Goal: Task Accomplishment & Management: Use online tool/utility

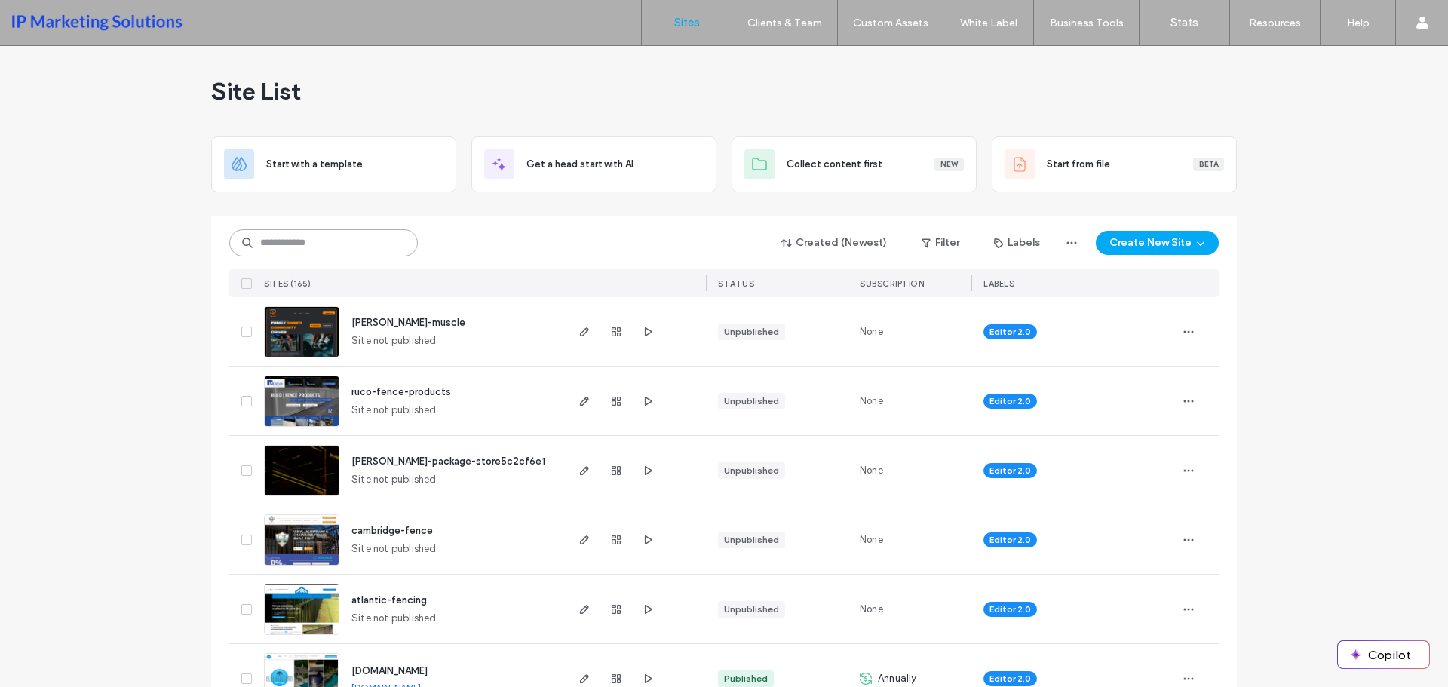
click at [361, 233] on input at bounding box center [323, 242] width 189 height 27
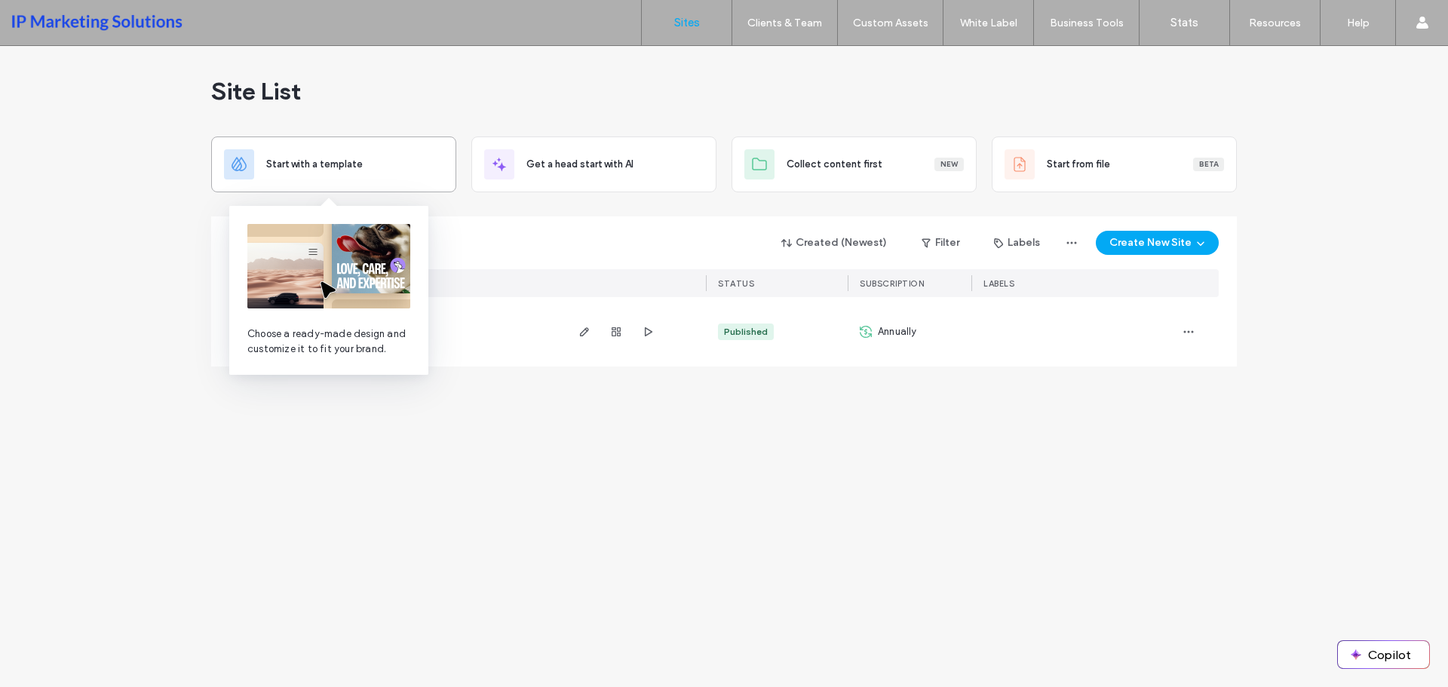
type input "*******"
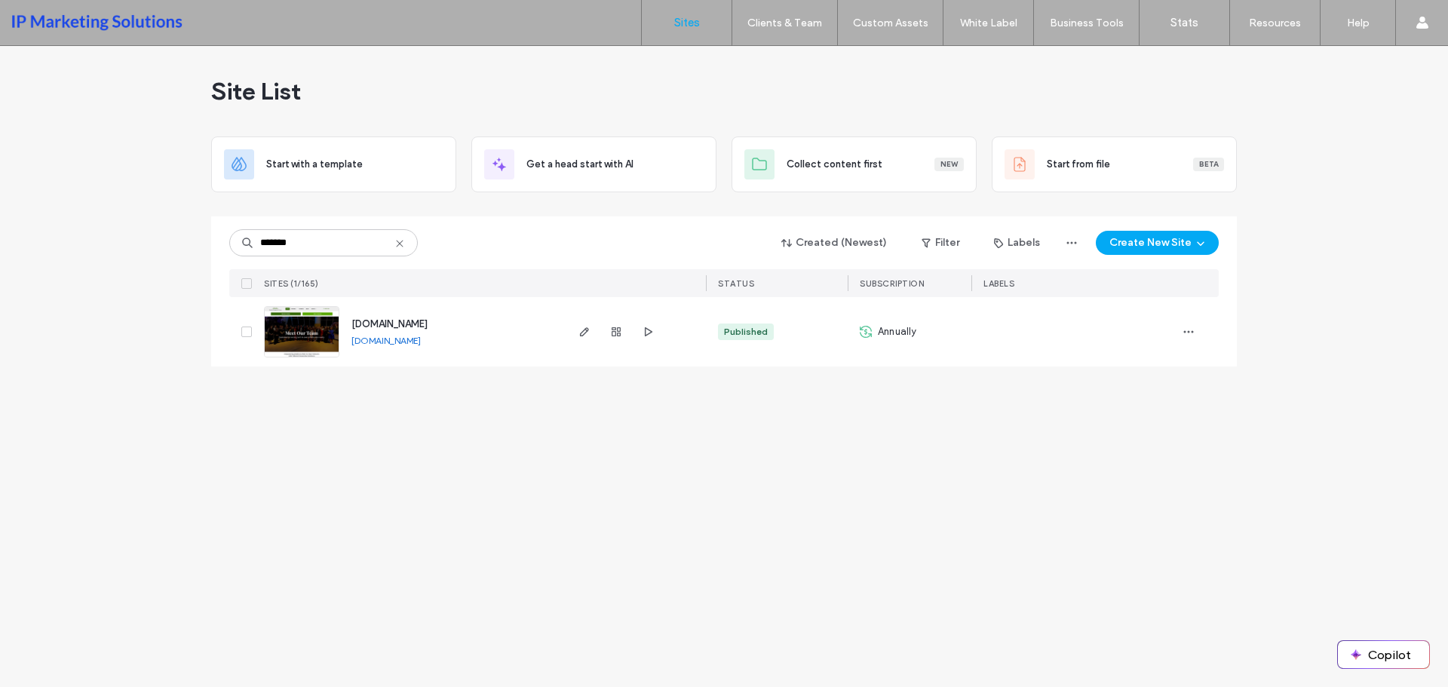
click at [286, 316] on img at bounding box center [302, 358] width 74 height 103
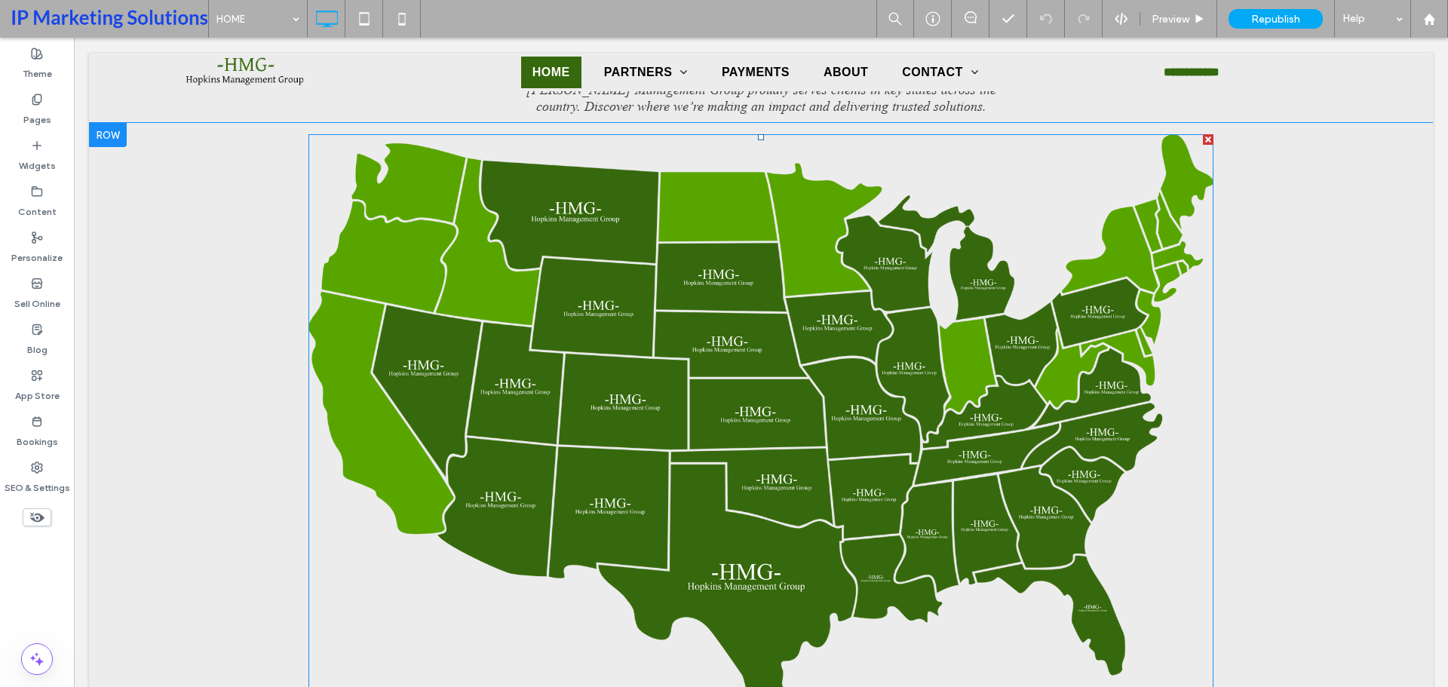
scroll to position [3923, 0]
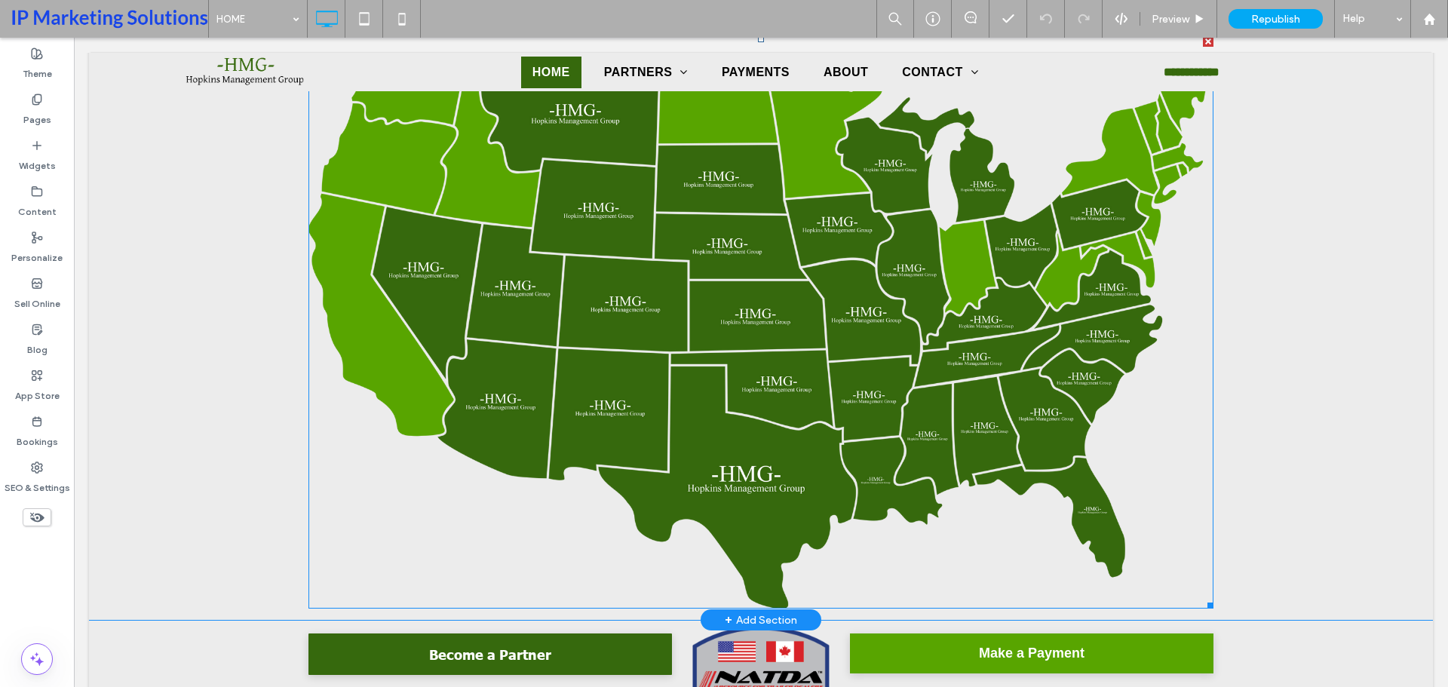
click at [819, 337] on img at bounding box center [761, 322] width 905 height 573
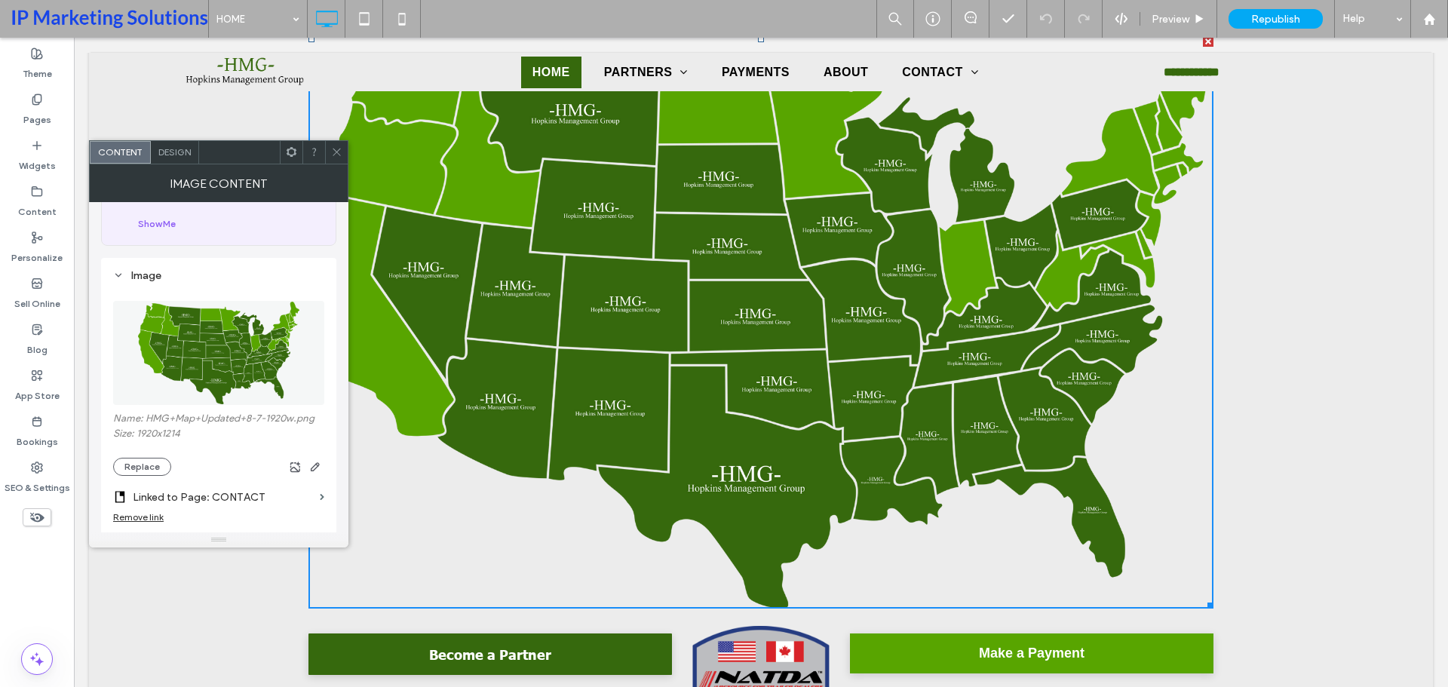
scroll to position [226, 0]
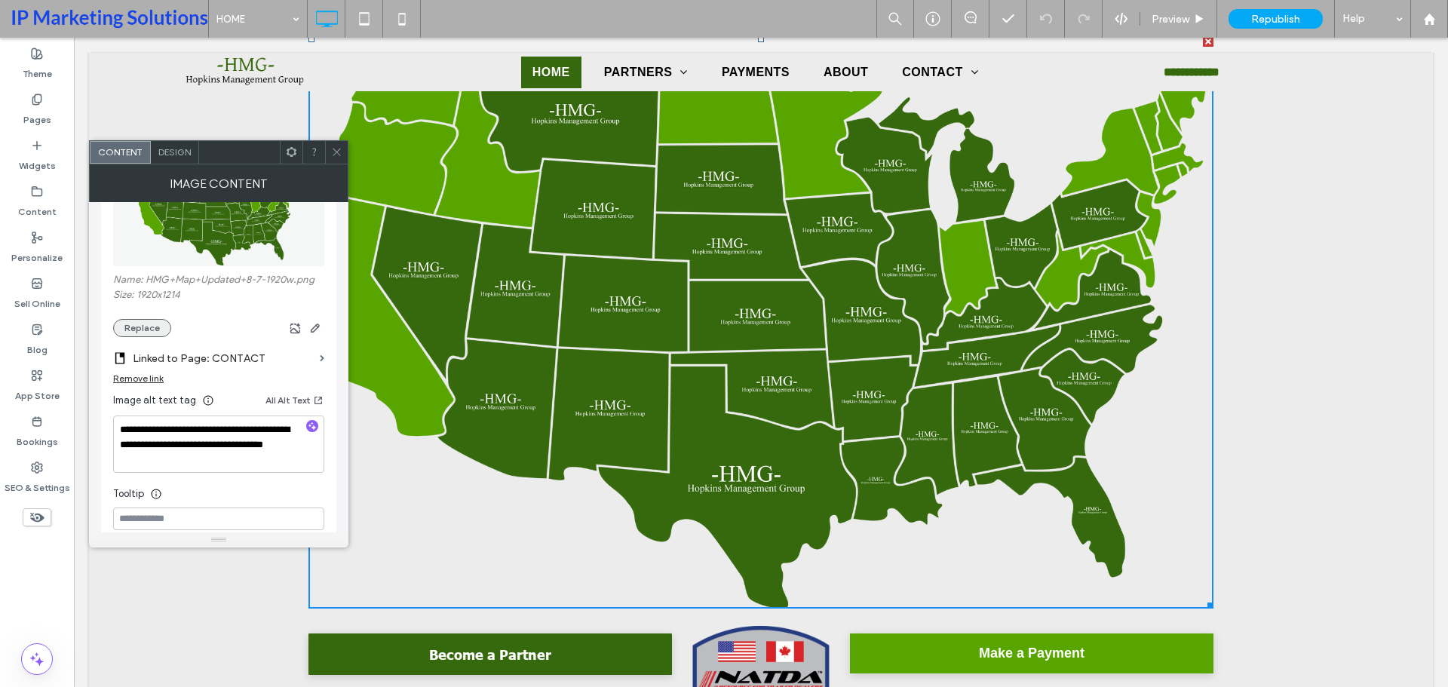
click at [138, 333] on button "Replace" at bounding box center [142, 328] width 58 height 18
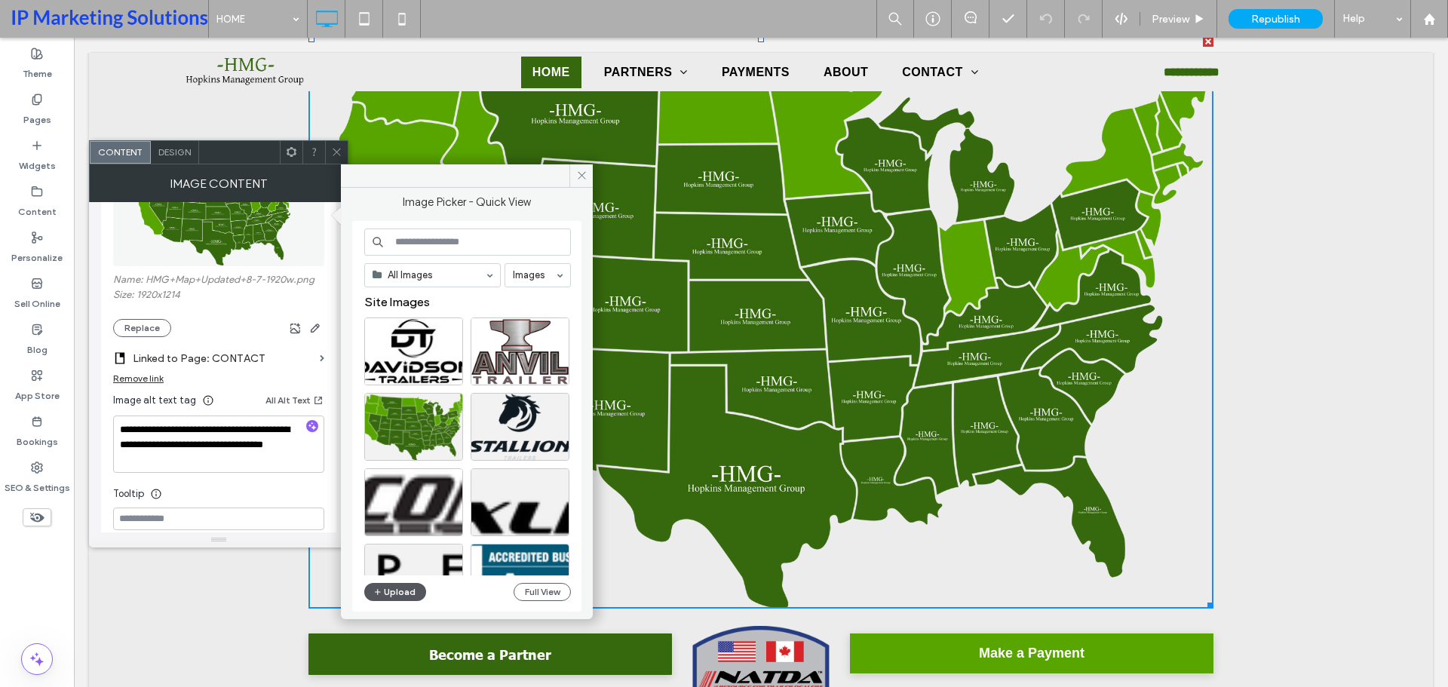
click at [386, 594] on button "Upload" at bounding box center [395, 592] width 62 height 18
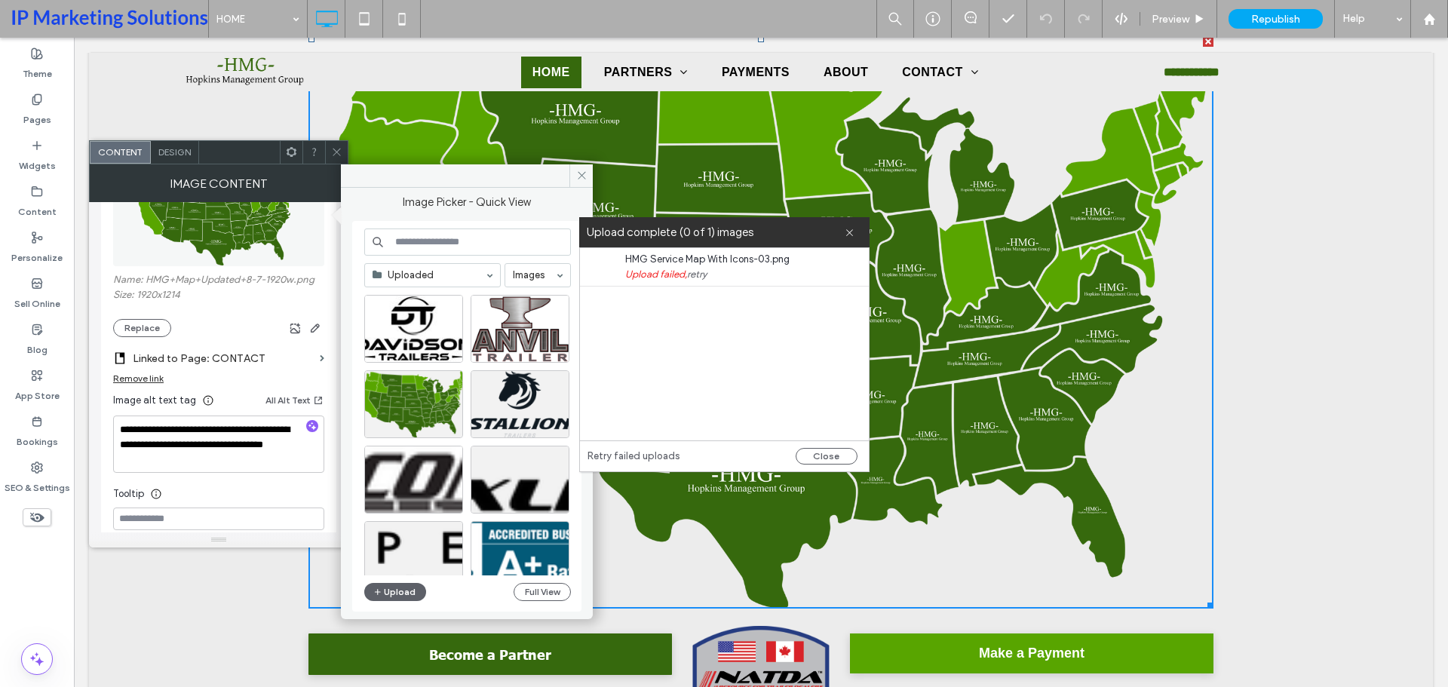
click at [702, 271] on link "retry" at bounding box center [697, 274] width 20 height 15
click at [422, 594] on button "Upload" at bounding box center [395, 592] width 62 height 18
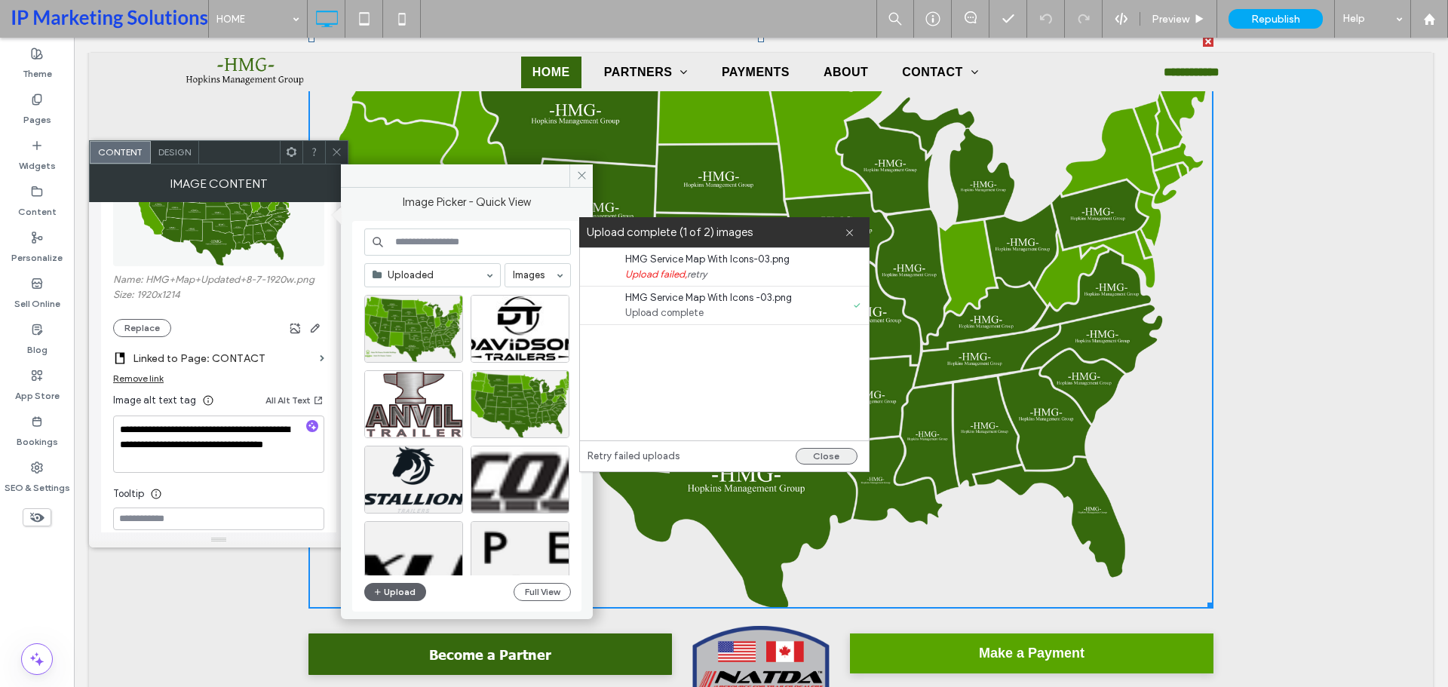
click at [835, 452] on button "Close" at bounding box center [827, 456] width 62 height 17
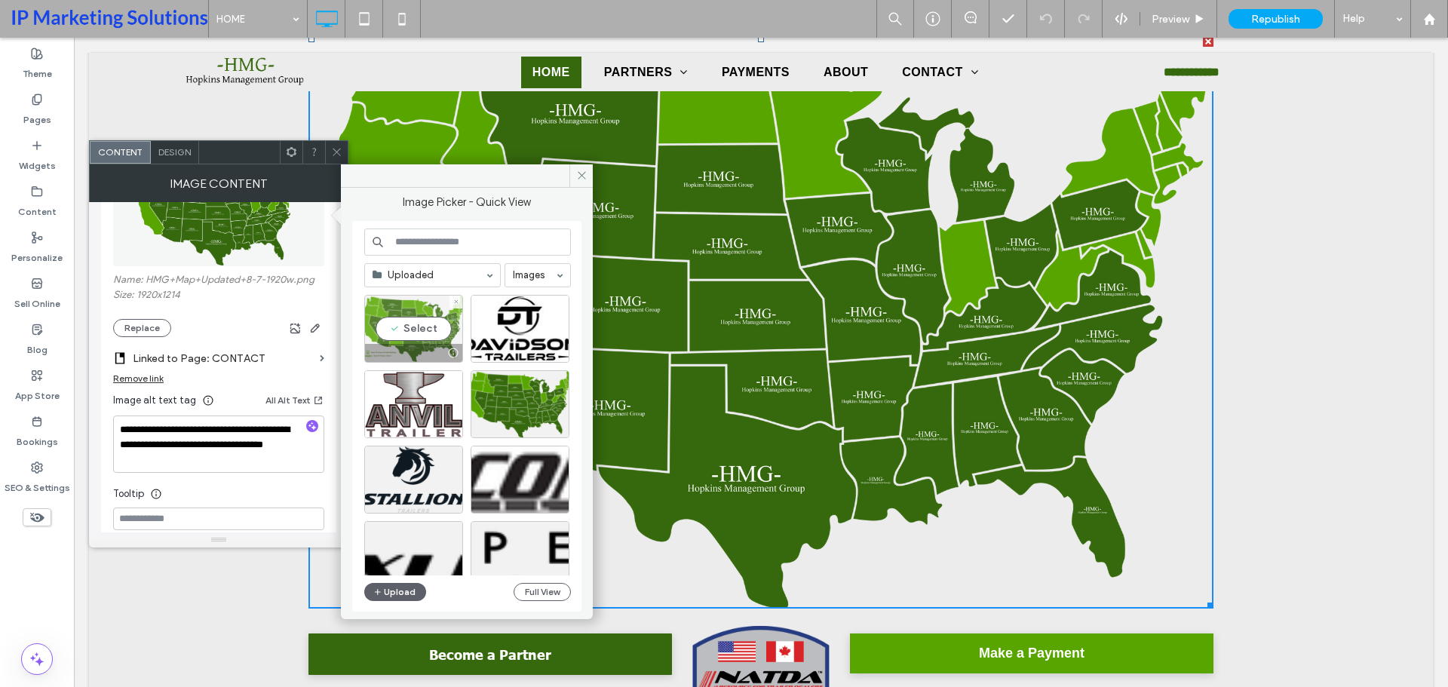
click at [425, 333] on div "Select" at bounding box center [413, 329] width 99 height 68
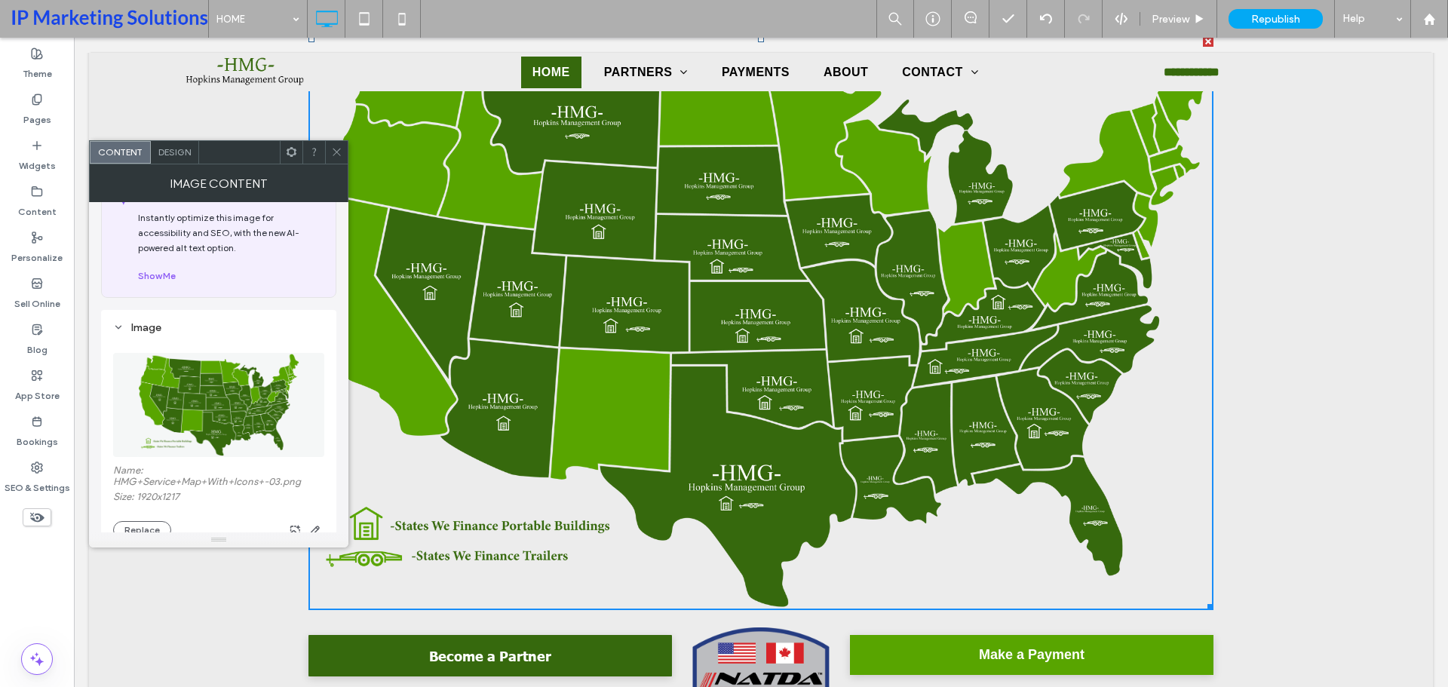
scroll to position [1, 0]
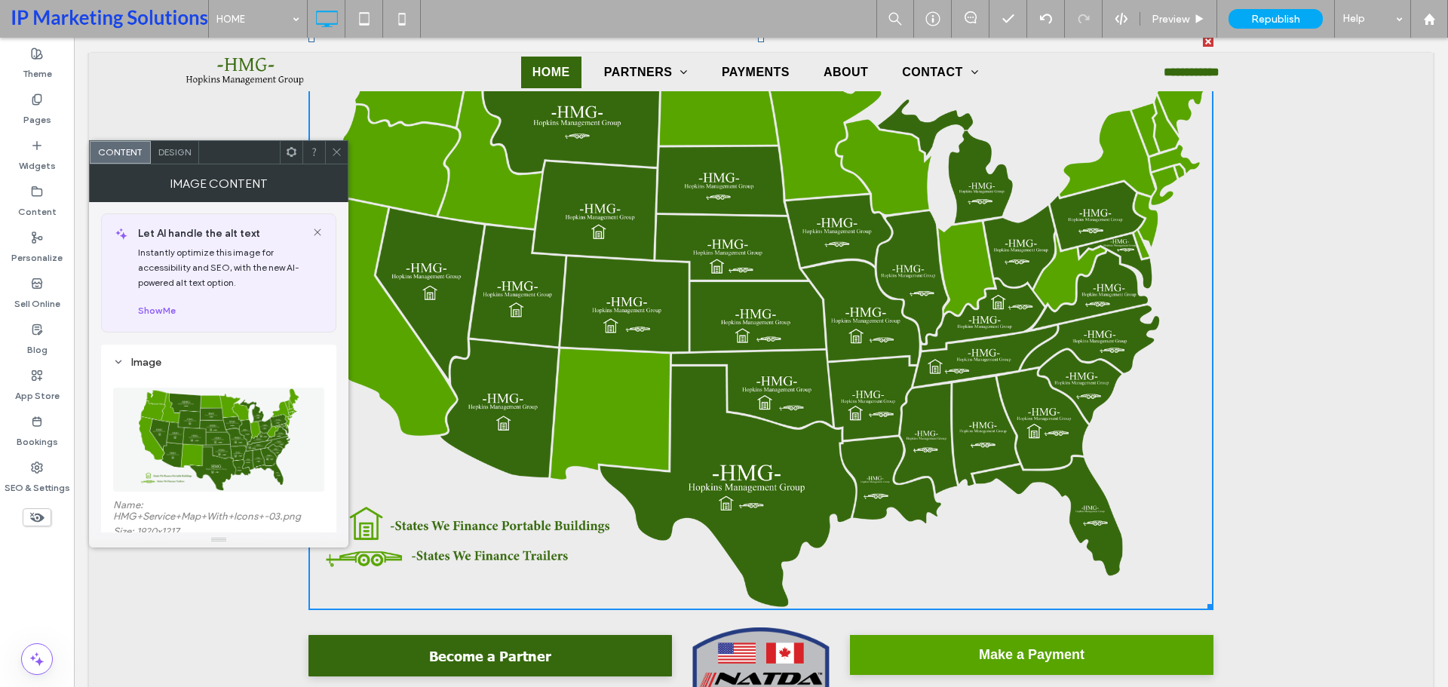
click at [337, 155] on icon at bounding box center [336, 151] width 11 height 11
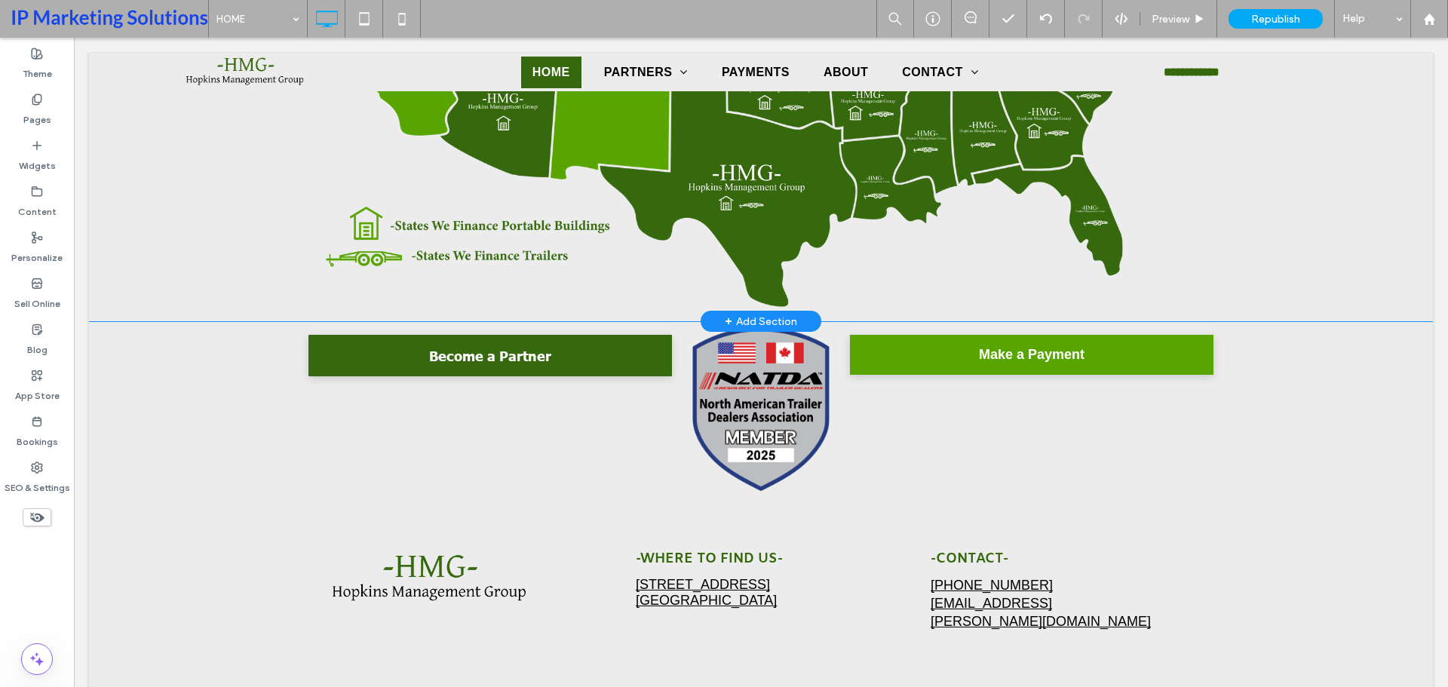
scroll to position [4224, 0]
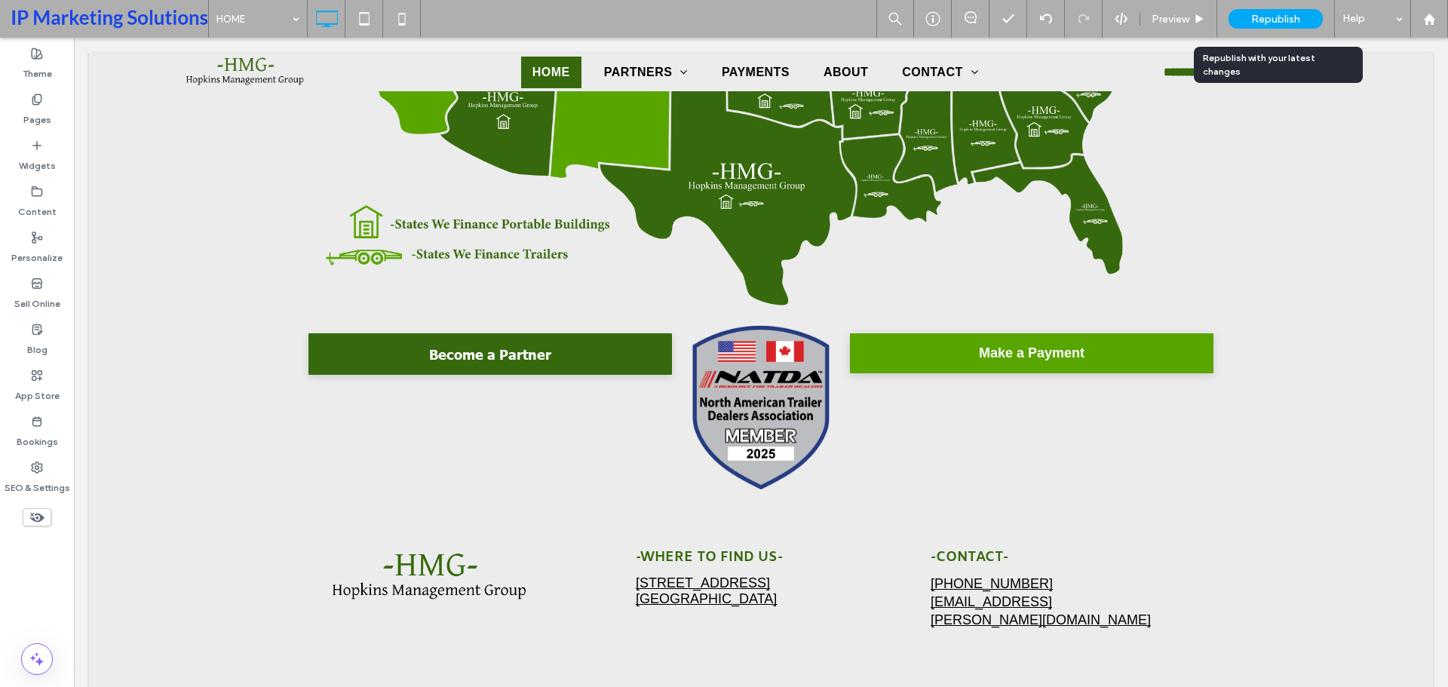
click at [1266, 25] on span "Republish" at bounding box center [1275, 19] width 49 height 13
click at [1280, 20] on span "Republish" at bounding box center [1275, 19] width 49 height 13
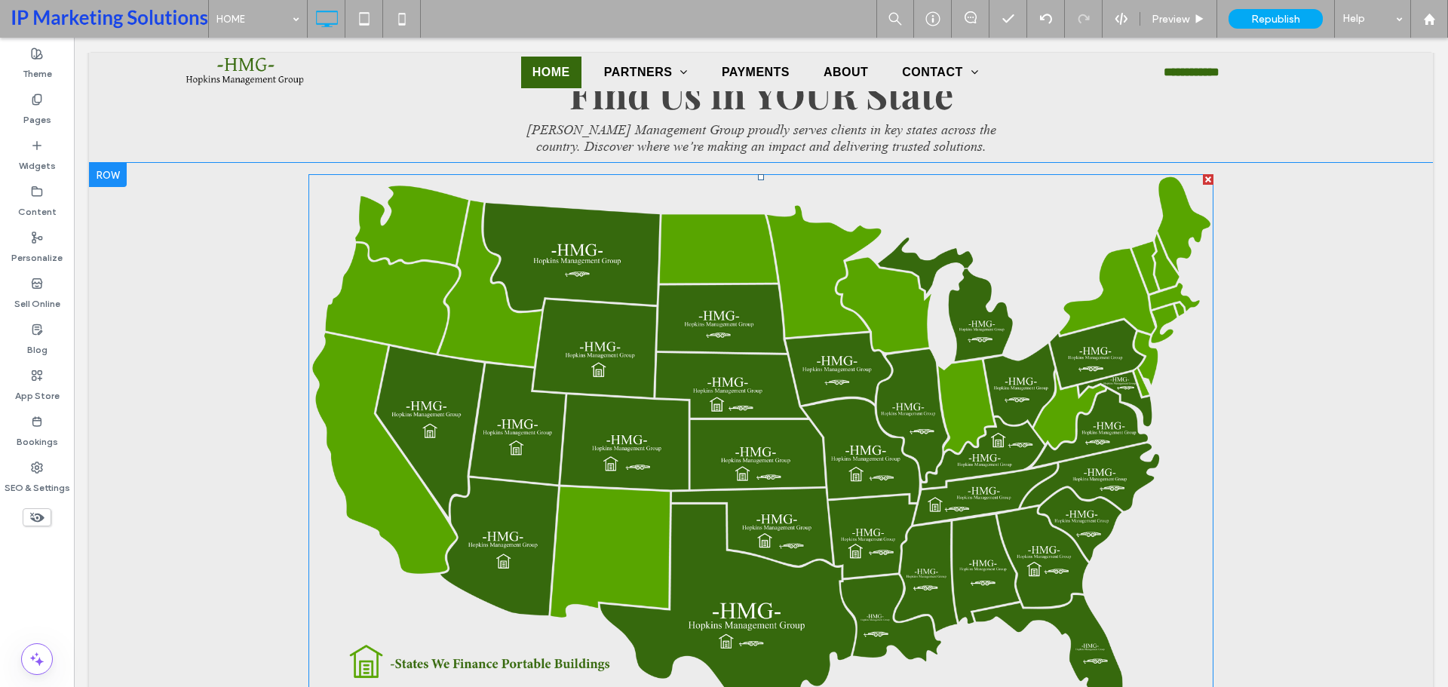
scroll to position [3772, 0]
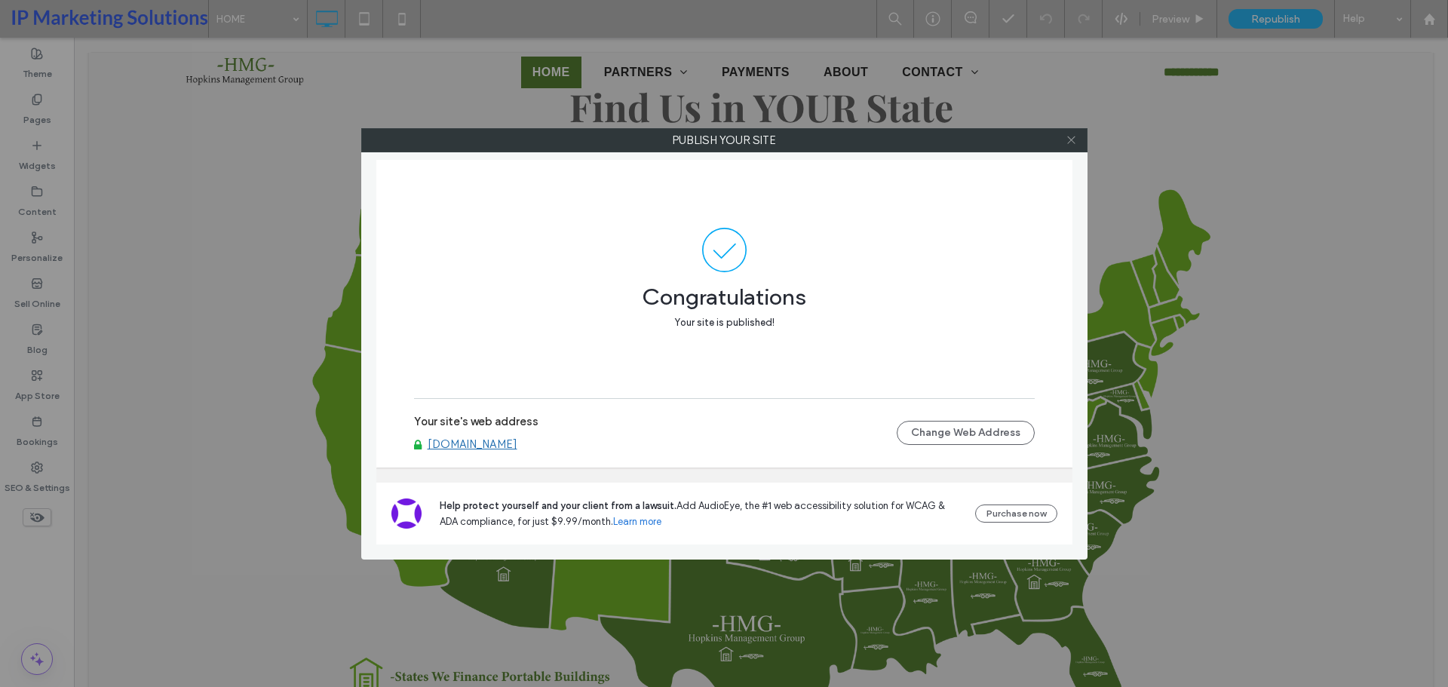
click at [1075, 138] on icon at bounding box center [1071, 139] width 11 height 11
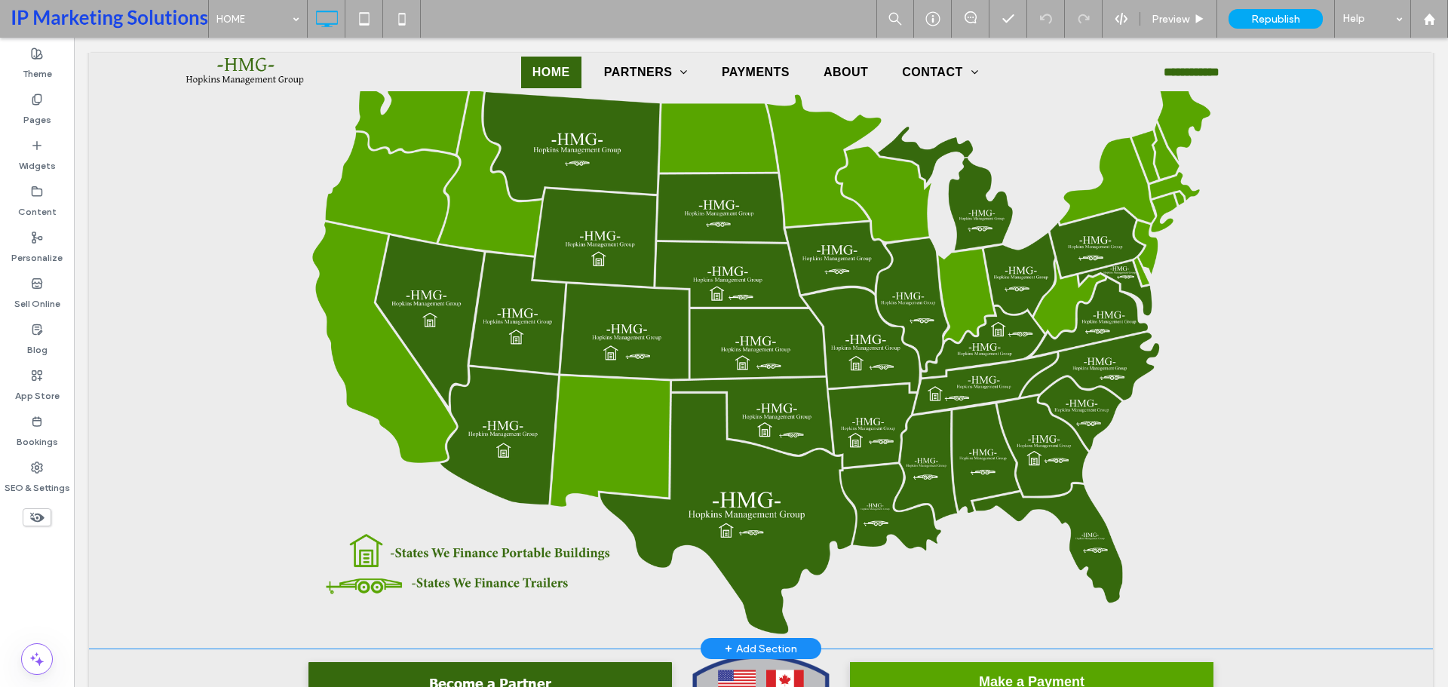
scroll to position [3923, 0]
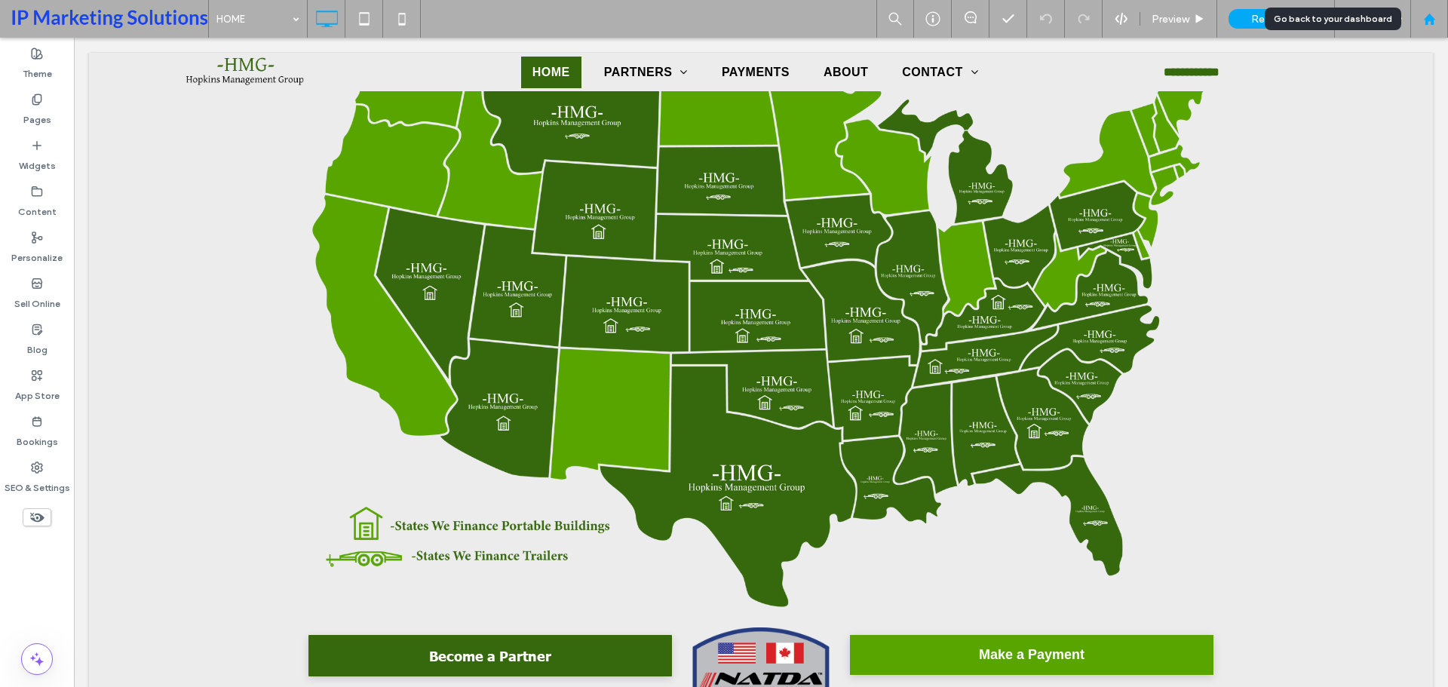
click at [1437, 23] on div at bounding box center [1429, 19] width 36 height 13
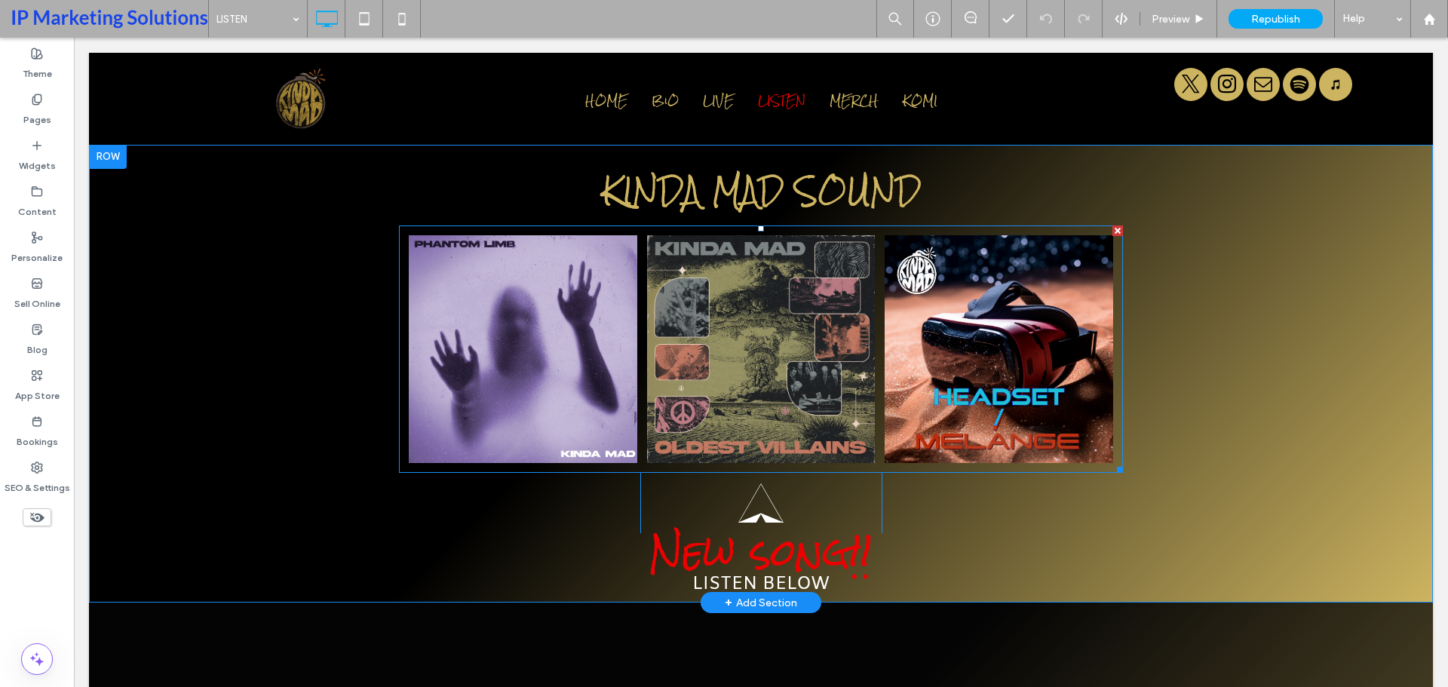
click at [685, 333] on link at bounding box center [761, 349] width 229 height 229
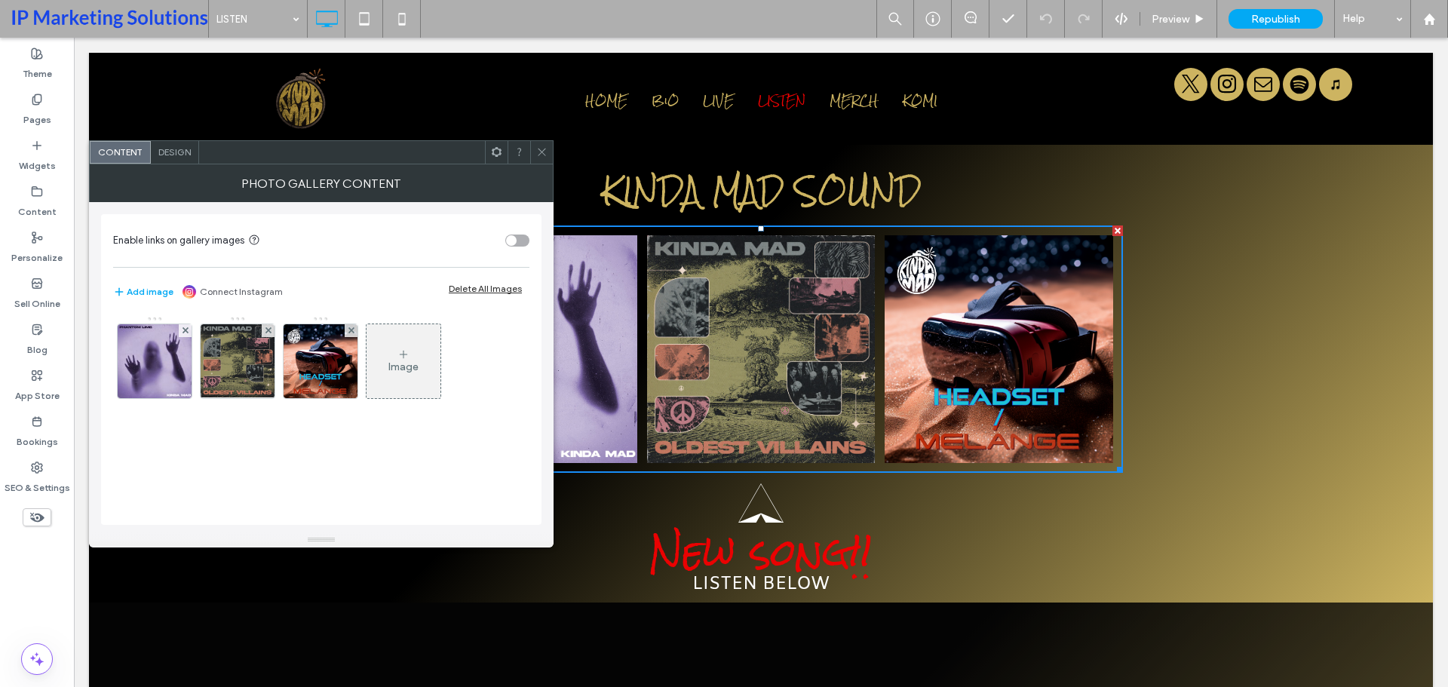
click at [428, 373] on div "Image" at bounding box center [404, 361] width 74 height 71
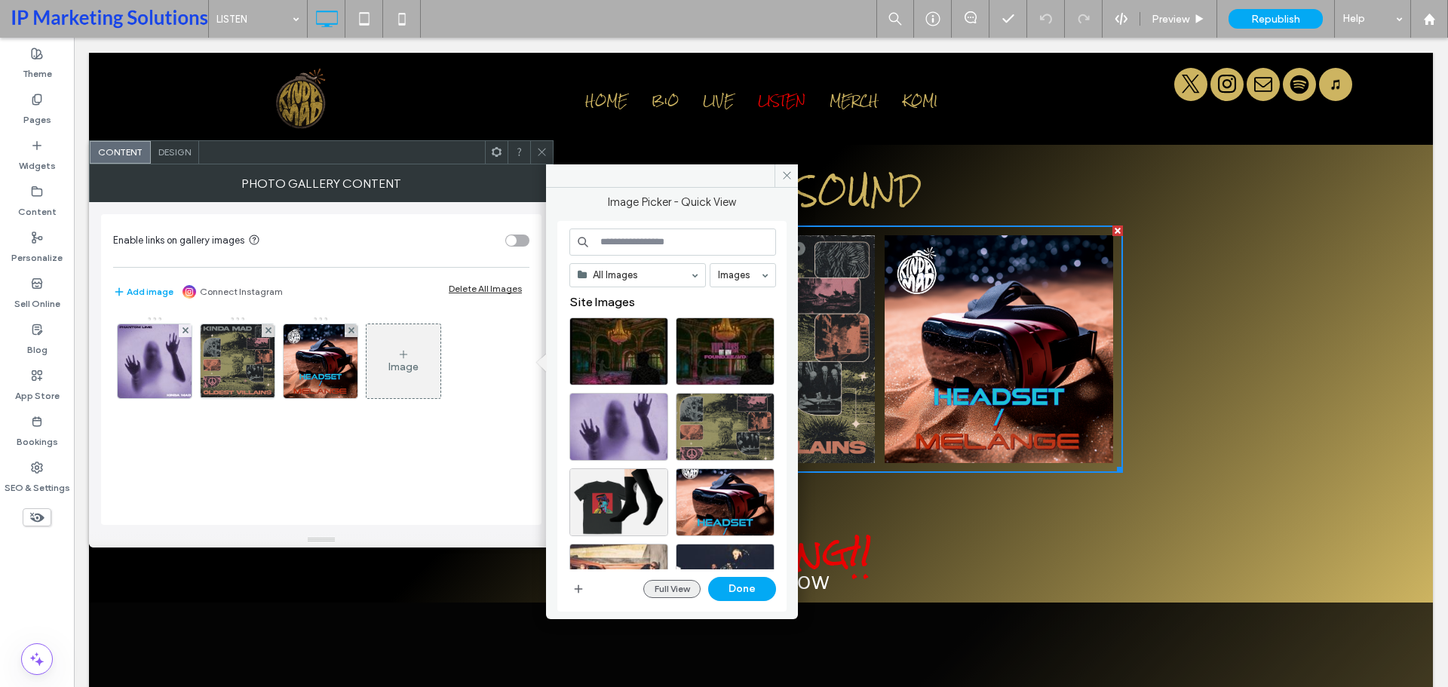
click at [653, 591] on button "Full View" at bounding box center [671, 589] width 57 height 18
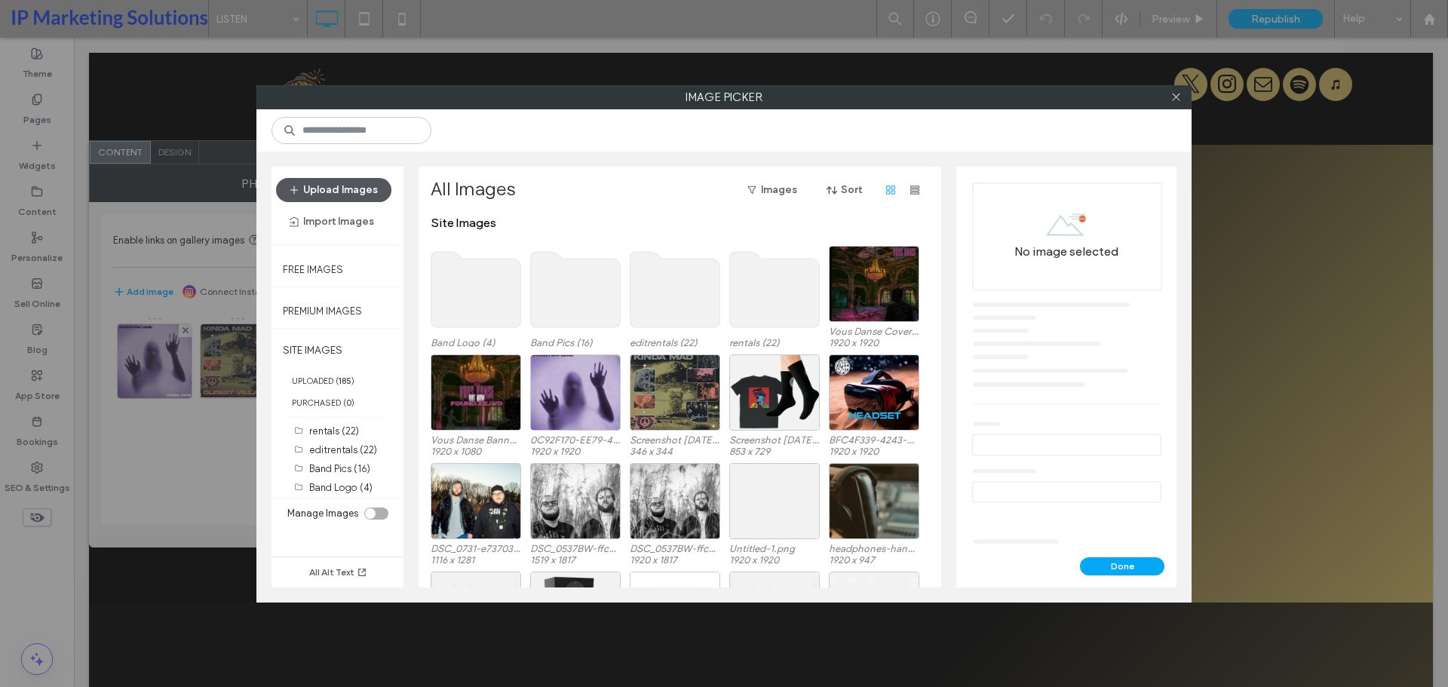
click at [367, 192] on button "Upload Images" at bounding box center [333, 190] width 115 height 24
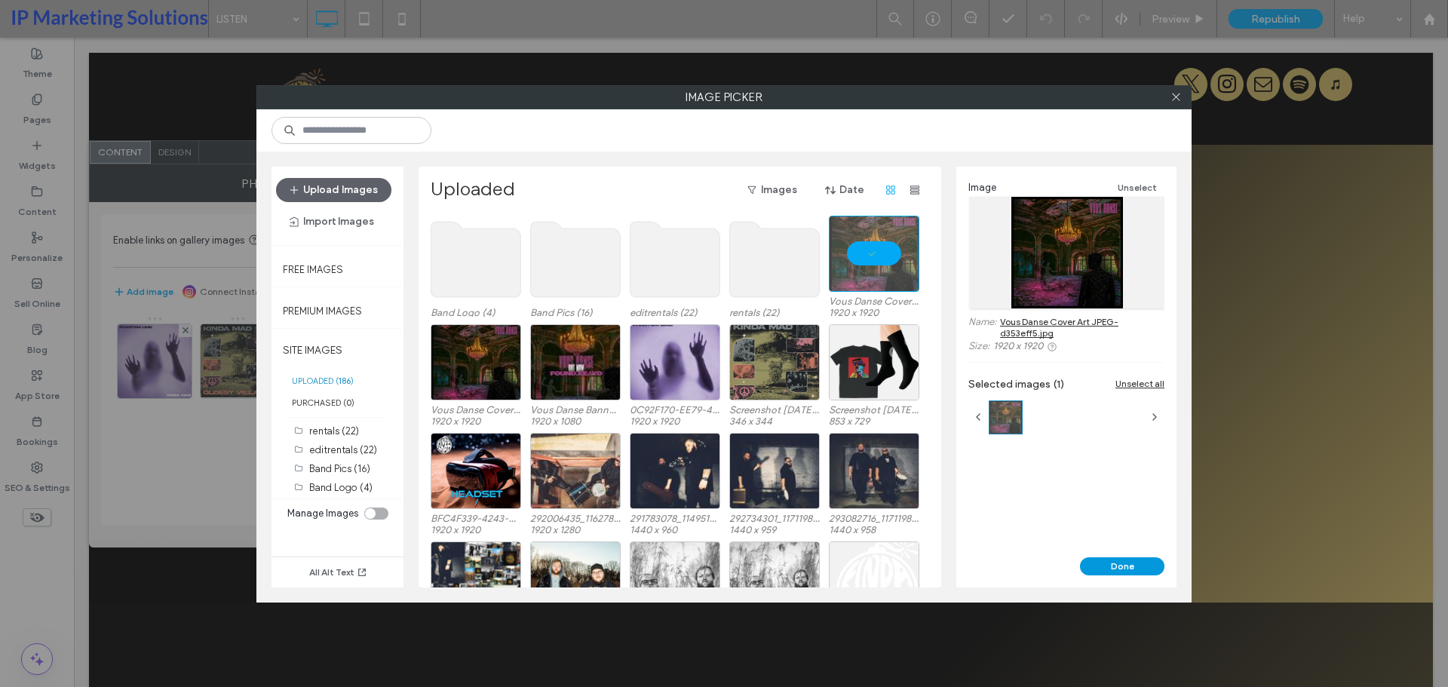
click at [1120, 570] on button "Done" at bounding box center [1122, 566] width 84 height 18
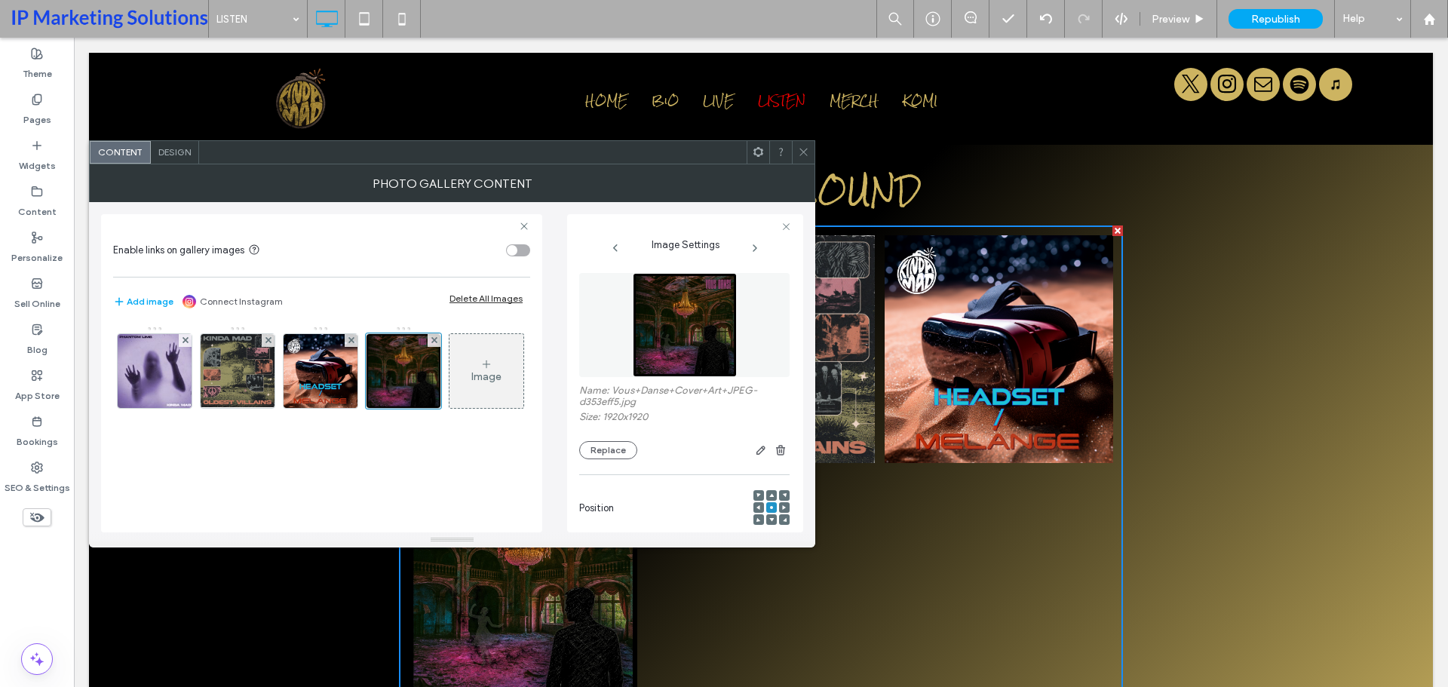
click at [171, 154] on span "Design" at bounding box center [174, 151] width 32 height 11
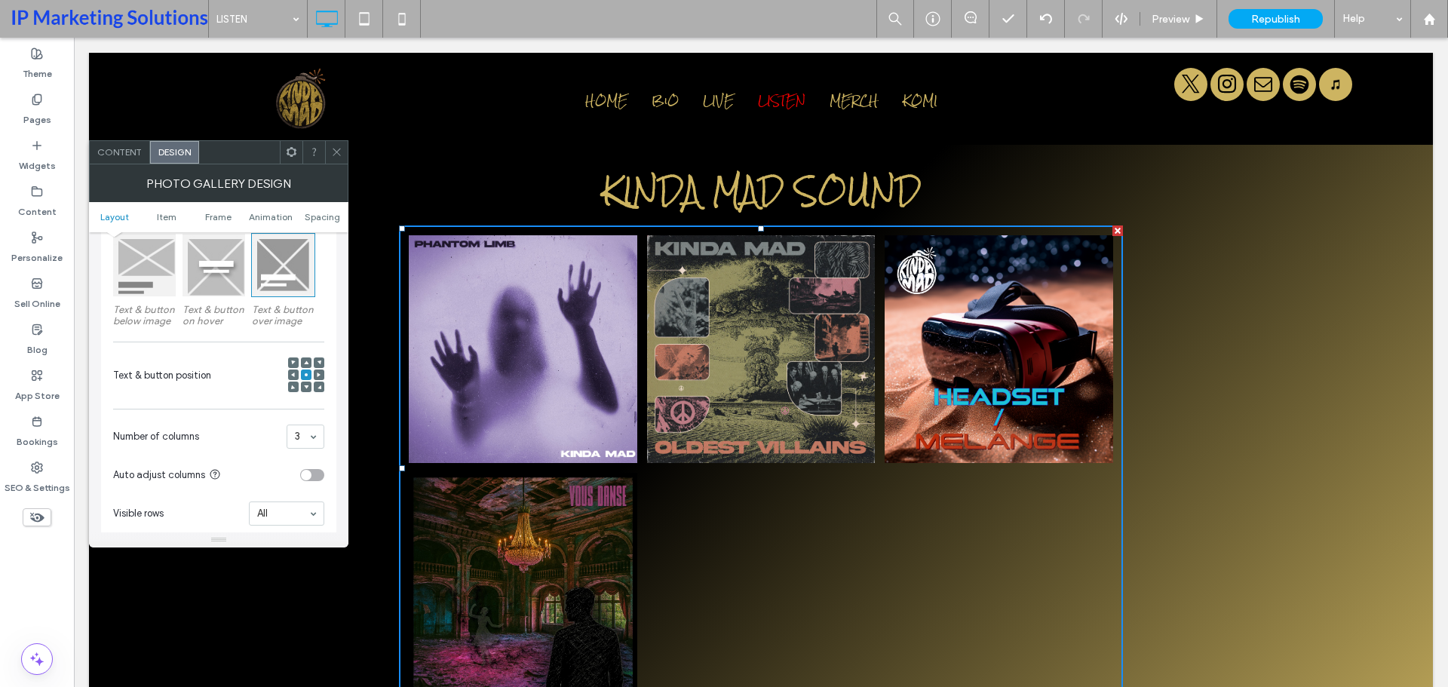
scroll to position [302, 0]
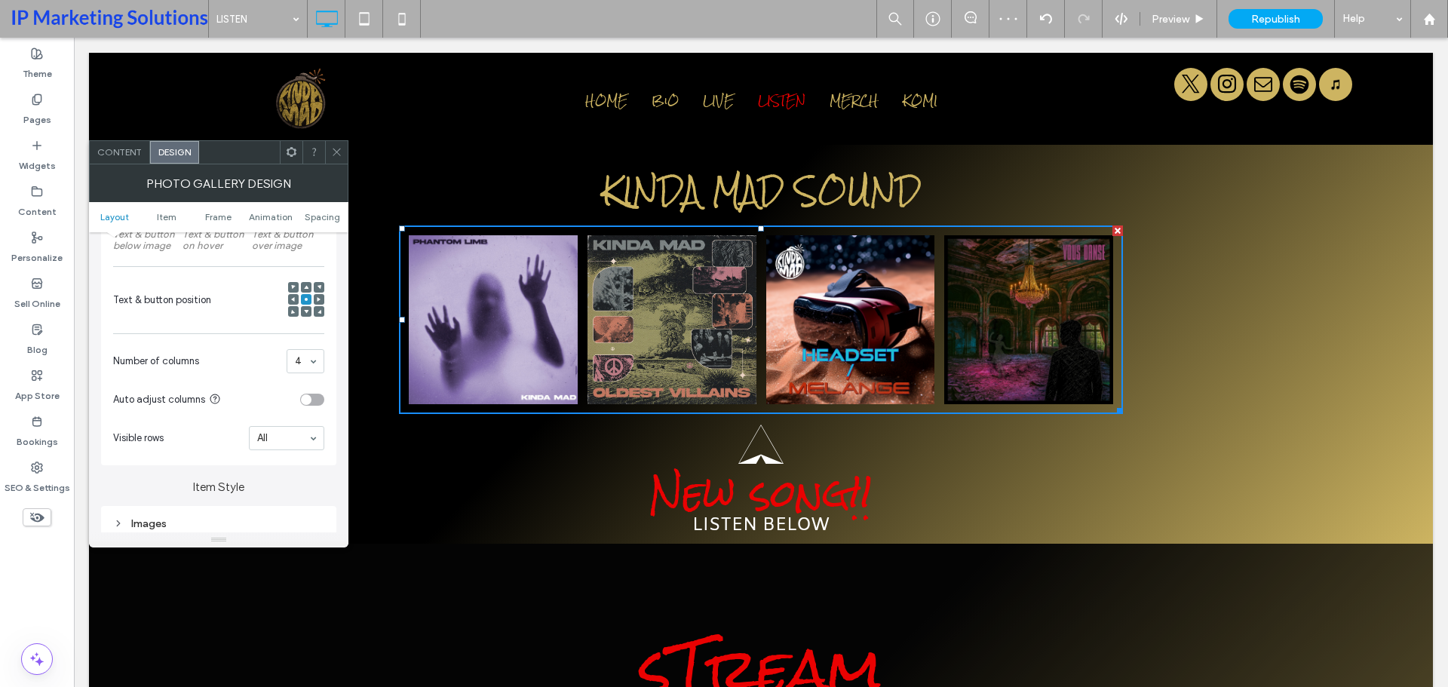
click at [339, 149] on icon at bounding box center [336, 151] width 11 height 11
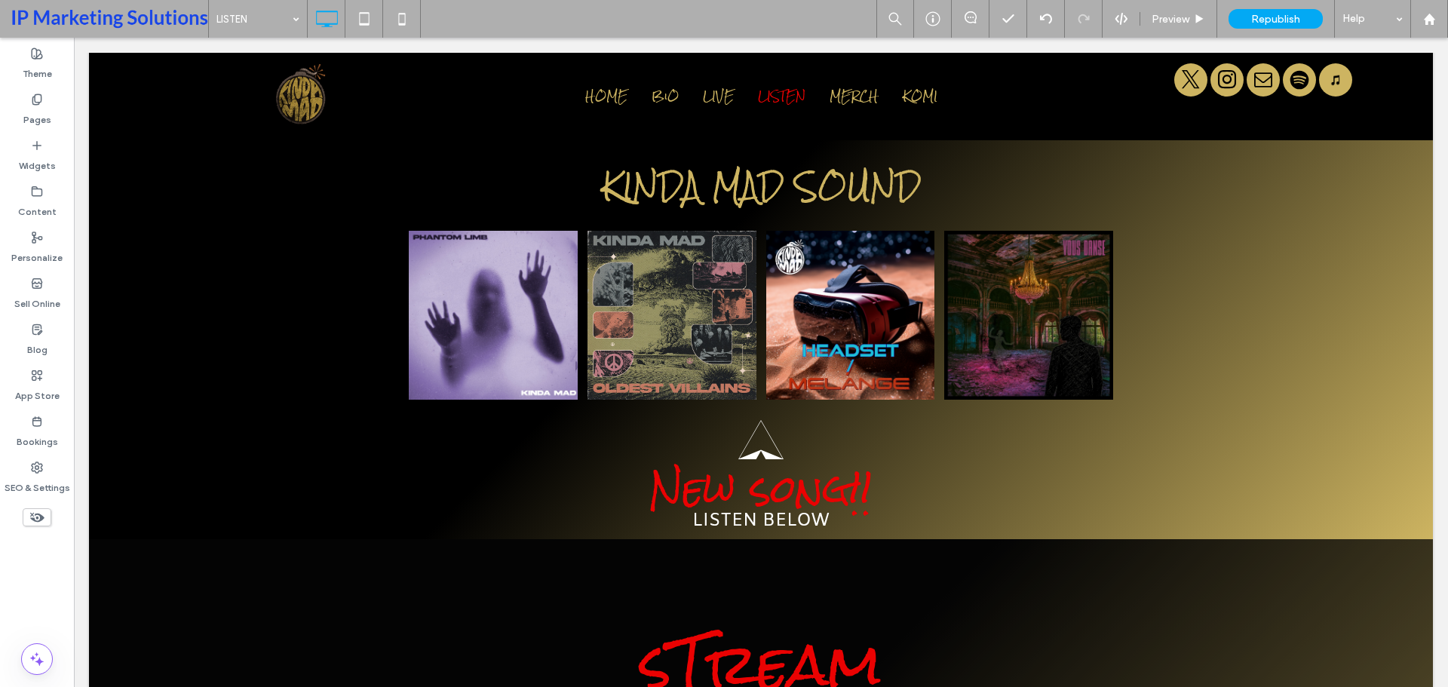
scroll to position [0, 0]
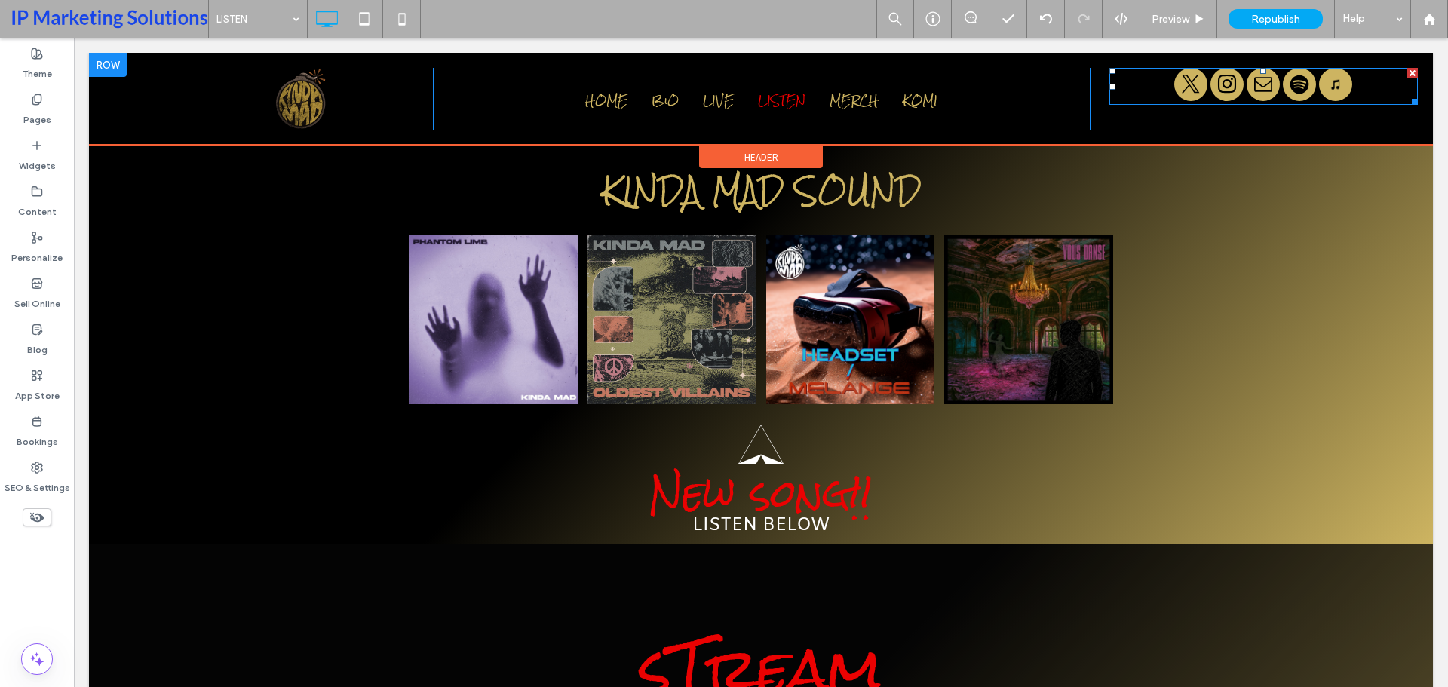
click at [1283, 97] on link "Spotify" at bounding box center [1299, 86] width 33 height 37
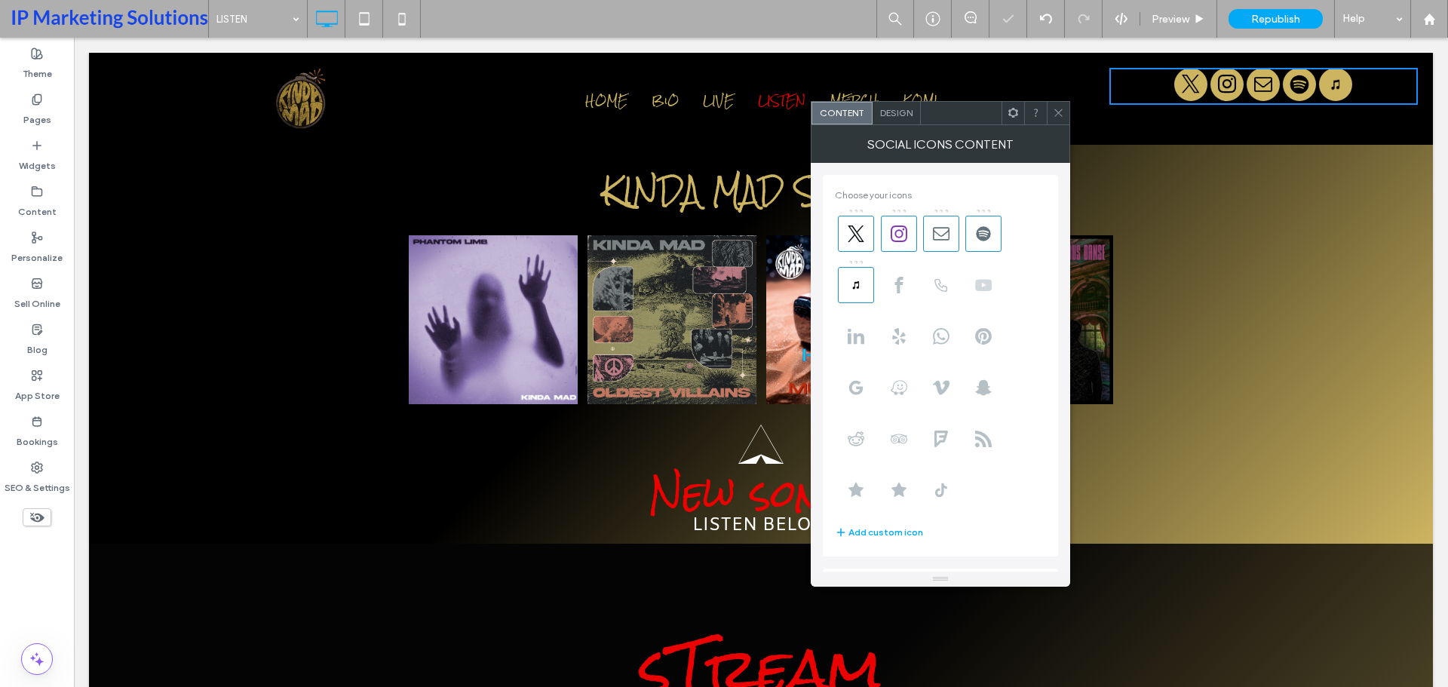
click at [985, 285] on icon at bounding box center [983, 285] width 17 height 17
click at [938, 496] on use at bounding box center [941, 490] width 12 height 14
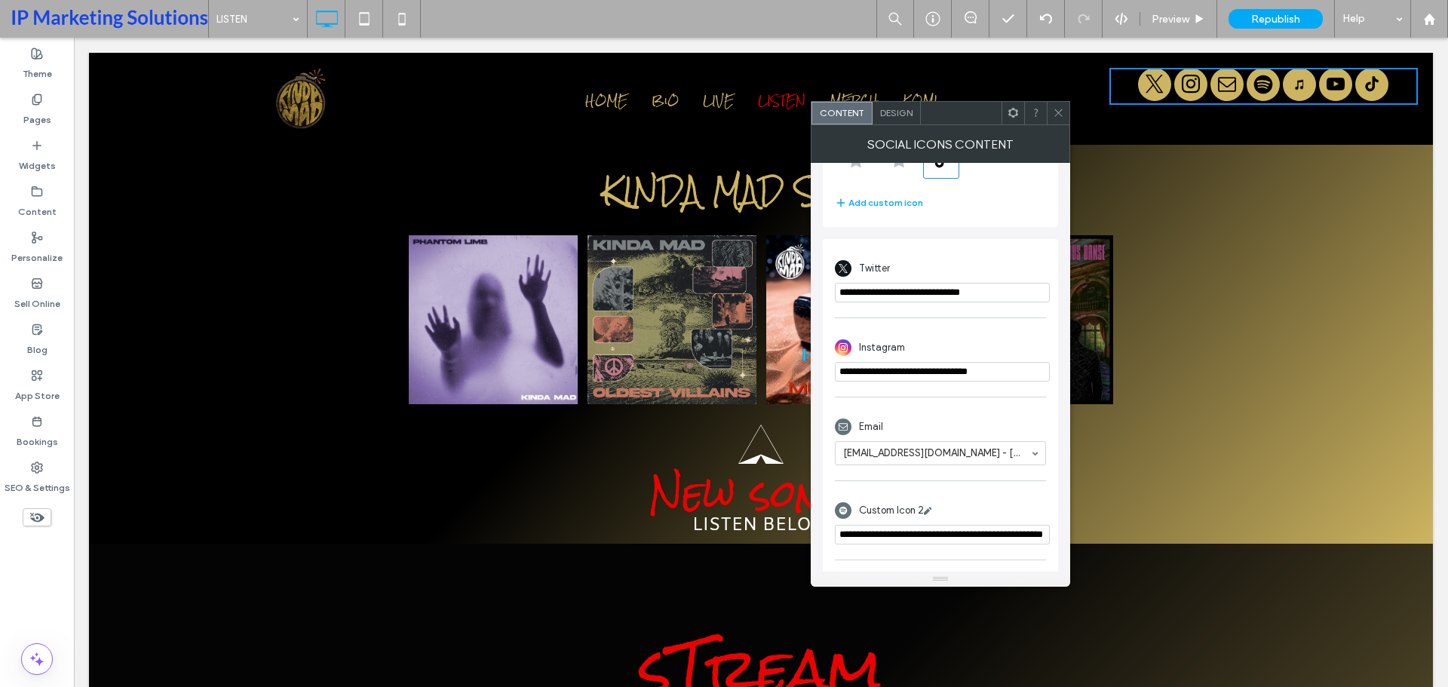
scroll to position [528, 0]
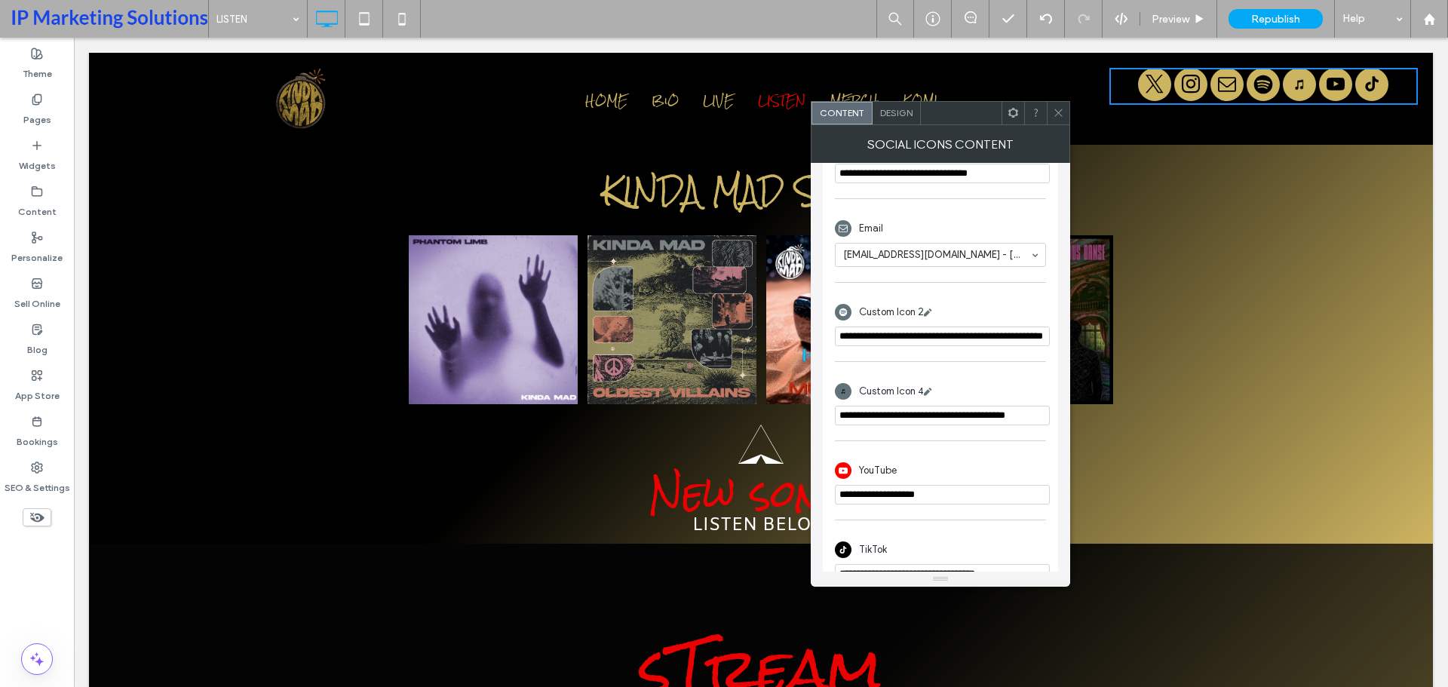
click at [889, 490] on input "**********" at bounding box center [942, 495] width 215 height 20
paste input "**********"
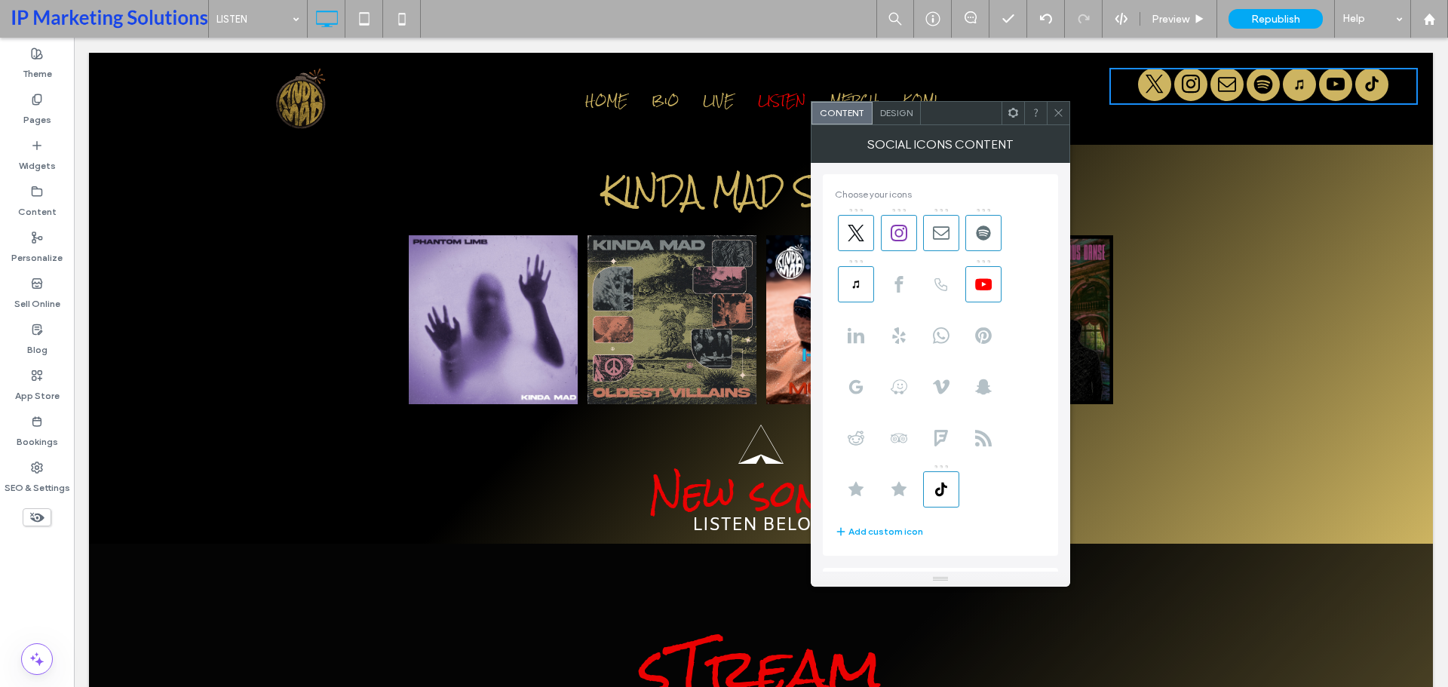
scroll to position [0, 0]
type input "**********"
click at [1061, 120] on span at bounding box center [1058, 113] width 11 height 23
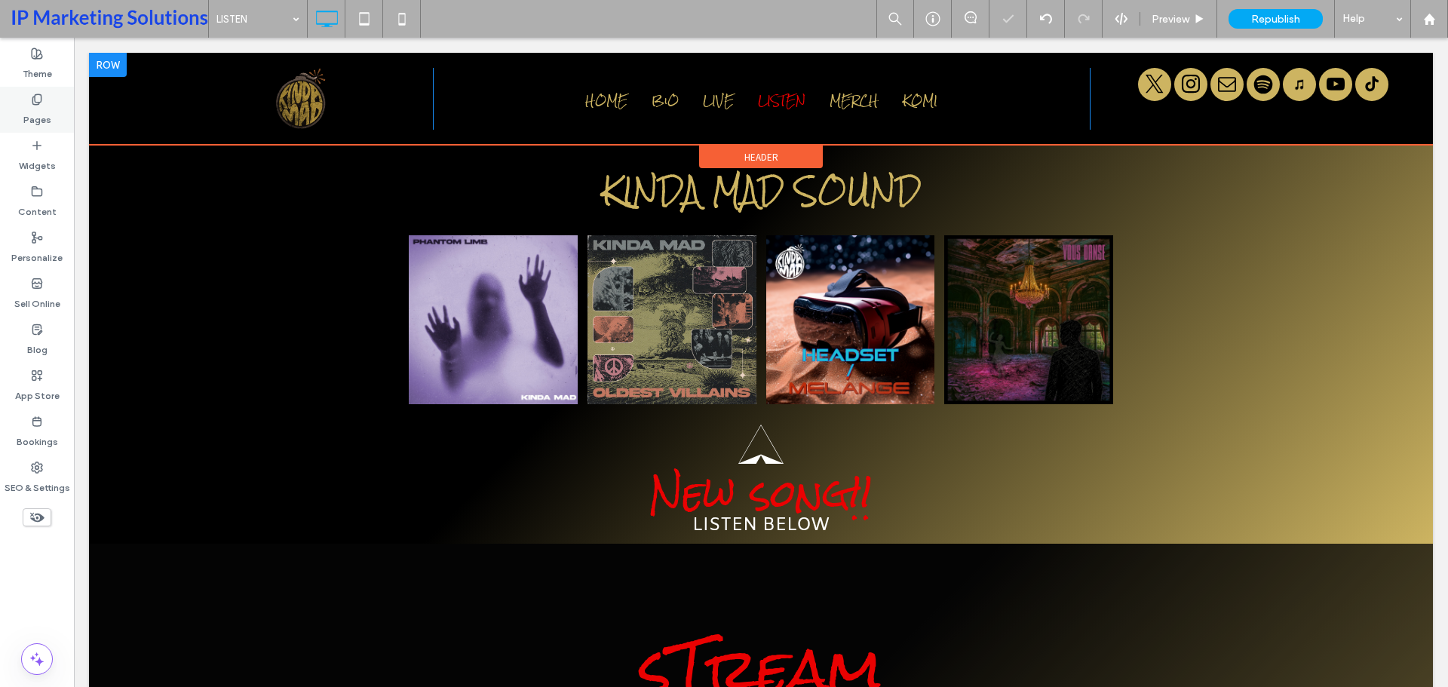
click at [35, 118] on label "Pages" at bounding box center [37, 116] width 28 height 21
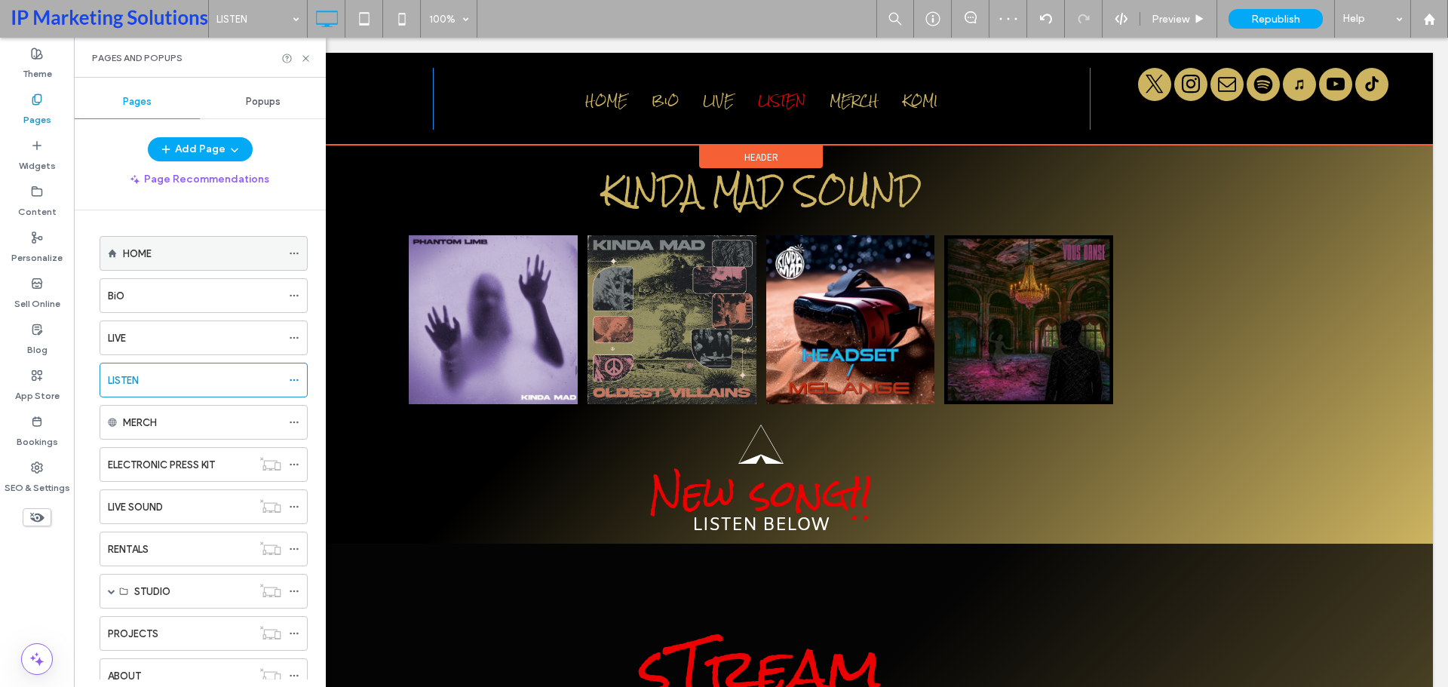
click at [191, 255] on div "HOME" at bounding box center [202, 254] width 158 height 16
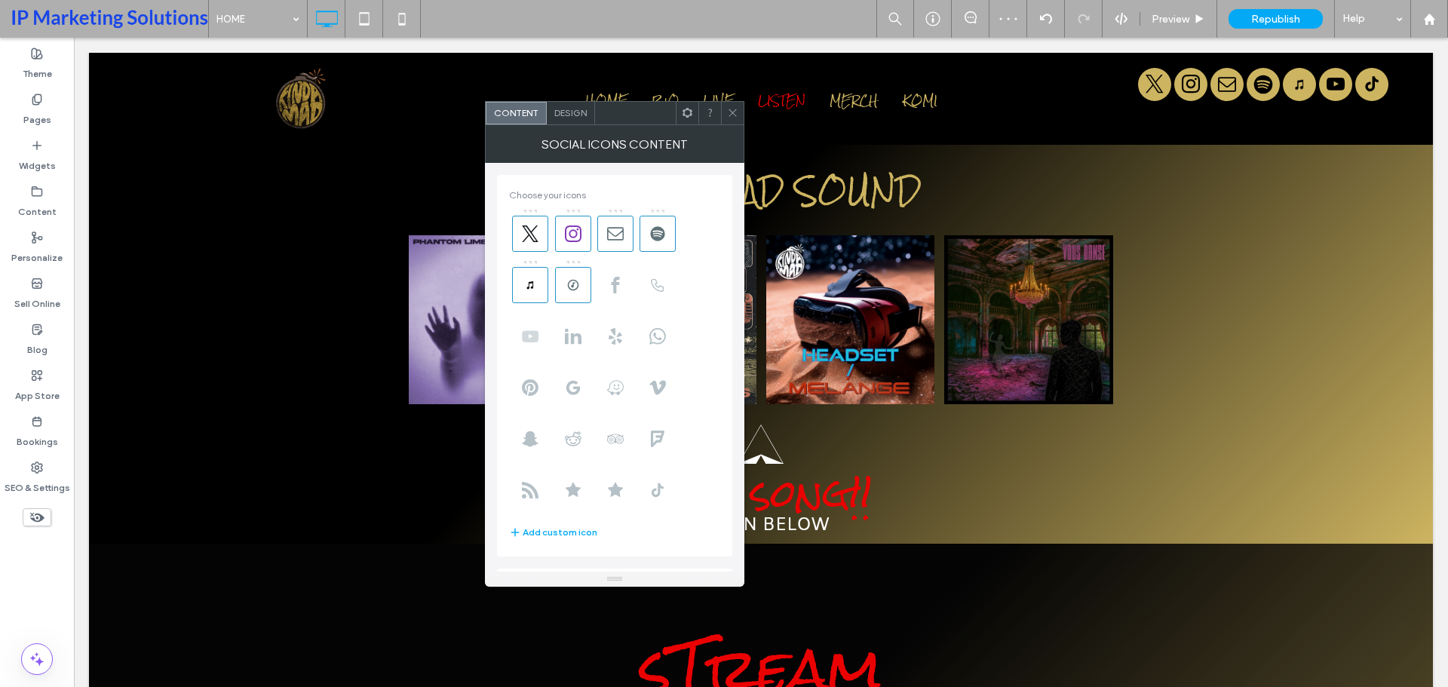
click at [538, 336] on use at bounding box center [530, 335] width 17 height 11
click at [656, 493] on icon at bounding box center [657, 490] width 17 height 17
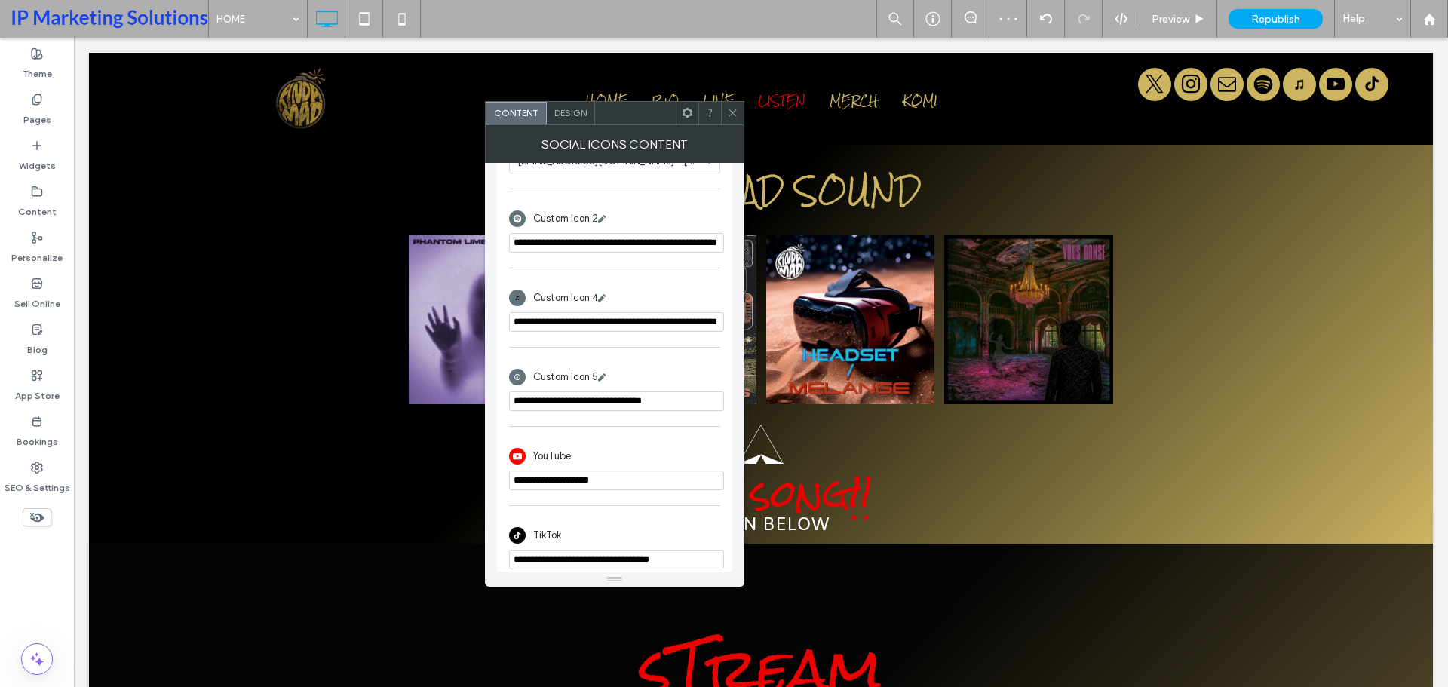
scroll to position [640, 0]
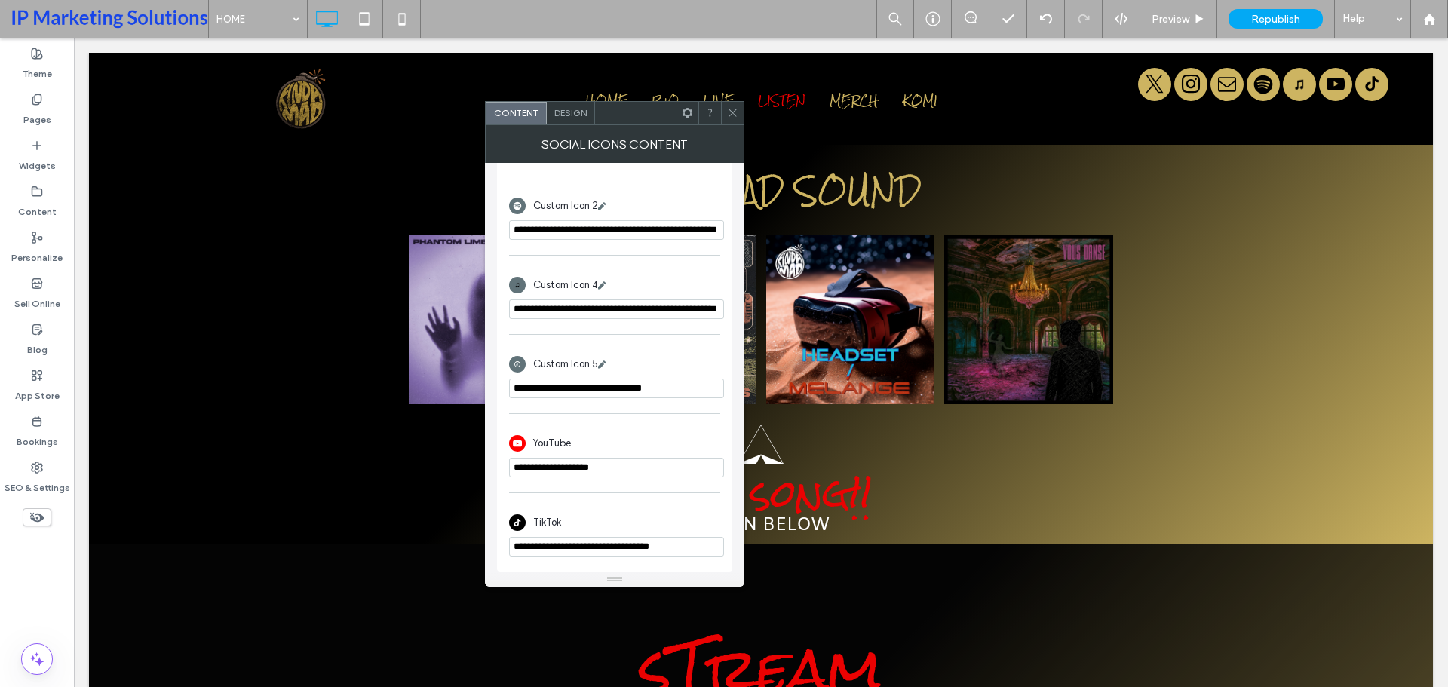
click at [603, 459] on input "**********" at bounding box center [616, 468] width 215 height 20
paste input "**********"
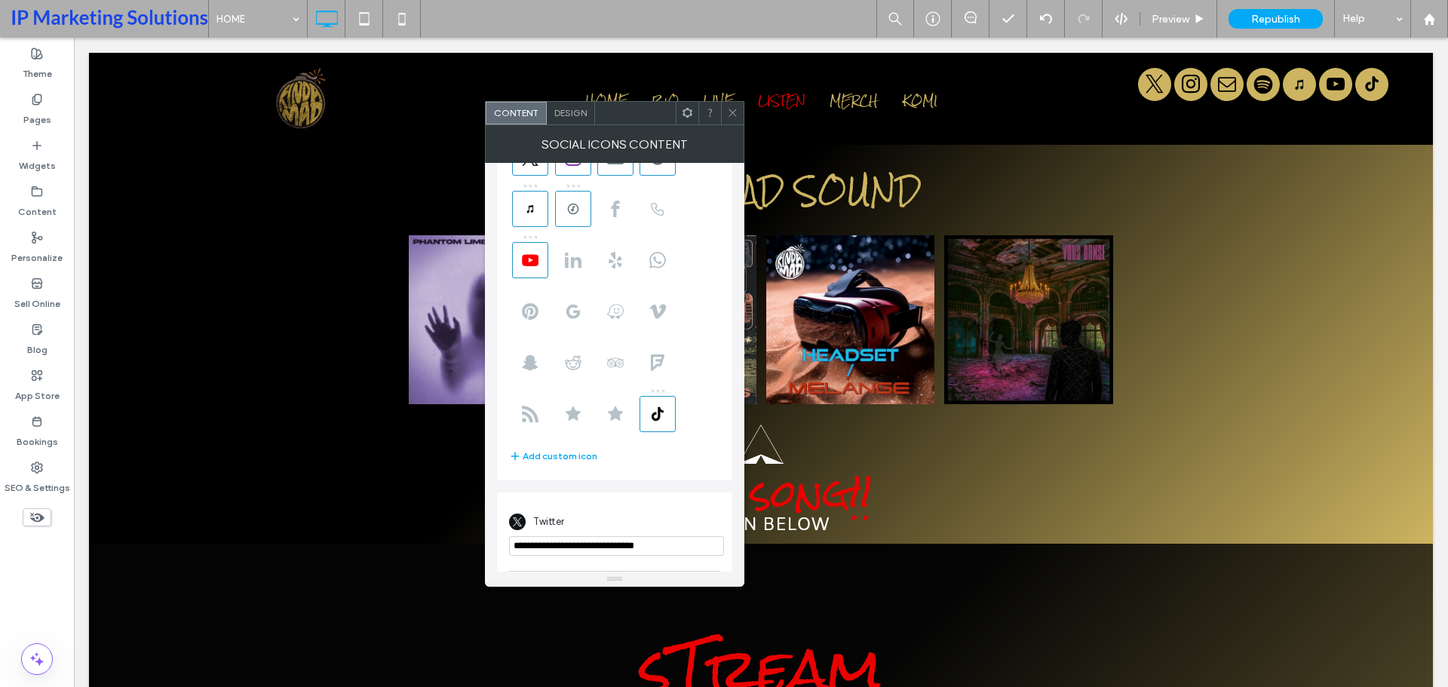
scroll to position [0, 0]
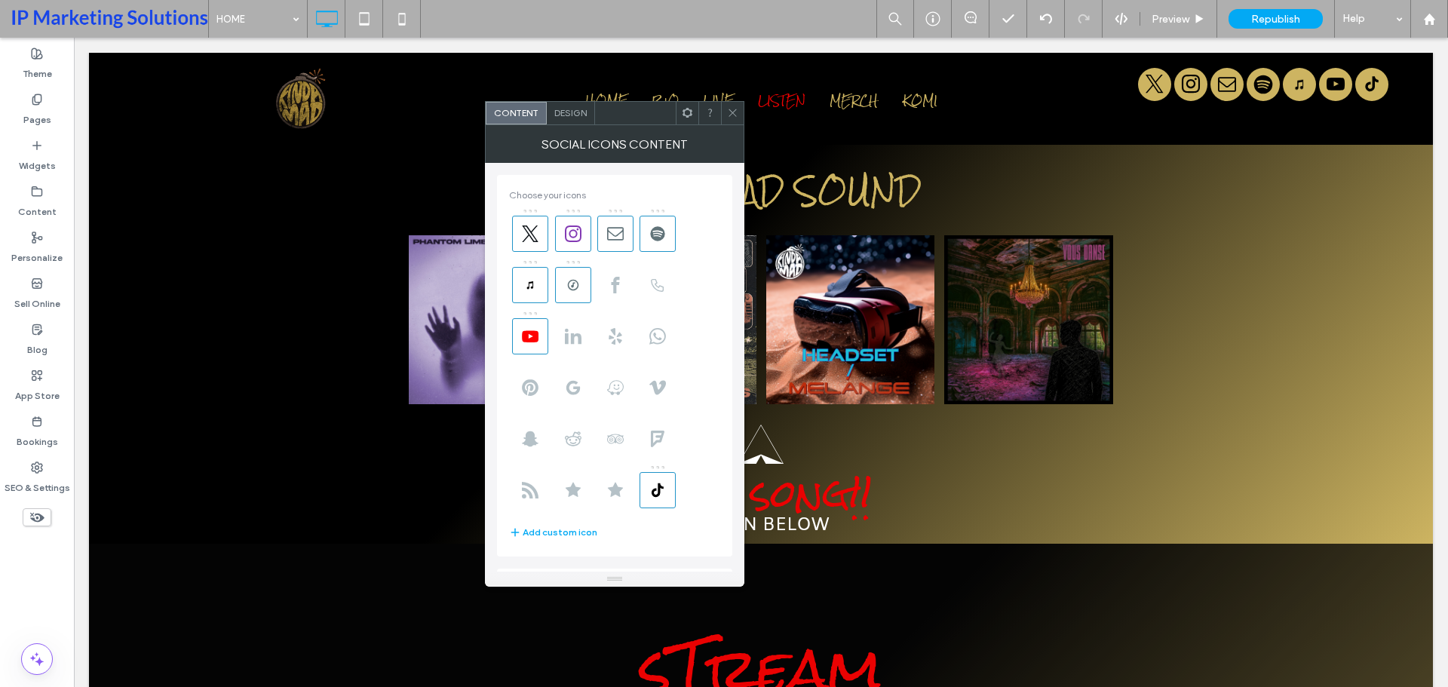
type input "**********"
click at [732, 111] on icon at bounding box center [732, 112] width 11 height 11
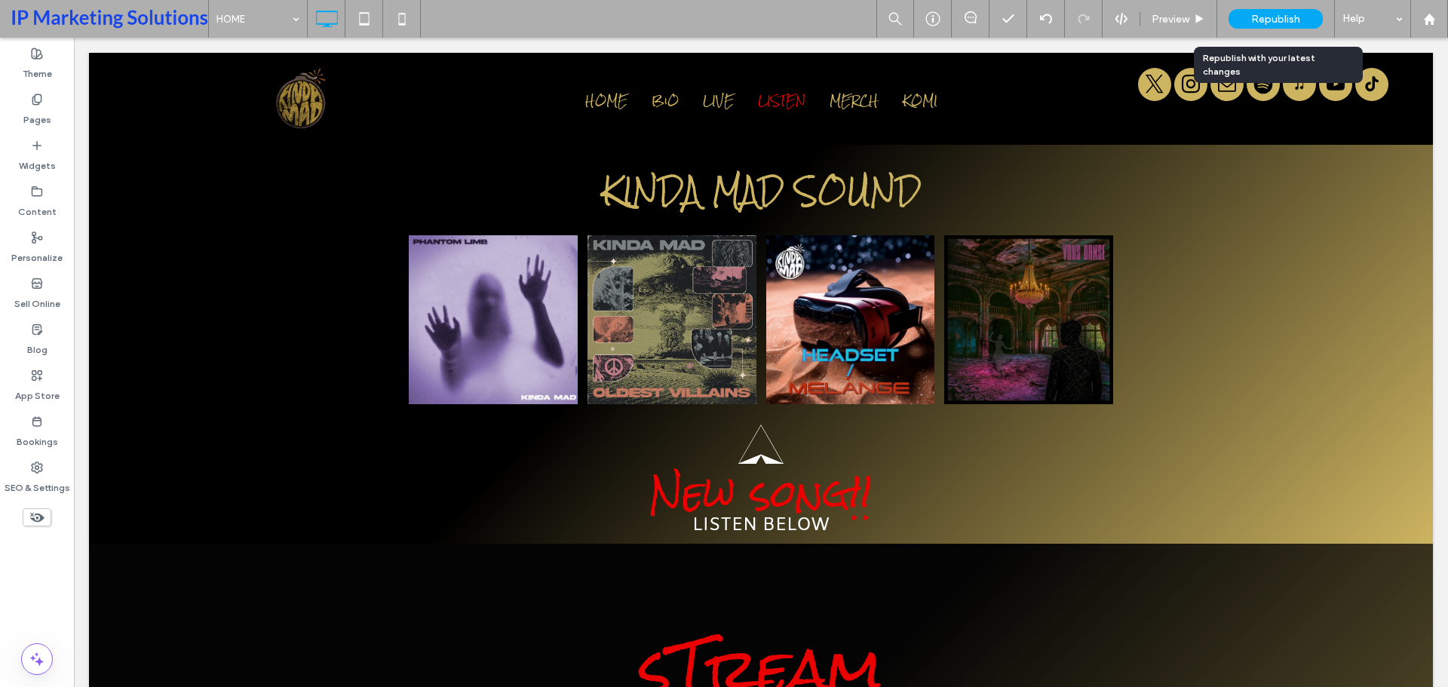
click at [1285, 13] on span "Republish" at bounding box center [1275, 19] width 49 height 13
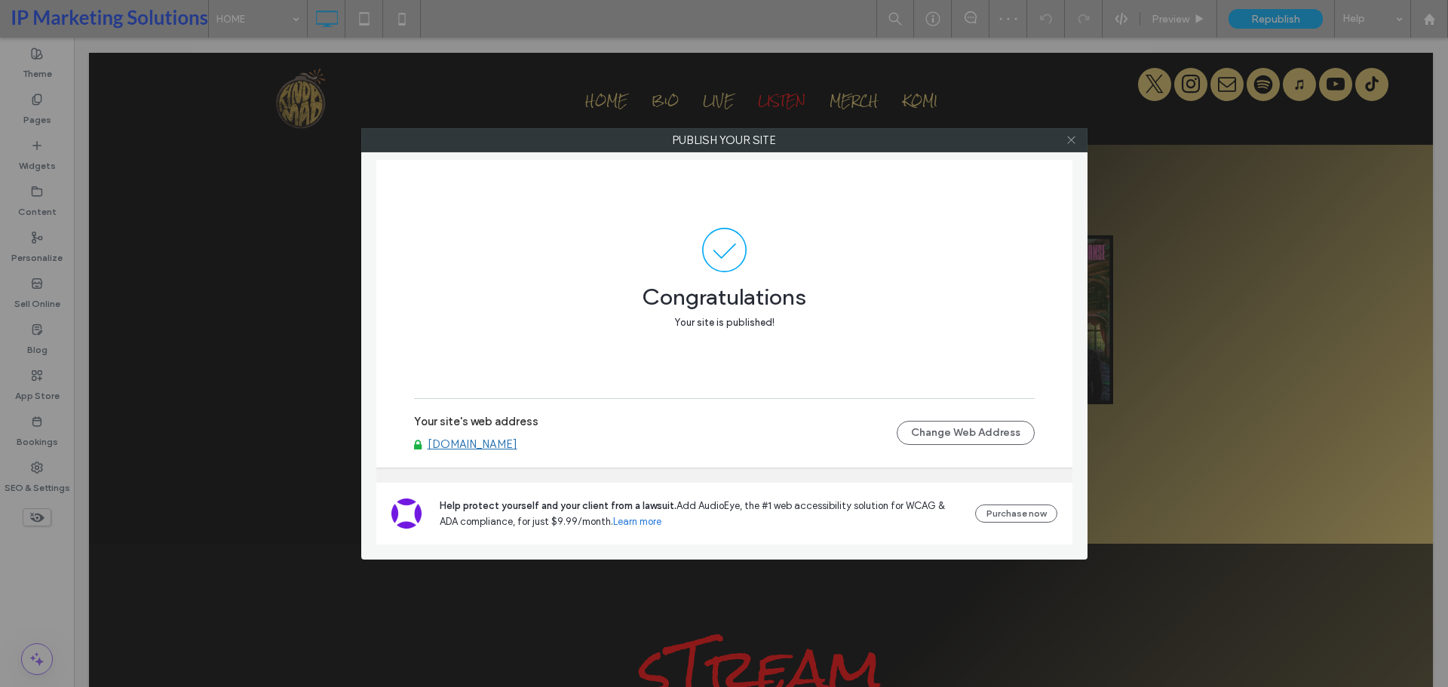
click at [1067, 131] on span at bounding box center [1071, 140] width 11 height 23
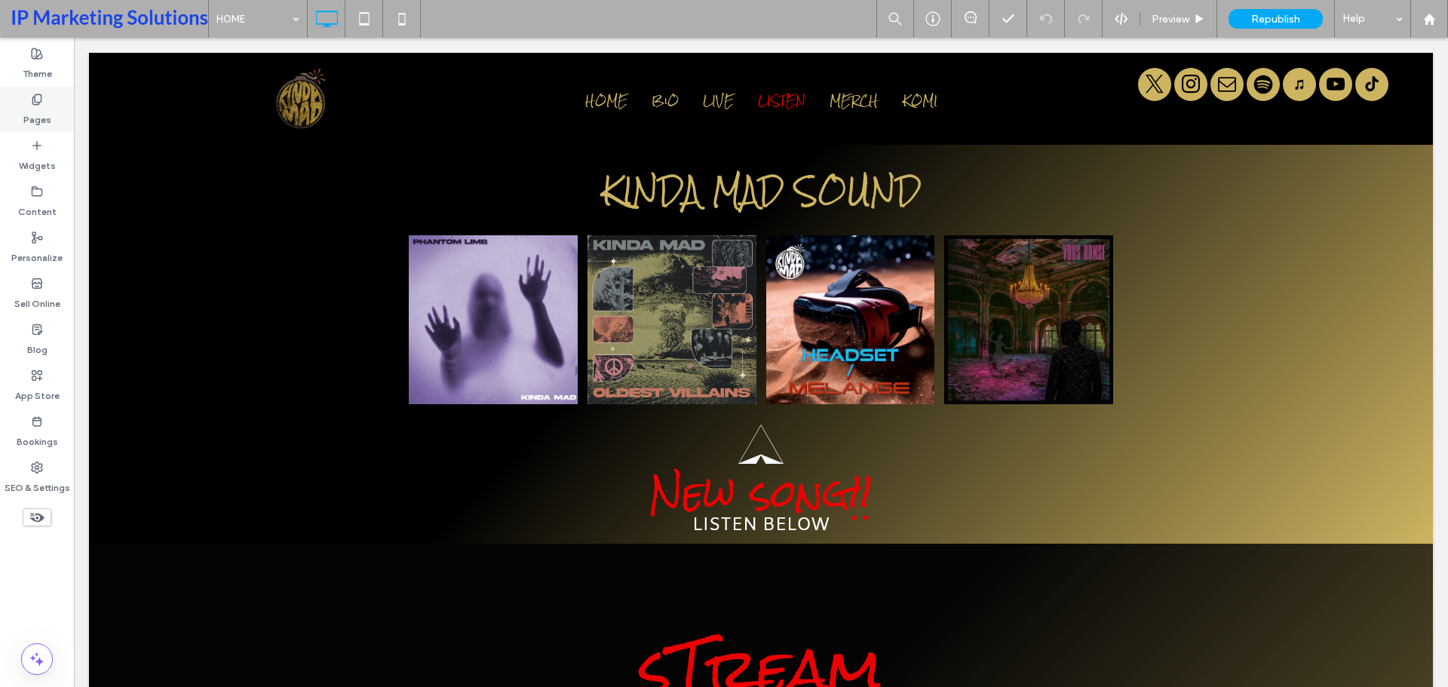
click at [34, 112] on label "Pages" at bounding box center [37, 116] width 28 height 21
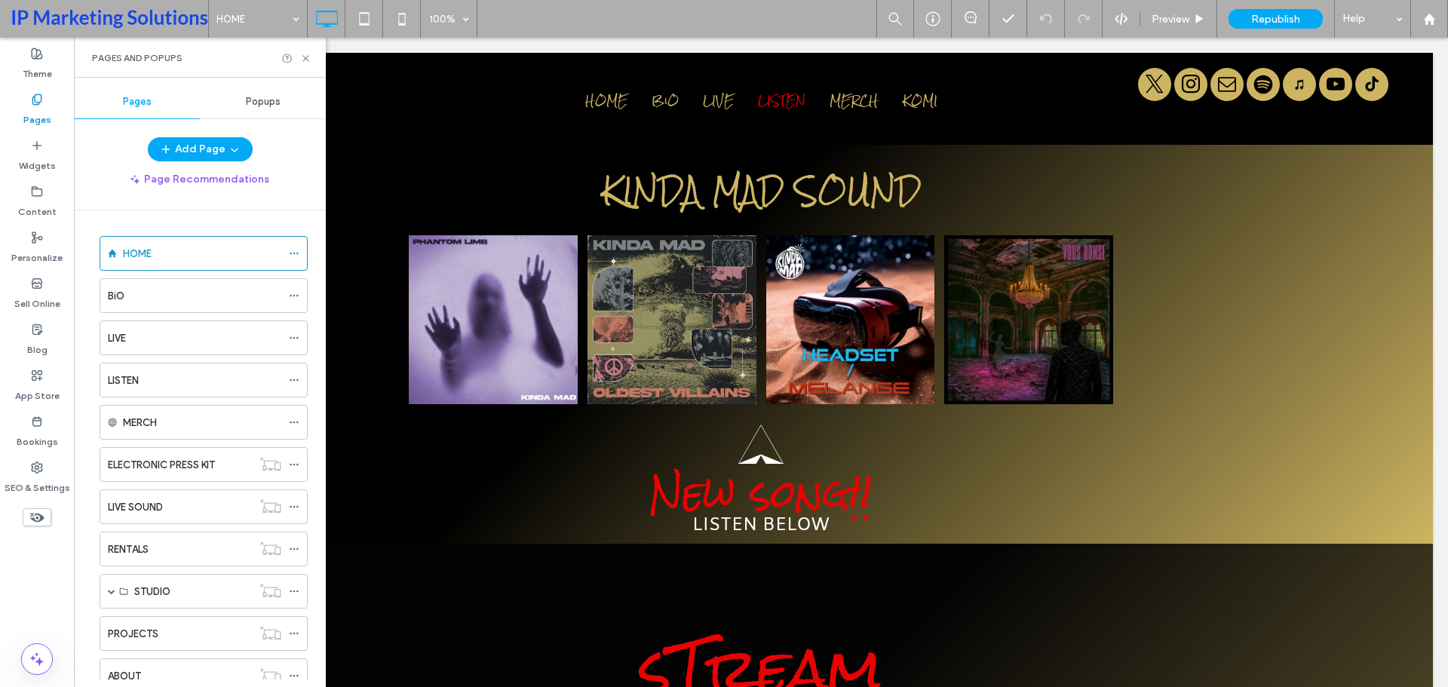
click at [258, 92] on div "Popups" at bounding box center [263, 101] width 126 height 33
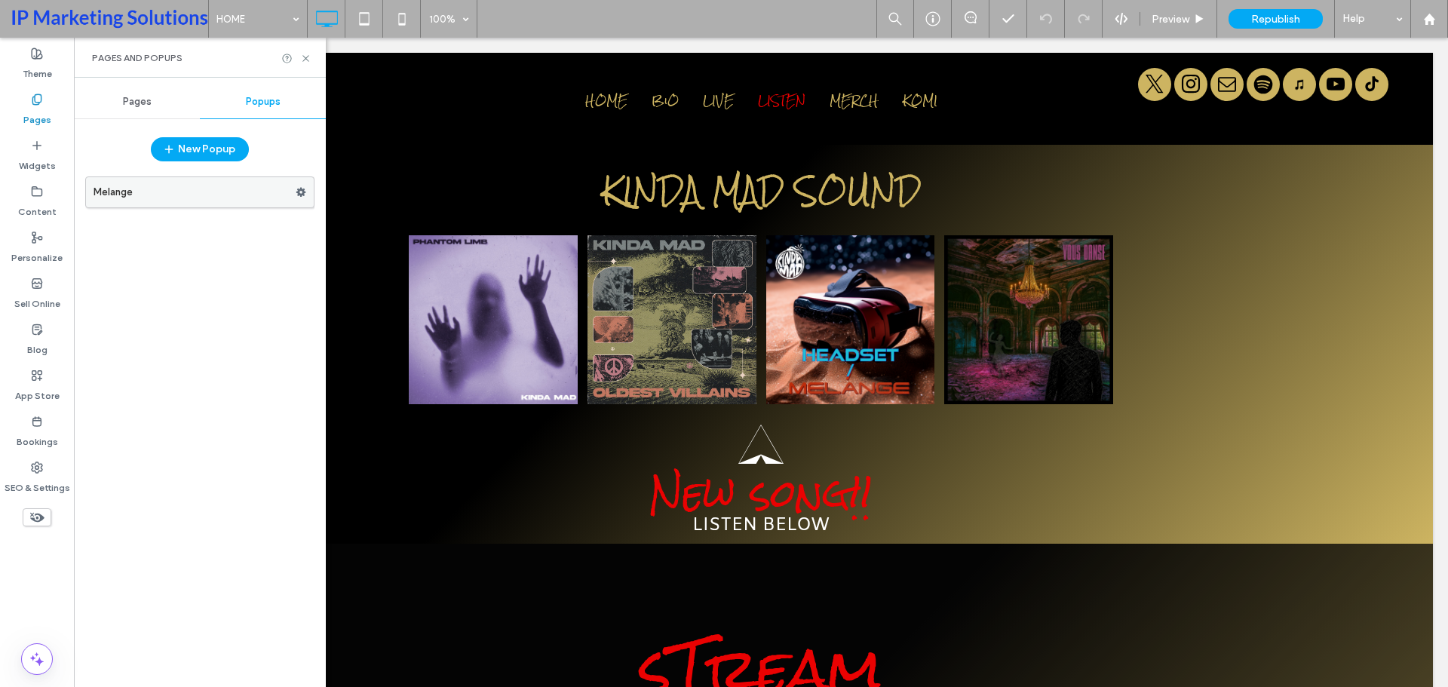
click at [192, 190] on label "Melange" at bounding box center [195, 192] width 202 height 30
click at [216, 146] on button "New Popup" at bounding box center [200, 149] width 98 height 24
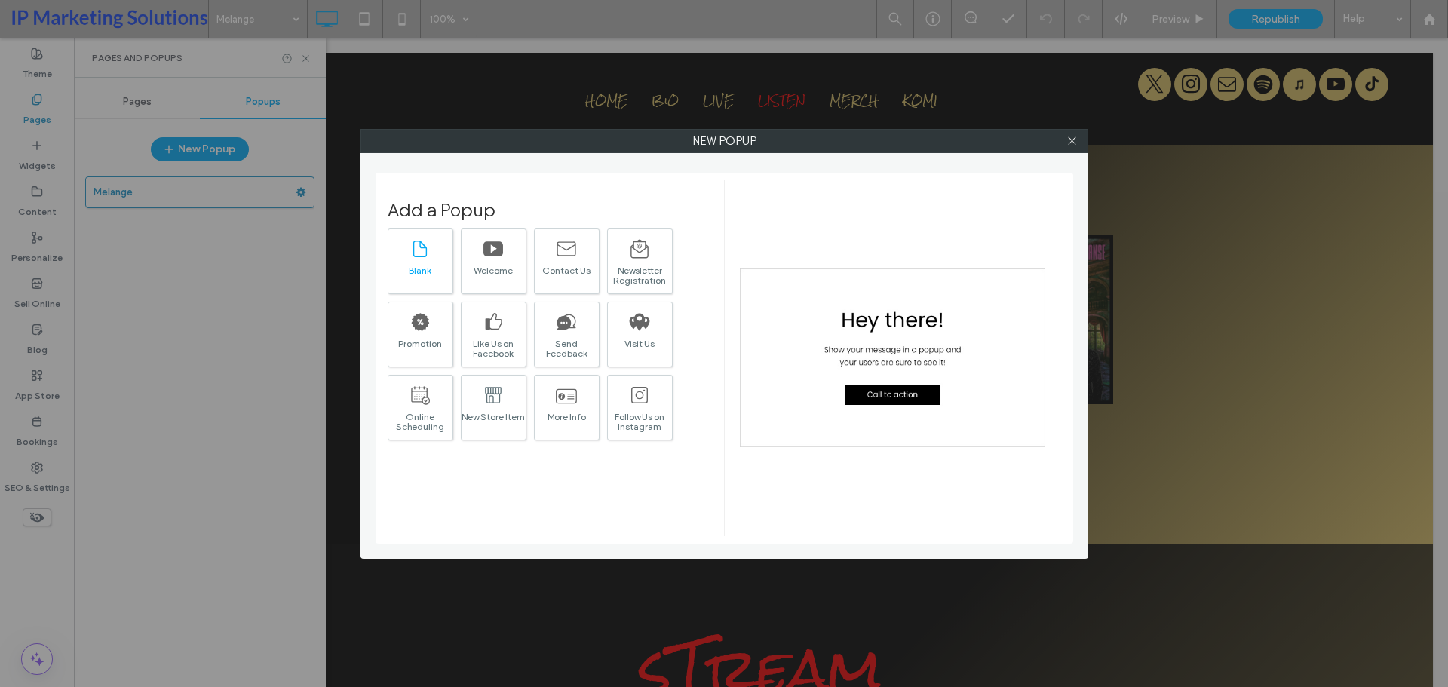
click at [408, 258] on div "Blank" at bounding box center [421, 262] width 66 height 66
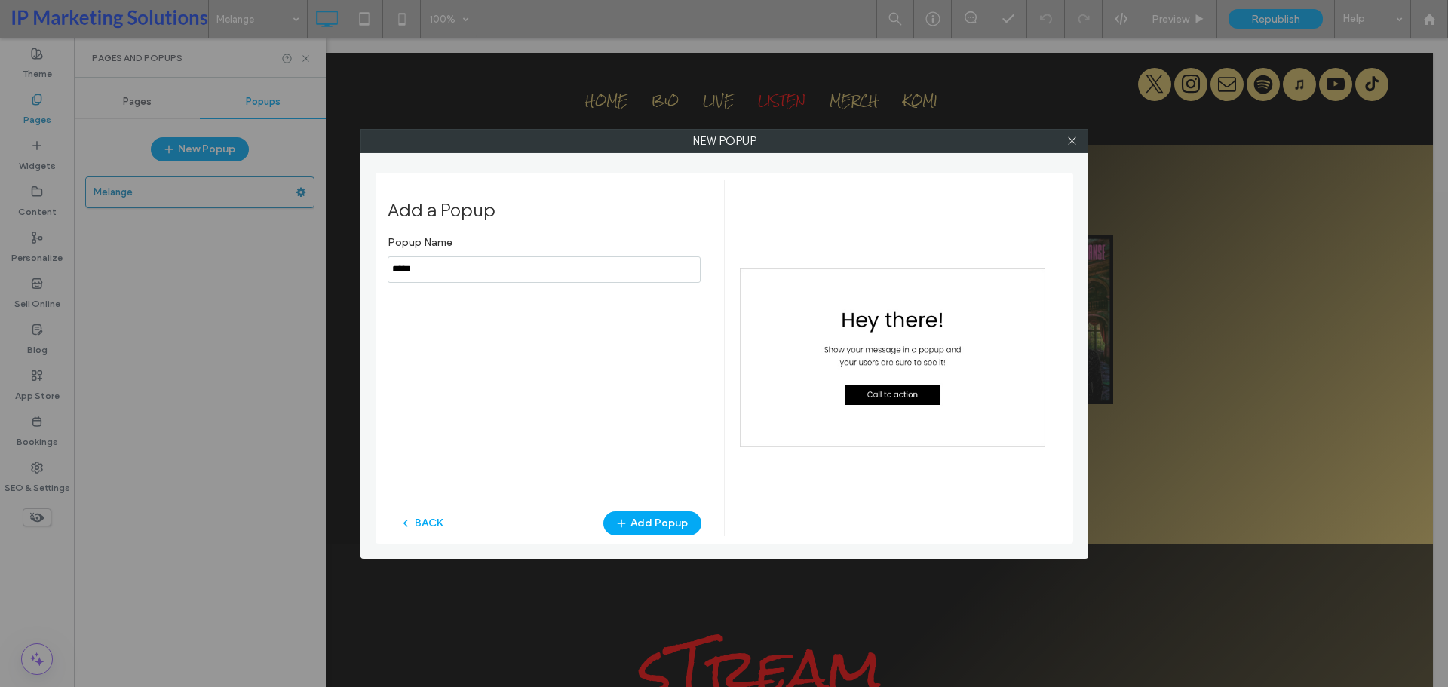
drag, startPoint x: 437, startPoint y: 264, endPoint x: 287, endPoint y: 250, distance: 150.0
click at [287, 250] on div "New popup Add a Popup Popup Name BACK Add Popup" at bounding box center [724, 343] width 1448 height 687
type input "**********"
click at [655, 530] on button "Add Popup" at bounding box center [652, 523] width 98 height 24
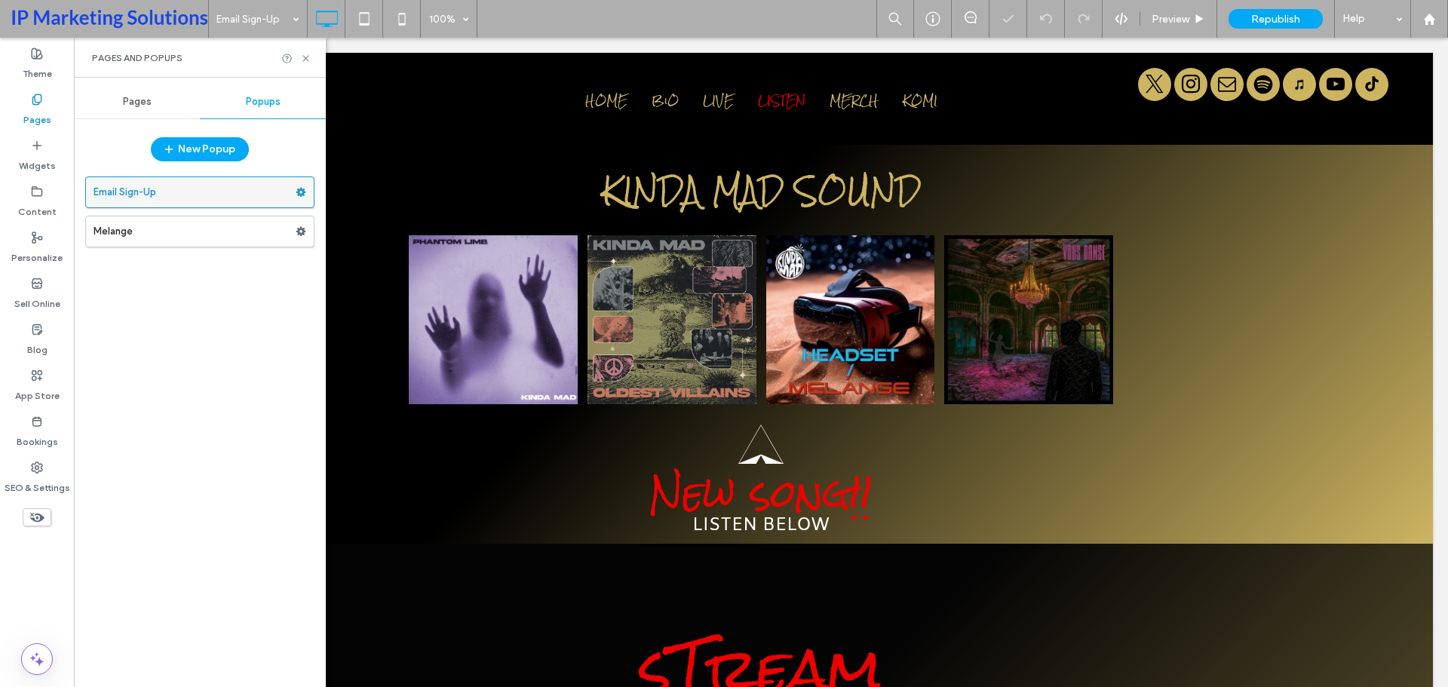
click at [220, 201] on label "Email Sign-Up" at bounding box center [195, 192] width 202 height 30
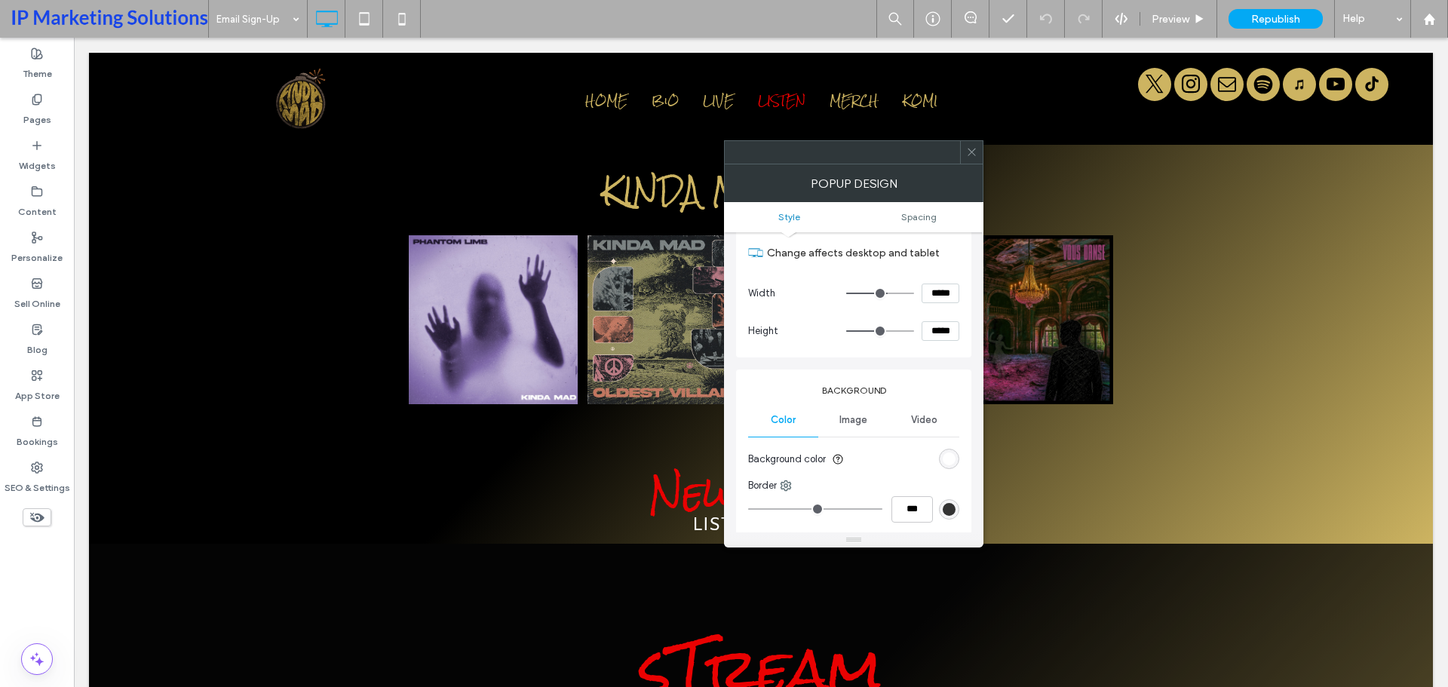
scroll to position [75, 0]
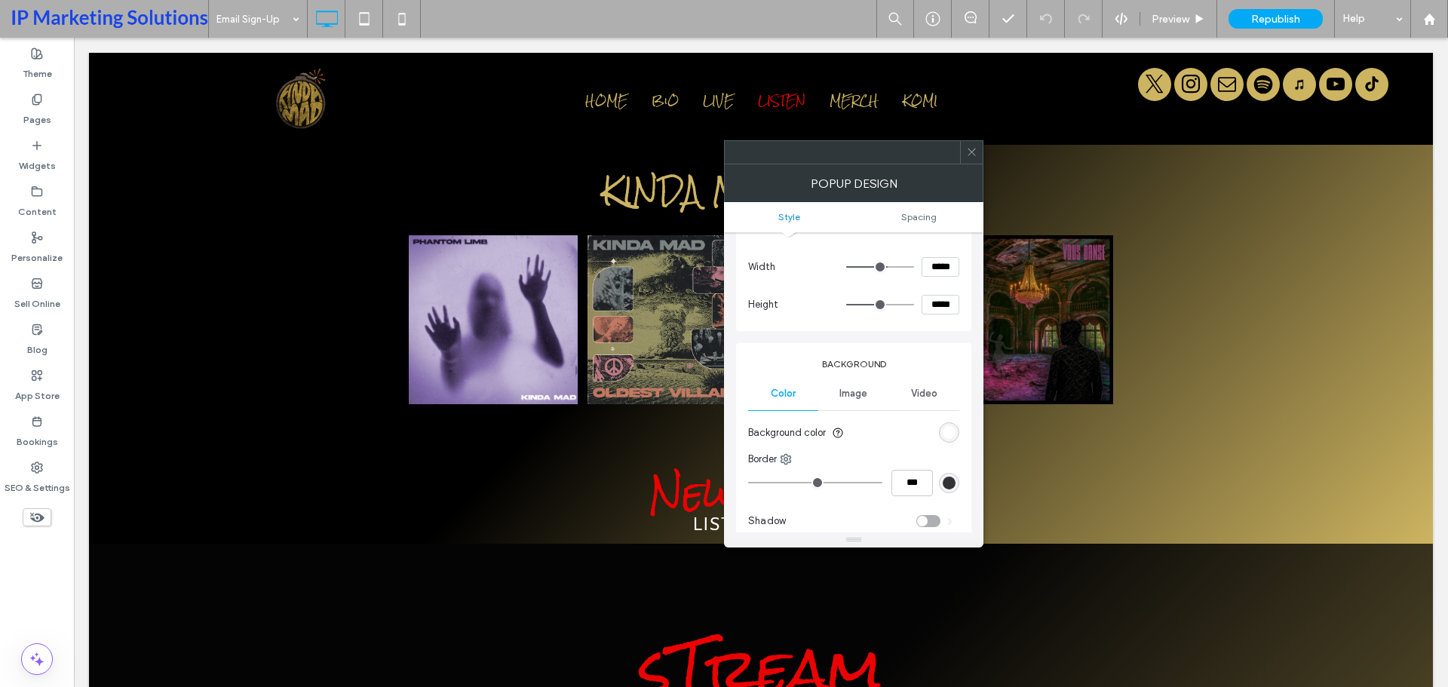
click at [947, 438] on div "rgb(255, 255, 255)" at bounding box center [949, 432] width 13 height 13
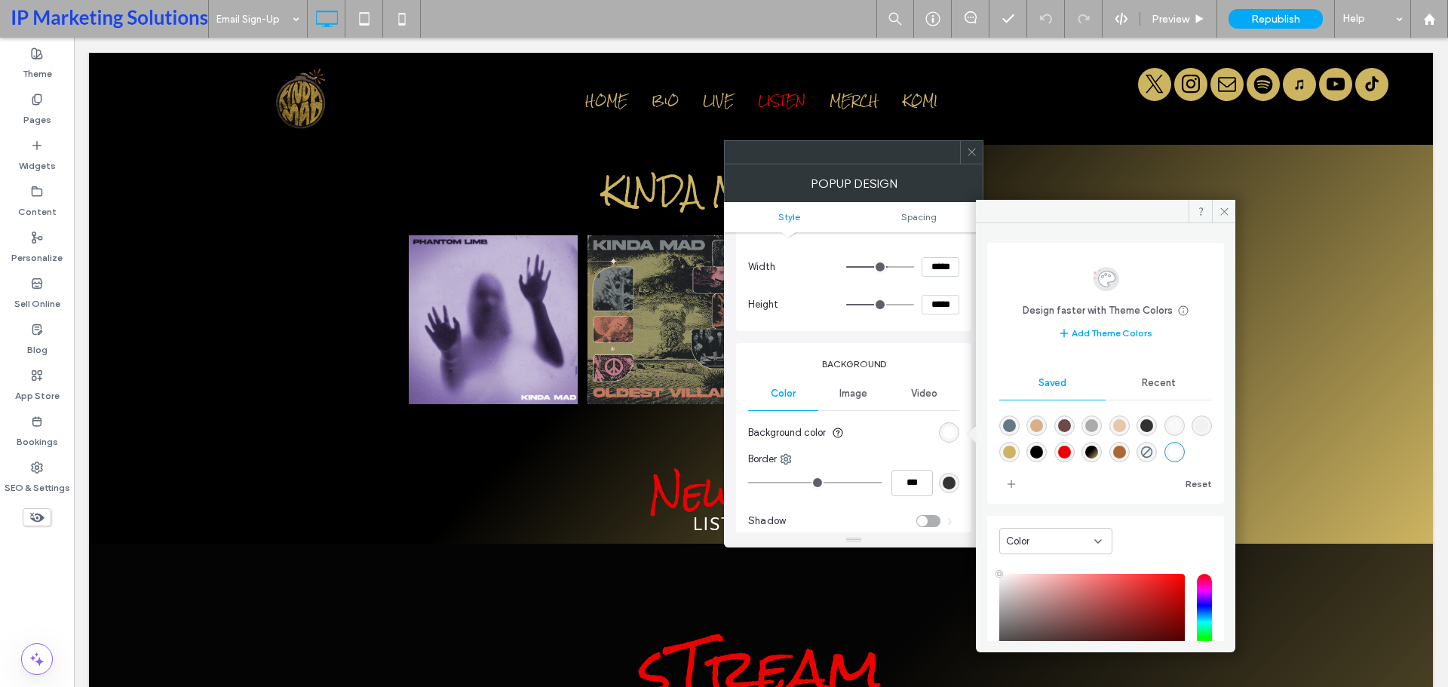
click at [1067, 425] on div "rgba(111,72,72,1)" at bounding box center [1064, 425] width 13 height 13
click at [1153, 427] on div "rgba(49,49,49,1)" at bounding box center [1147, 425] width 13 height 13
type input "*******"
click at [1219, 206] on icon at bounding box center [1224, 211] width 11 height 11
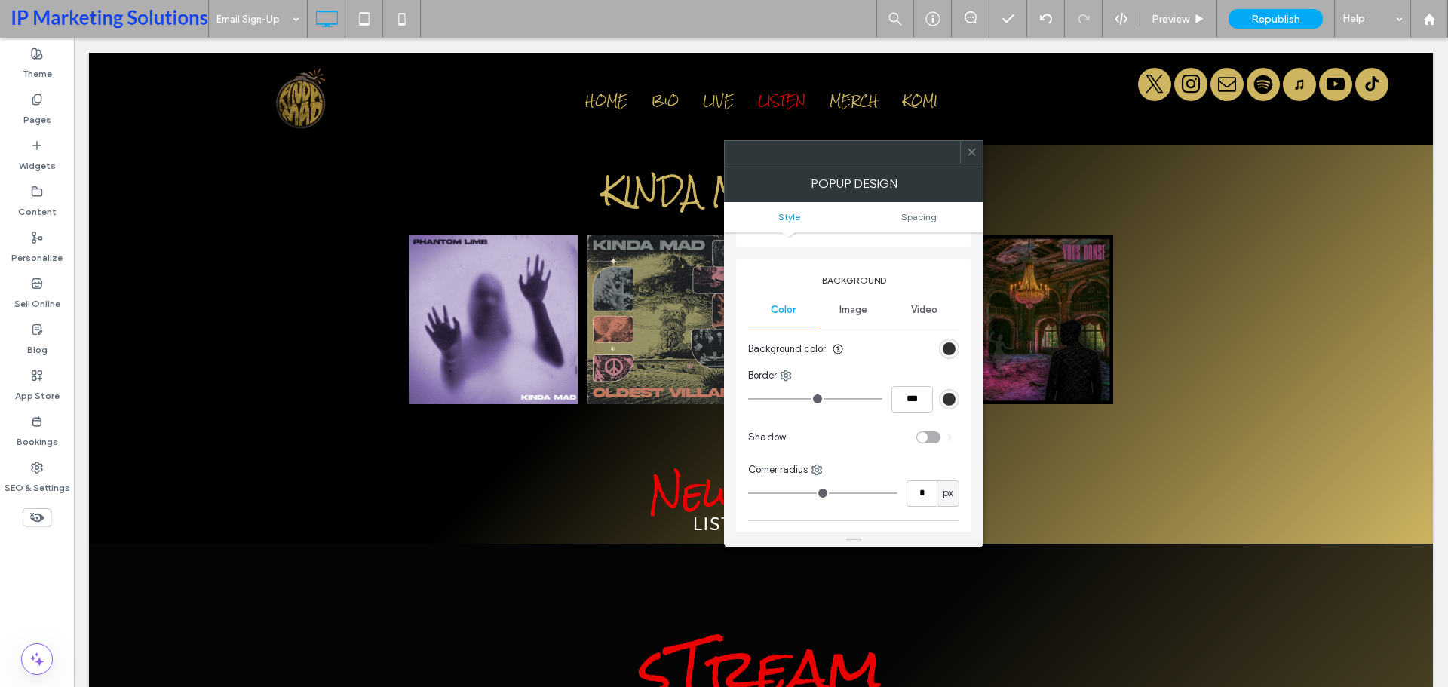
scroll to position [226, 0]
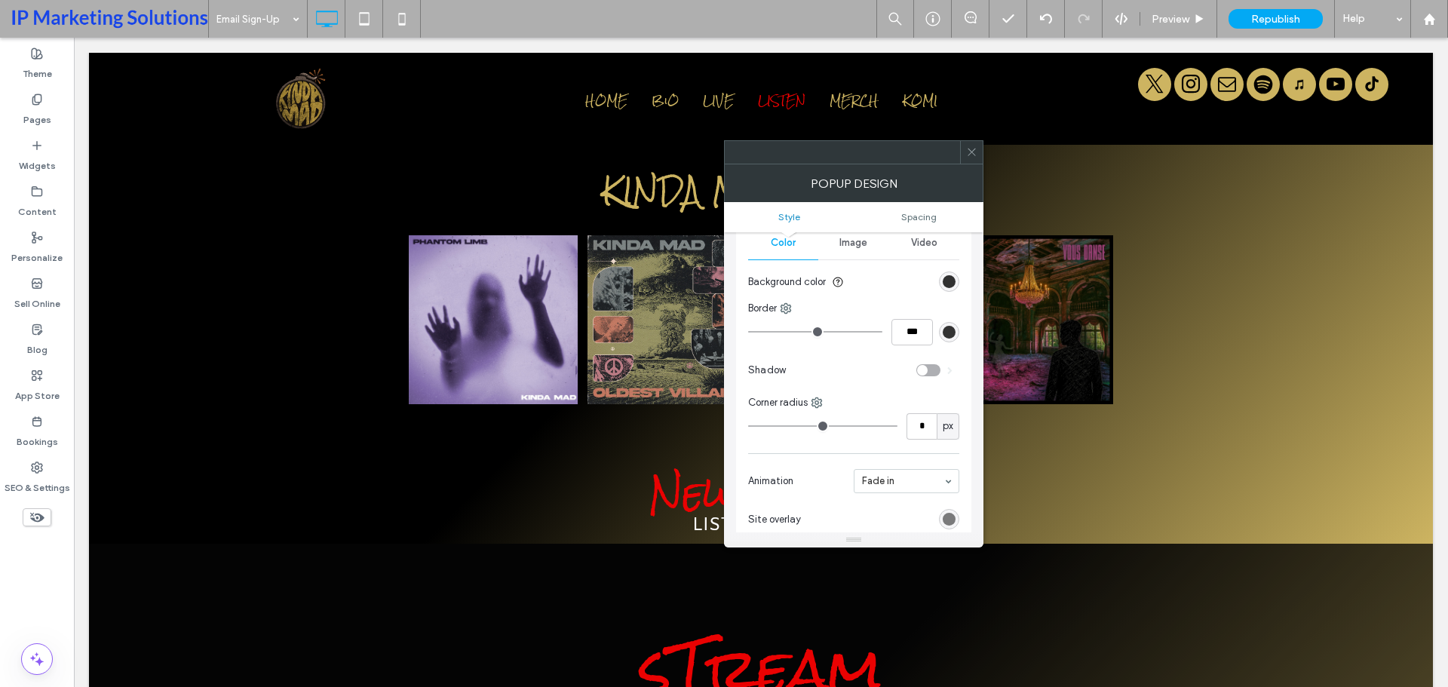
click at [966, 142] on span at bounding box center [971, 152] width 11 height 23
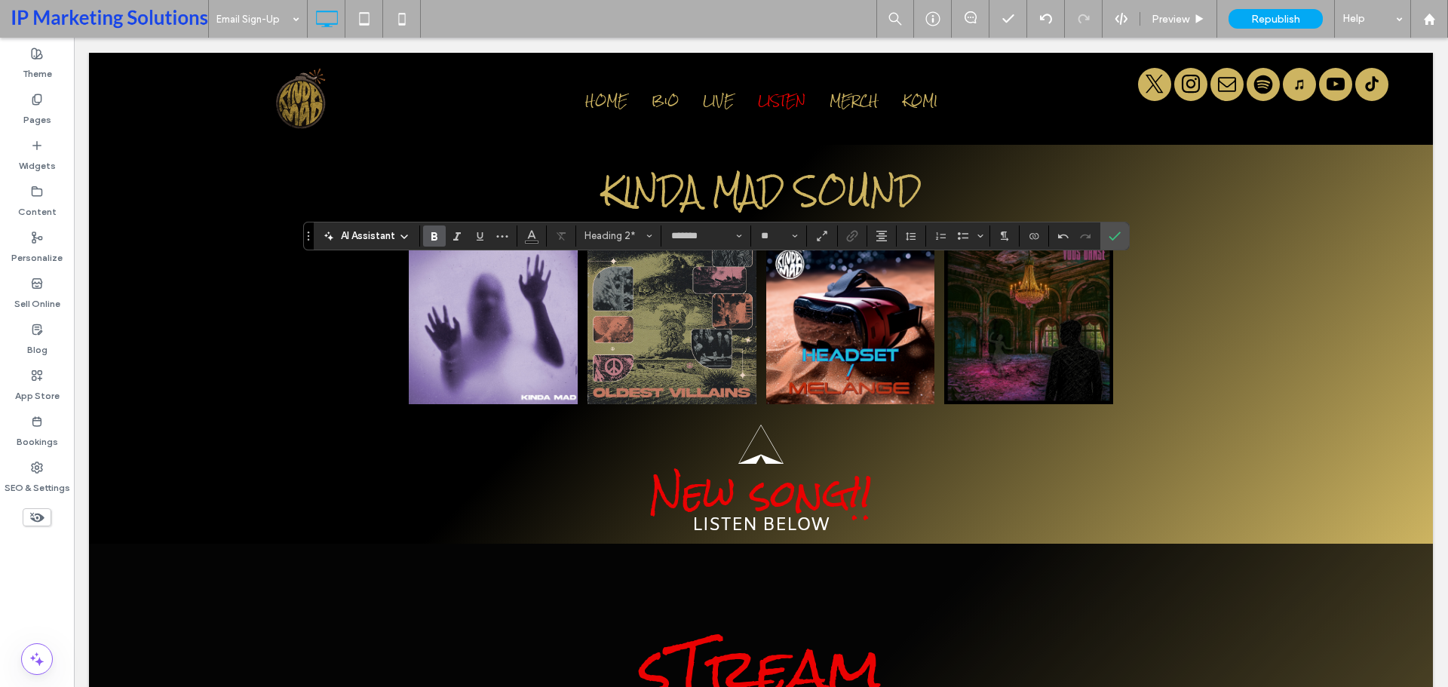
type input "**"
click at [537, 234] on icon "Color" at bounding box center [532, 235] width 12 height 12
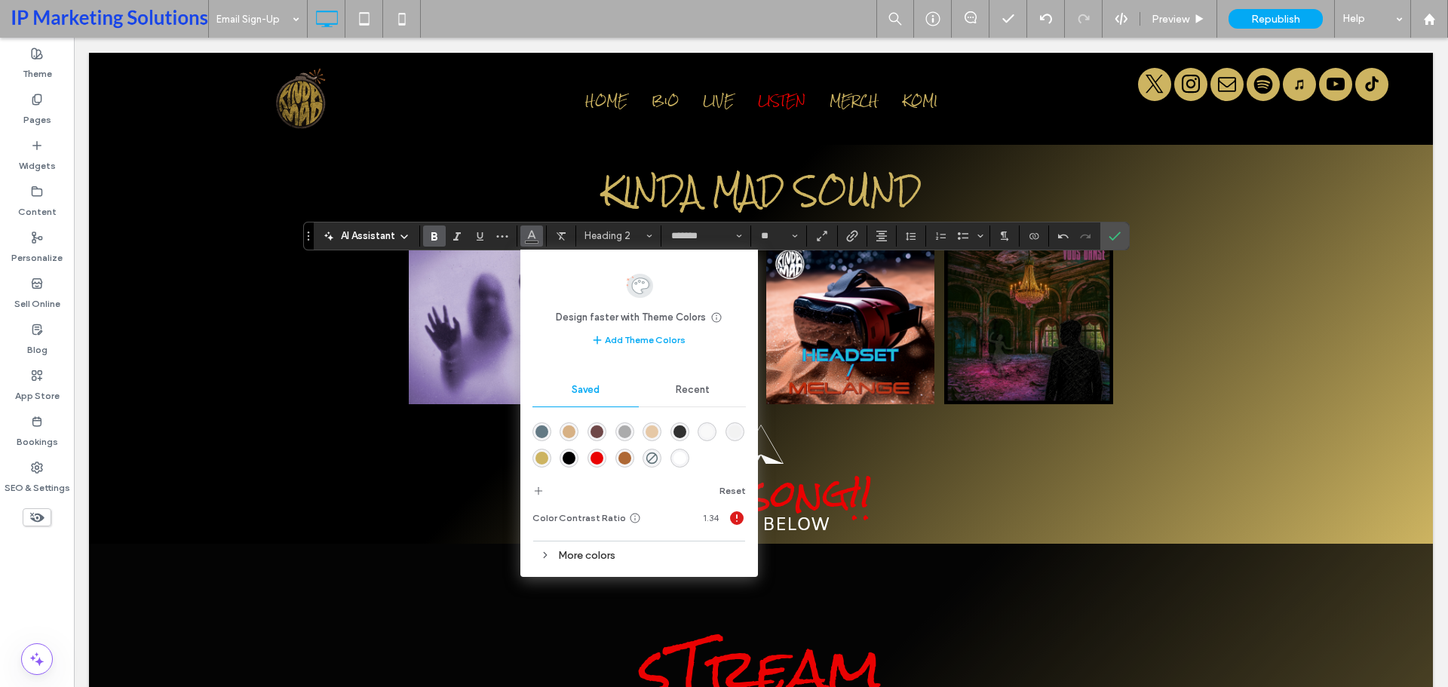
click at [539, 460] on div "rgba(205,180,97,1)" at bounding box center [542, 458] width 13 height 13
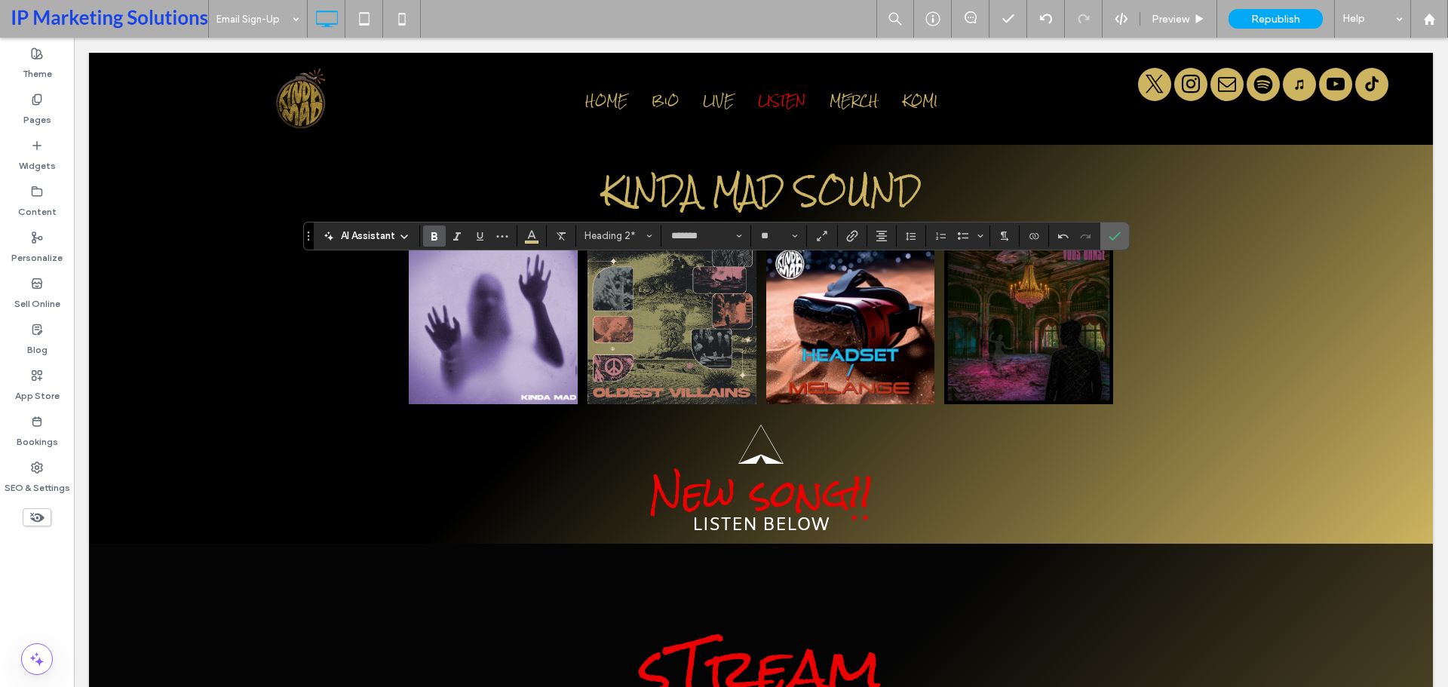
click at [1110, 236] on use "Confirm" at bounding box center [1115, 236] width 12 height 9
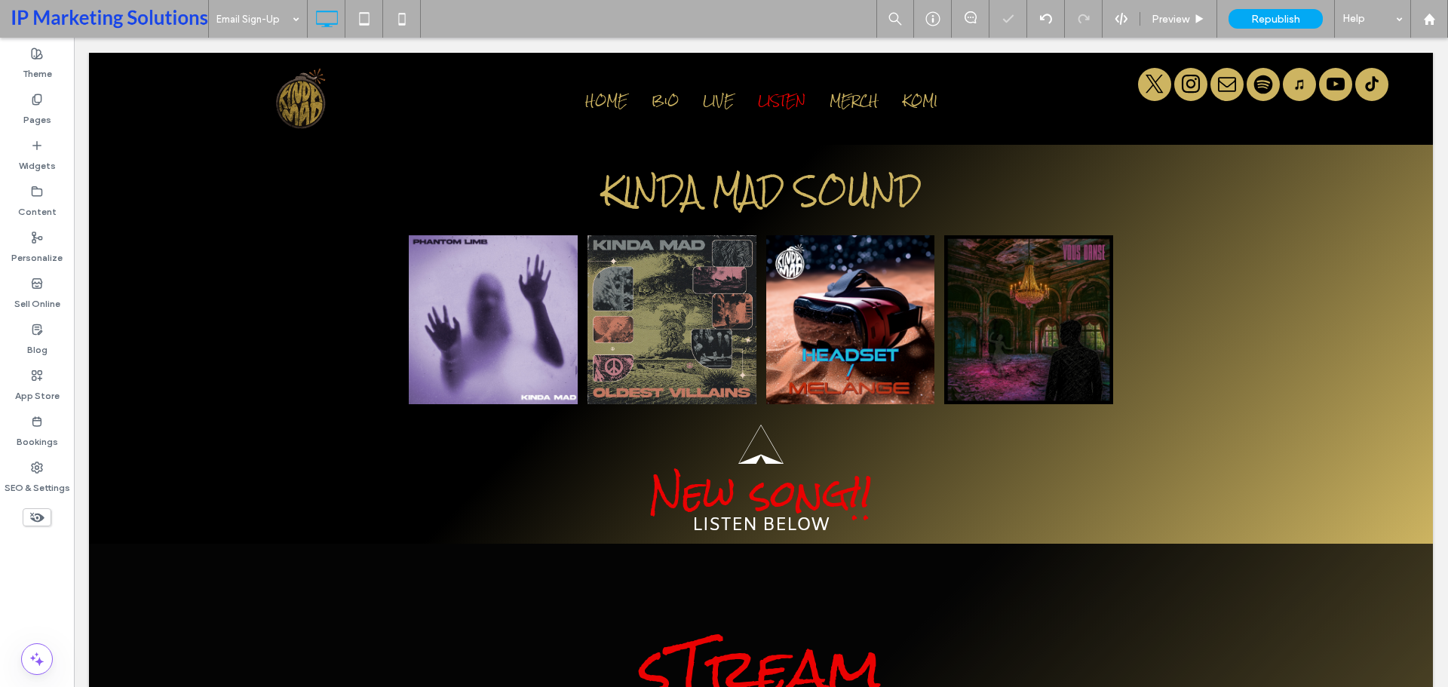
type input "*****"
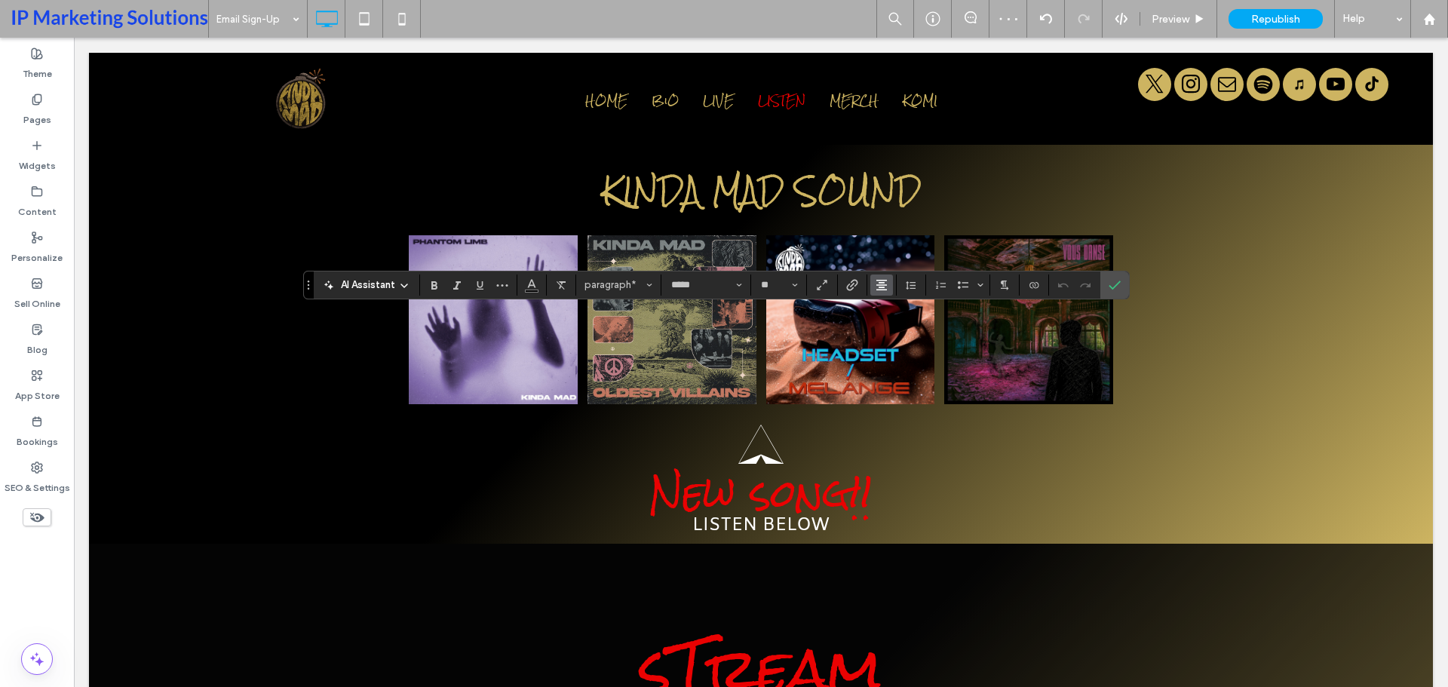
type input "**"
click at [641, 288] on span "paragraph*" at bounding box center [614, 284] width 59 height 11
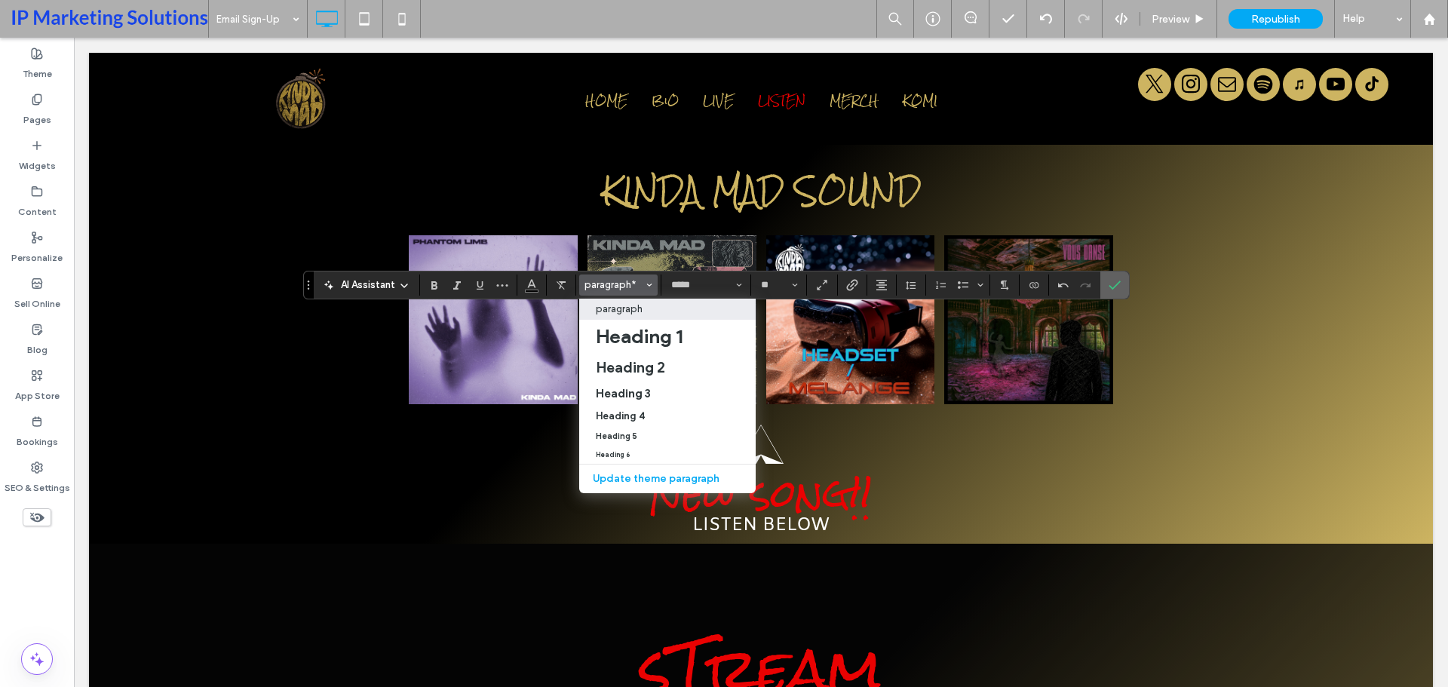
click at [1119, 286] on icon "Confirm" at bounding box center [1115, 285] width 12 height 12
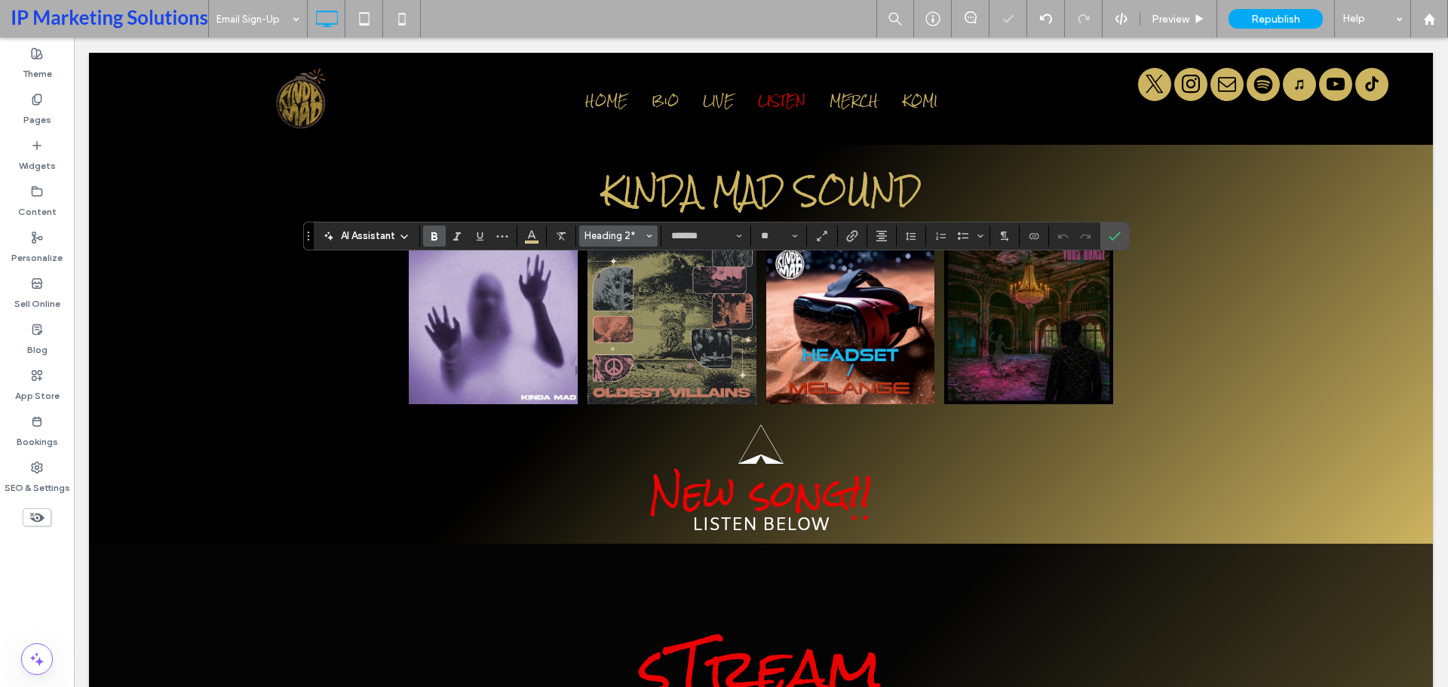
click at [633, 235] on span "Heading 2*" at bounding box center [614, 235] width 59 height 11
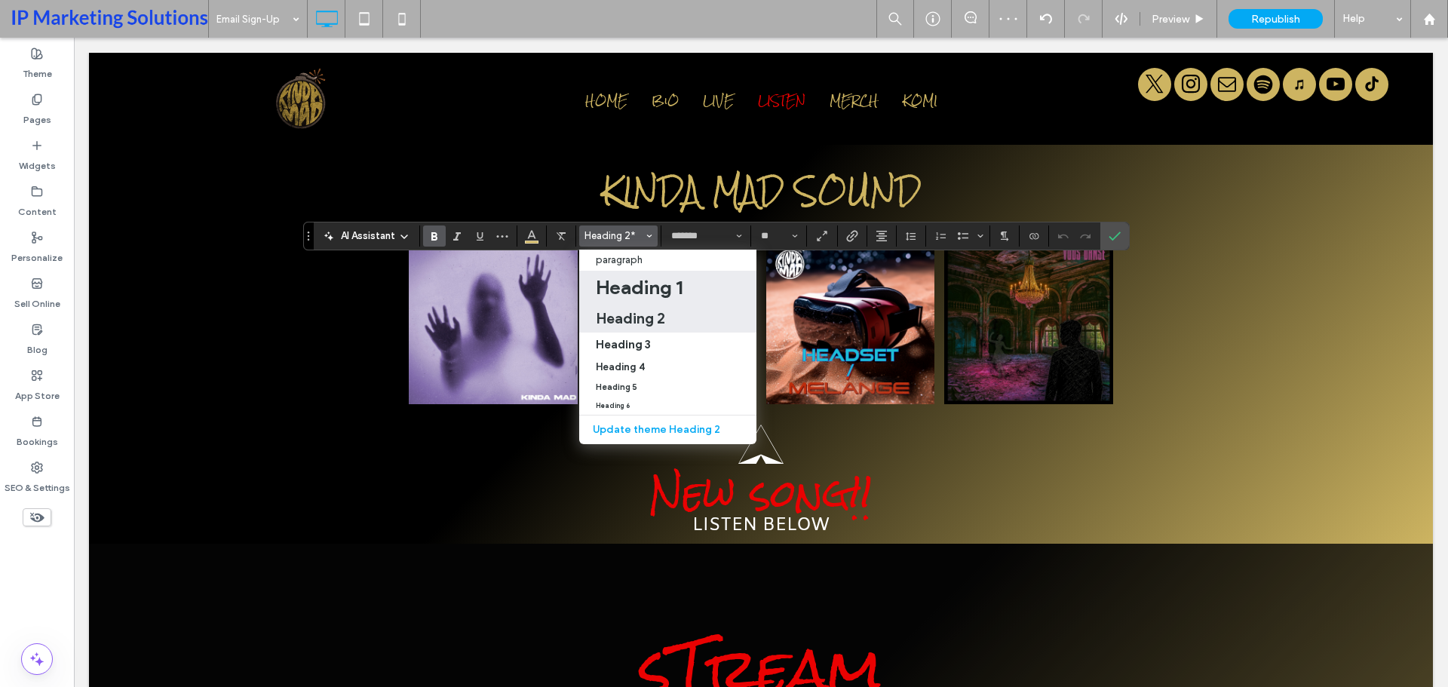
click at [675, 296] on h1 "Heading 1" at bounding box center [639, 287] width 87 height 24
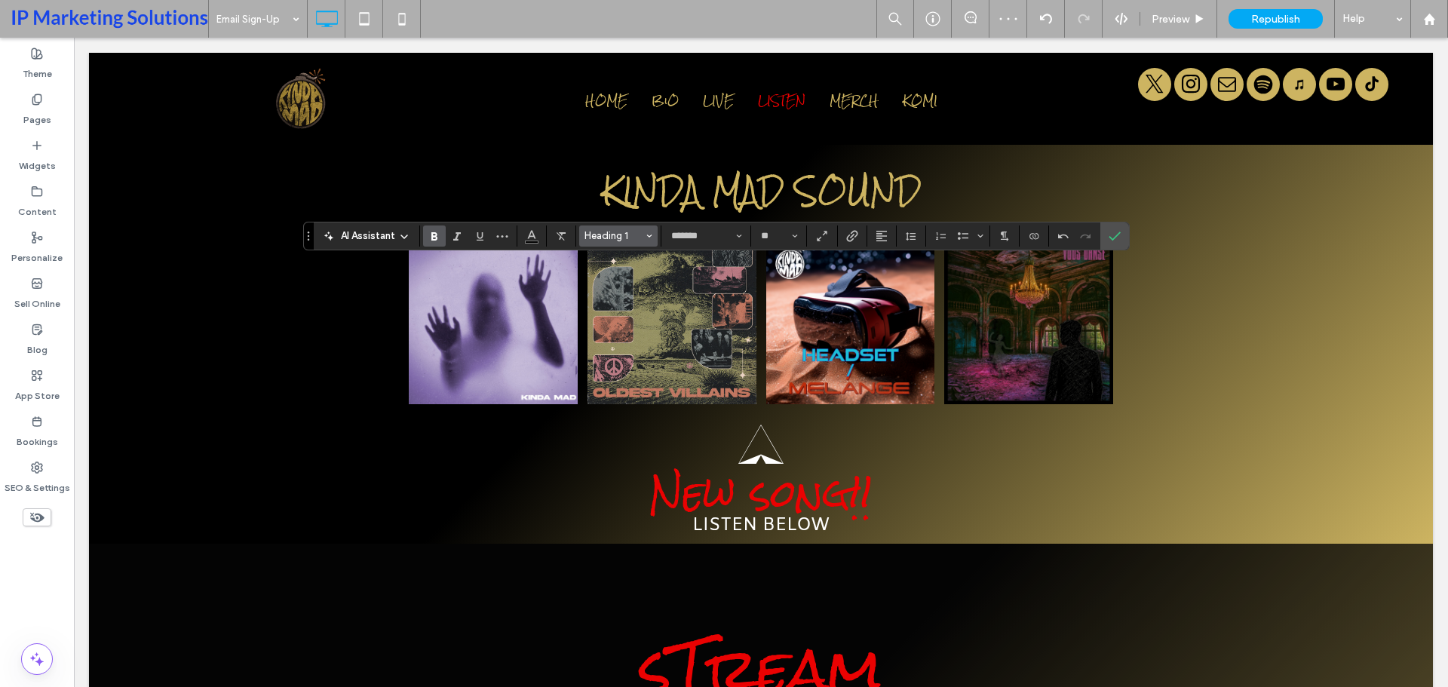
click at [637, 239] on span "Heading 1" at bounding box center [614, 235] width 59 height 11
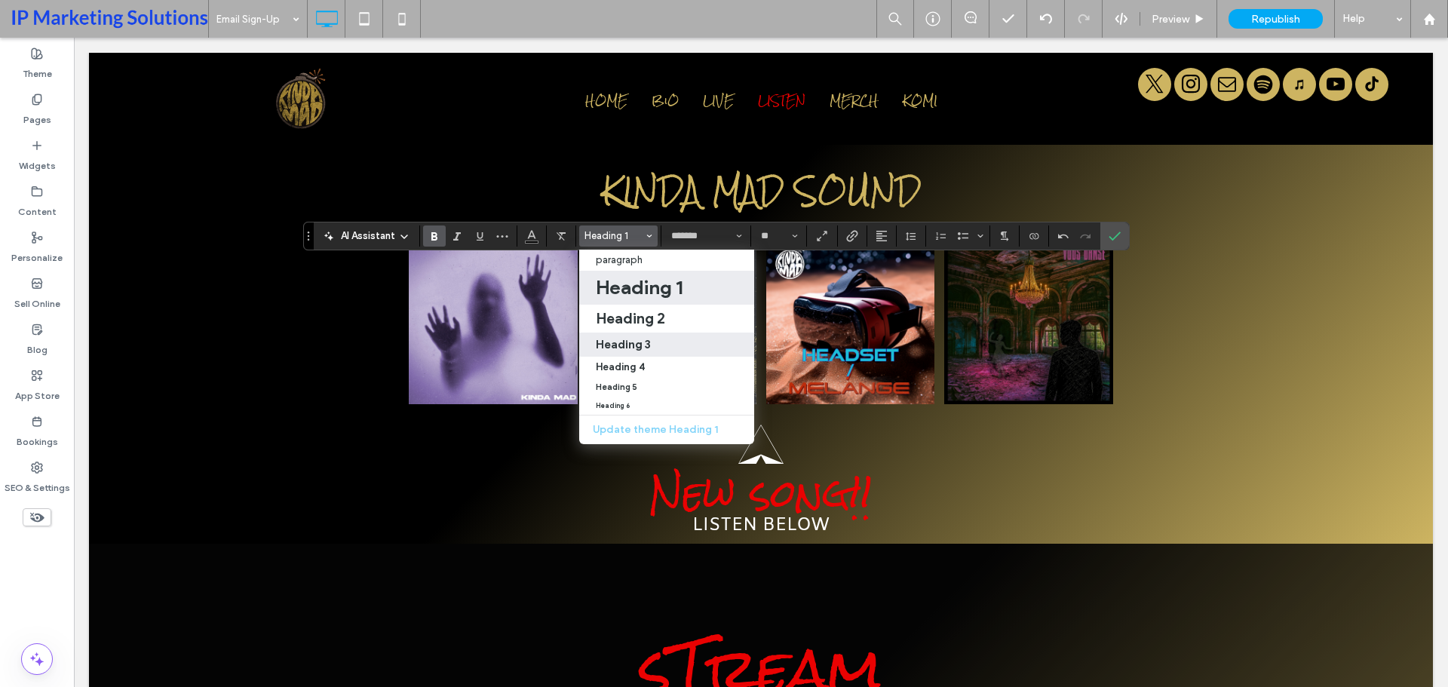
click at [630, 334] on label "Heading 3" at bounding box center [666, 345] width 175 height 24
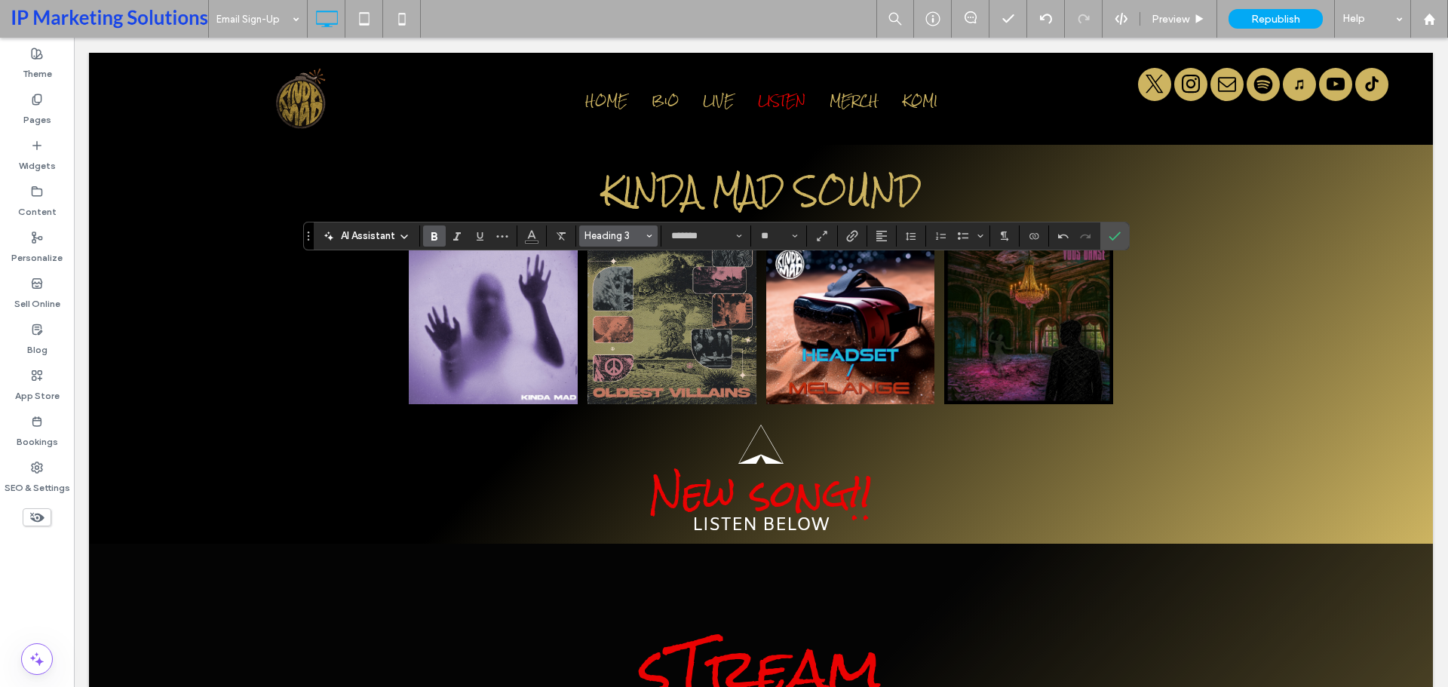
click at [605, 229] on button "Heading 3" at bounding box center [618, 236] width 78 height 21
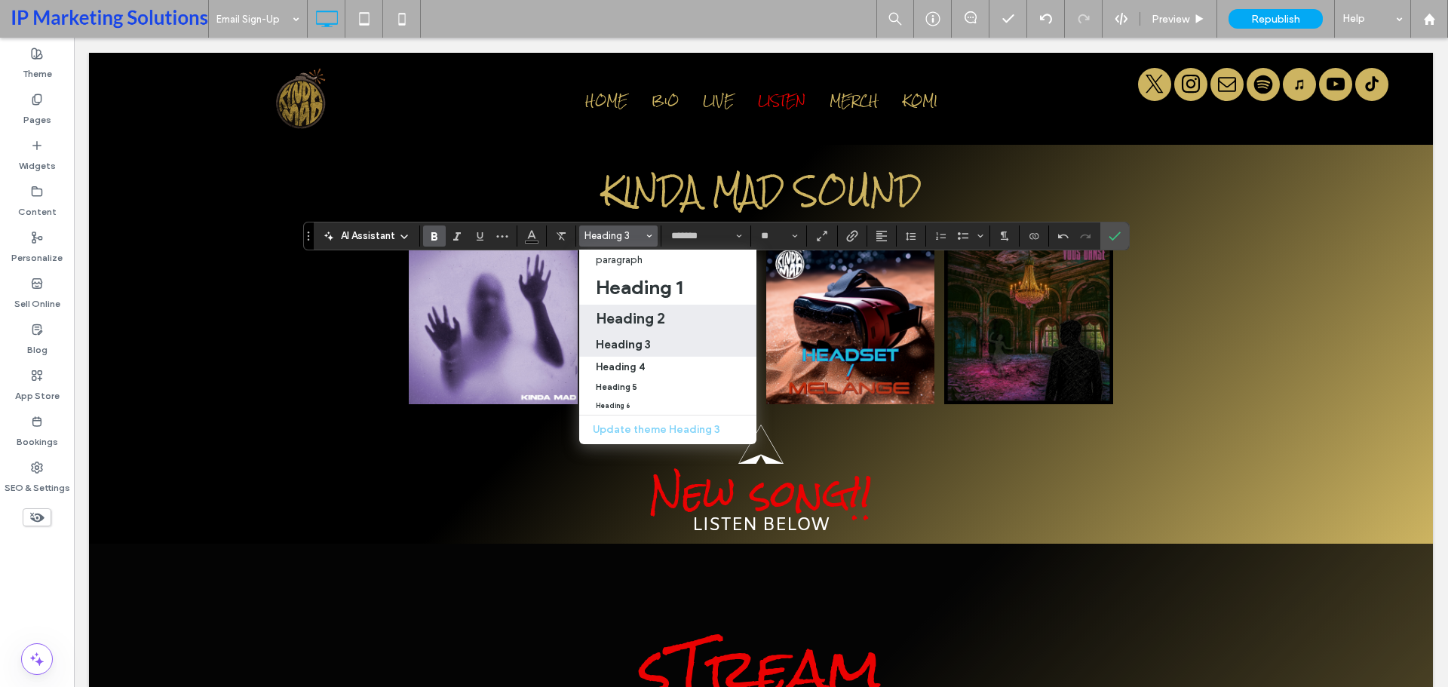
click at [610, 309] on label "Heading 2" at bounding box center [667, 319] width 177 height 28
type input "**"
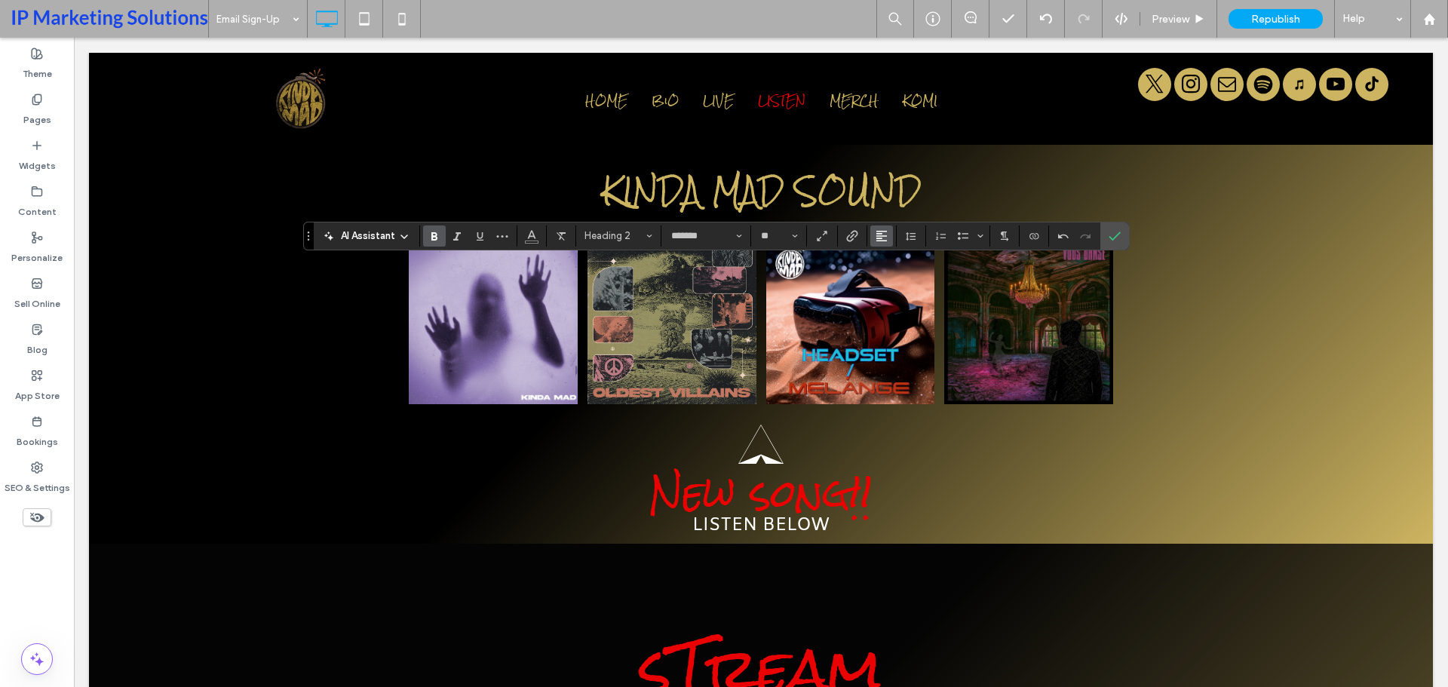
click at [877, 238] on use "Alignment" at bounding box center [882, 236] width 11 height 11
click at [898, 287] on icon "ui.textEditor.alignment.center" at bounding box center [893, 282] width 12 height 12
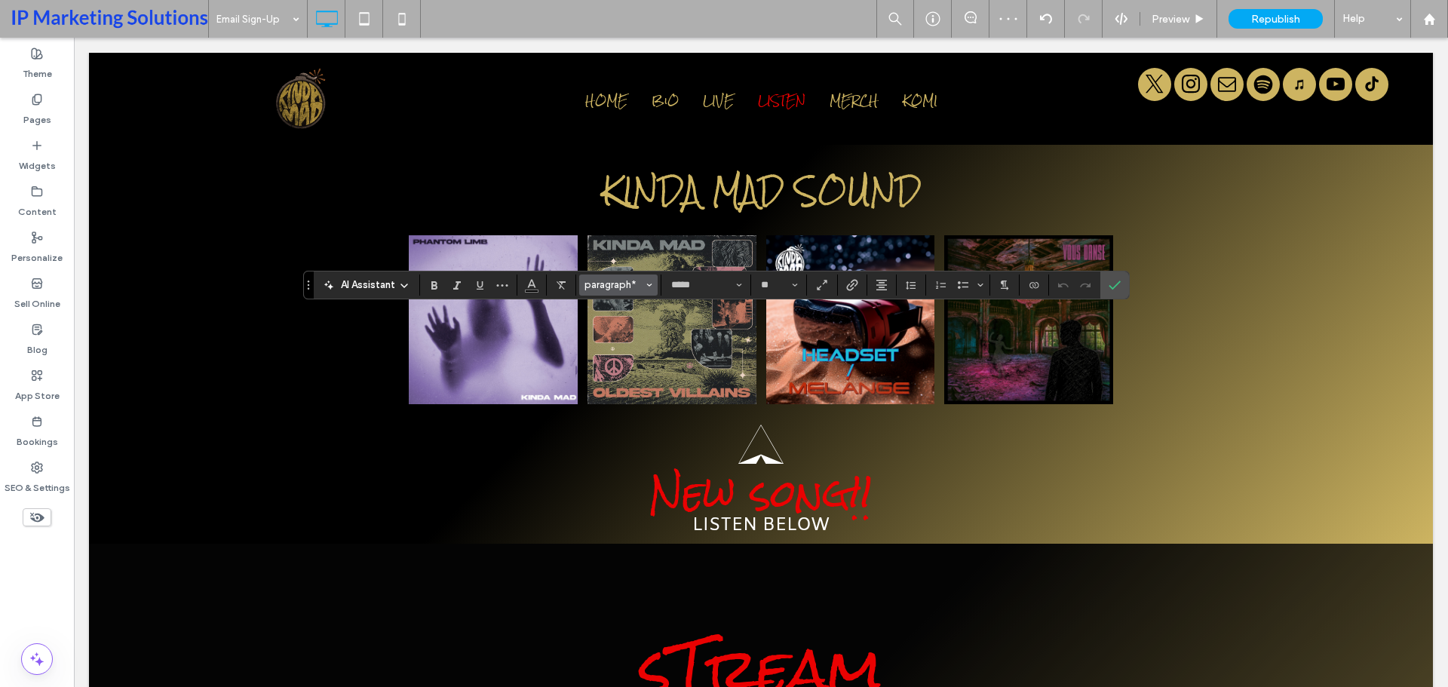
click at [656, 287] on button "paragraph*" at bounding box center [618, 285] width 78 height 21
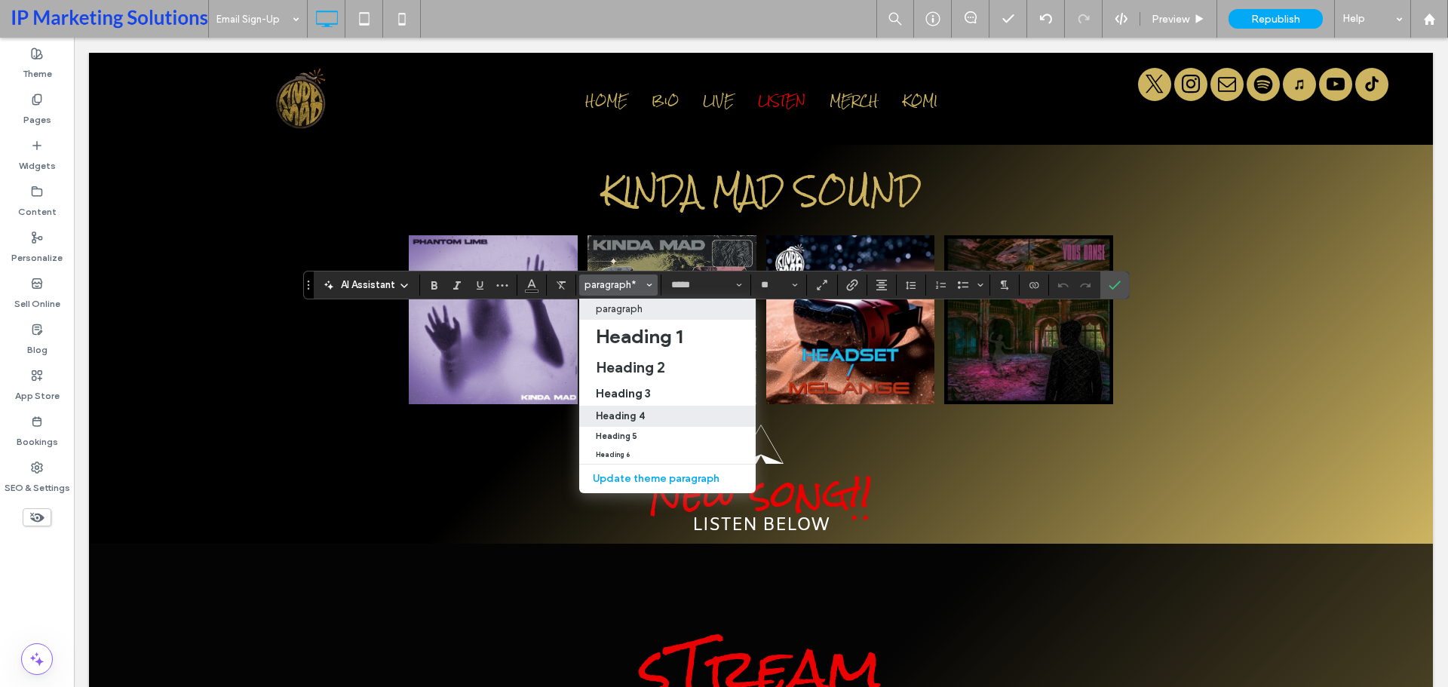
click at [659, 413] on div "Heading 4" at bounding box center [667, 415] width 143 height 11
type input "**********"
type input "**"
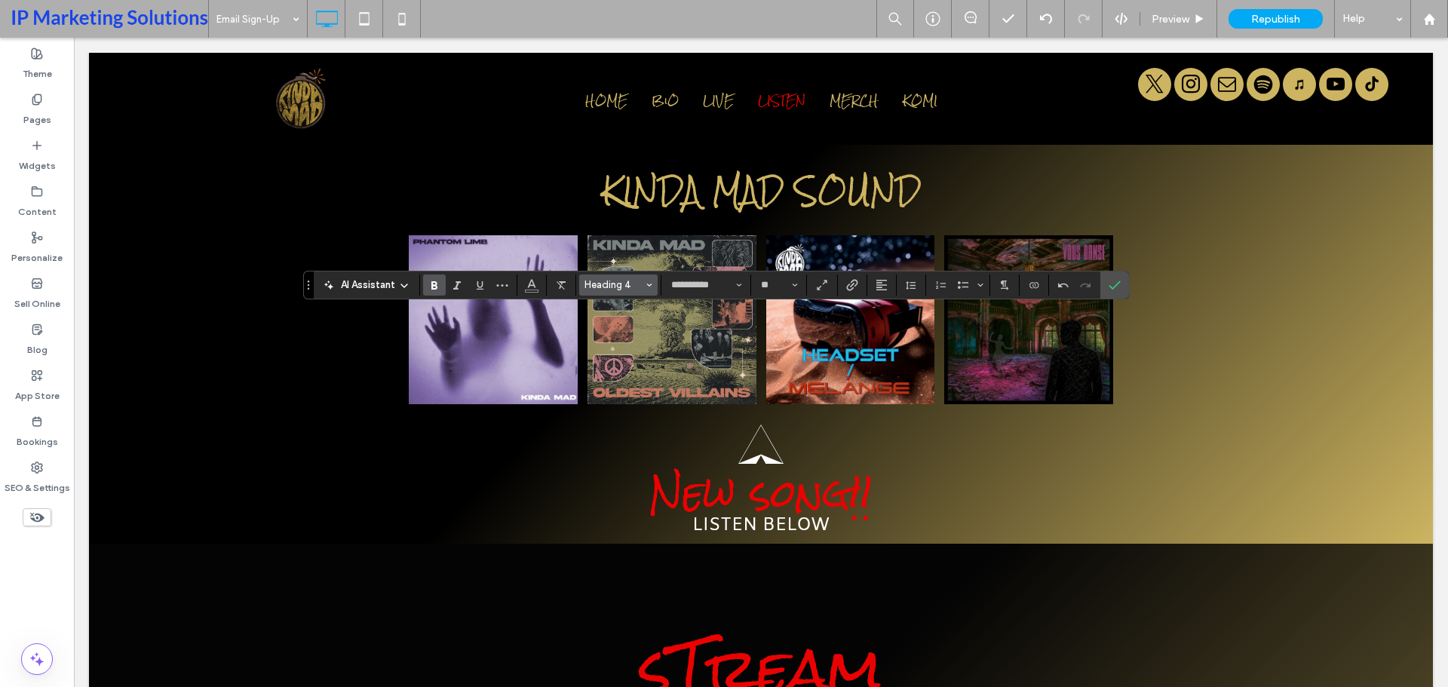
click at [631, 283] on span "Heading 4" at bounding box center [614, 284] width 59 height 11
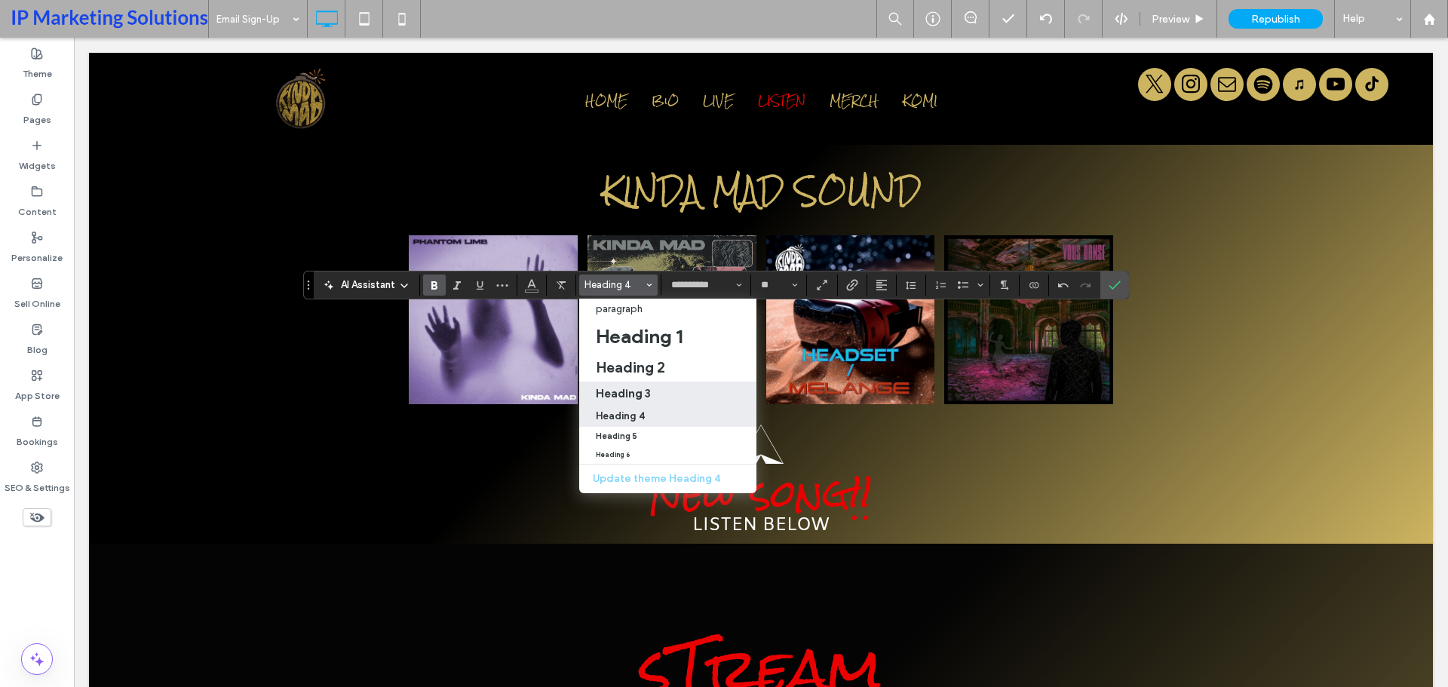
click at [649, 394] on h3 "Heading 3" at bounding box center [623, 393] width 55 height 14
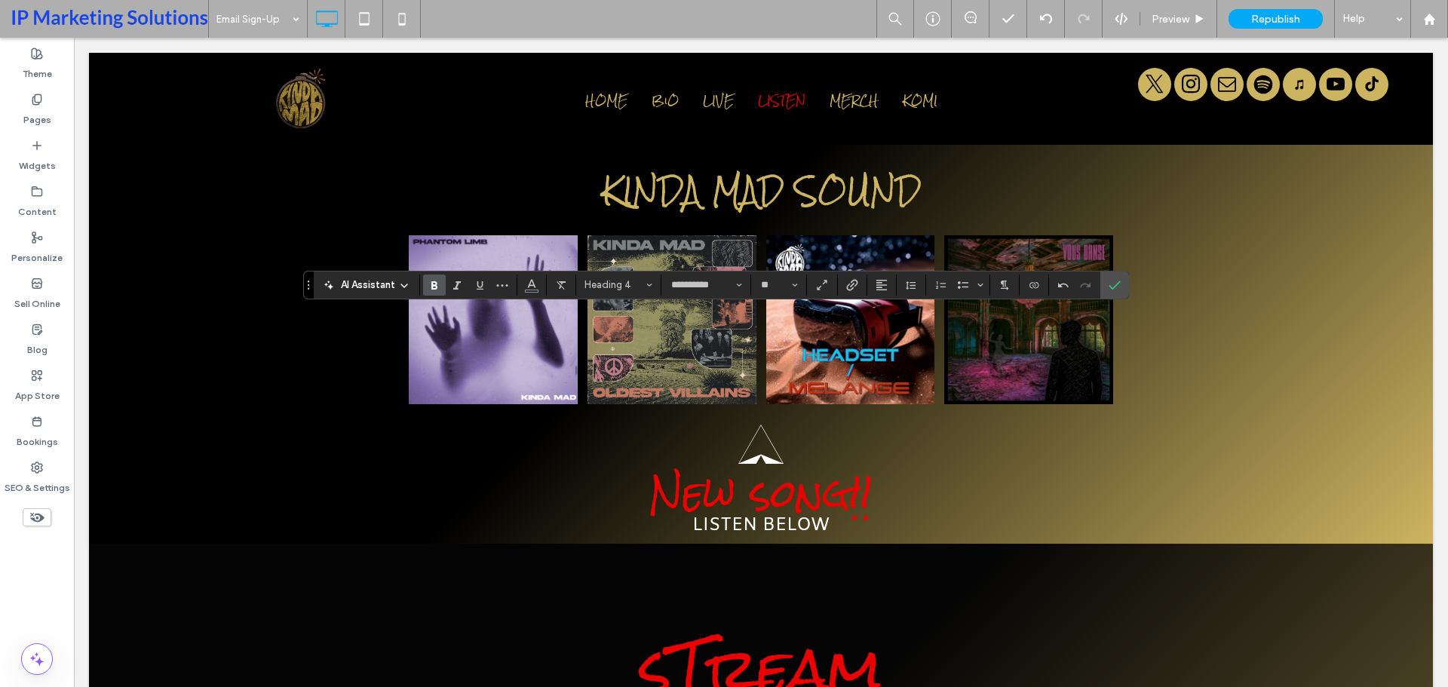
type input "*******"
type input "**"
click at [646, 283] on icon "Styles" at bounding box center [649, 285] width 6 height 6
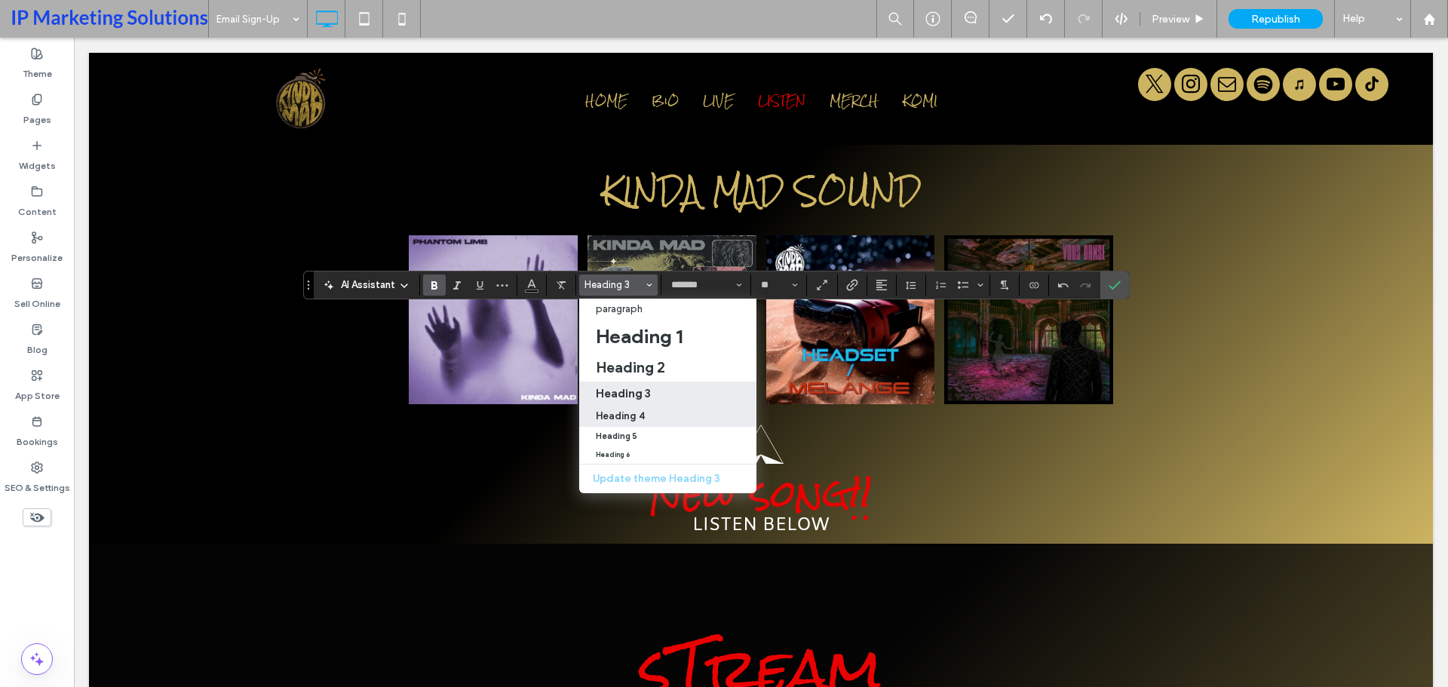
click at [649, 425] on label "Heading 4" at bounding box center [667, 416] width 177 height 21
type input "**********"
type input "**"
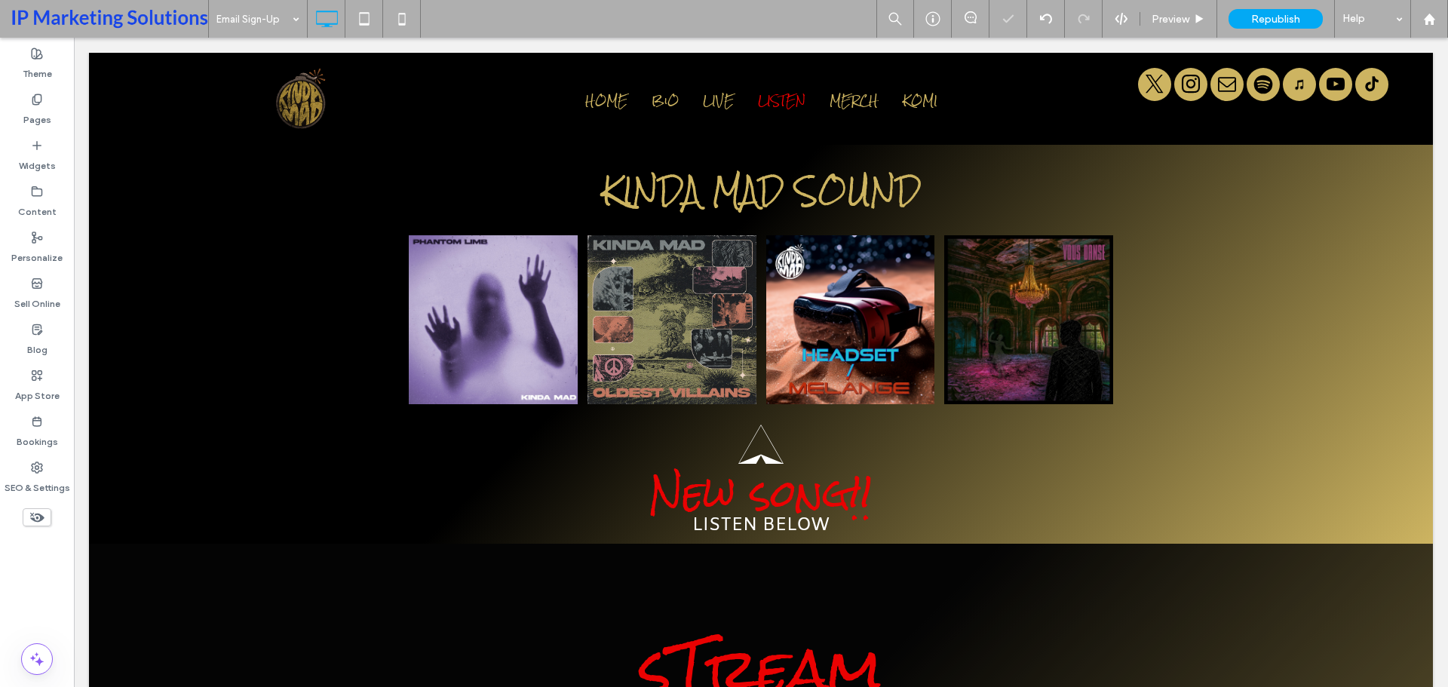
type input "**********"
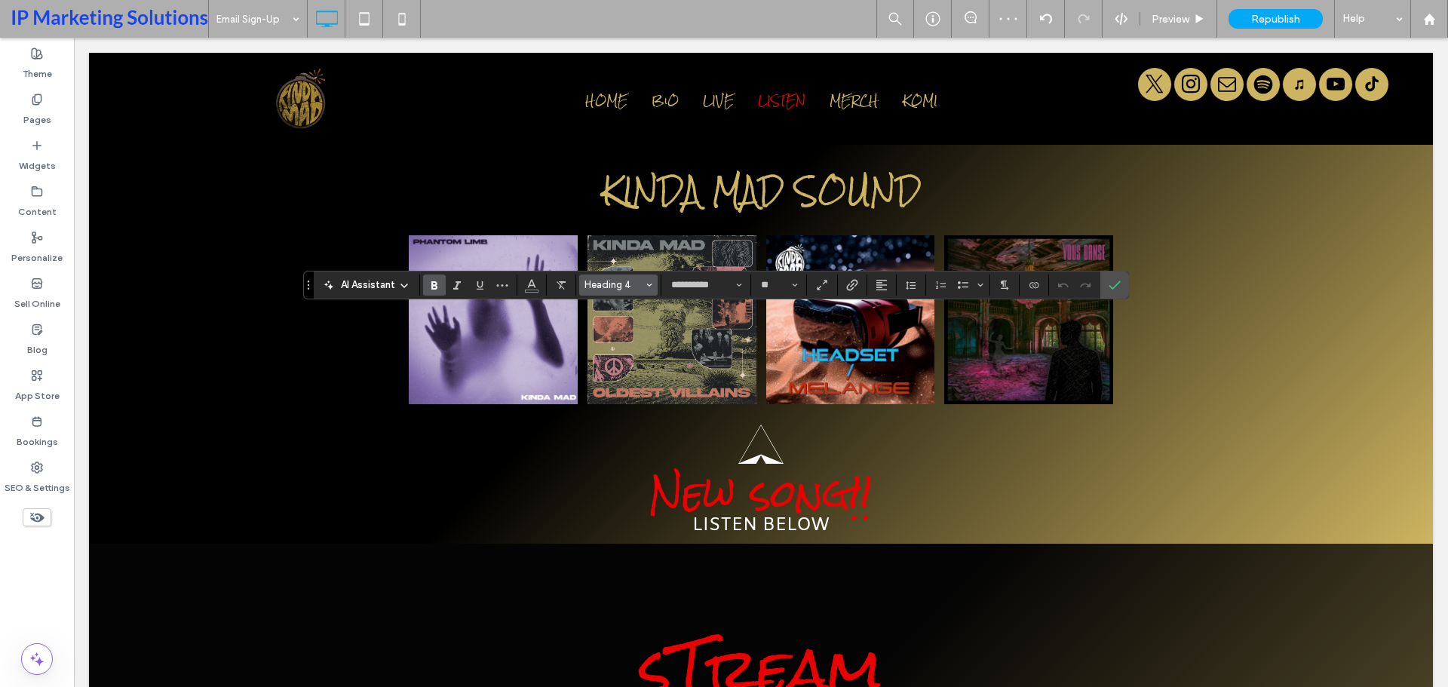
click at [642, 282] on span "Heading 4" at bounding box center [614, 284] width 59 height 11
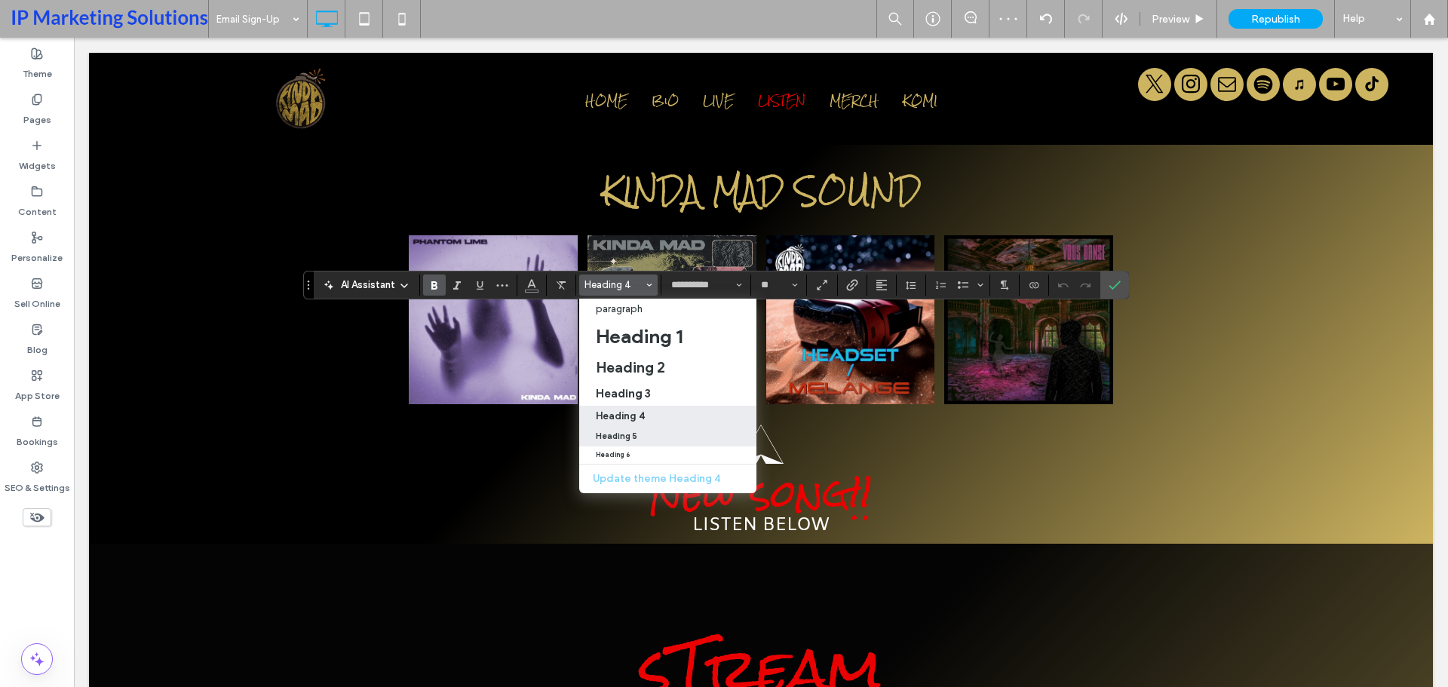
click at [647, 427] on label "Heading 5" at bounding box center [667, 437] width 177 height 20
type input "**"
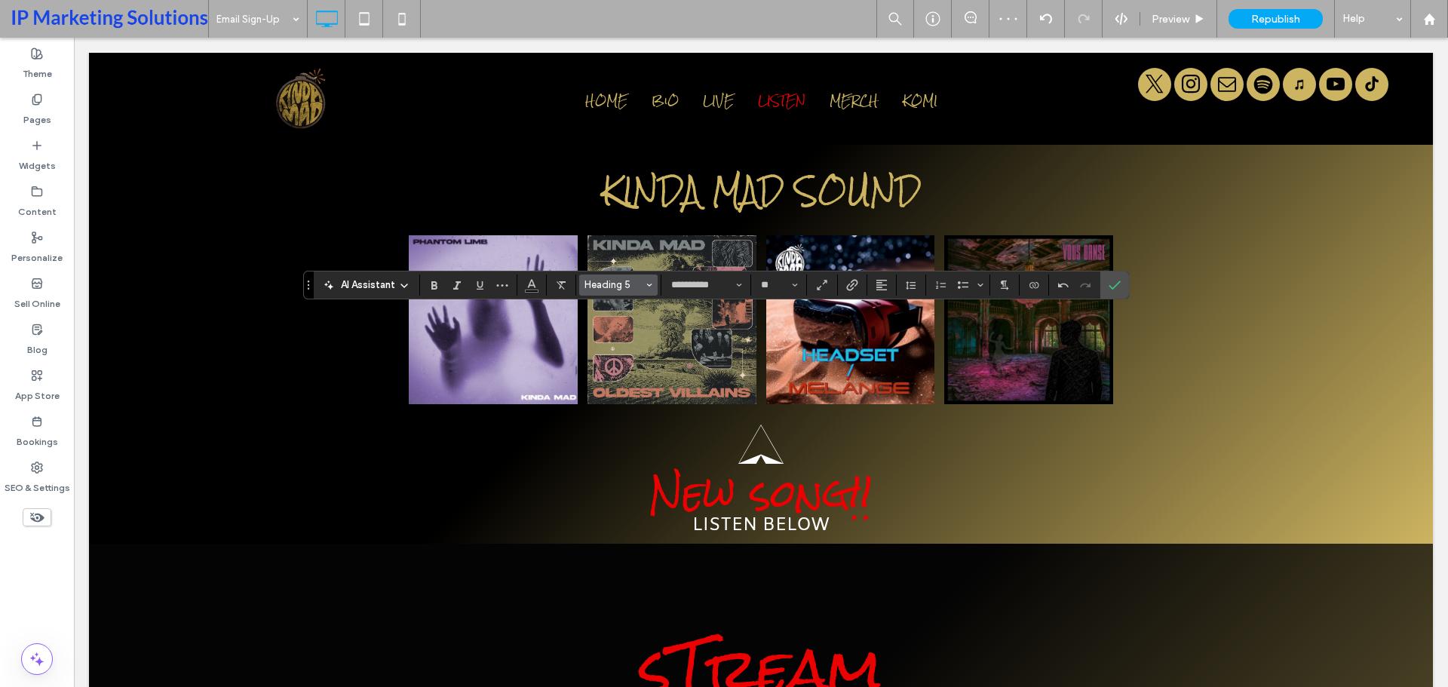
click at [619, 287] on span "Heading 5" at bounding box center [614, 284] width 59 height 11
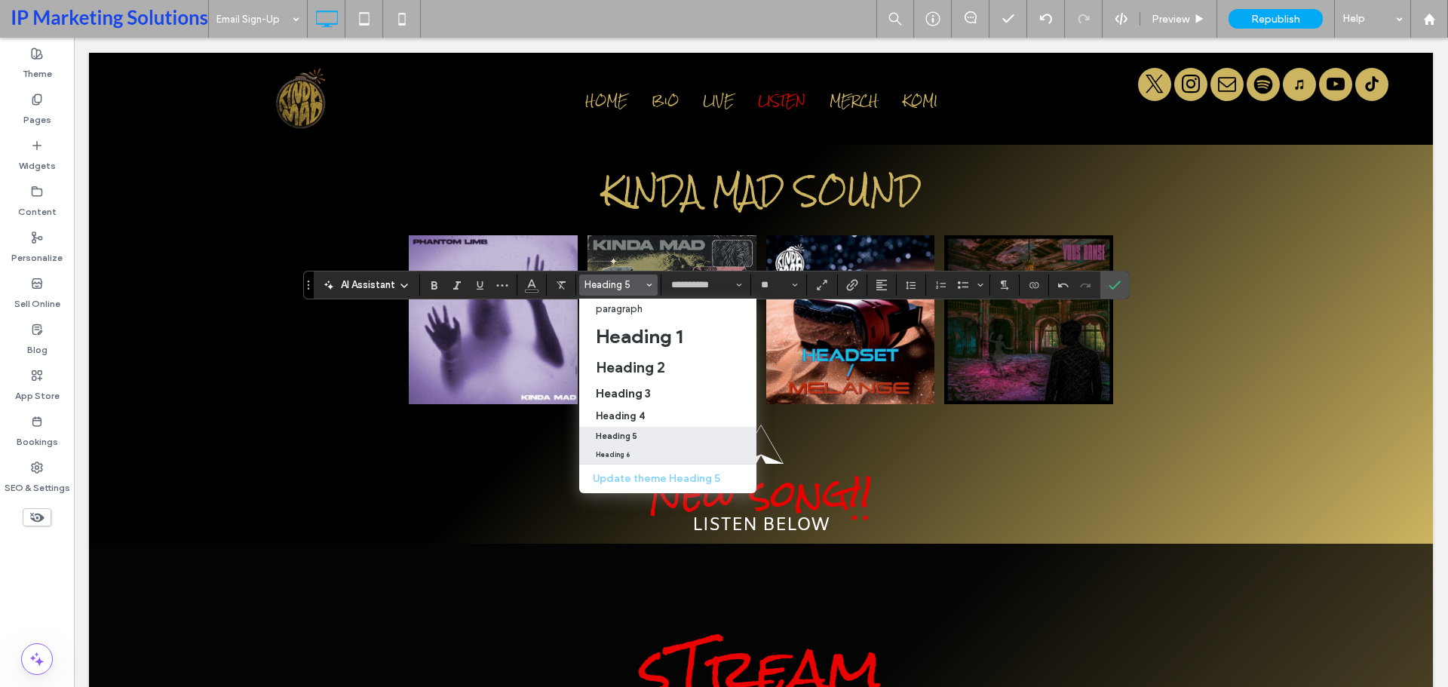
click at [609, 447] on label "Heading 6" at bounding box center [667, 455] width 177 height 17
type input "*****"
type input "**"
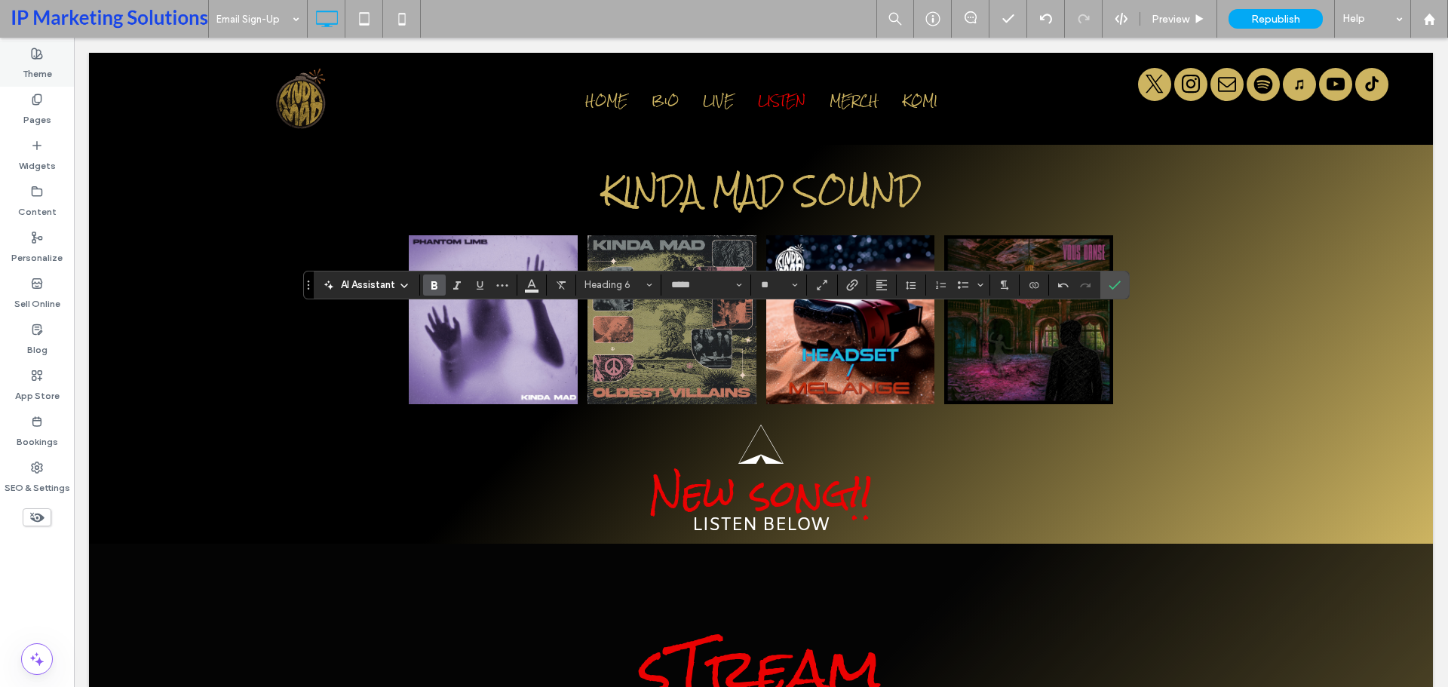
click at [42, 58] on icon at bounding box center [37, 54] width 12 height 12
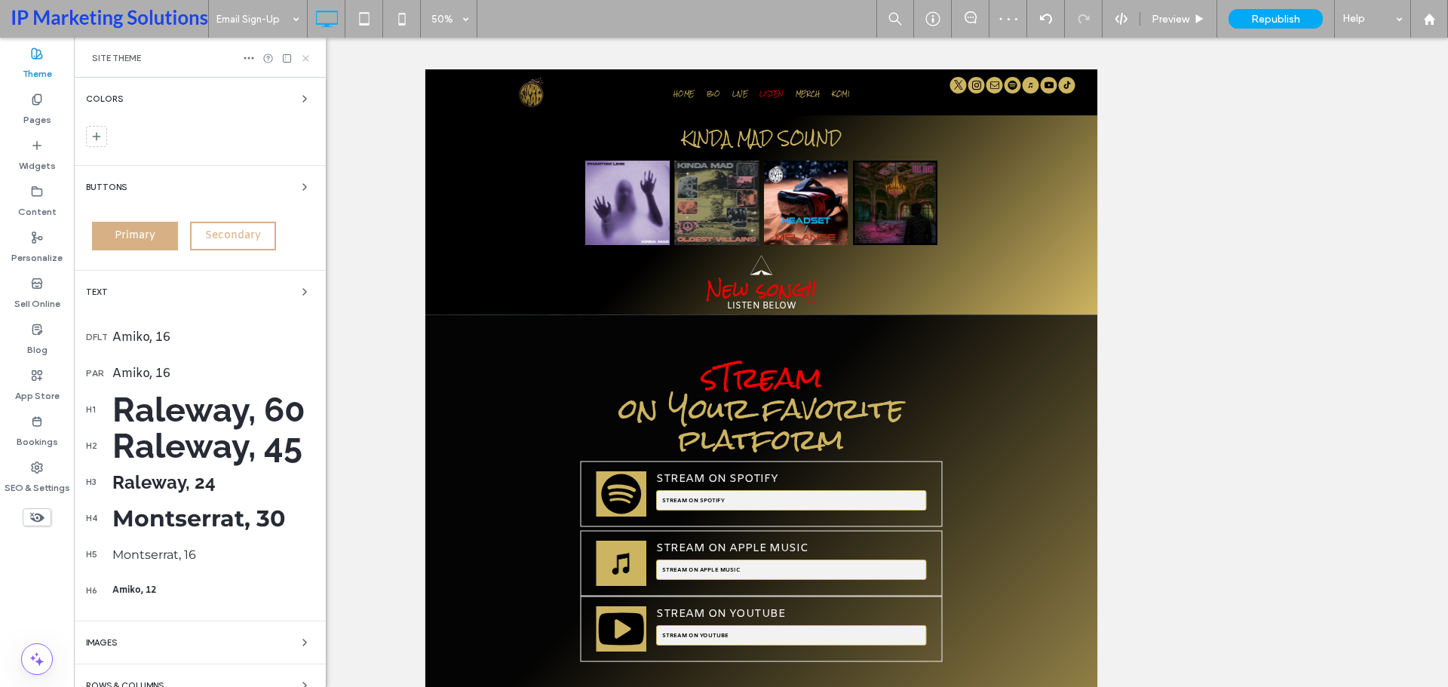
click at [305, 57] on use at bounding box center [305, 58] width 6 height 6
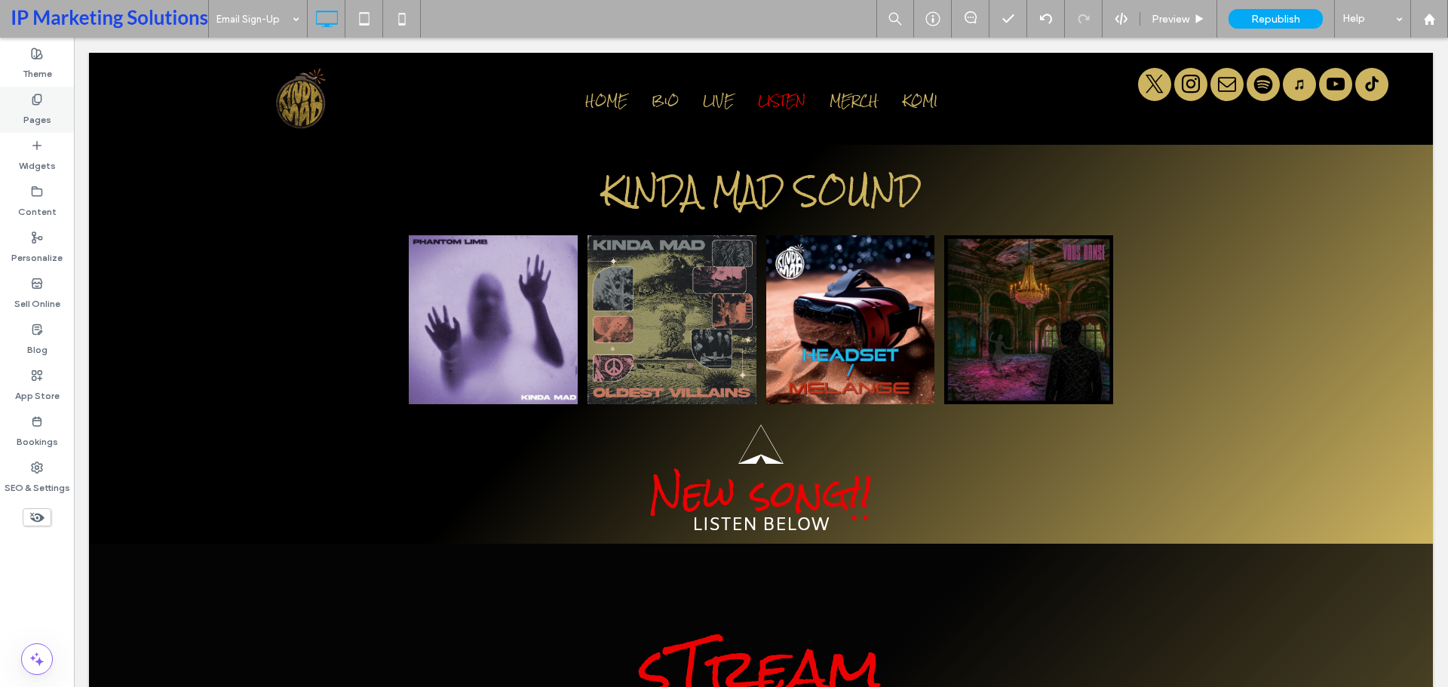
click at [28, 113] on label "Pages" at bounding box center [37, 116] width 28 height 21
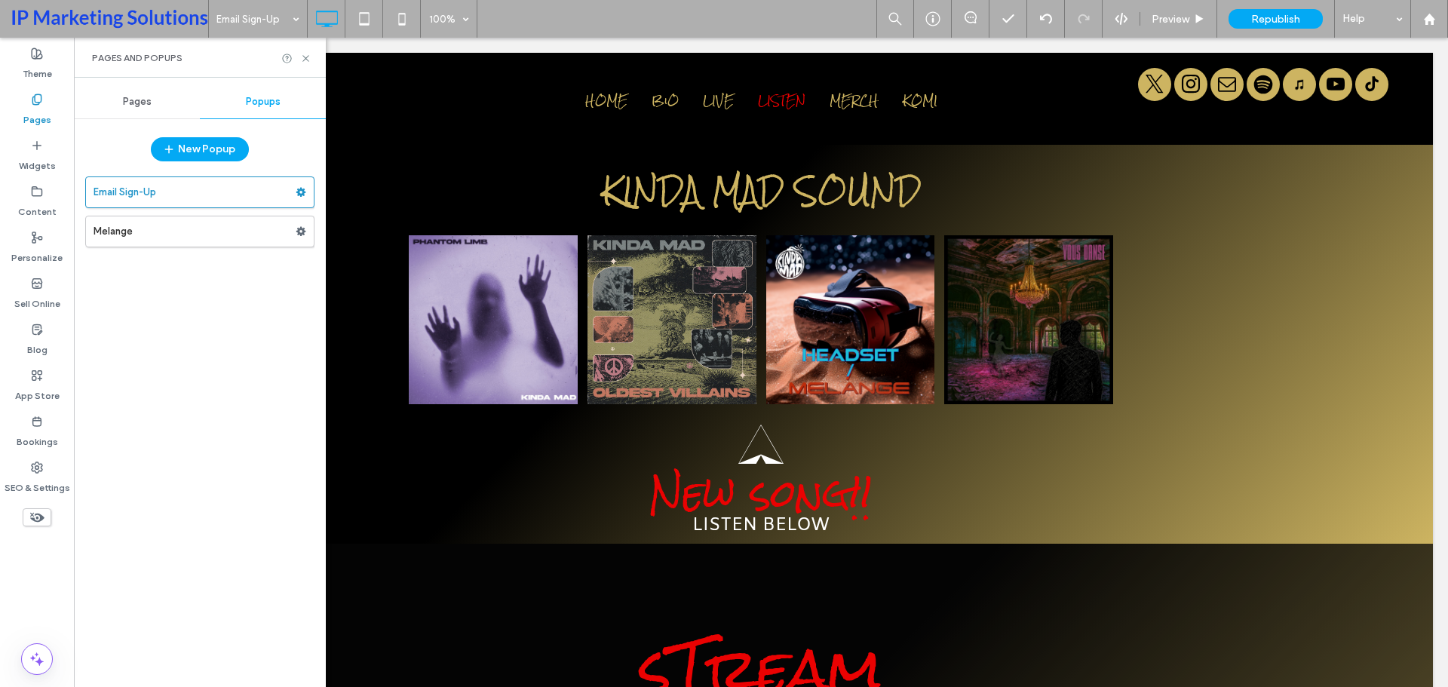
click at [144, 111] on div "Pages" at bounding box center [137, 101] width 126 height 33
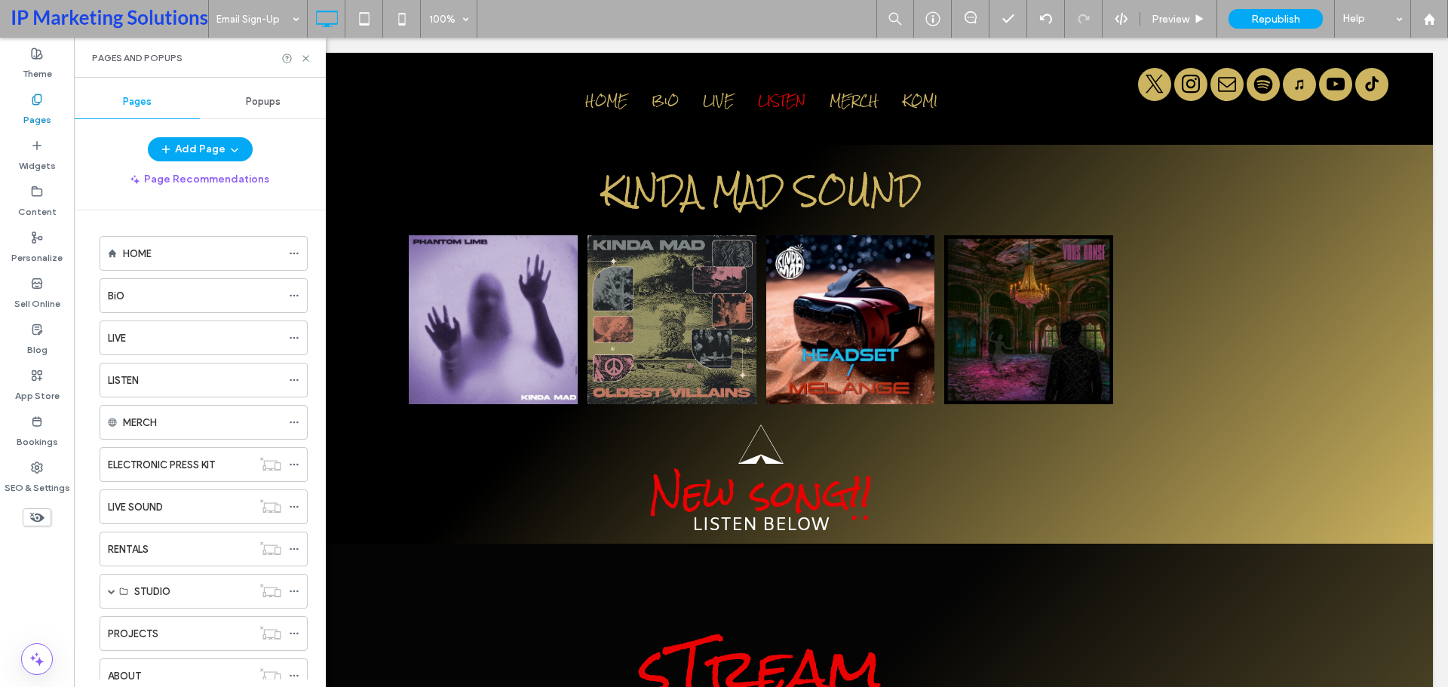
click at [192, 274] on ol "HOME BiO LIVE LISTEN MERCH ELECTRONIC PRESS KIT LIVE SOUND RENTALS STUDIO RECOR…" at bounding box center [194, 549] width 227 height 626
click at [192, 257] on div "HOME" at bounding box center [202, 254] width 158 height 16
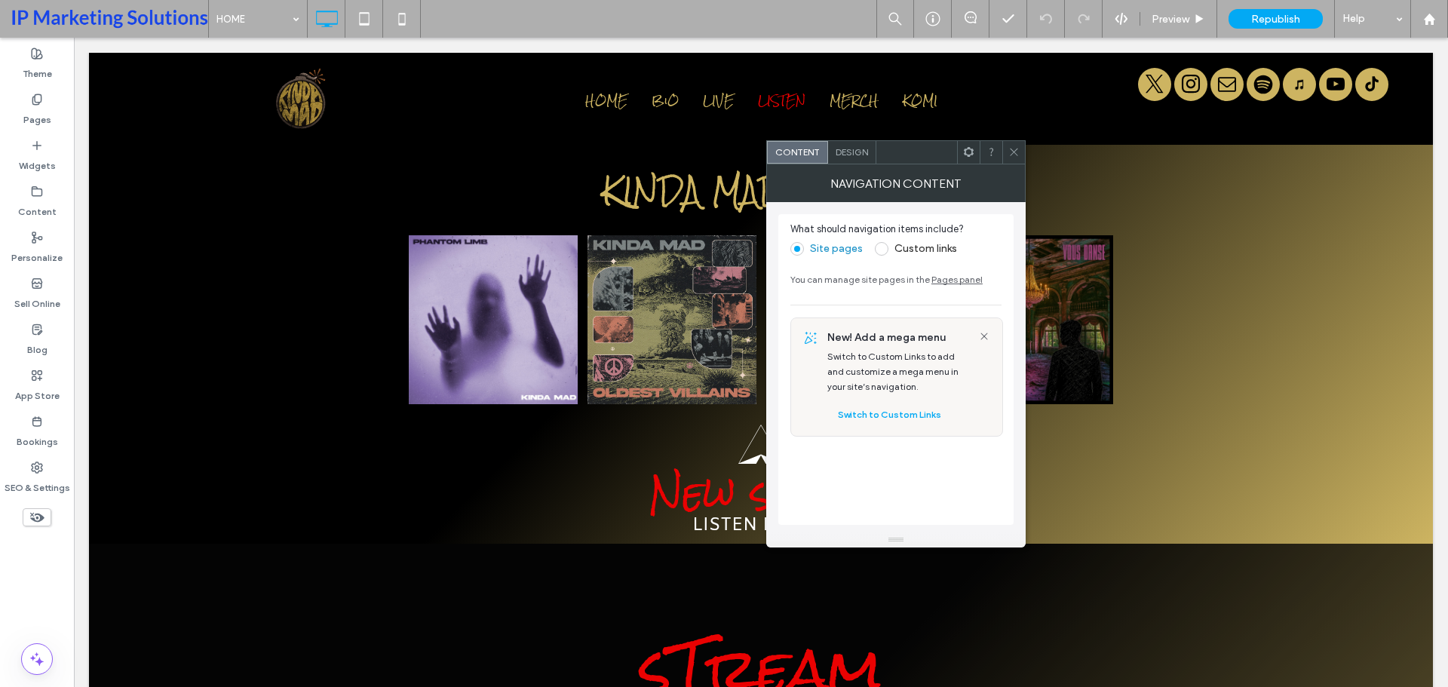
click at [855, 163] on div "Design" at bounding box center [852, 152] width 48 height 23
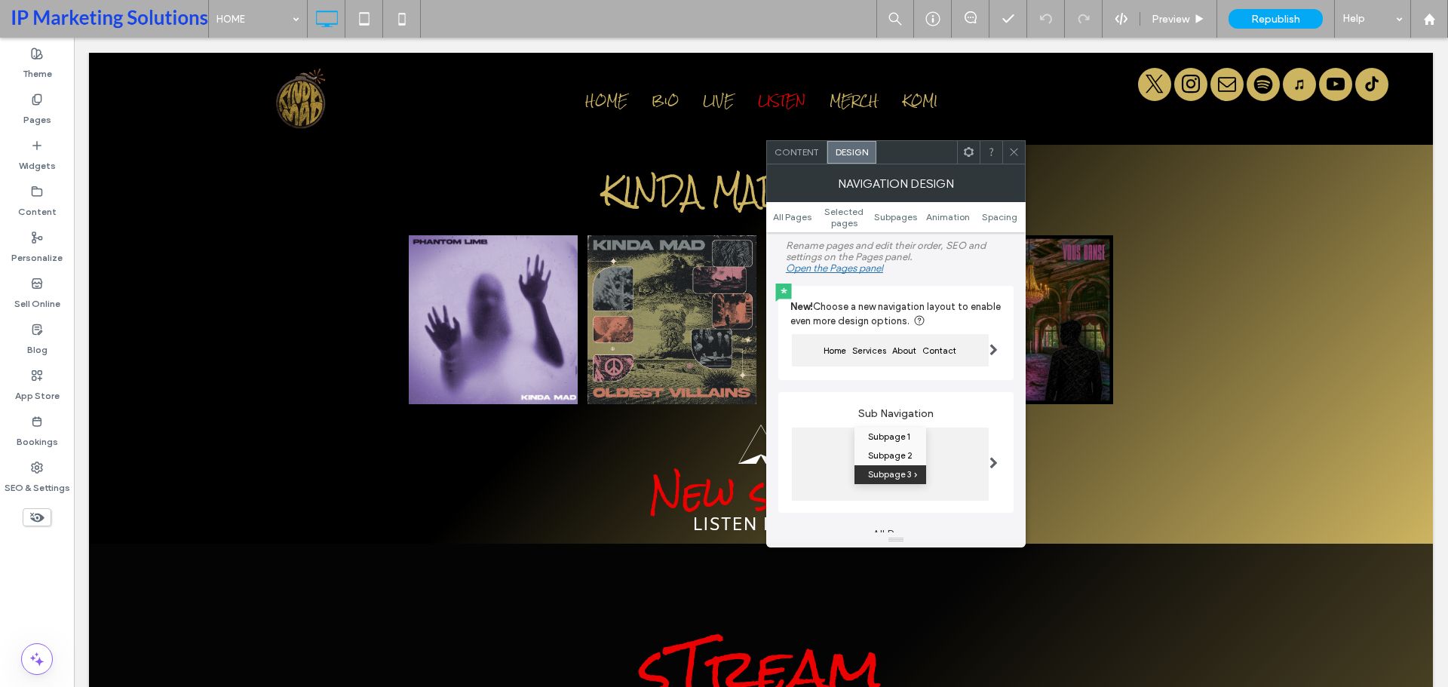
click at [852, 141] on div "Design" at bounding box center [852, 152] width 49 height 23
click at [909, 352] on span "About" at bounding box center [904, 351] width 30 height 19
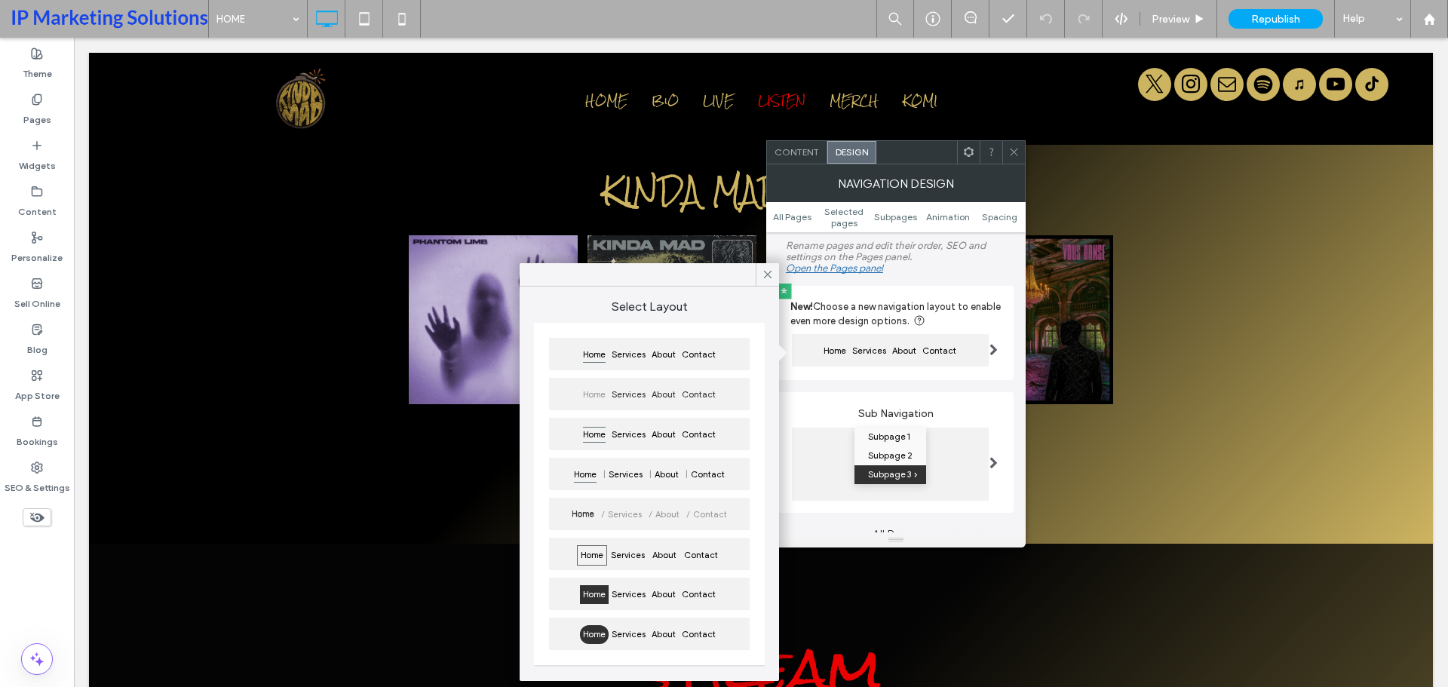
click at [909, 352] on span "About" at bounding box center [904, 351] width 30 height 19
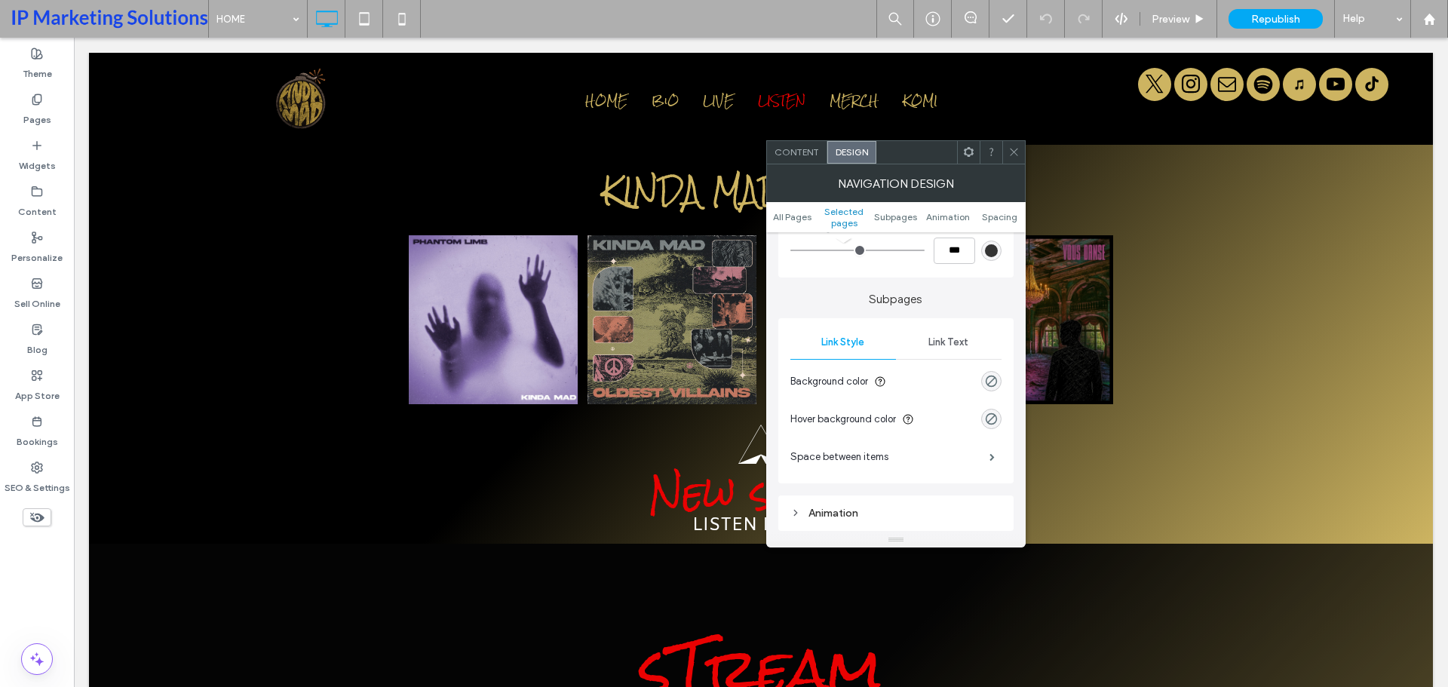
scroll to position [905, 0]
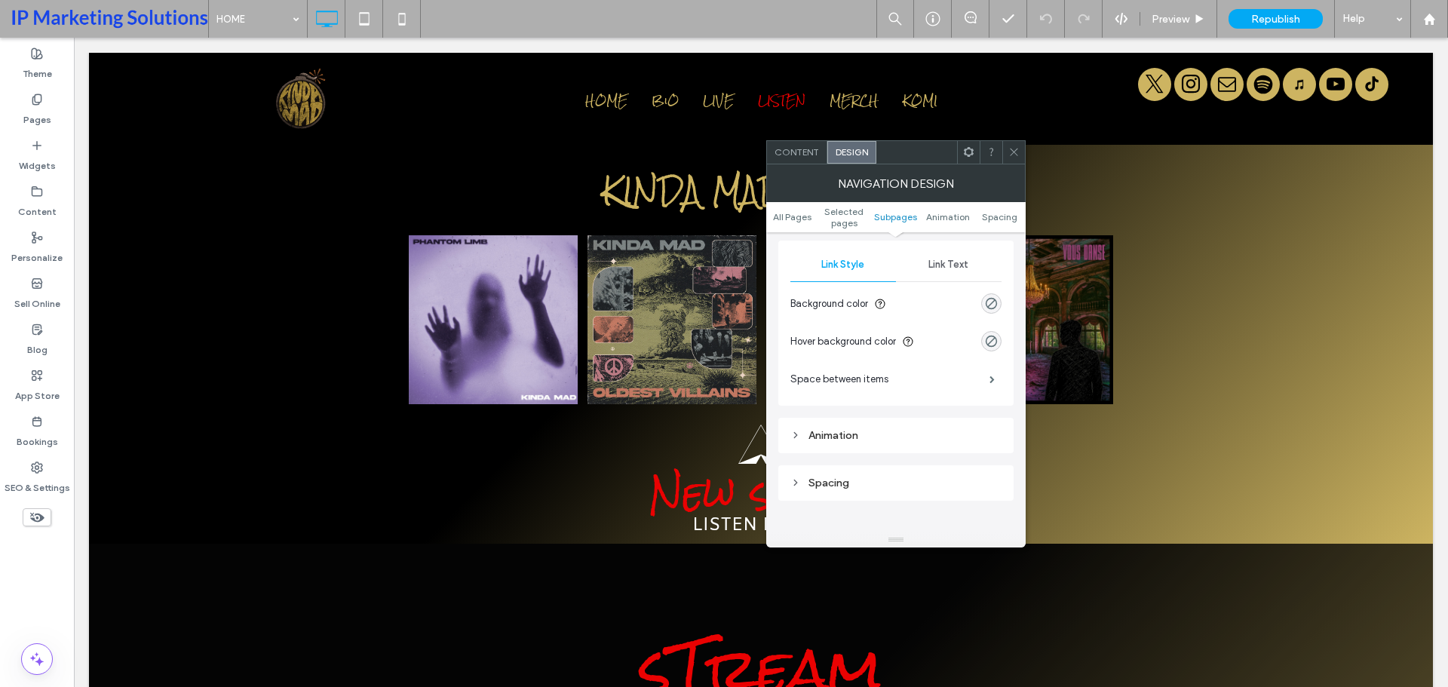
click at [947, 265] on span "Link Text" at bounding box center [949, 265] width 40 height 12
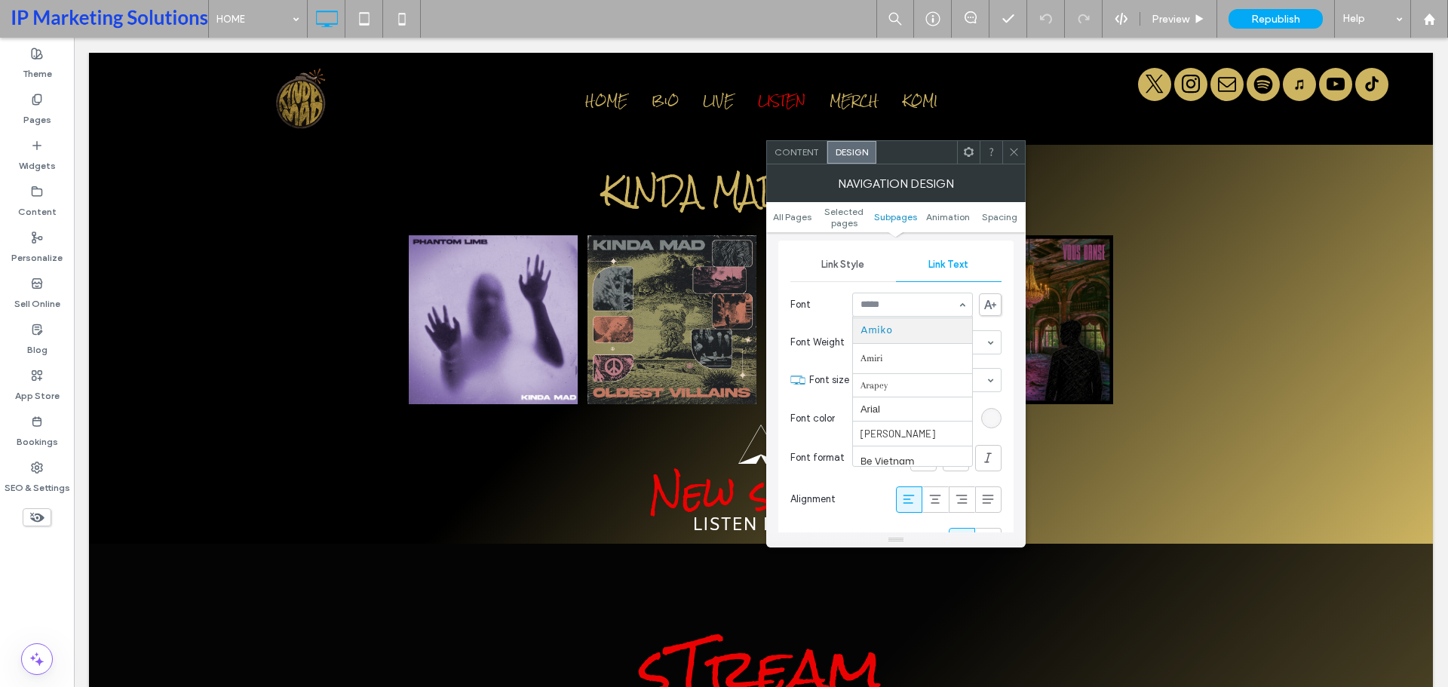
scroll to position [127, 0]
click at [961, 304] on div "Aboreto Abril Fatface Alata Albert Sans Alegreya Amiko Amiri Arapey Arial Barlo…" at bounding box center [912, 305] width 121 height 24
click at [29, 119] on label "Pages" at bounding box center [37, 116] width 28 height 21
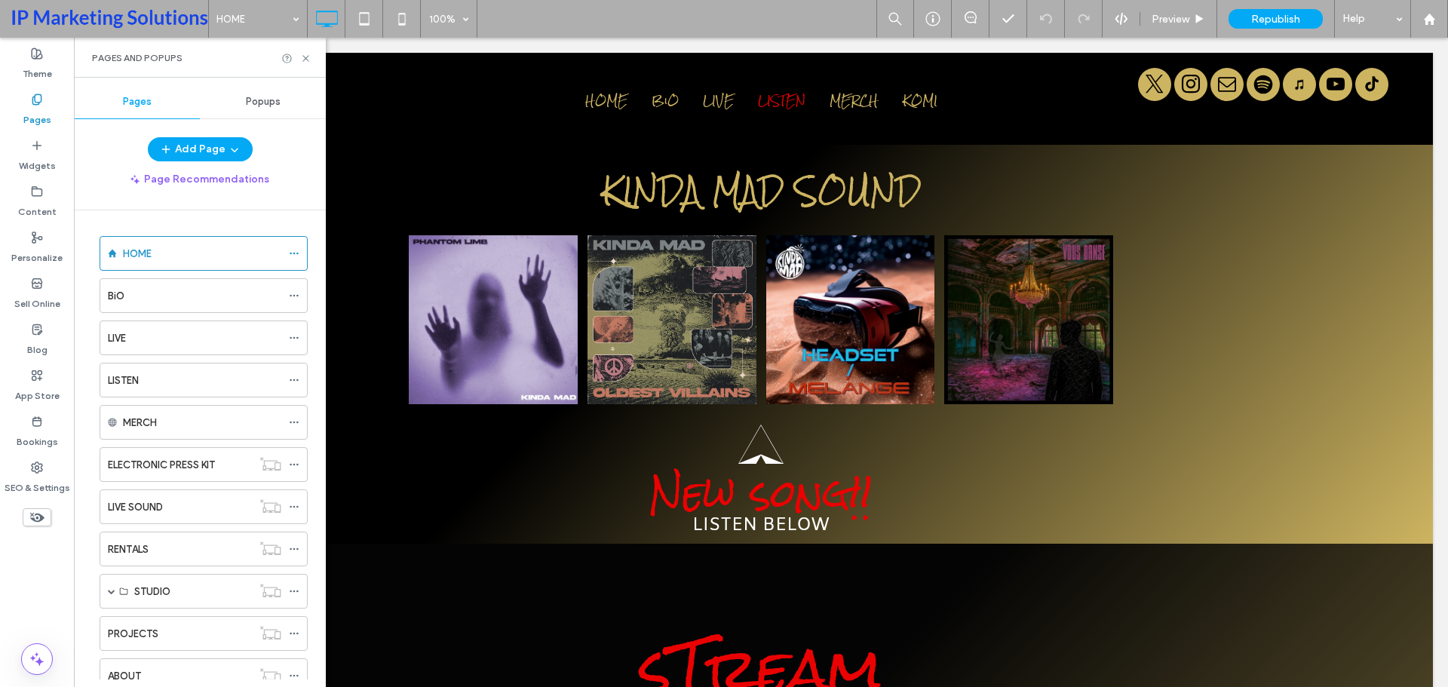
click at [229, 89] on div "Popups" at bounding box center [263, 101] width 126 height 33
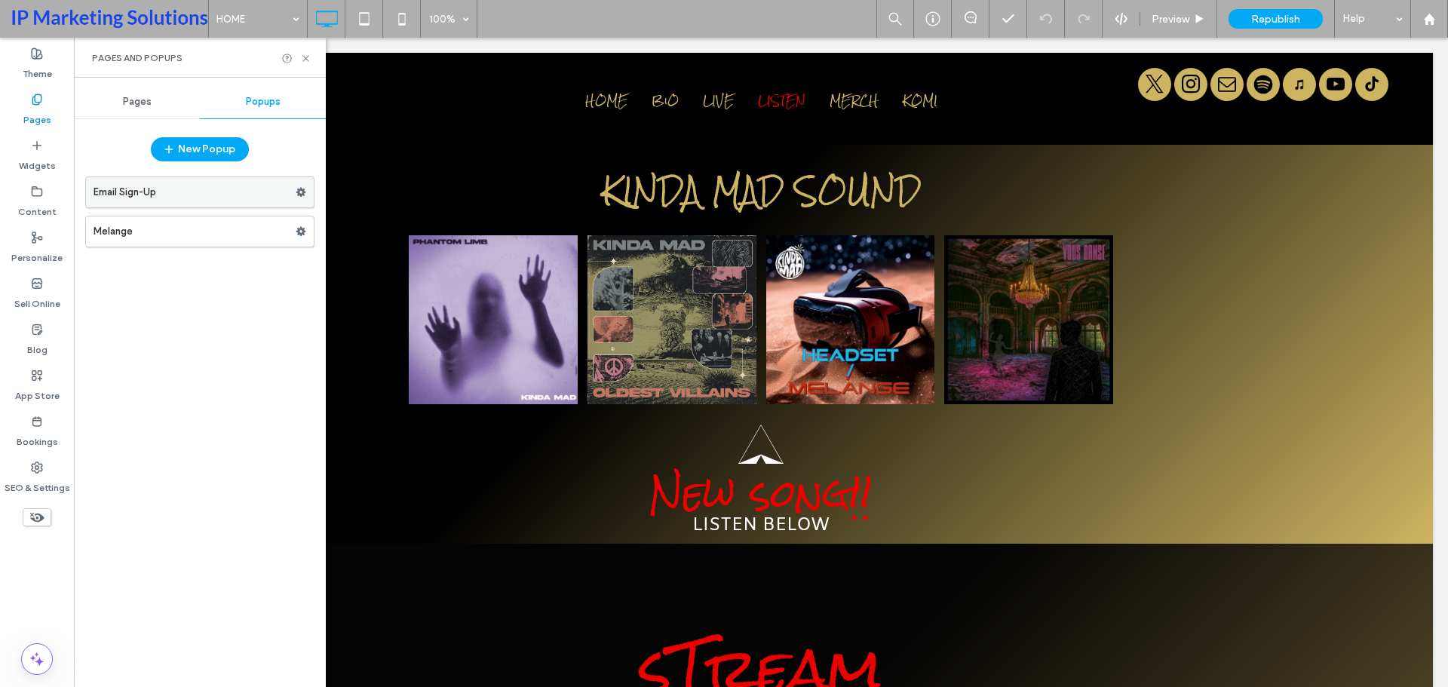
click at [206, 193] on label "Email Sign-Up" at bounding box center [195, 192] width 202 height 30
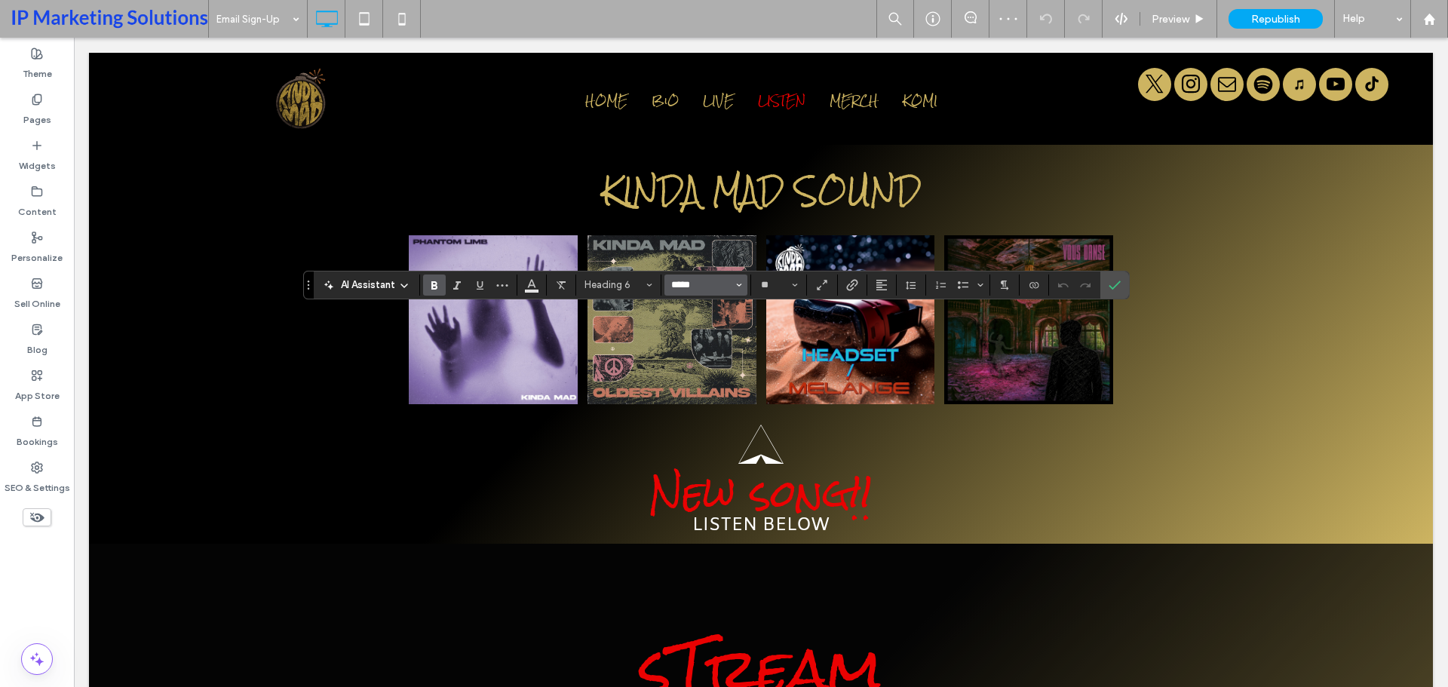
click at [730, 285] on input "*****" at bounding box center [702, 285] width 64 height 12
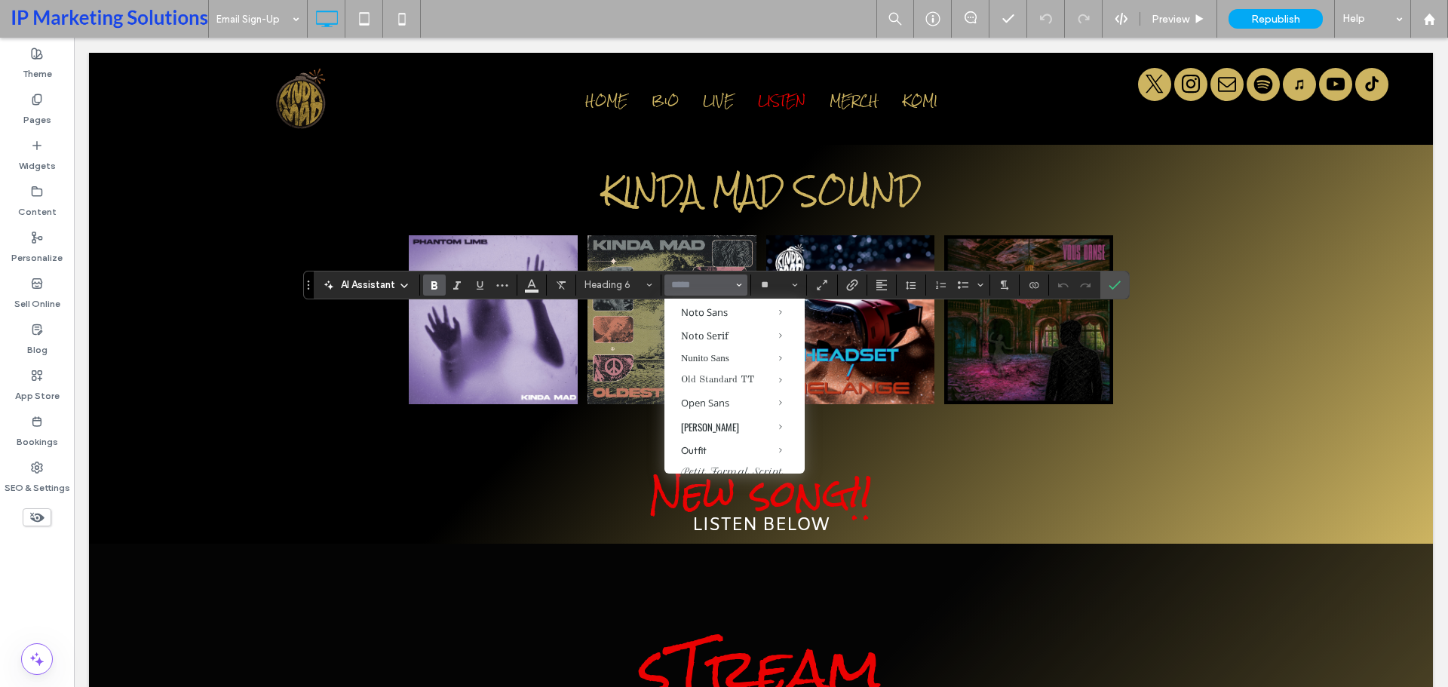
scroll to position [905, 0]
click at [1118, 282] on icon "Confirm" at bounding box center [1115, 285] width 12 height 12
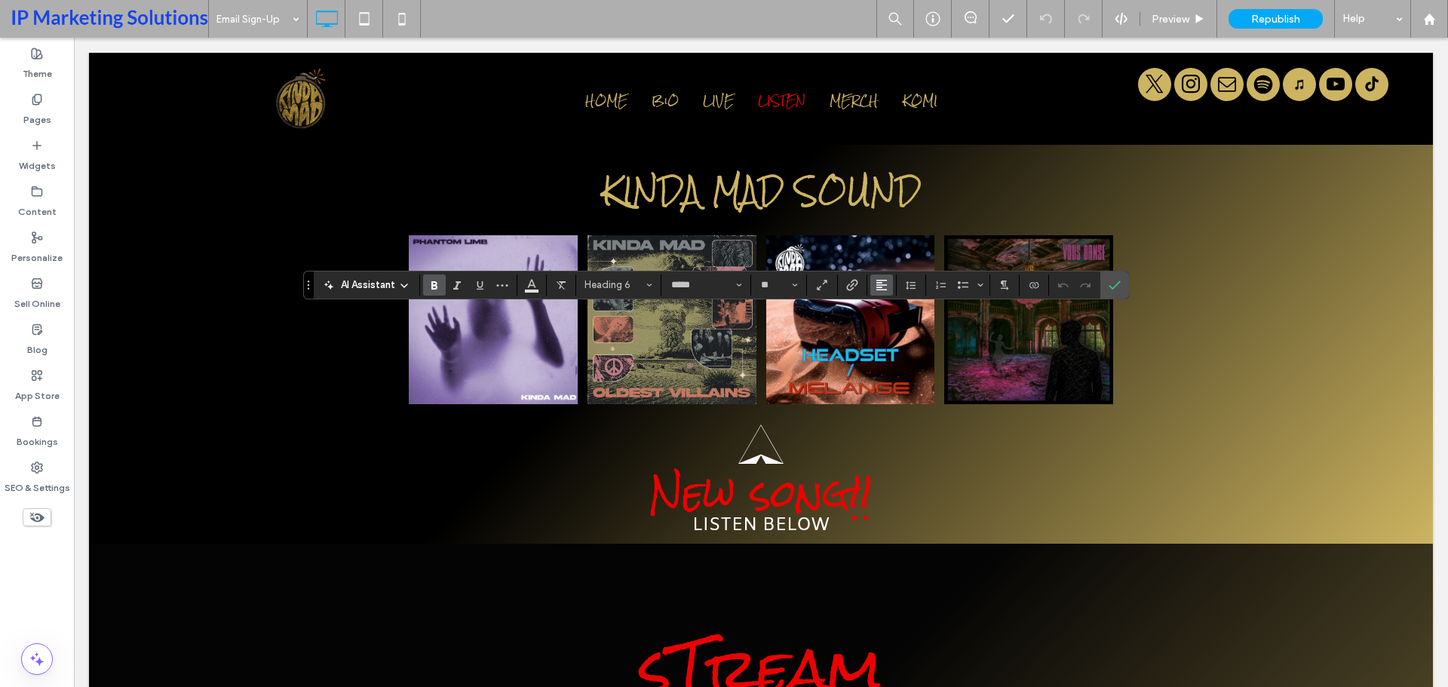
click at [871, 281] on button "Alignment" at bounding box center [882, 285] width 23 height 21
click at [892, 327] on use "ui.textEditor.alignment.center" at bounding box center [893, 331] width 11 height 11
click at [29, 111] on label "Pages" at bounding box center [37, 116] width 28 height 21
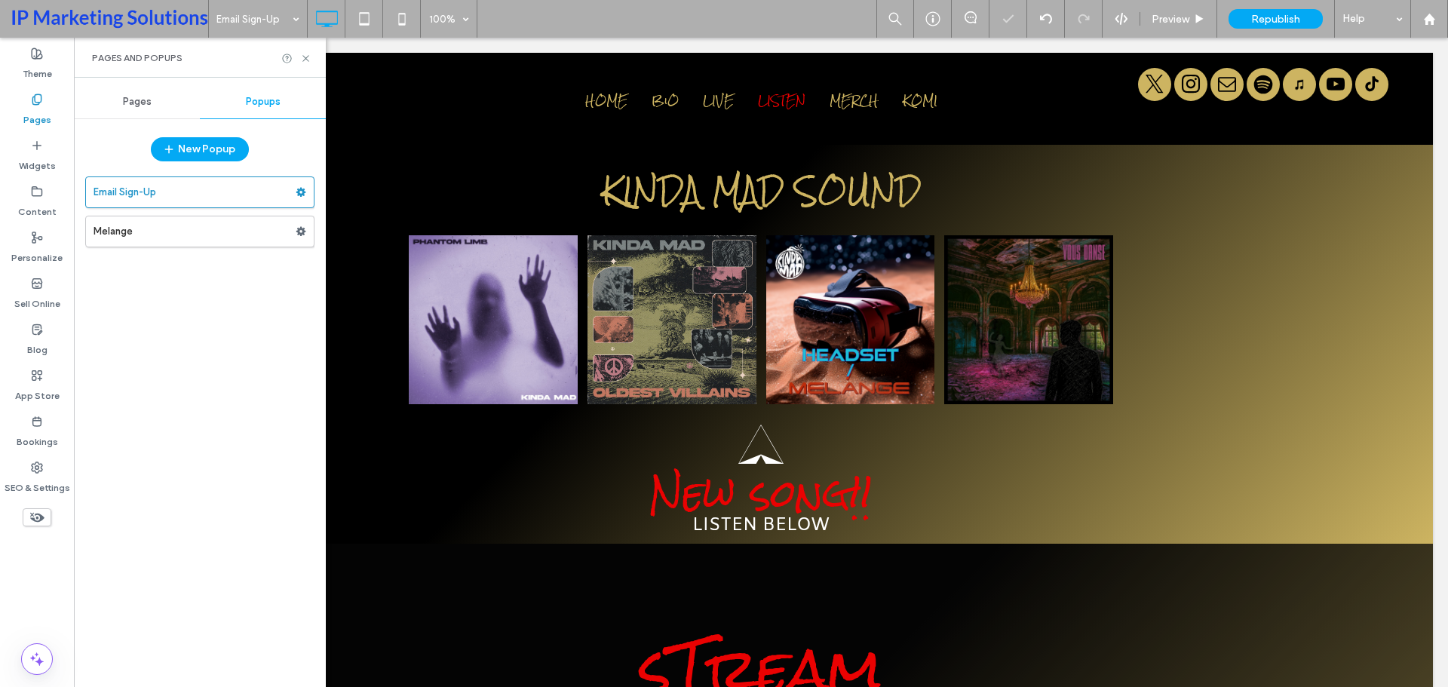
click at [147, 94] on div "Pages" at bounding box center [137, 101] width 126 height 33
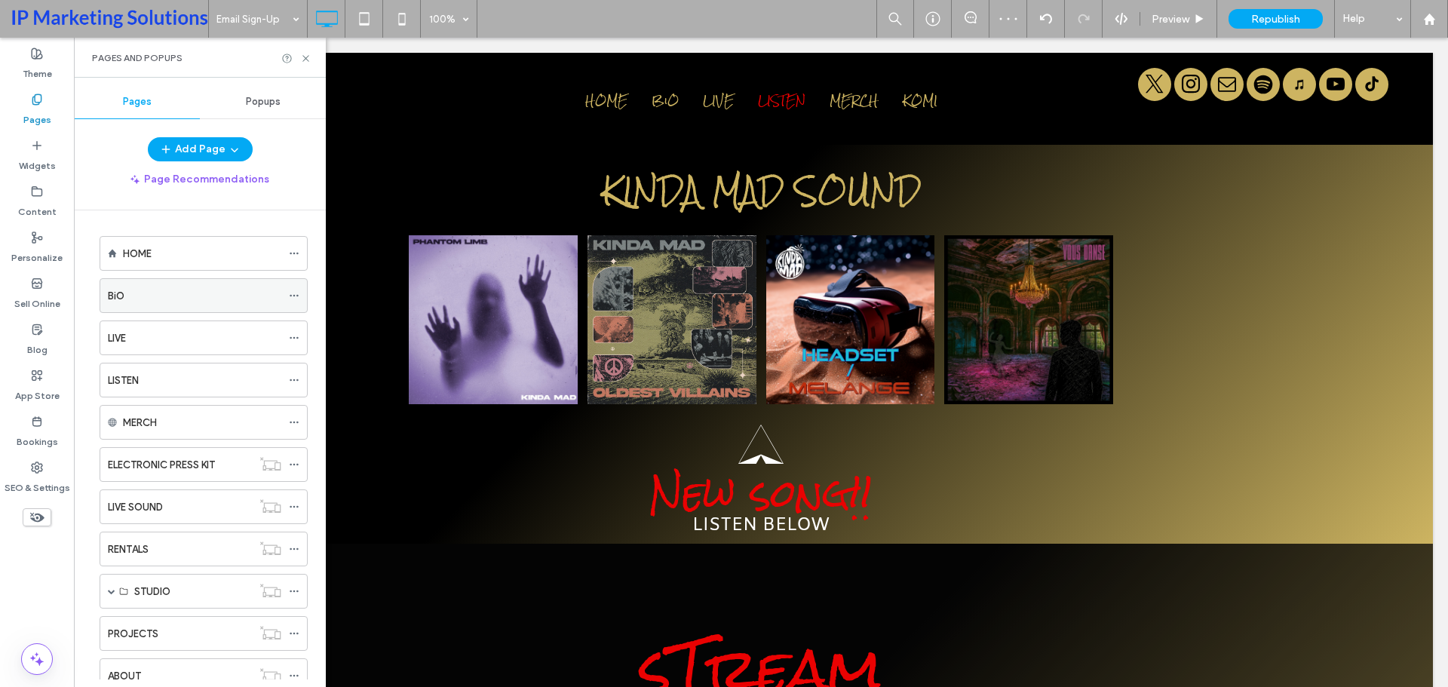
click at [177, 302] on div "BiO" at bounding box center [195, 296] width 174 height 16
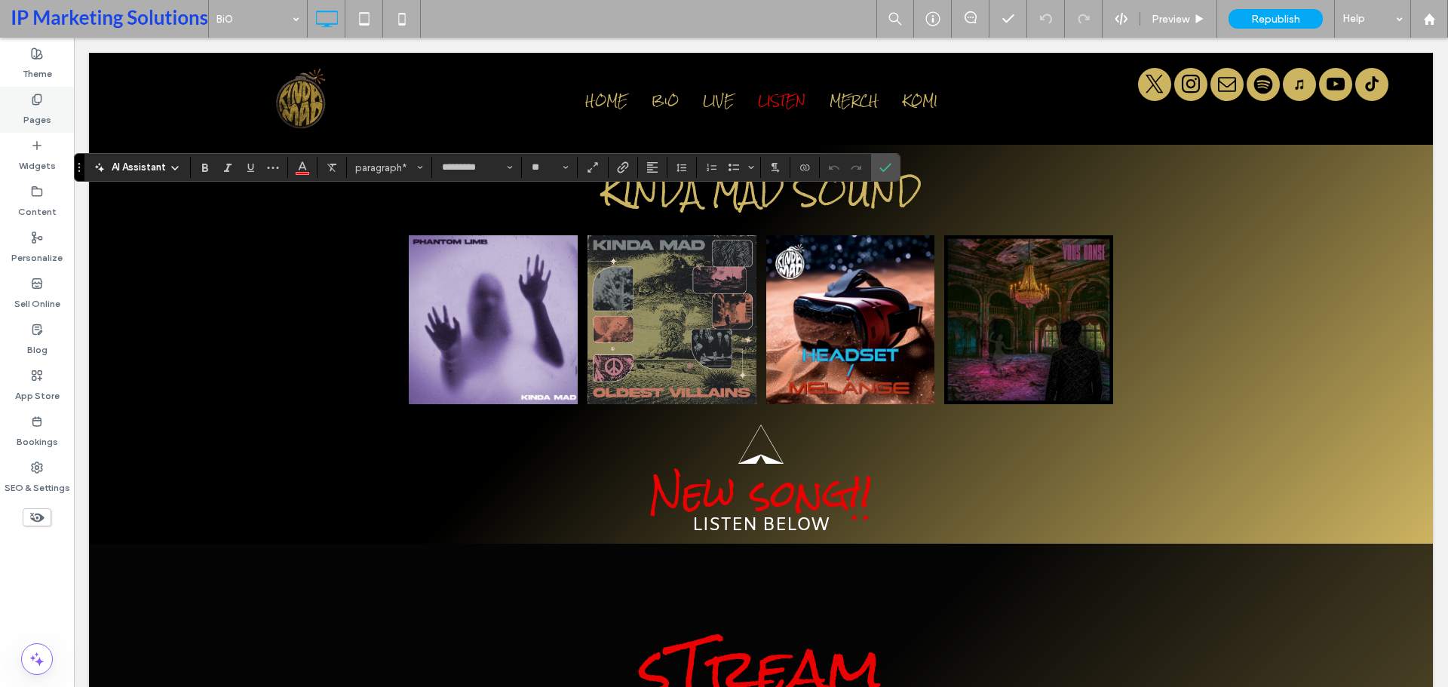
click at [28, 98] on div "Pages" at bounding box center [37, 110] width 74 height 46
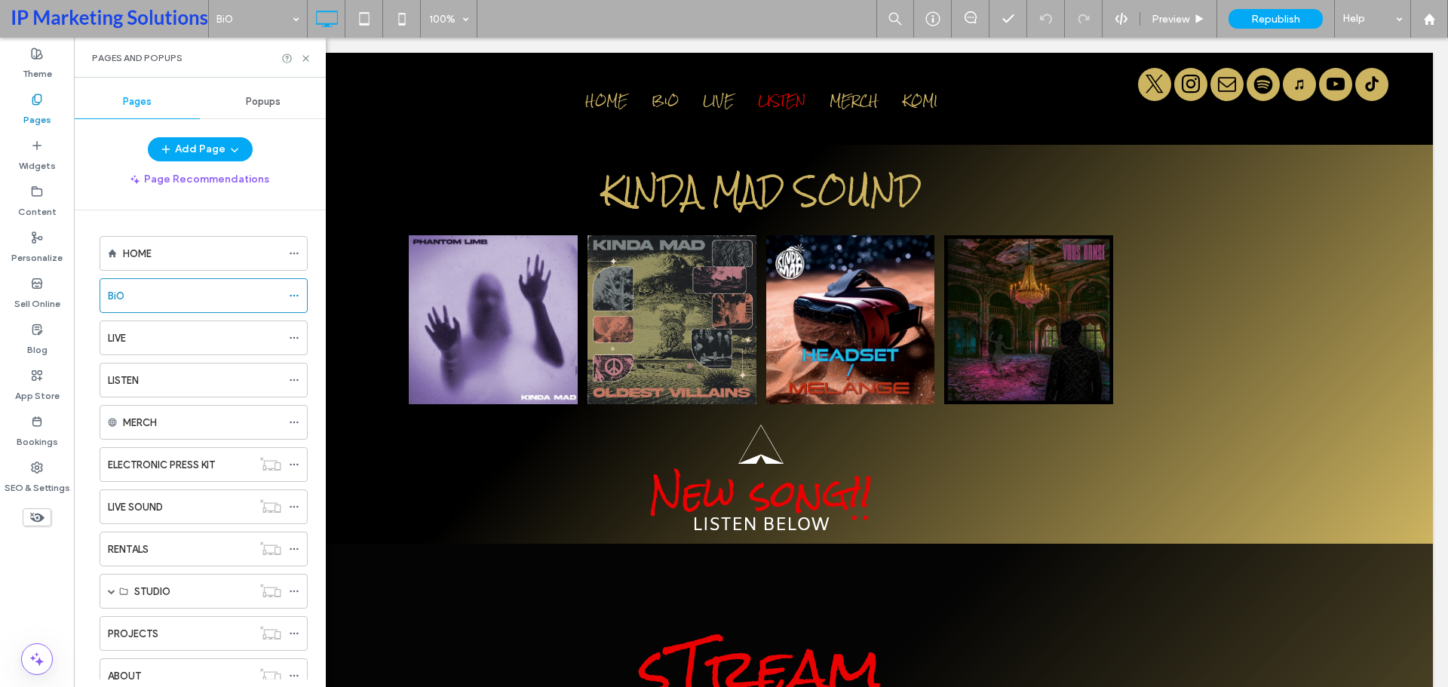
click at [254, 105] on span "Popups" at bounding box center [263, 102] width 35 height 12
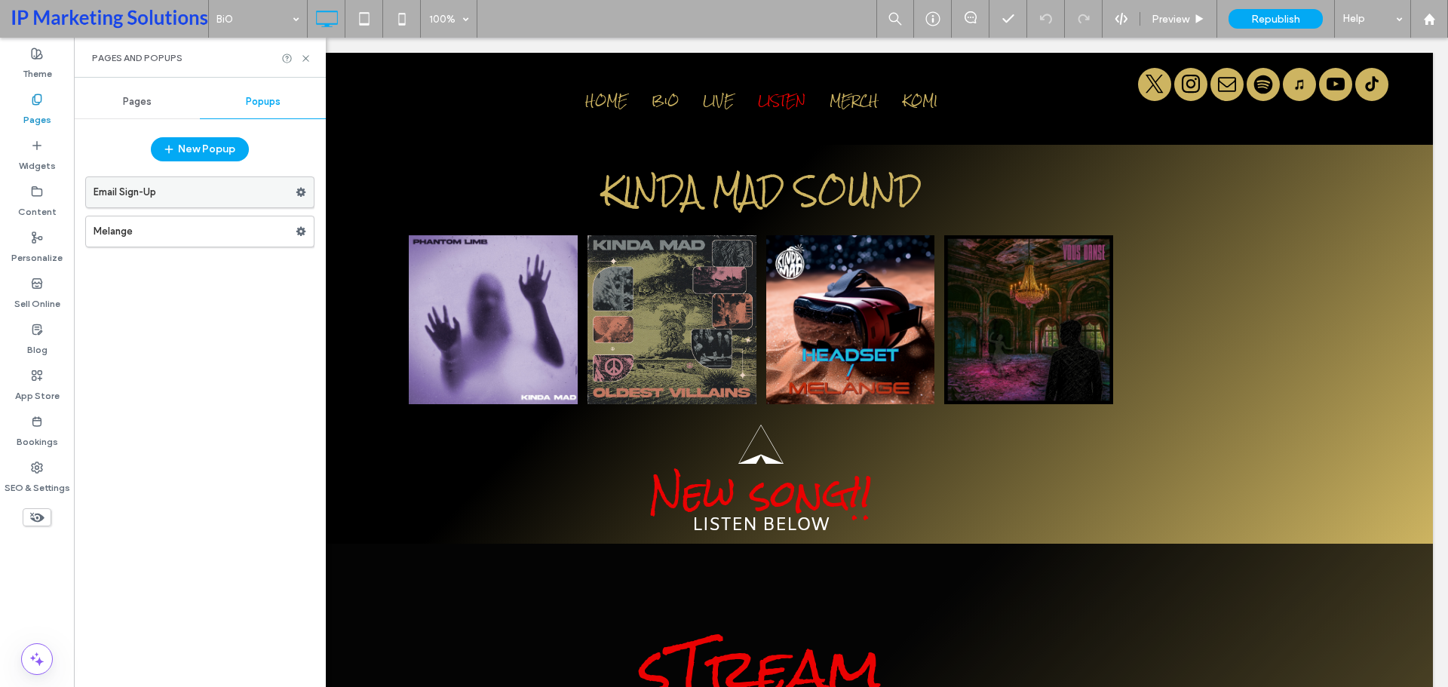
click at [203, 186] on label "Email Sign-Up" at bounding box center [195, 192] width 202 height 30
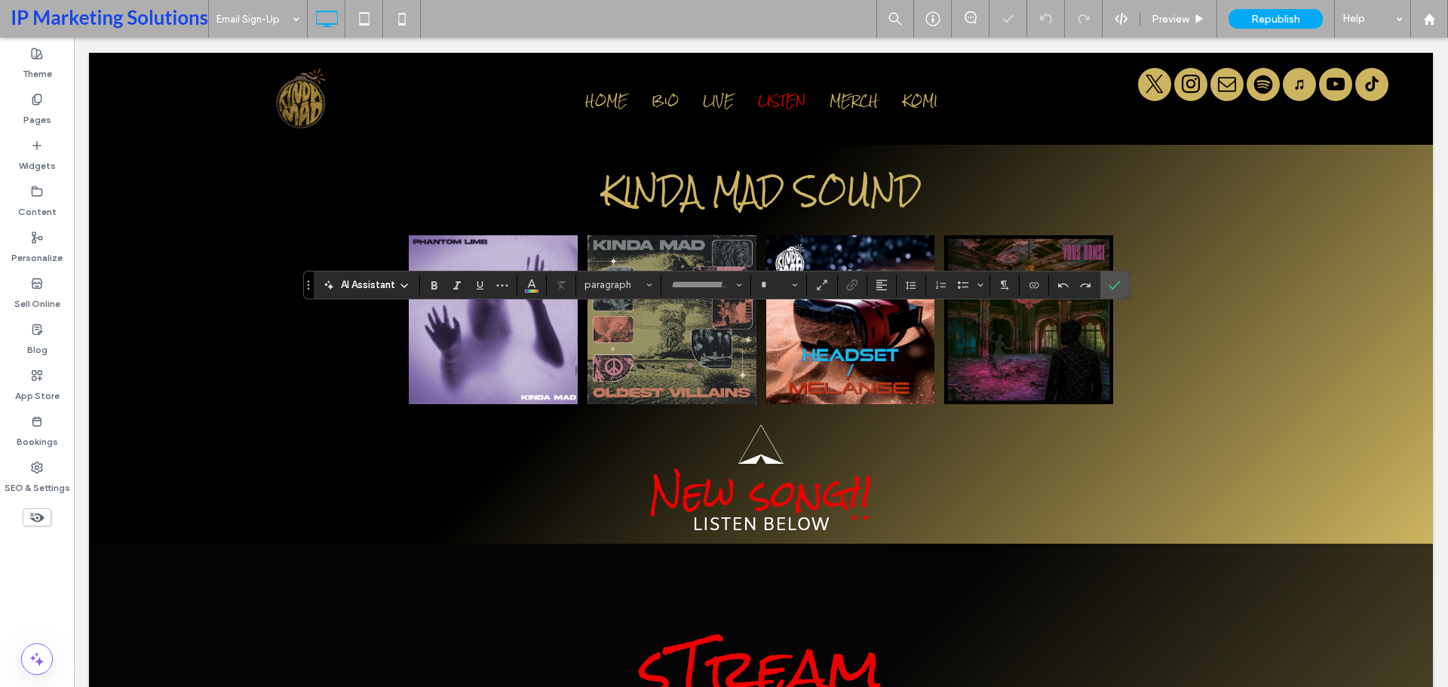
type input "*****"
type input "**"
click at [735, 286] on button "*****" at bounding box center [706, 285] width 83 height 21
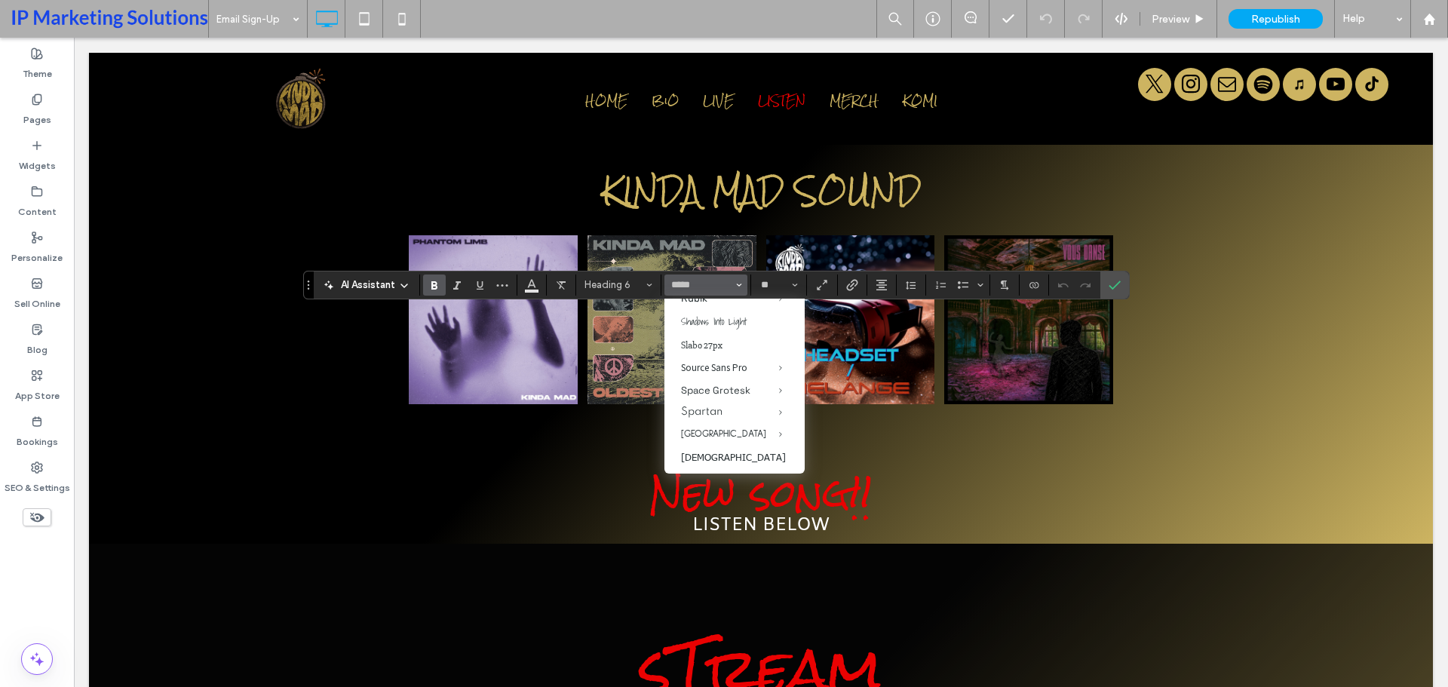
scroll to position [1584, 0]
click at [715, 213] on label "Rock Salt" at bounding box center [735, 196] width 140 height 33
type input "*********"
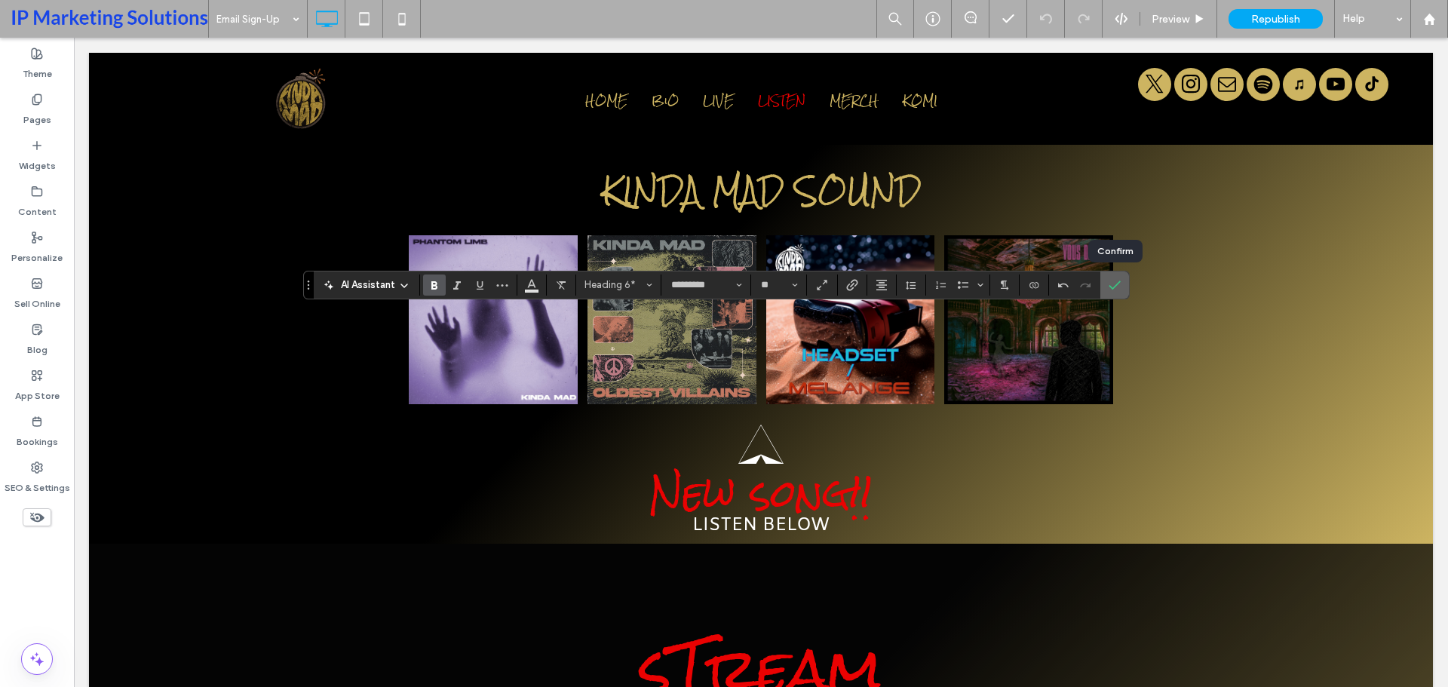
click at [1112, 293] on span "Confirm" at bounding box center [1112, 285] width 7 height 27
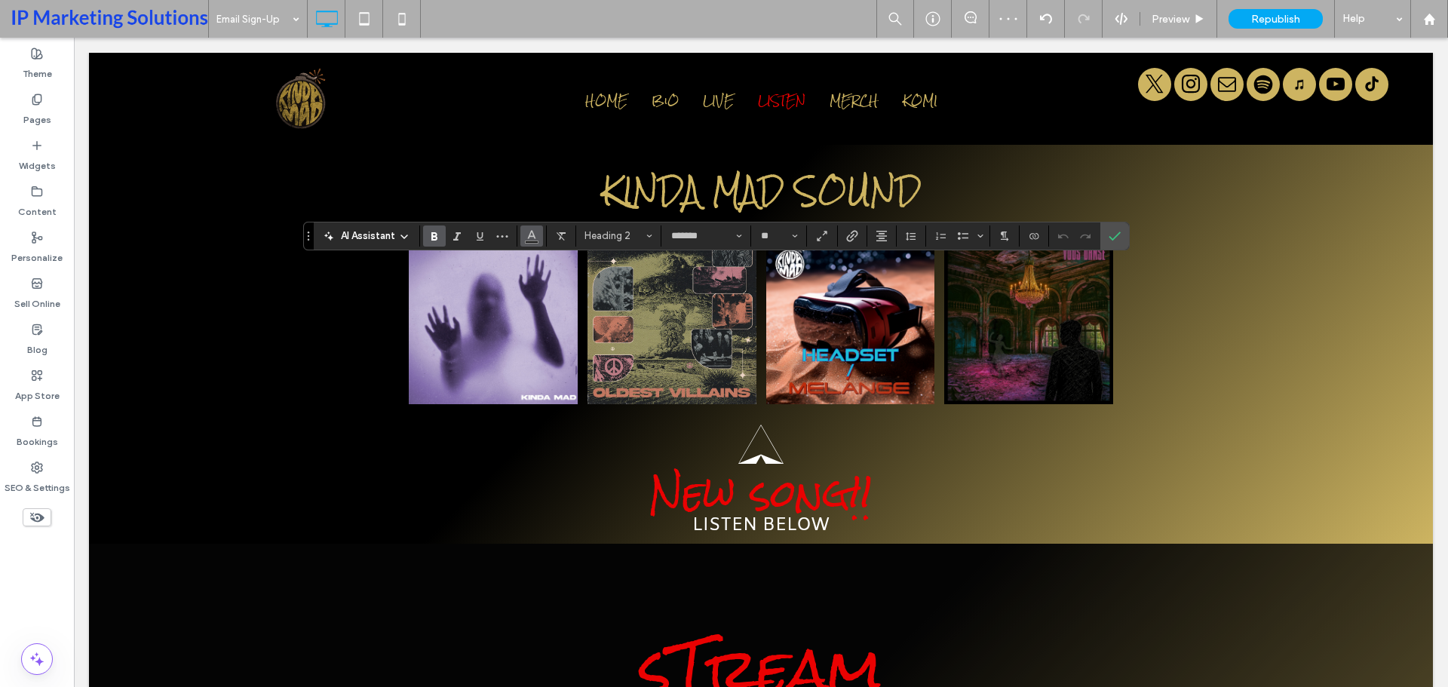
click at [539, 241] on button "Color" at bounding box center [532, 236] width 23 height 21
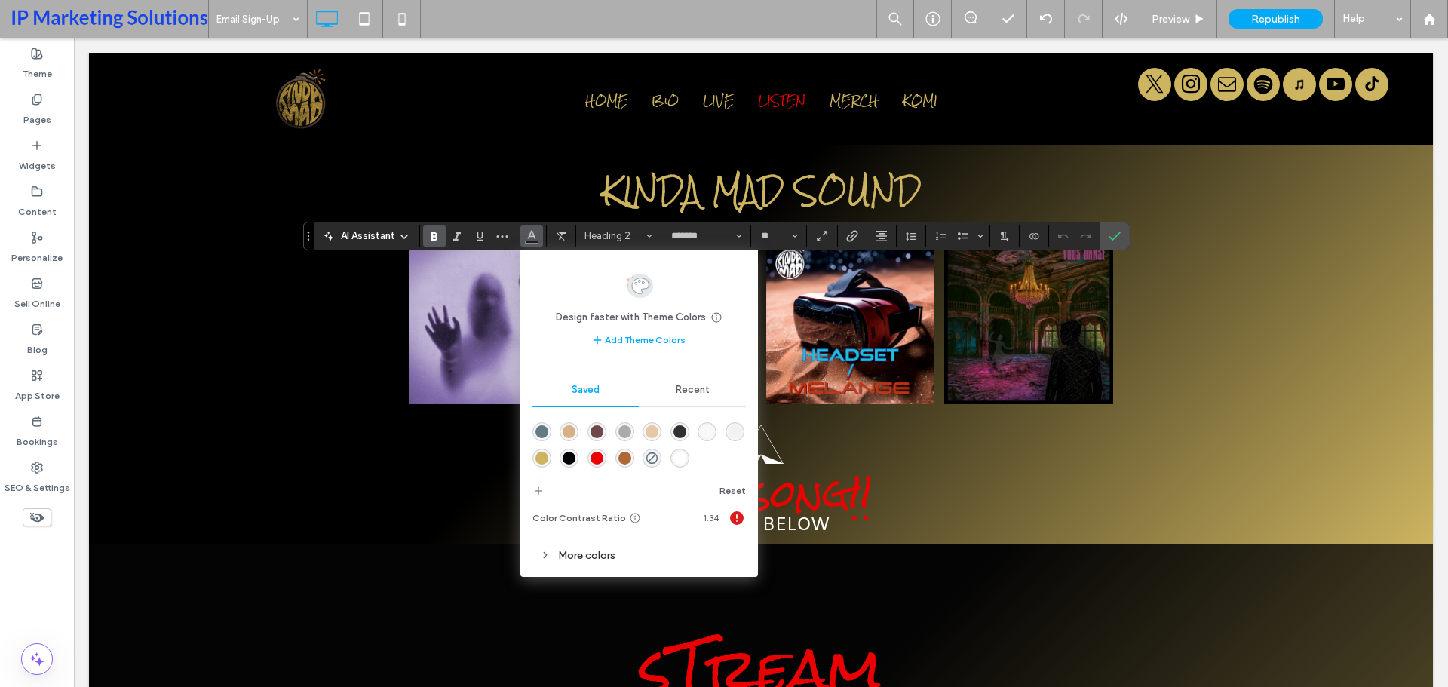
click at [647, 433] on div "rgba(230,200,166,1)" at bounding box center [652, 431] width 13 height 13
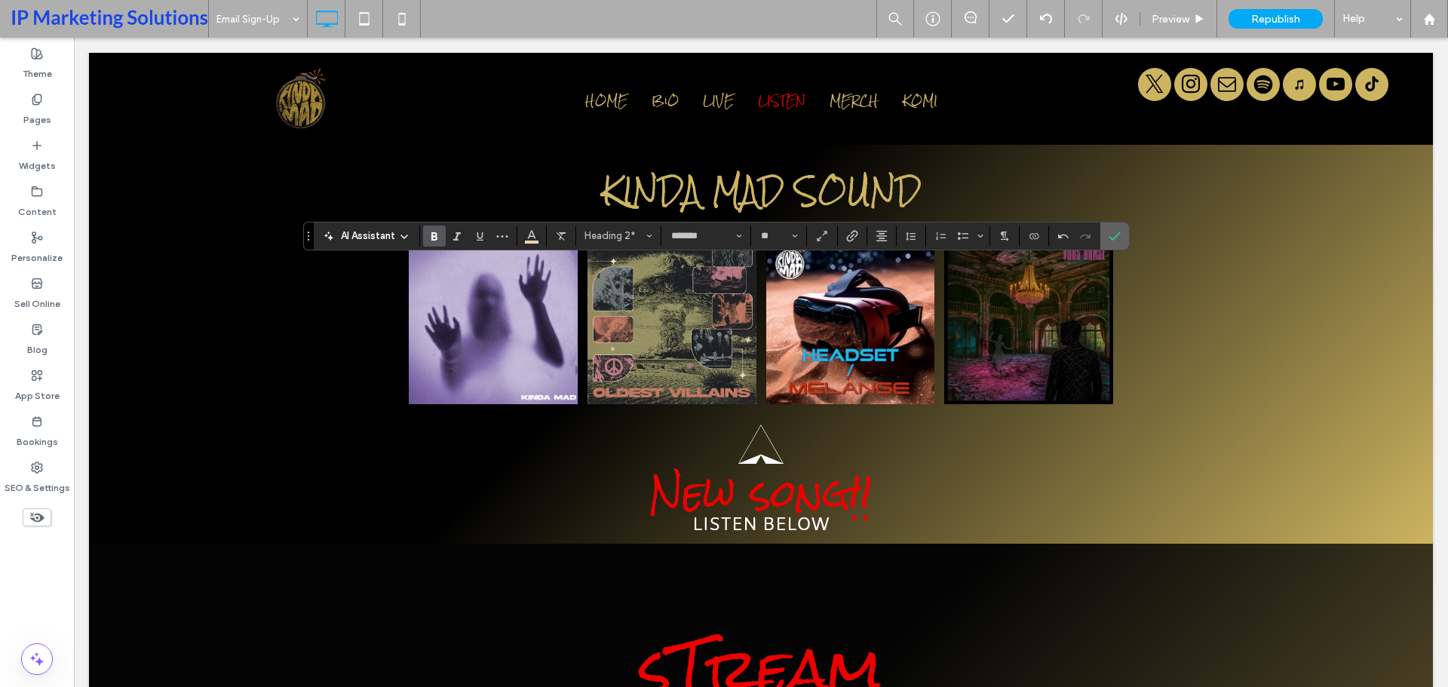
click at [1113, 230] on icon "Confirm" at bounding box center [1115, 236] width 12 height 12
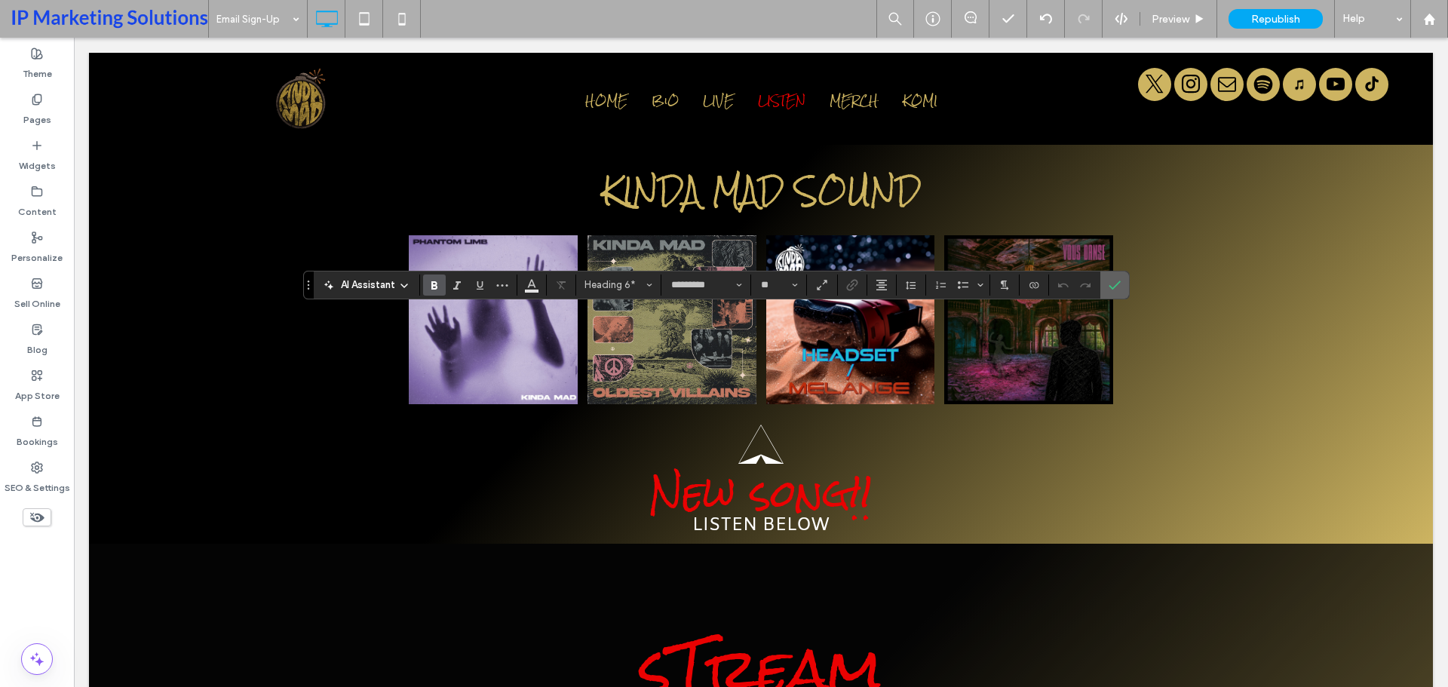
click at [1116, 289] on icon "Confirm" at bounding box center [1115, 285] width 12 height 12
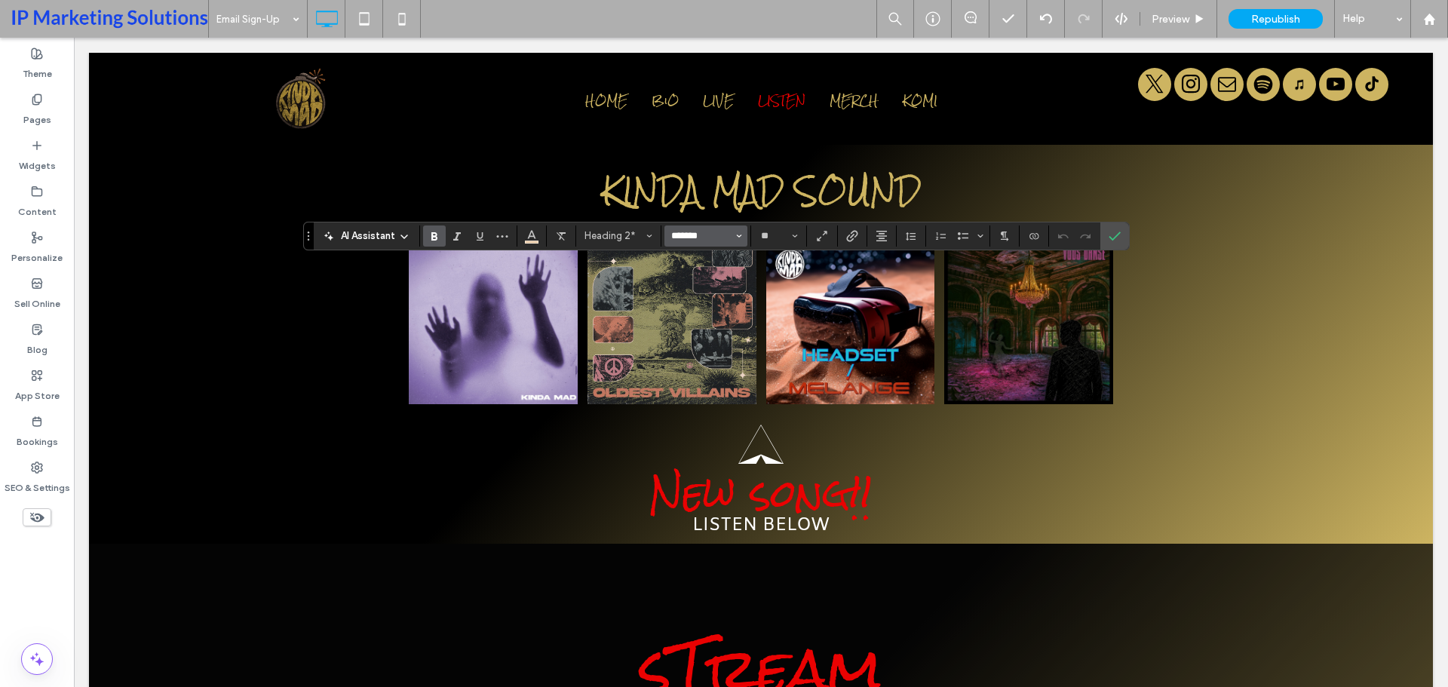
click at [700, 237] on input "*******" at bounding box center [702, 236] width 64 height 12
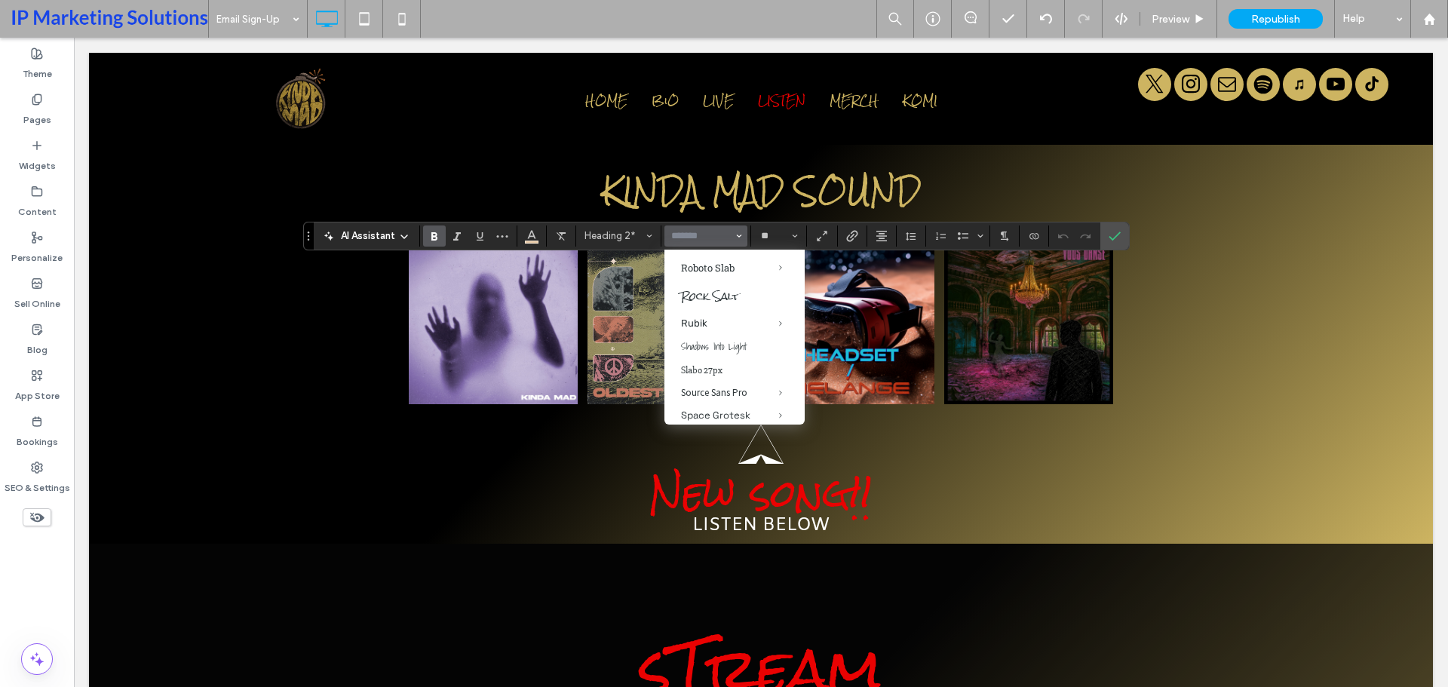
scroll to position [1509, 0]
click at [725, 238] on label "Rock Salt" at bounding box center [735, 220] width 140 height 33
type input "*********"
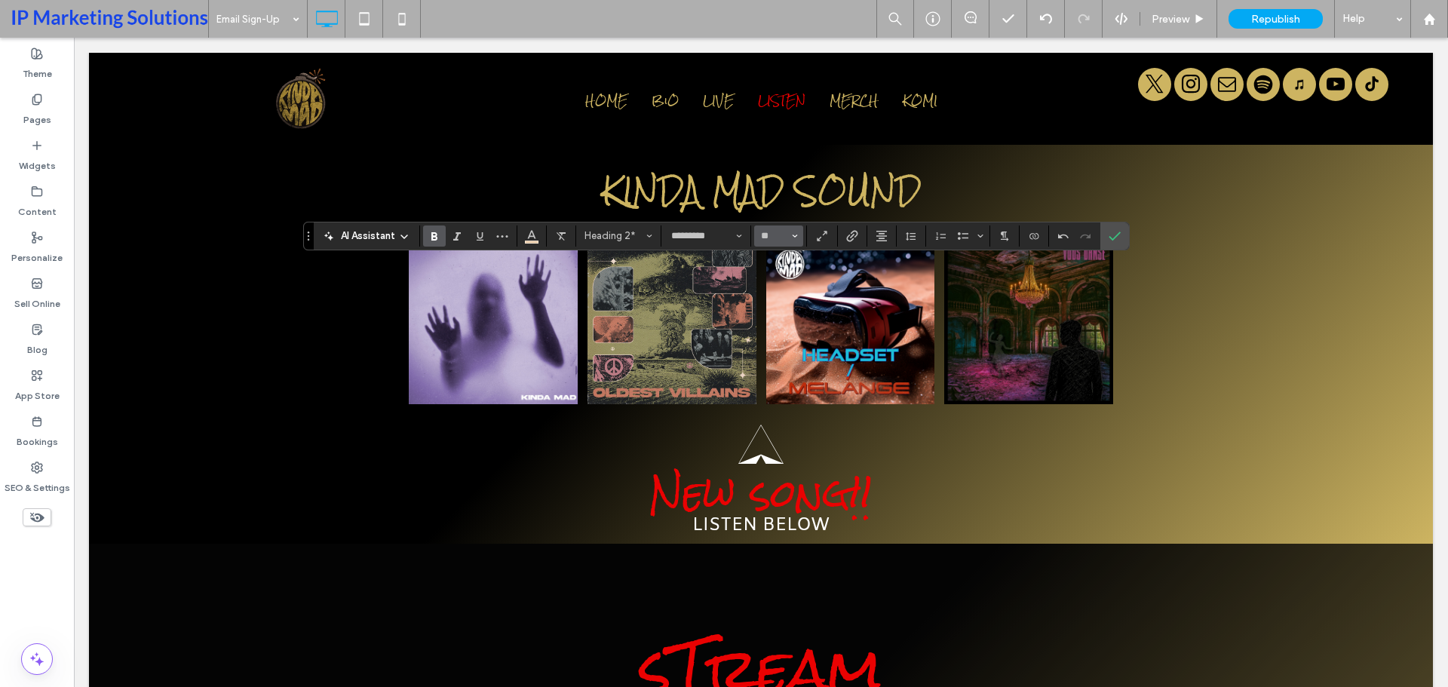
click at [792, 238] on icon "Size" at bounding box center [795, 236] width 6 height 6
click at [789, 342] on label "36" at bounding box center [778, 341] width 48 height 21
type input "**"
click at [1116, 238] on icon "Confirm" at bounding box center [1115, 236] width 12 height 12
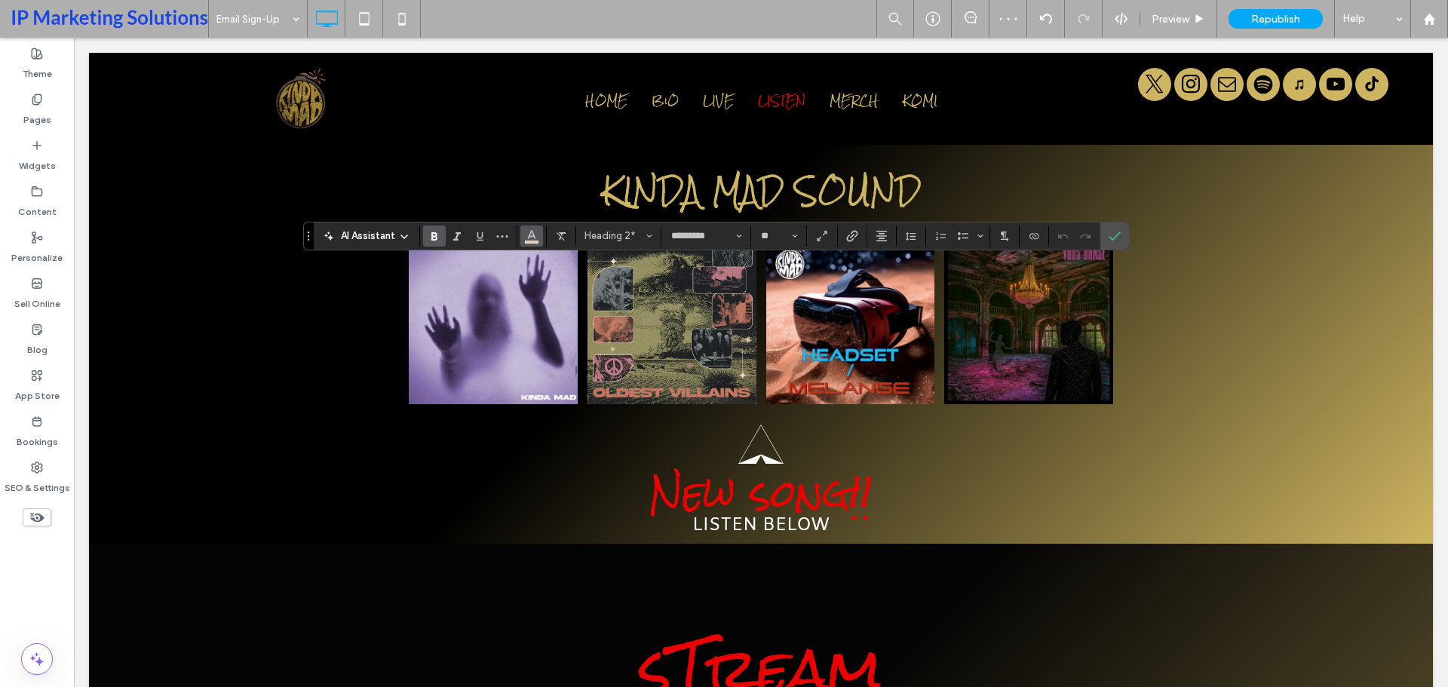
click at [535, 239] on icon "Color" at bounding box center [532, 235] width 12 height 12
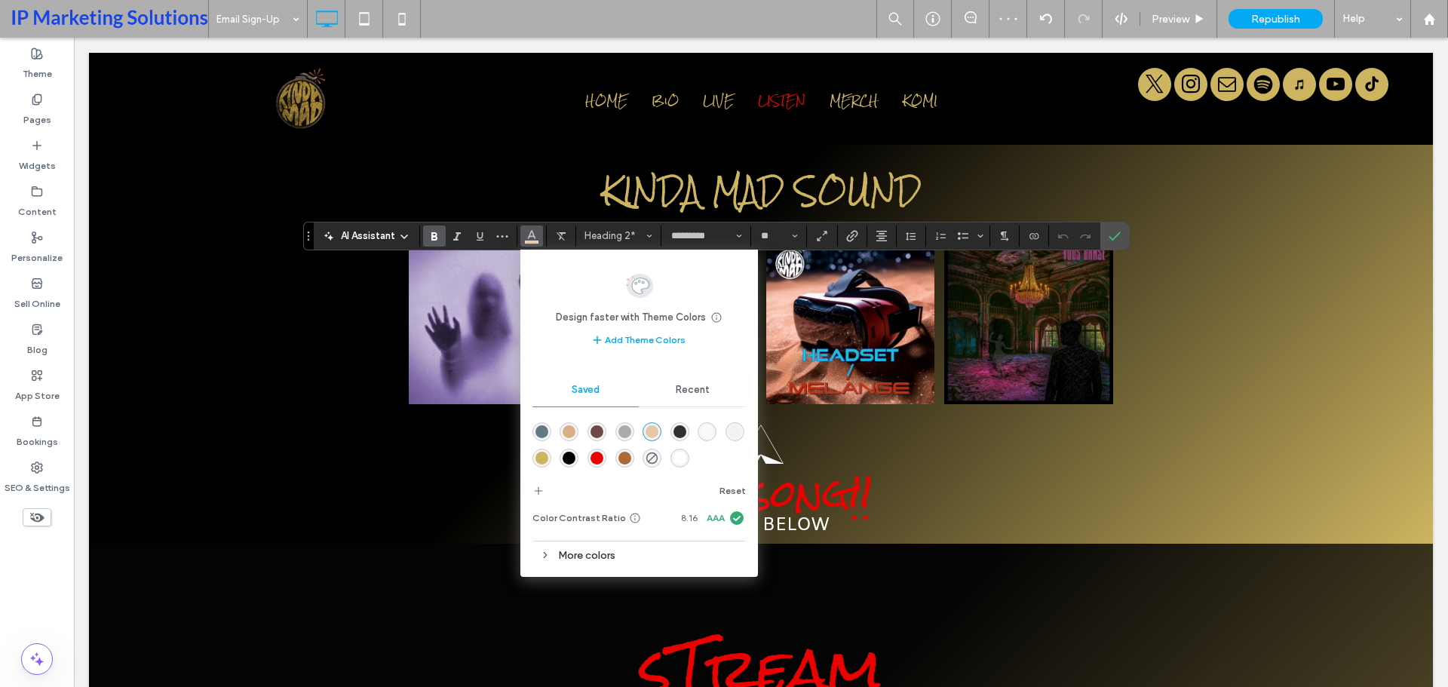
click at [602, 459] on div "rgba(234,2,2,1)" at bounding box center [597, 458] width 13 height 13
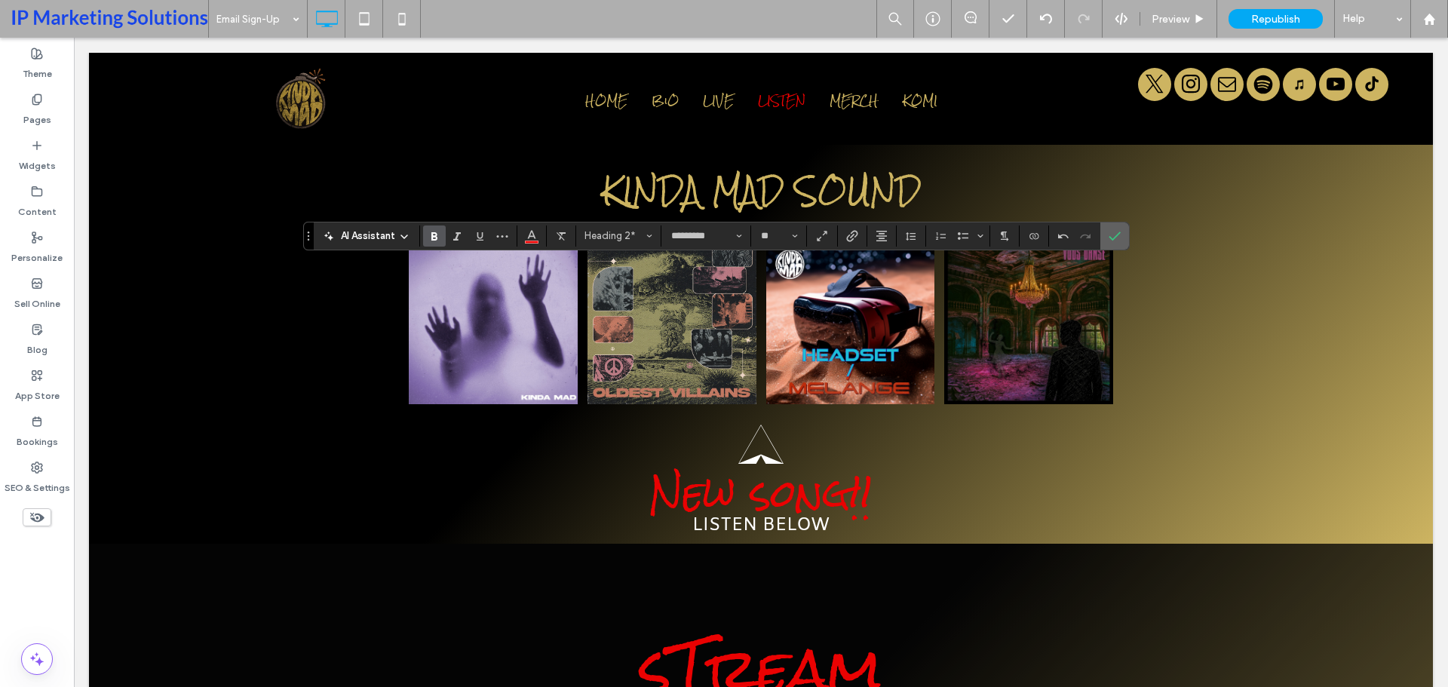
click at [1113, 239] on use "Confirm" at bounding box center [1115, 236] width 12 height 9
click at [922, 244] on button "Line Height" at bounding box center [911, 236] width 23 height 21
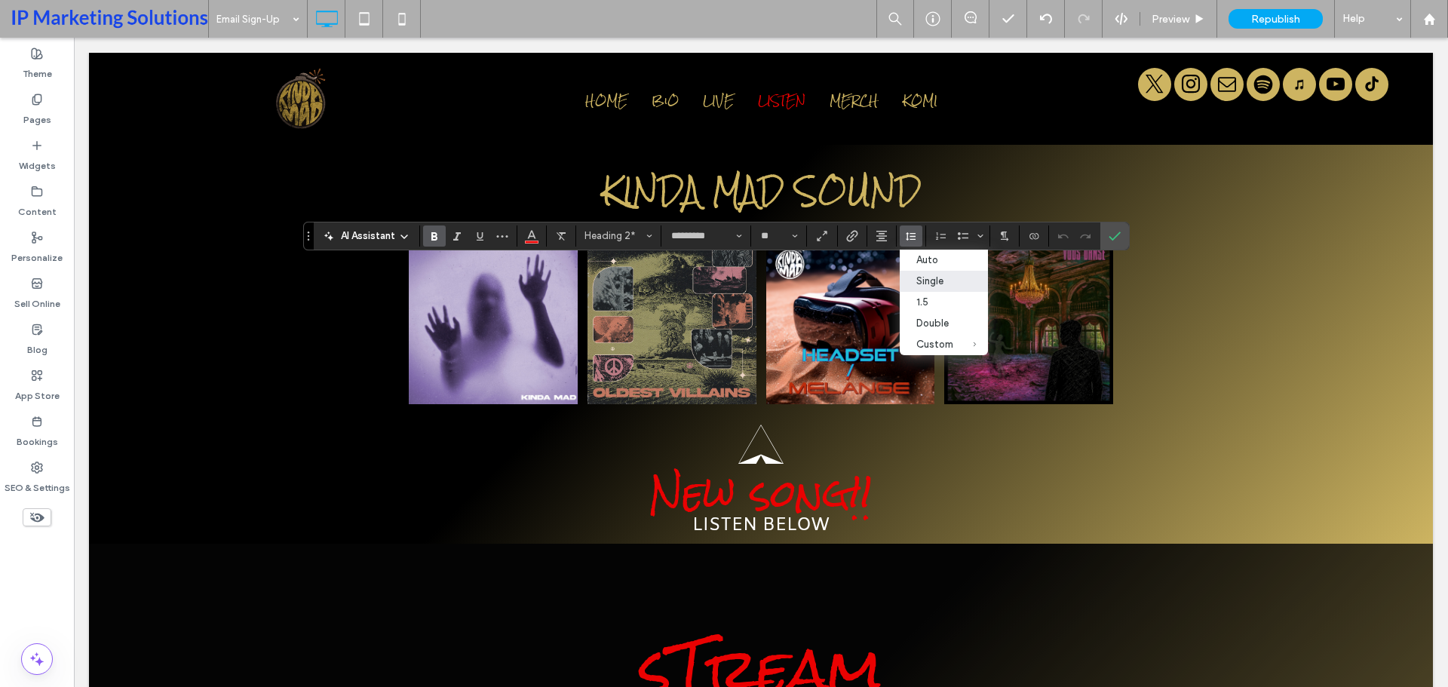
click at [922, 244] on button "Line Height" at bounding box center [911, 236] width 23 height 21
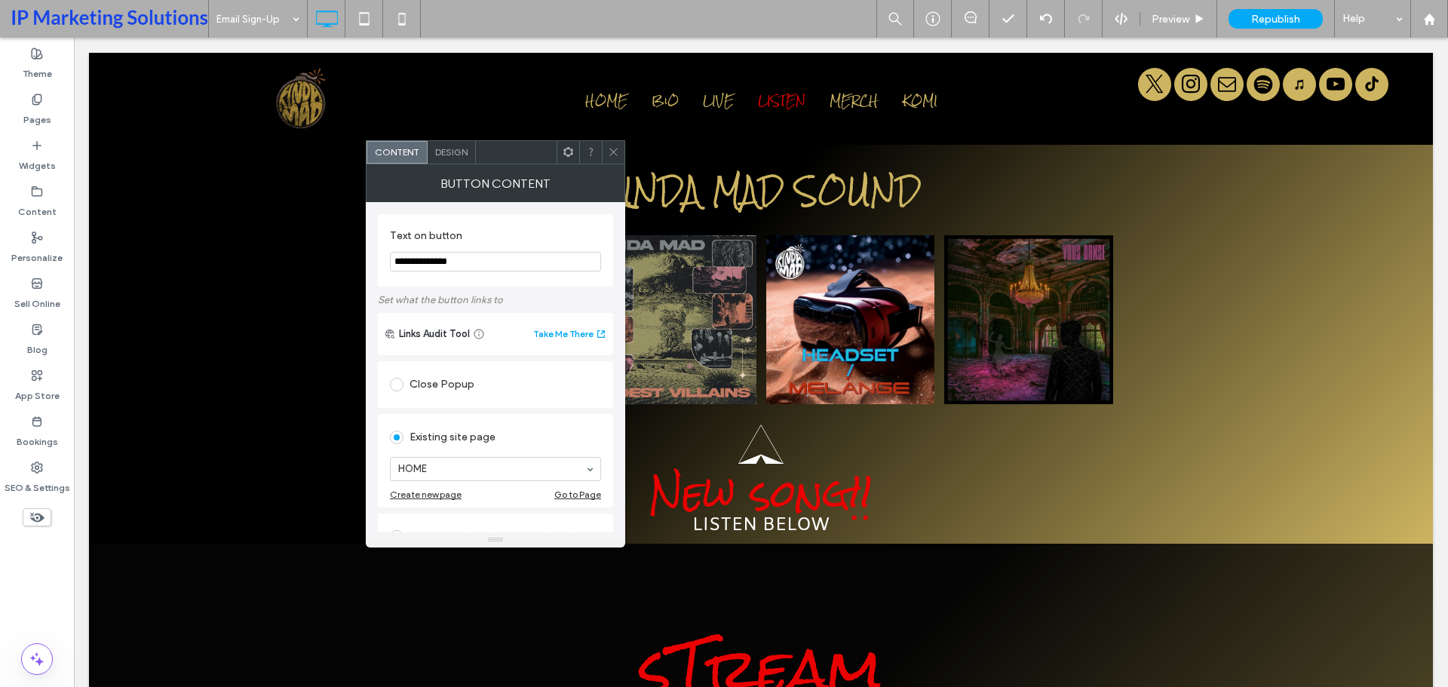
click at [426, 258] on input "**********" at bounding box center [495, 262] width 211 height 20
type input "*******"
click at [491, 393] on div "Web address" at bounding box center [495, 386] width 211 height 24
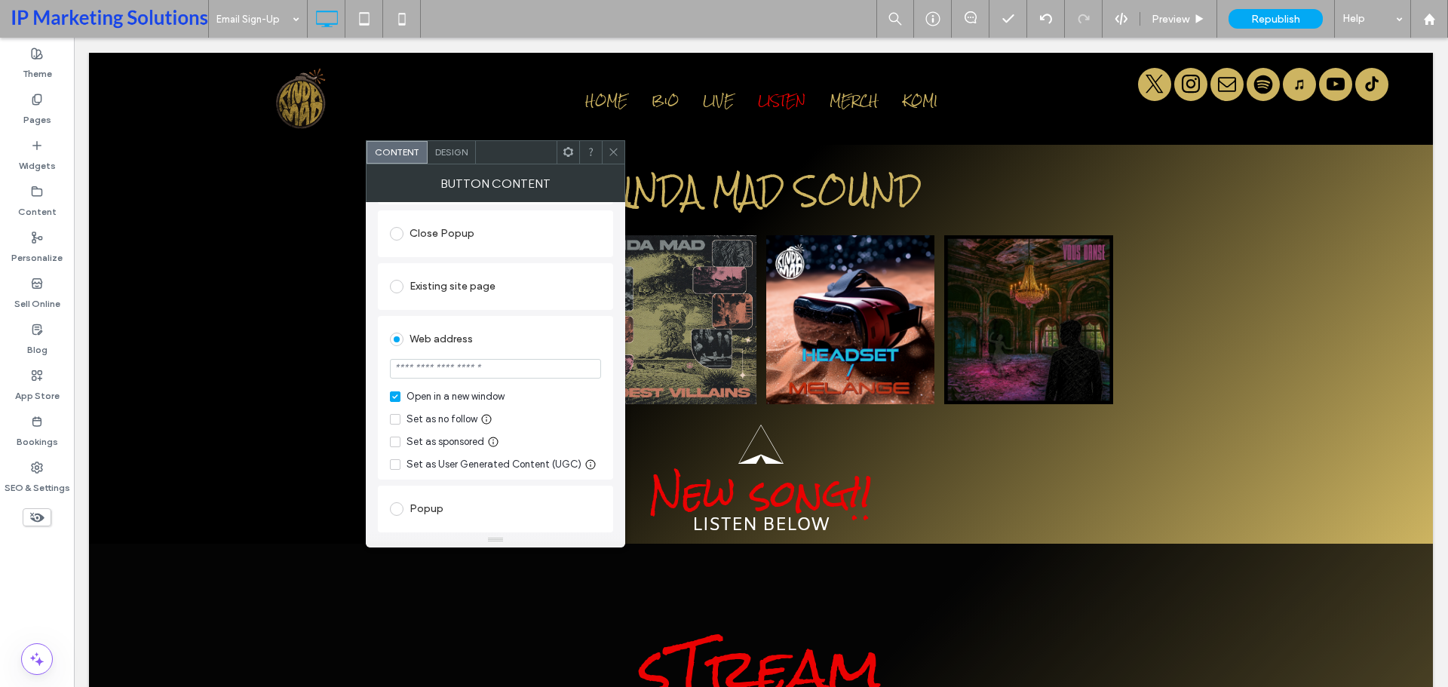
click at [499, 370] on input "url" at bounding box center [495, 369] width 211 height 20
paste input "**********"
type input "**********"
click at [585, 312] on div "**********" at bounding box center [495, 475] width 235 height 536
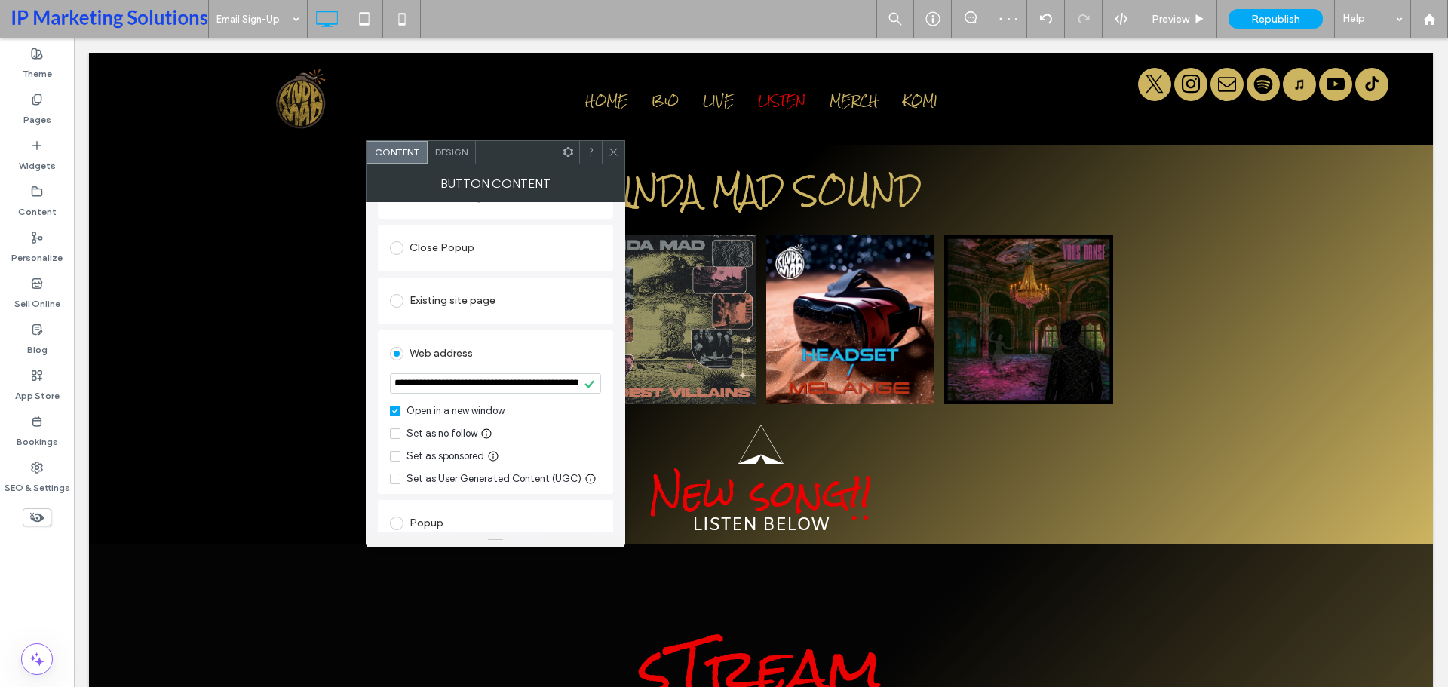
scroll to position [0, 0]
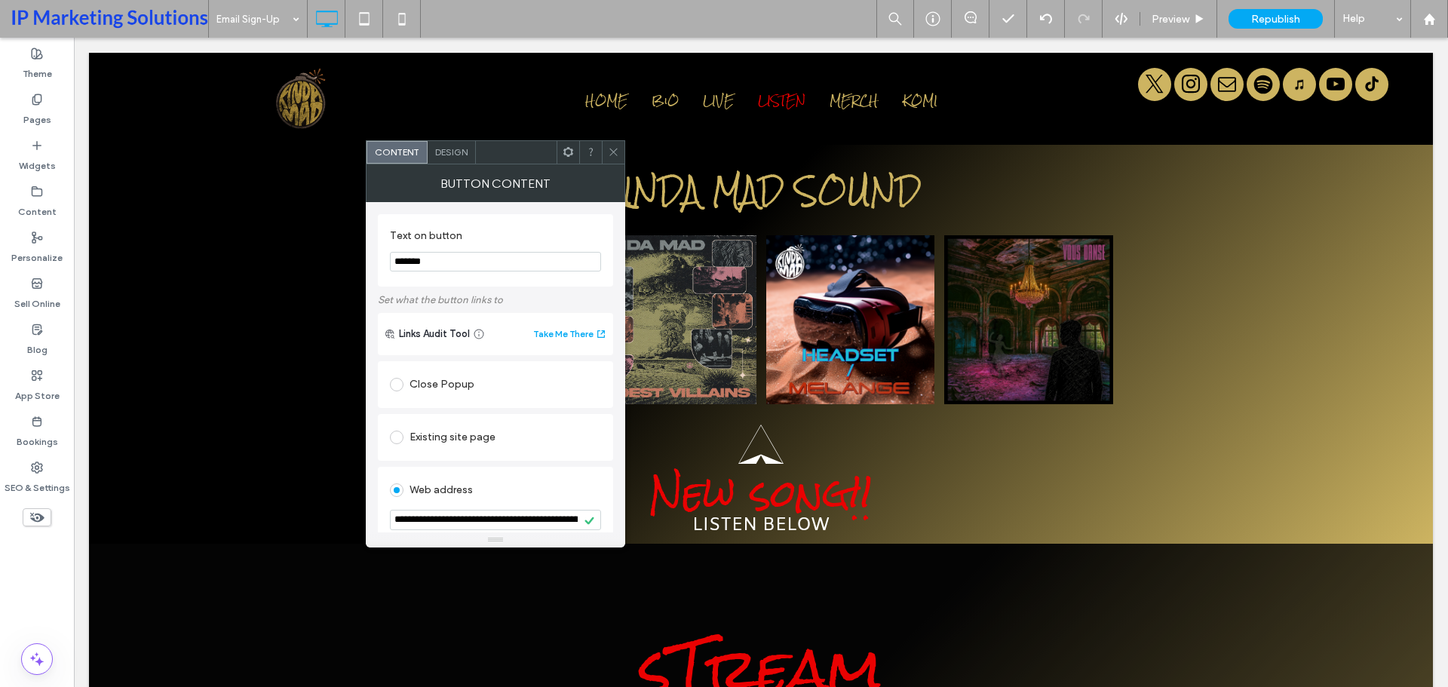
click at [452, 157] on span "Design" at bounding box center [451, 151] width 32 height 11
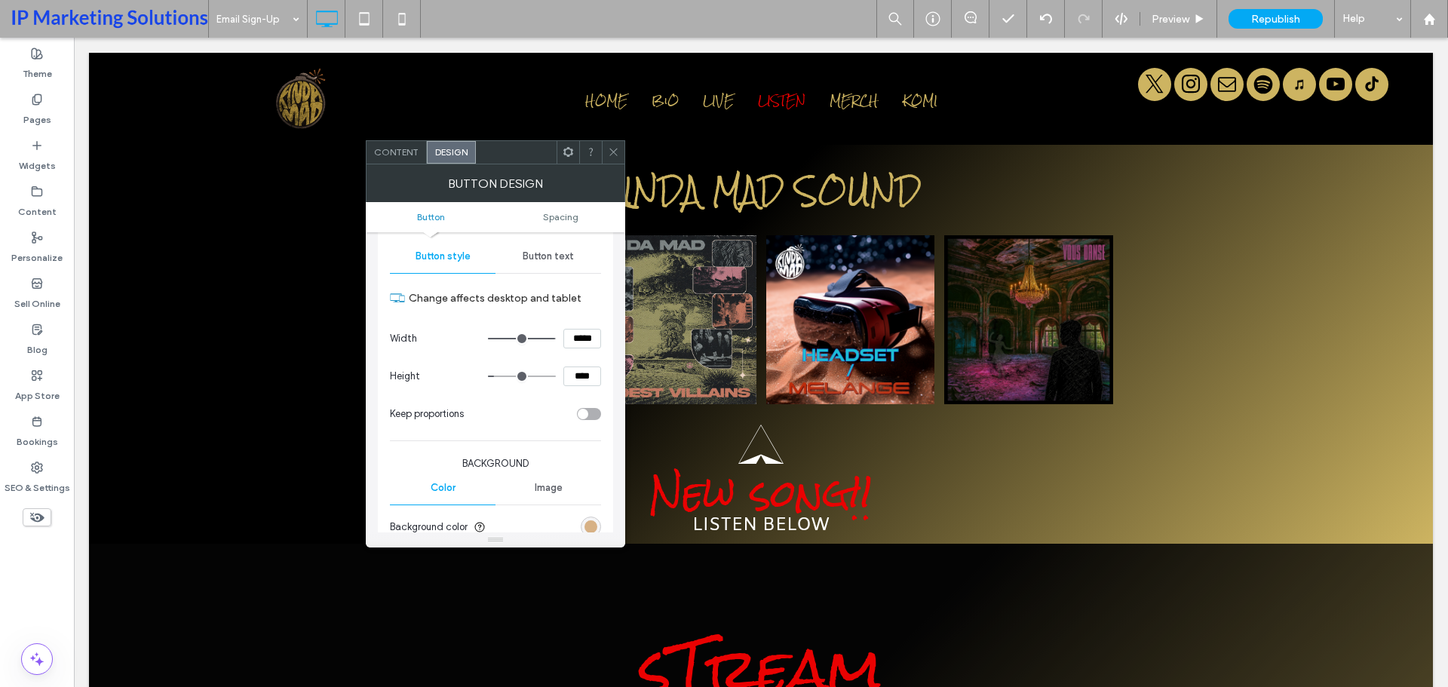
scroll to position [226, 0]
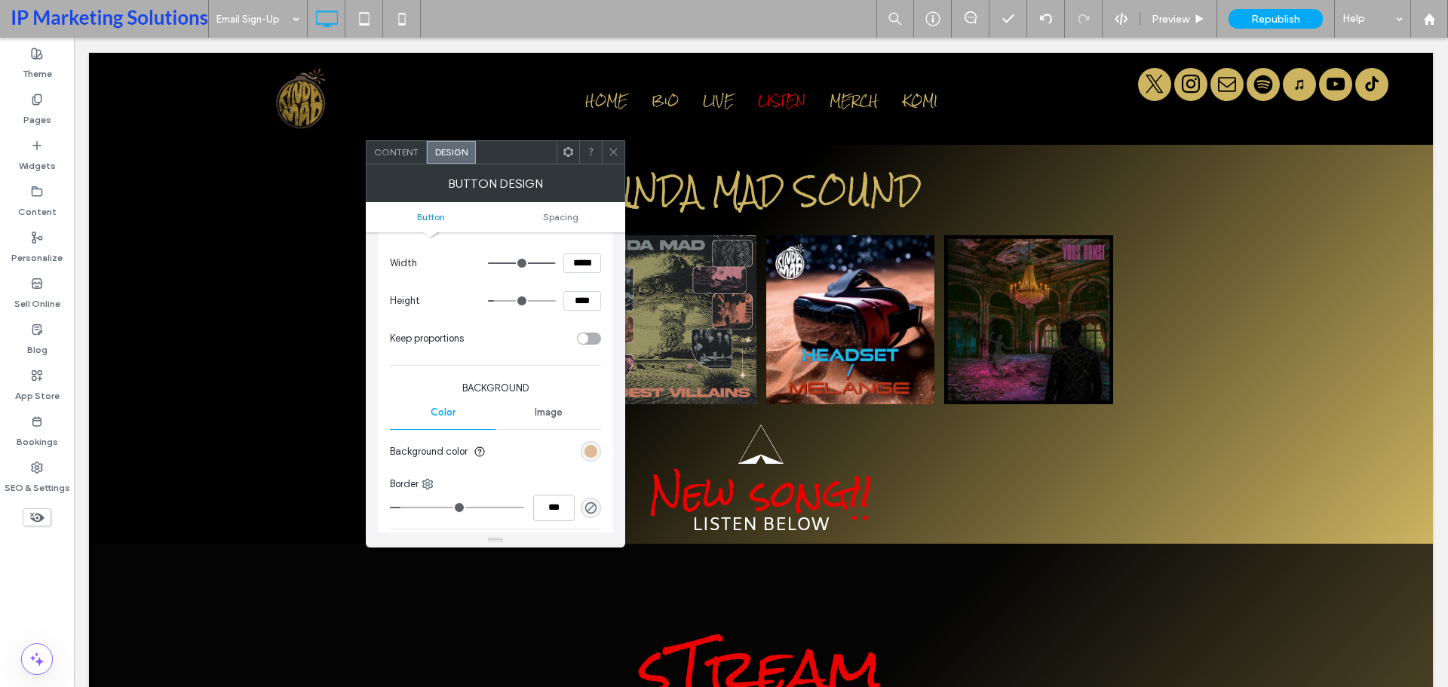
click at [591, 446] on div "rgb(215, 177, 133)" at bounding box center [591, 451] width 13 height 13
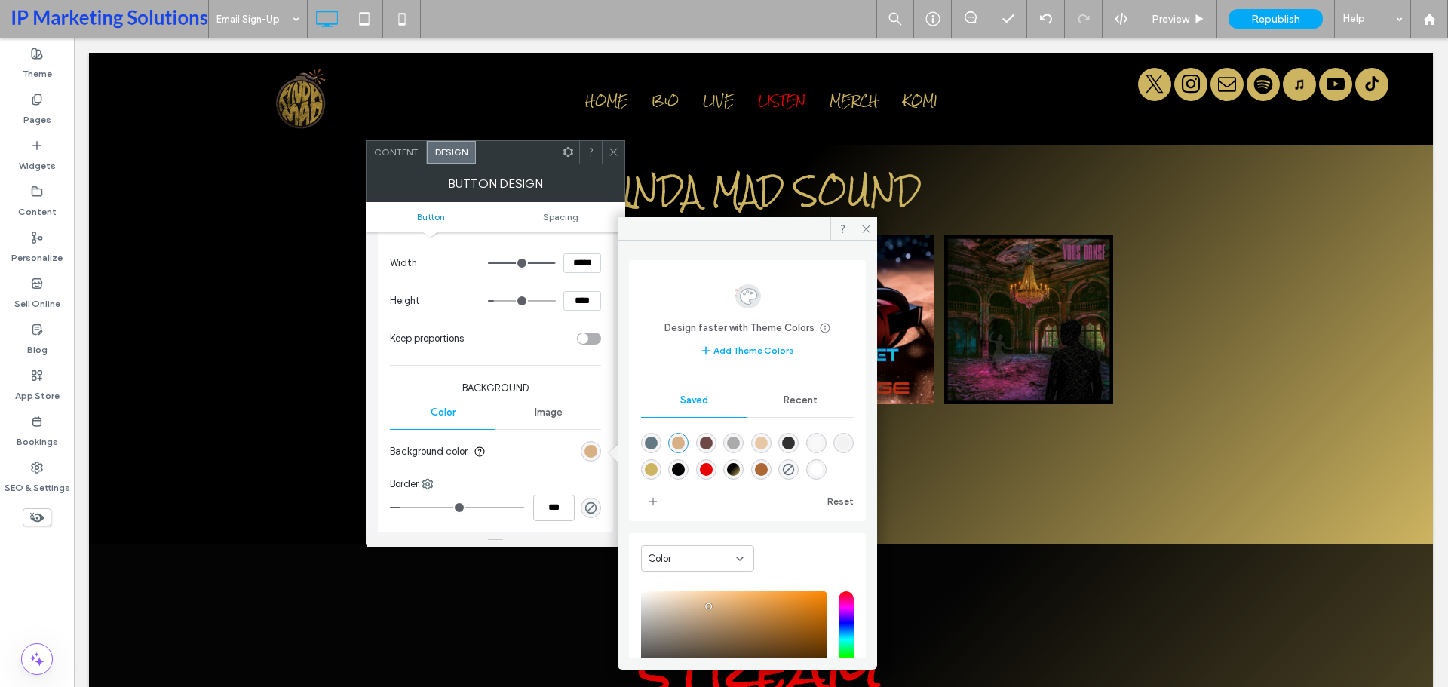
click at [658, 475] on div "rgba(205,180,97,1)" at bounding box center [651, 469] width 13 height 13
type input "*******"
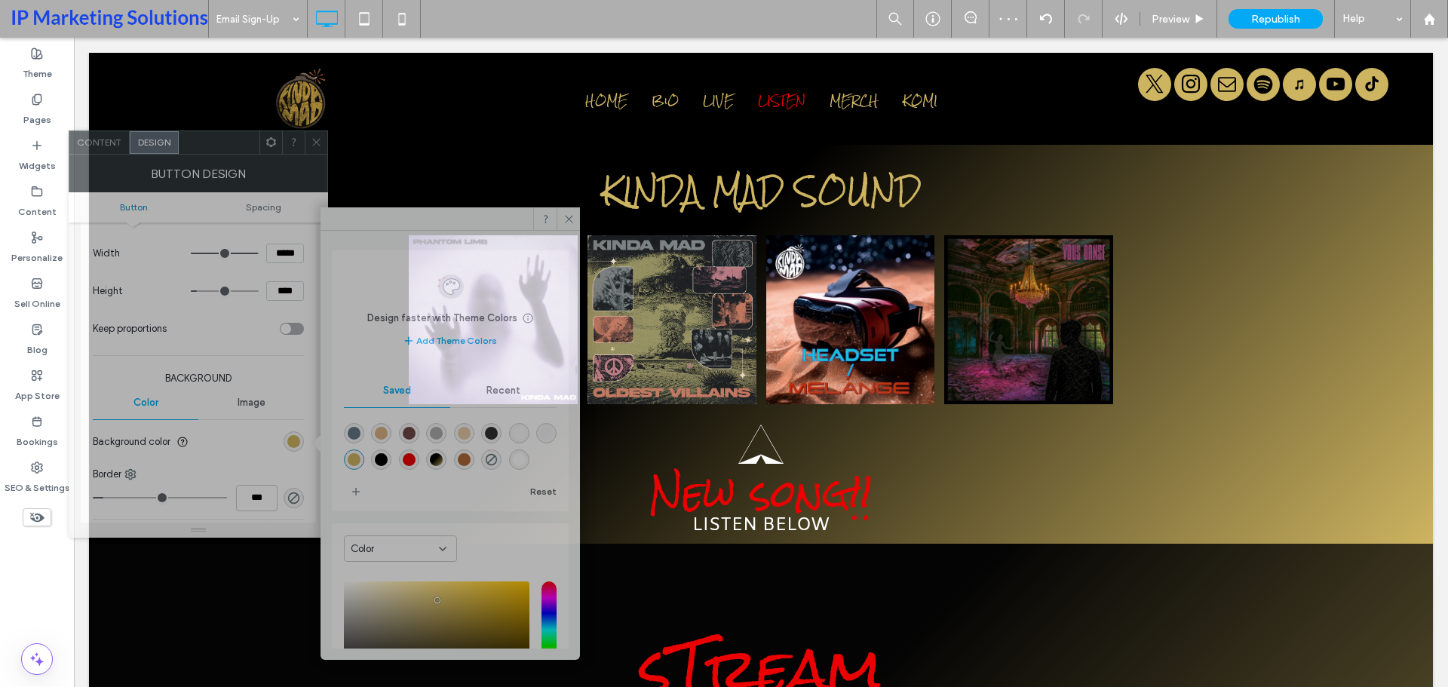
drag, startPoint x: 517, startPoint y: 173, endPoint x: 194, endPoint y: 147, distance: 323.9
click at [194, 147] on div at bounding box center [219, 142] width 81 height 23
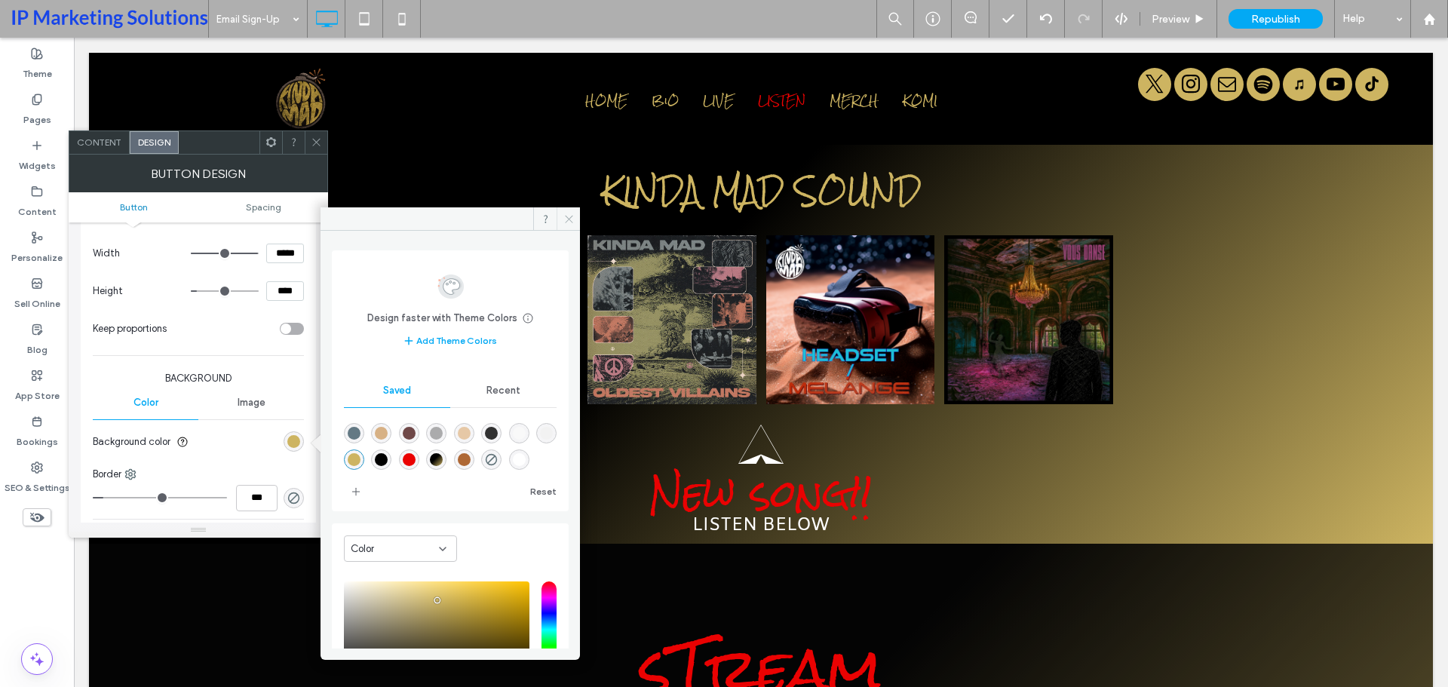
click at [568, 220] on use at bounding box center [569, 219] width 8 height 8
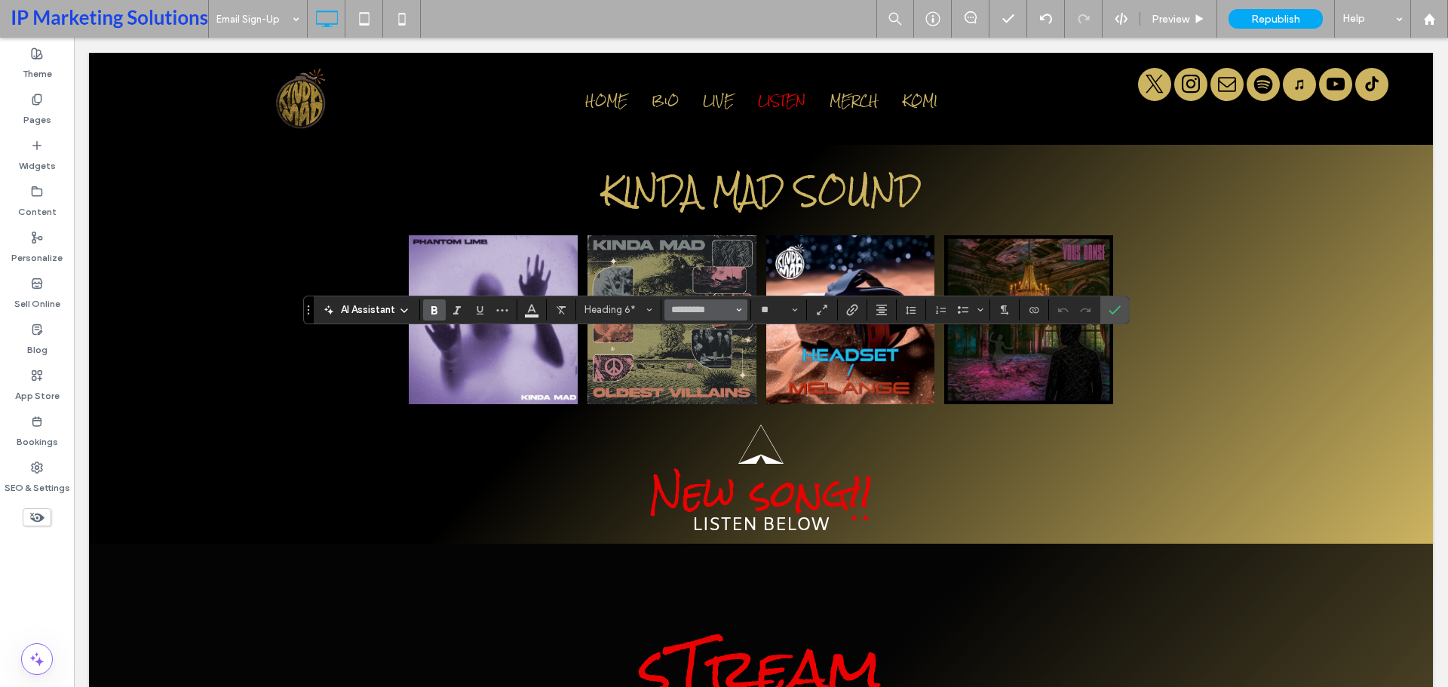
click at [743, 315] on button "*********" at bounding box center [706, 309] width 83 height 21
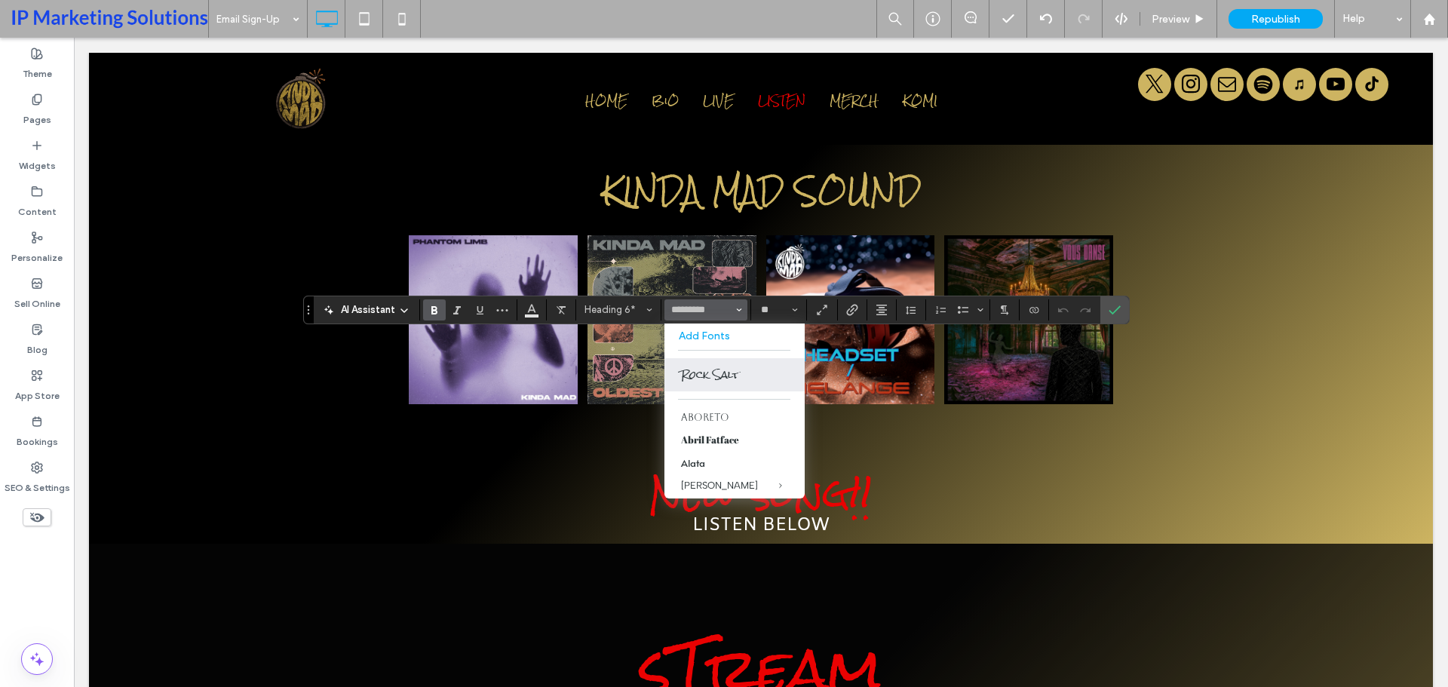
click at [742, 315] on button "*********" at bounding box center [706, 309] width 83 height 21
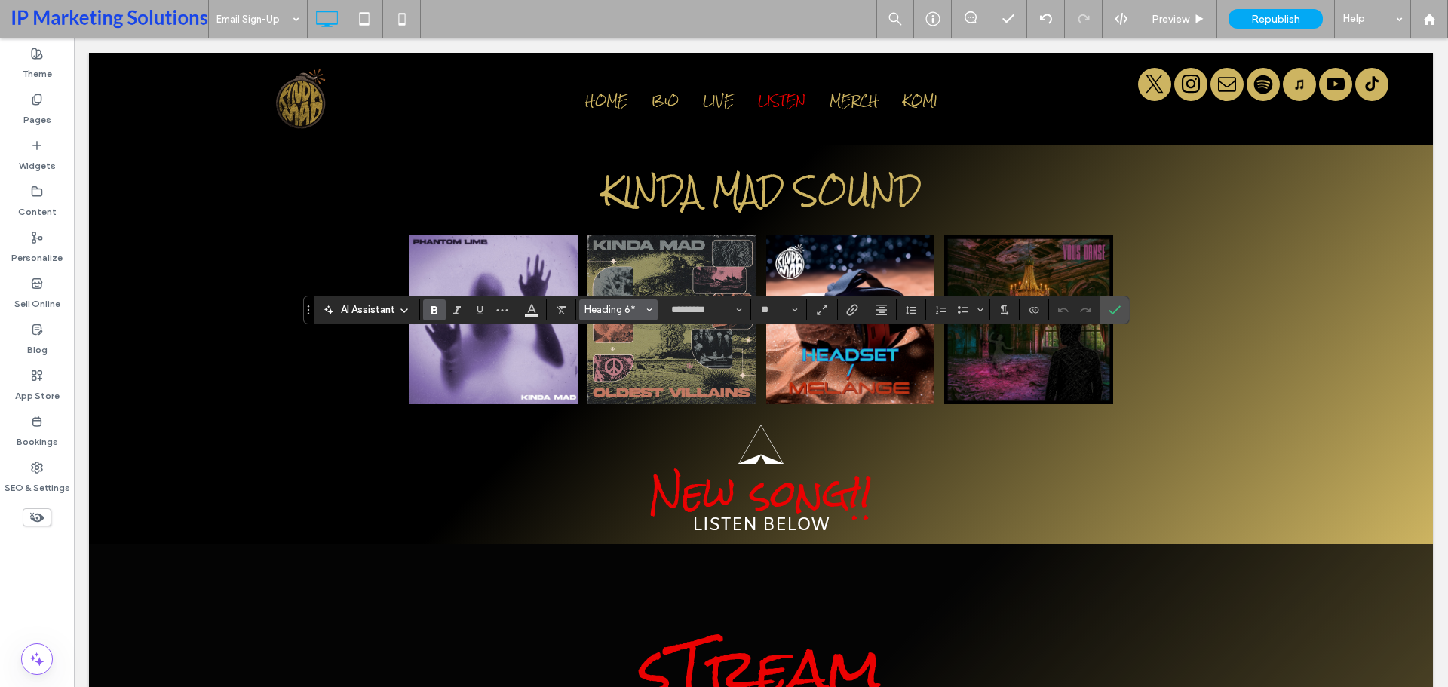
click at [640, 307] on span "Heading 6*" at bounding box center [614, 309] width 59 height 11
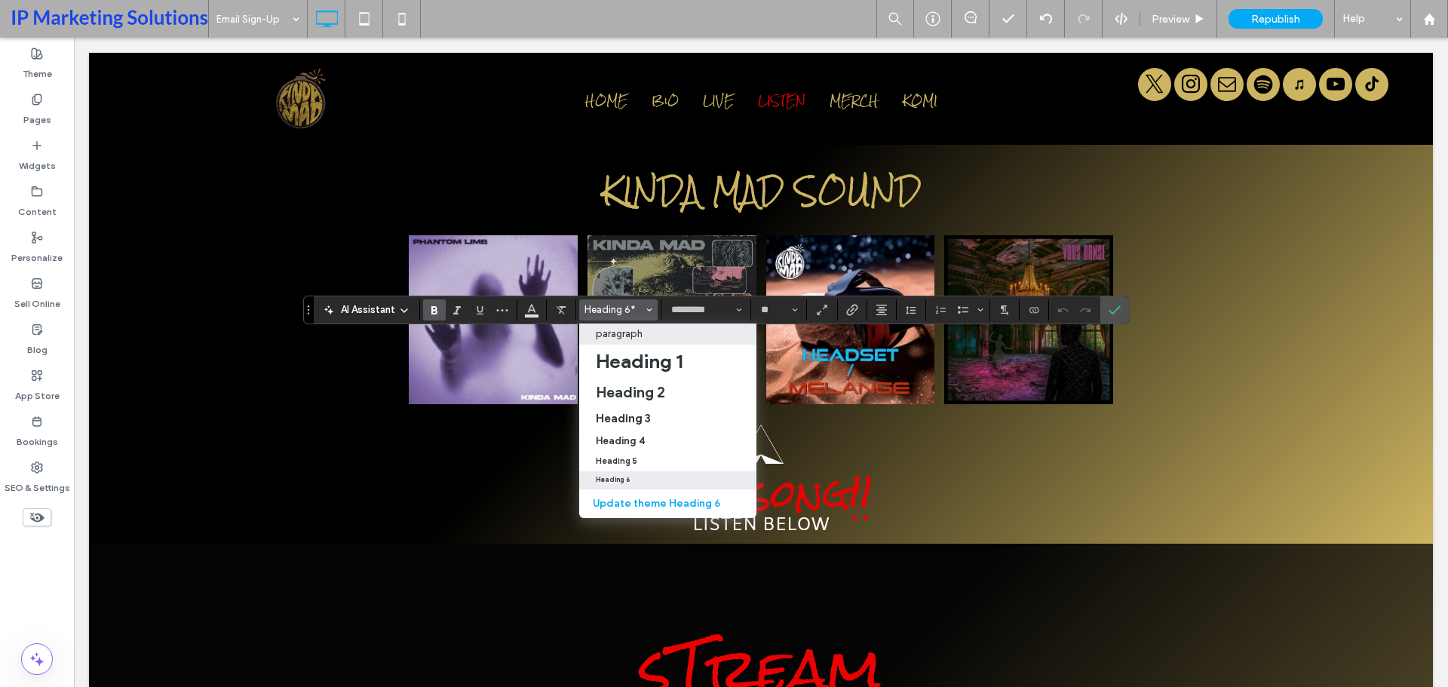
click at [655, 336] on div "paragraph" at bounding box center [668, 333] width 144 height 11
type input "*****"
type input "**"
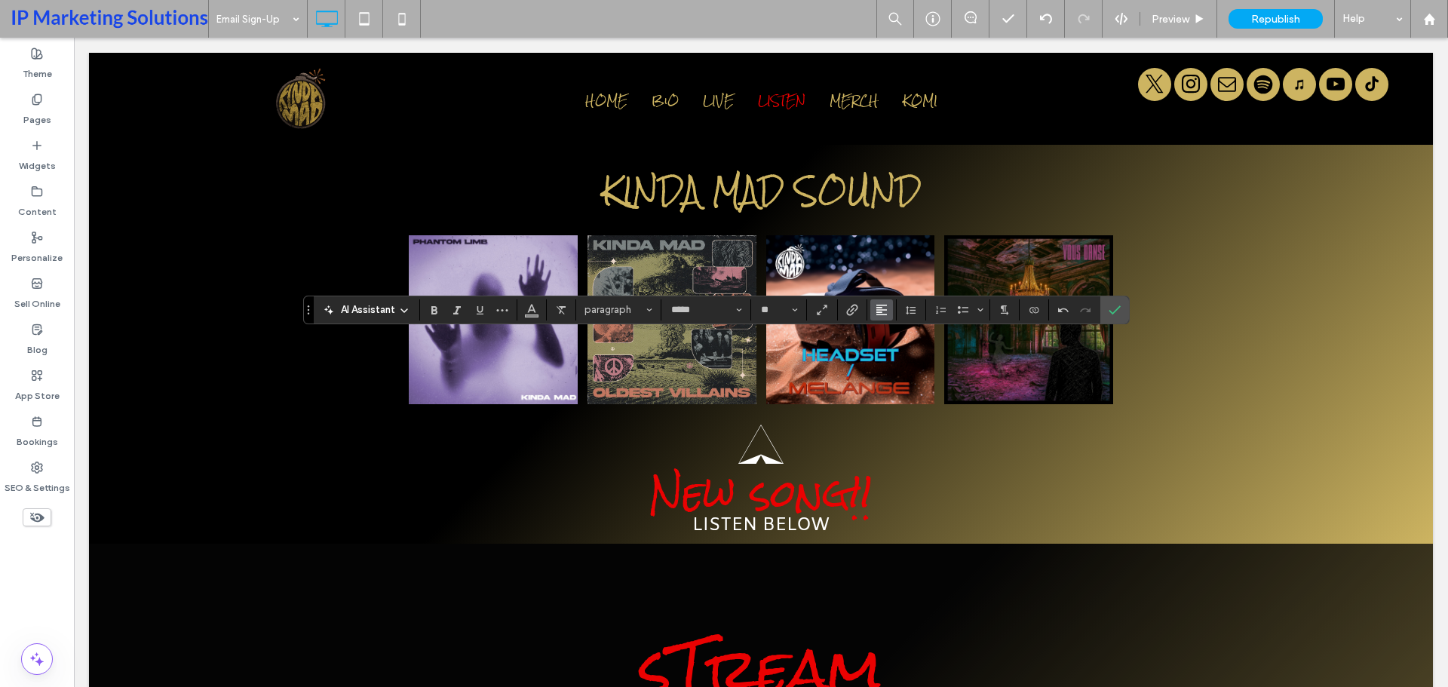
click at [879, 309] on icon "Alignment" at bounding box center [882, 310] width 12 height 12
click at [889, 352] on icon "ui.textEditor.alignment.center" at bounding box center [893, 356] width 12 height 12
click at [1110, 307] on icon "Confirm" at bounding box center [1115, 310] width 12 height 12
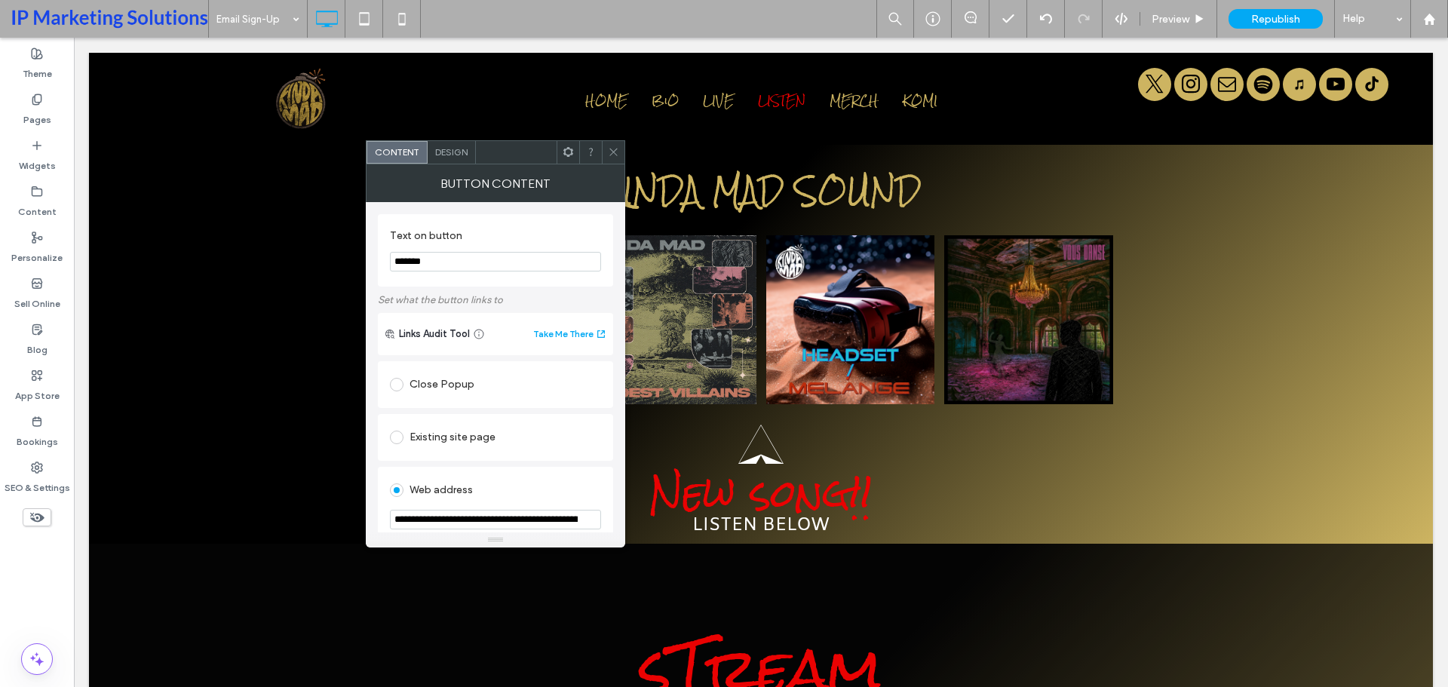
click at [448, 152] on span "Design" at bounding box center [451, 151] width 32 height 11
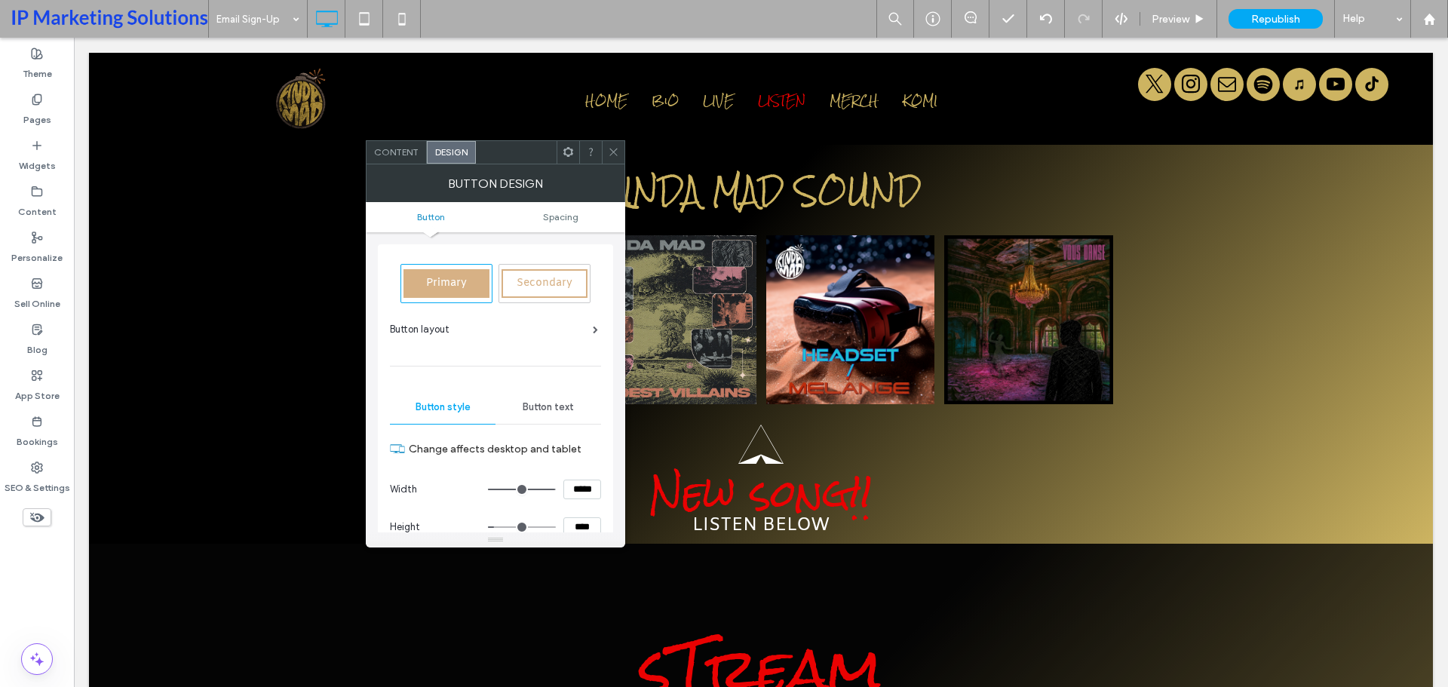
click at [551, 398] on div "Button text" at bounding box center [549, 407] width 106 height 33
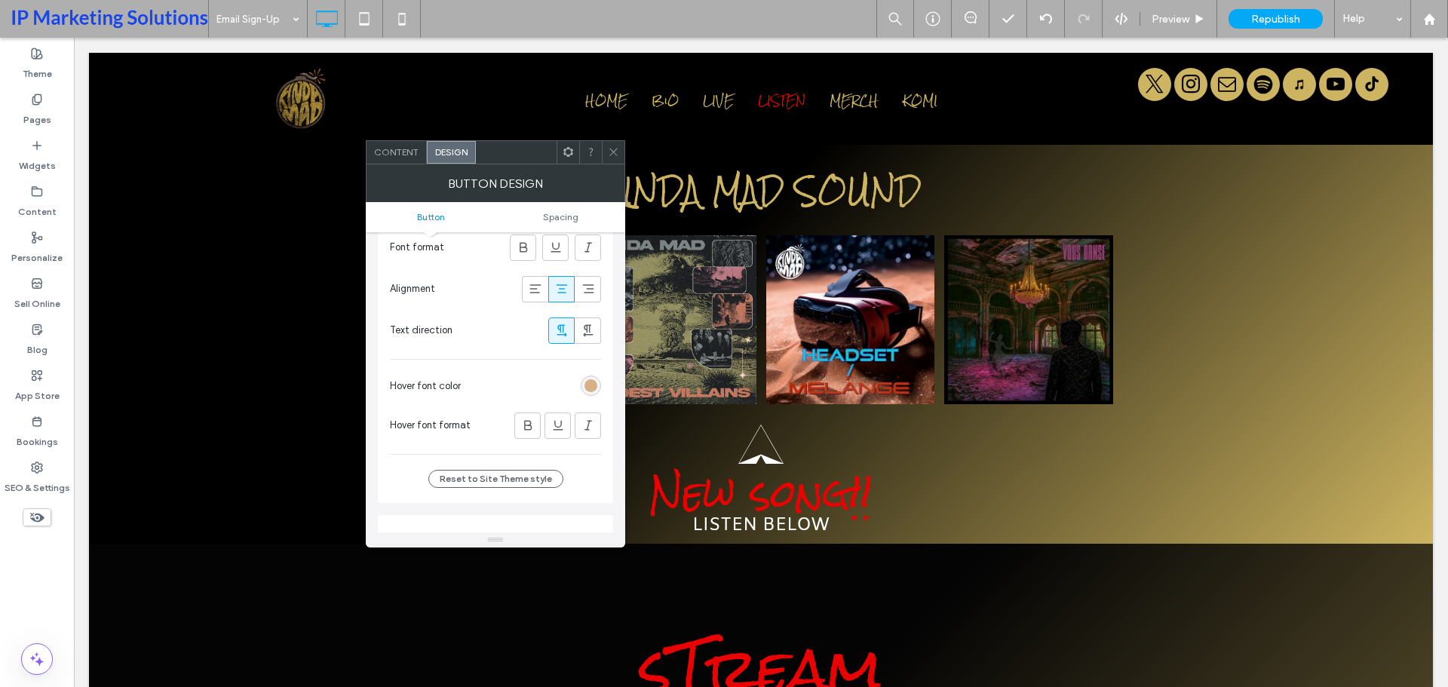
scroll to position [377, 0]
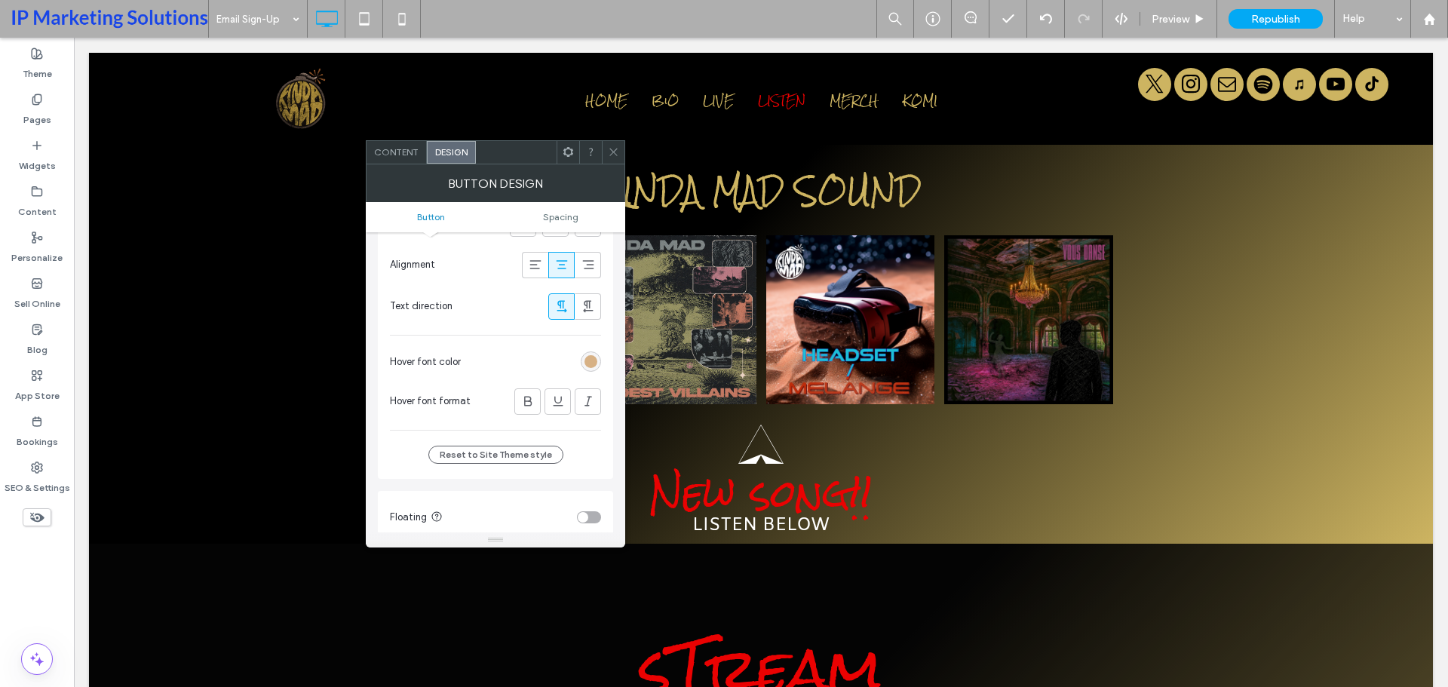
click at [599, 361] on div "rgb(215, 177, 133)" at bounding box center [591, 362] width 20 height 20
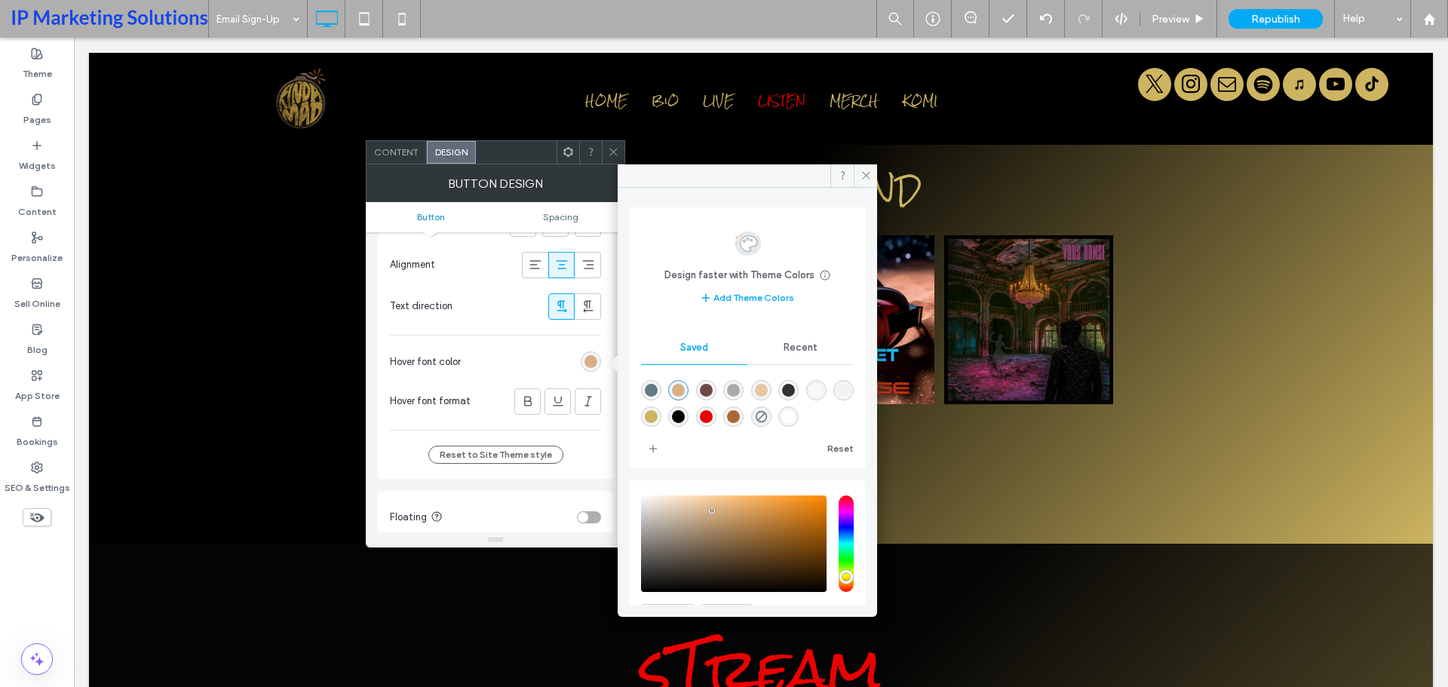
click at [795, 392] on div "rgba(49,49,49,1)" at bounding box center [788, 390] width 13 height 13
type input "*******"
click at [871, 177] on icon at bounding box center [866, 175] width 11 height 11
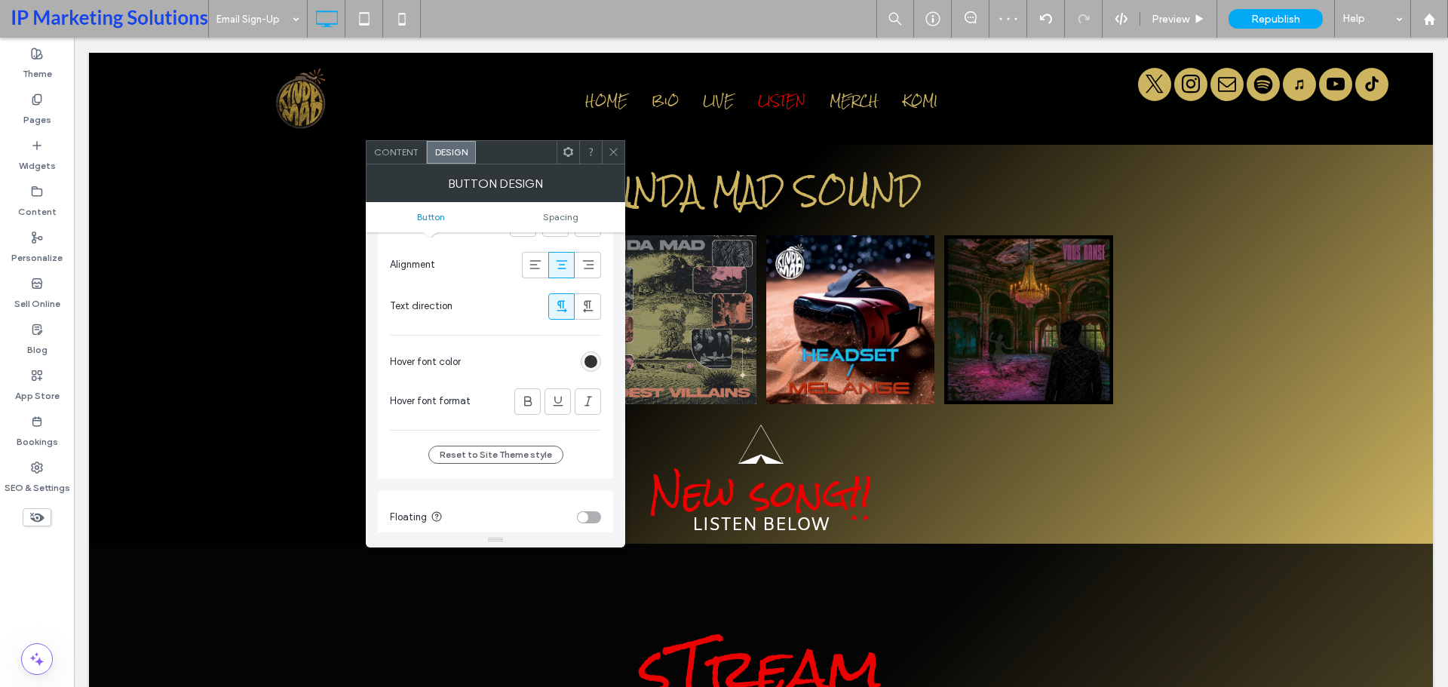
click at [622, 149] on div at bounding box center [613, 152] width 23 height 23
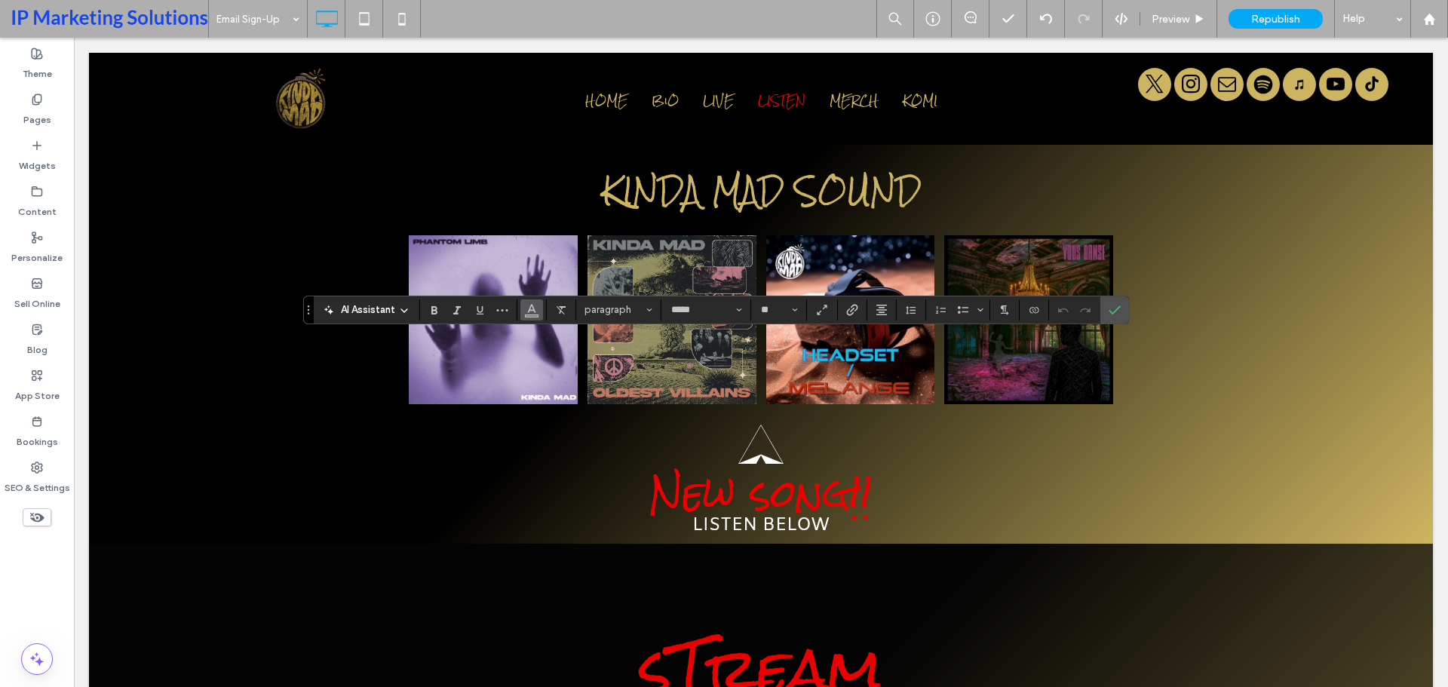
click at [527, 309] on icon "Color" at bounding box center [532, 308] width 12 height 12
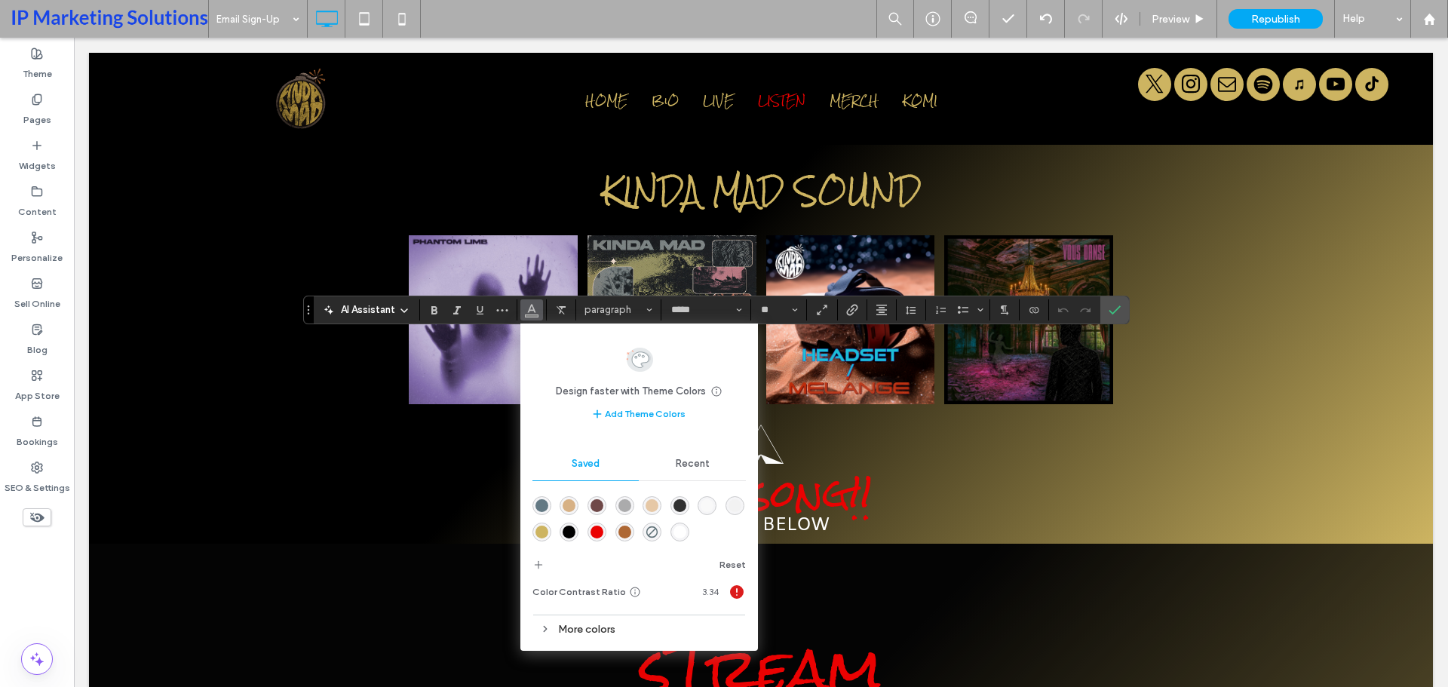
click at [708, 509] on div "rgba(249,249,249,1)" at bounding box center [707, 505] width 13 height 13
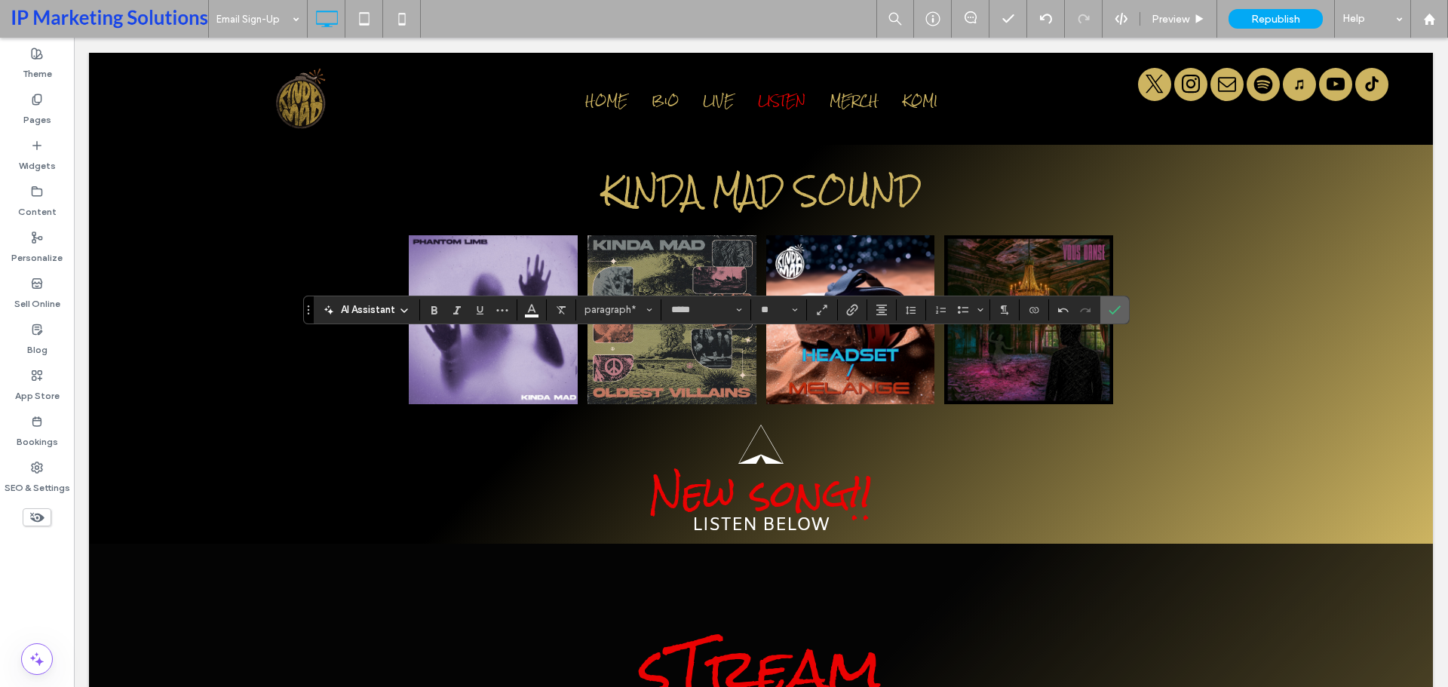
click at [1116, 304] on icon "Confirm" at bounding box center [1115, 310] width 12 height 12
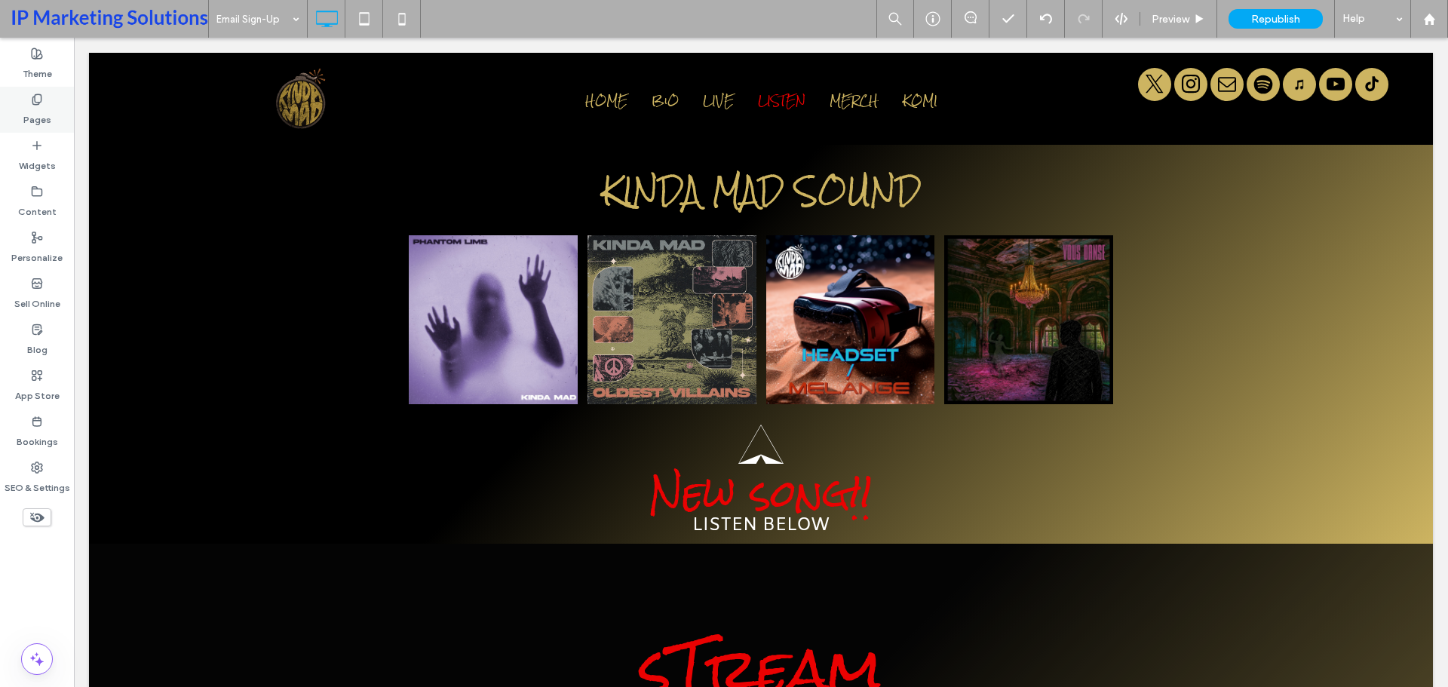
click at [40, 109] on label "Pages" at bounding box center [37, 116] width 28 height 21
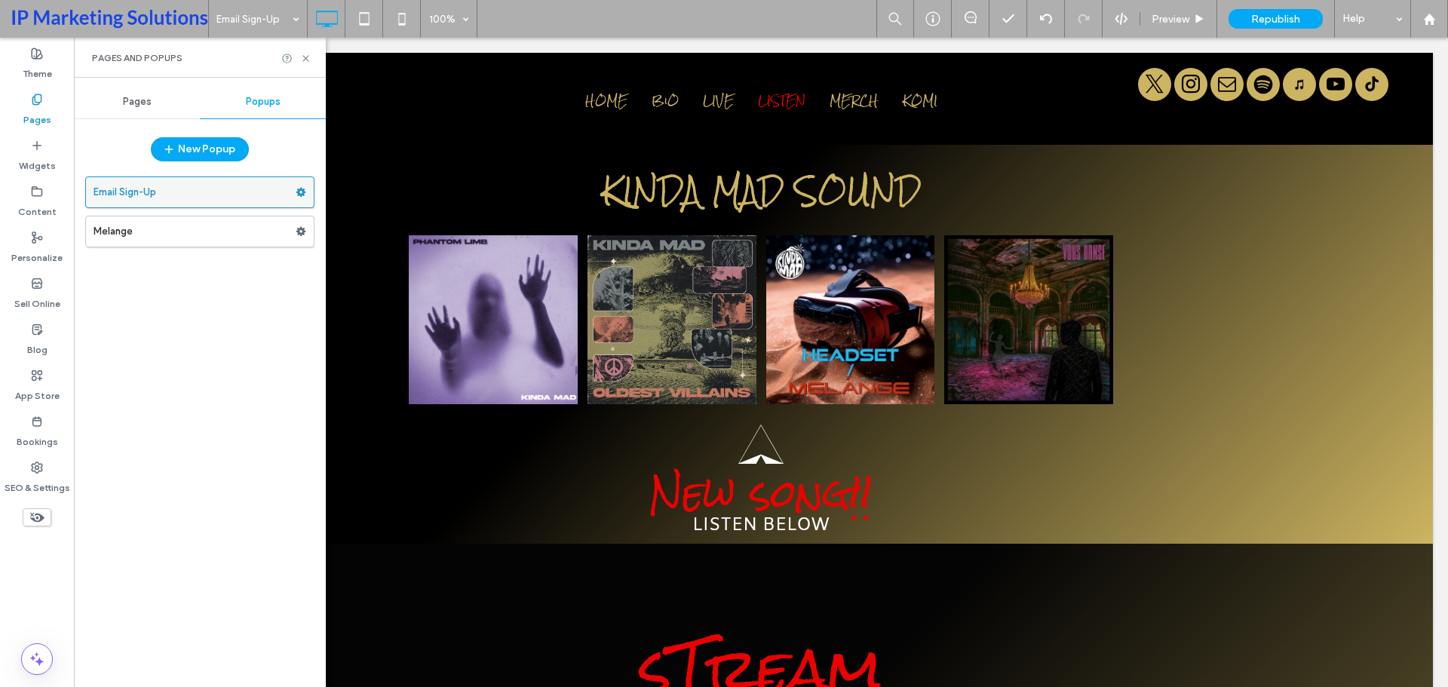
click at [302, 194] on use at bounding box center [301, 192] width 10 height 9
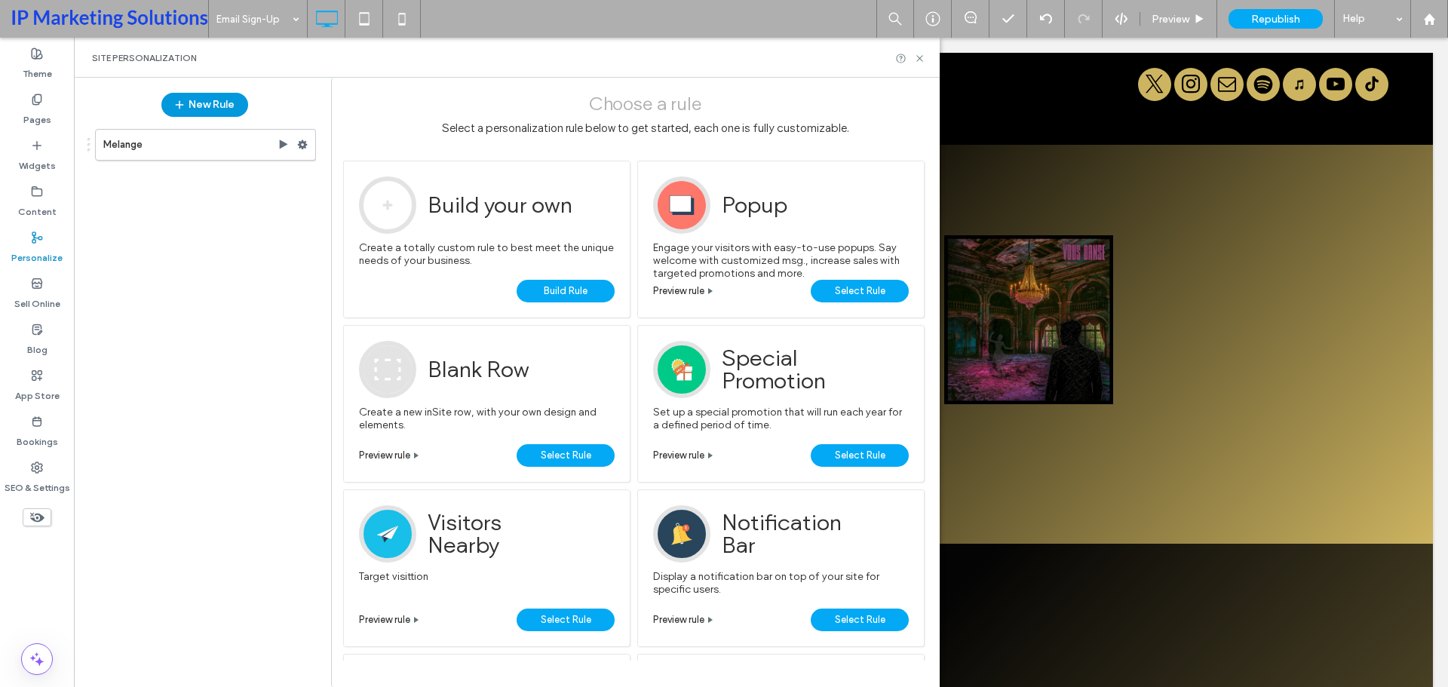
click at [200, 101] on button "New Rule" at bounding box center [204, 105] width 87 height 24
click at [857, 293] on span "Select Rule" at bounding box center [860, 291] width 51 height 23
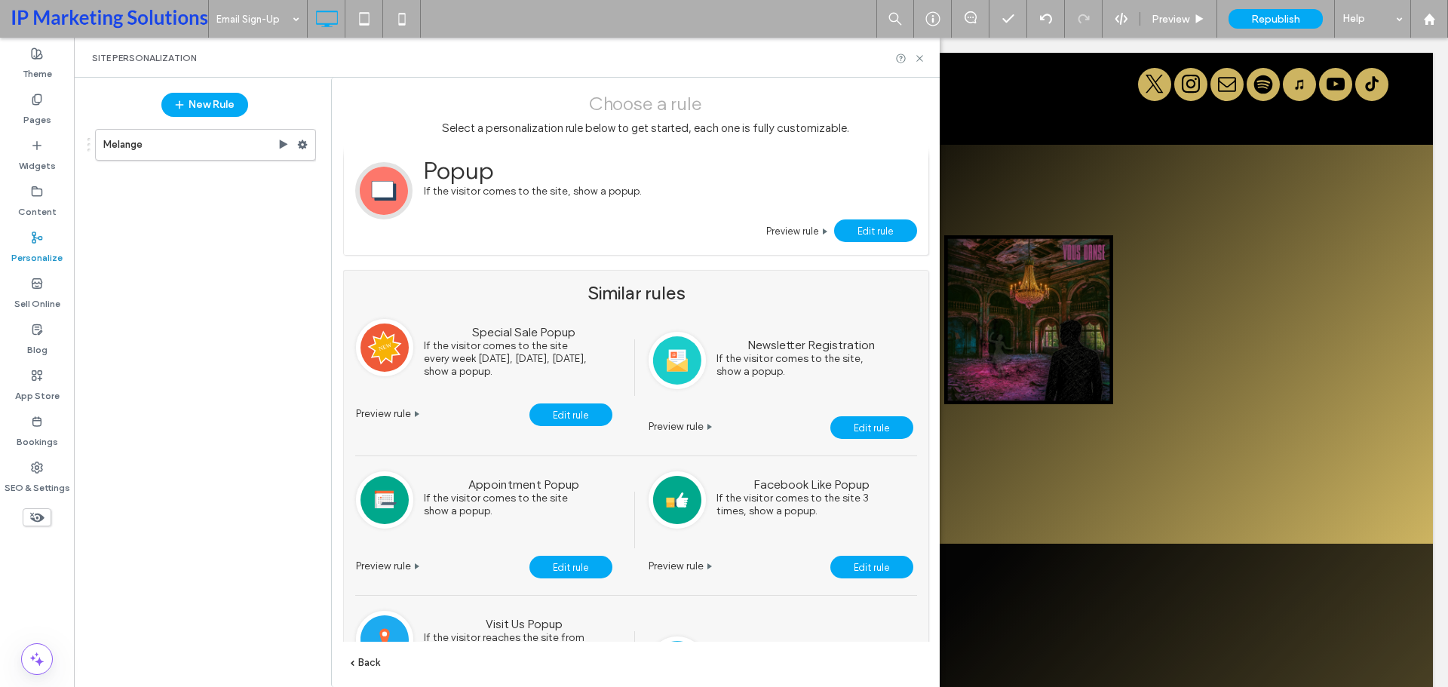
scroll to position [0, 0]
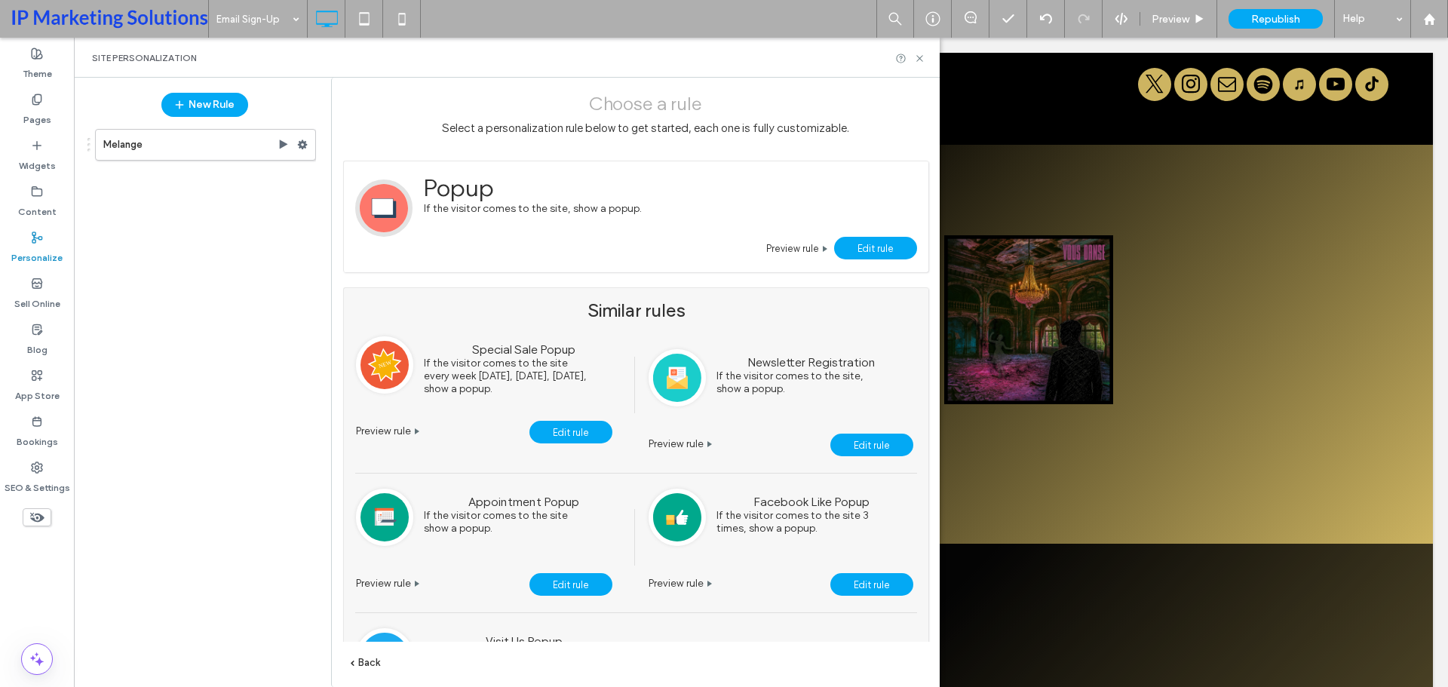
click at [863, 250] on span "Edit rule" at bounding box center [876, 248] width 36 height 11
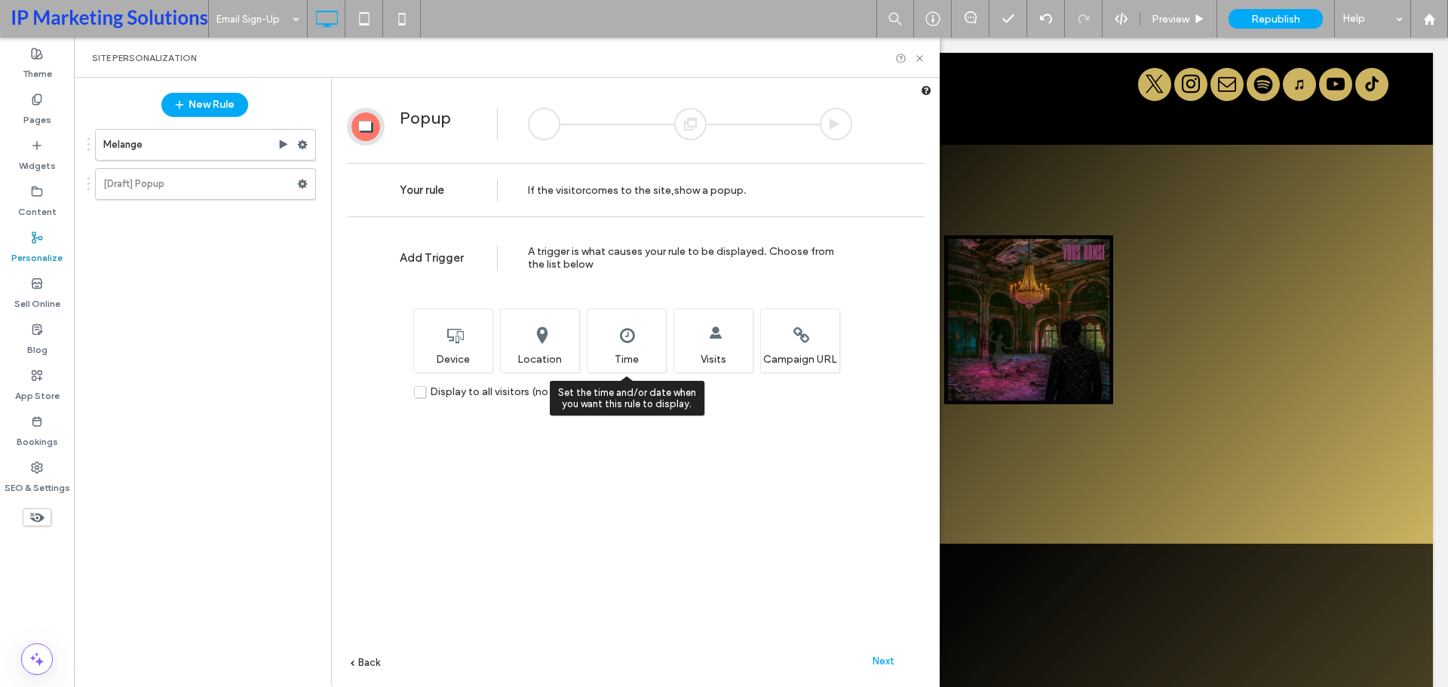
click at [605, 330] on div "Set the time and/or date when you want this rule to display. Time" at bounding box center [626, 341] width 79 height 64
click at [173, 189] on label "[Draft] Popup" at bounding box center [200, 184] width 194 height 30
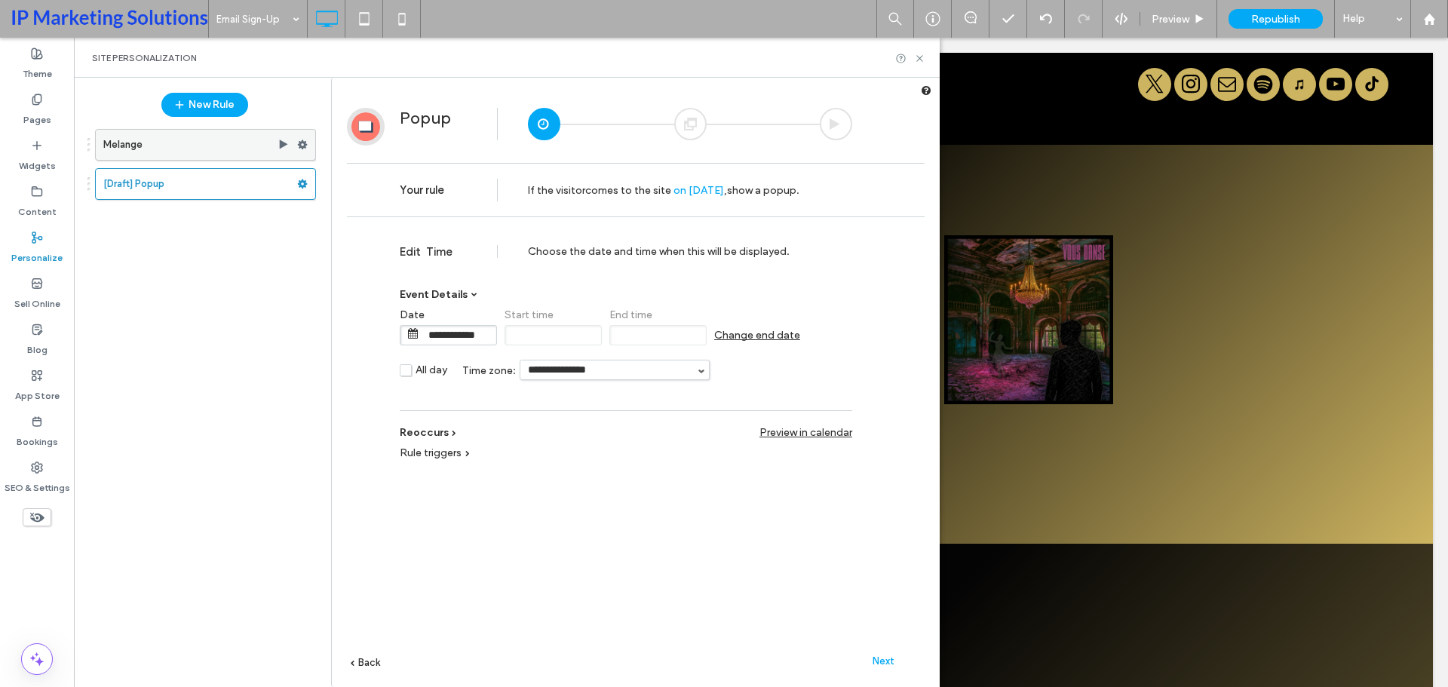
click at [247, 146] on label "Melange" at bounding box center [190, 145] width 174 height 30
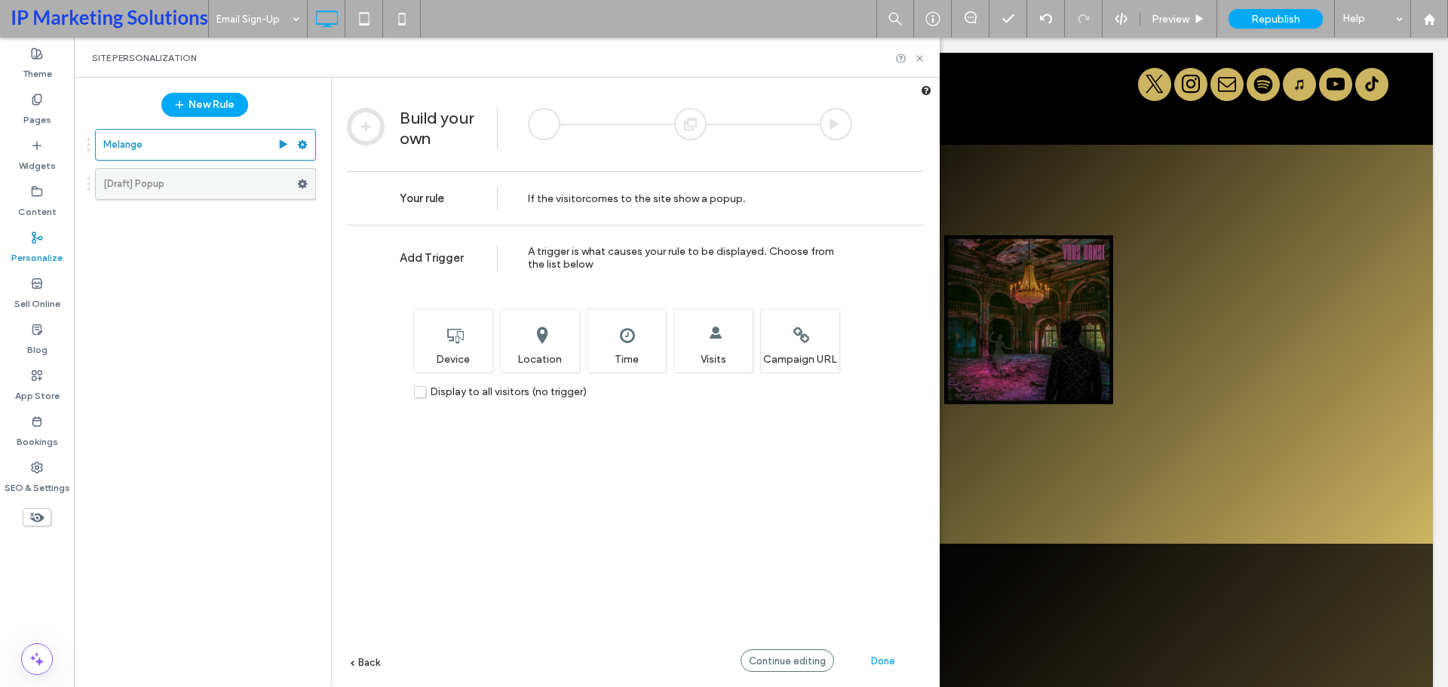
click at [233, 192] on label "[Draft] Popup" at bounding box center [200, 184] width 194 height 30
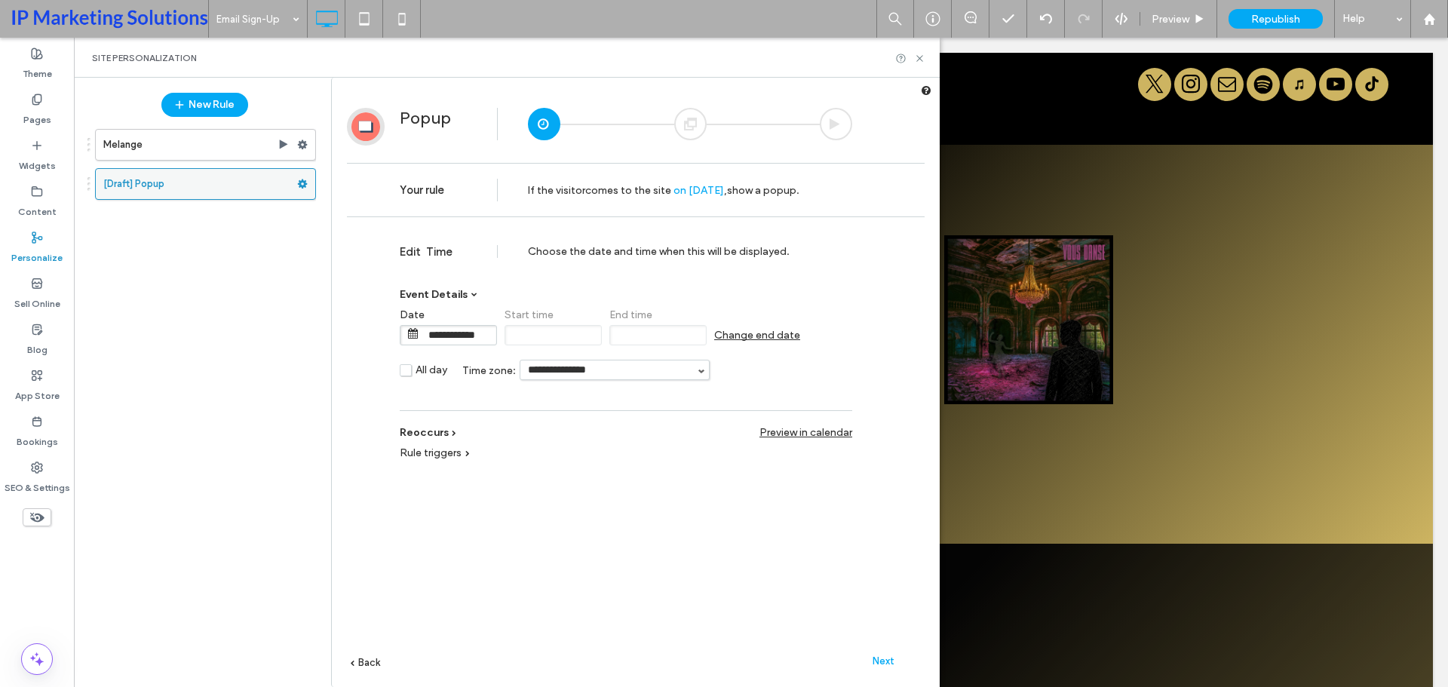
click at [226, 195] on label "[Draft] Popup" at bounding box center [200, 184] width 194 height 30
click at [38, 104] on use at bounding box center [36, 99] width 8 height 10
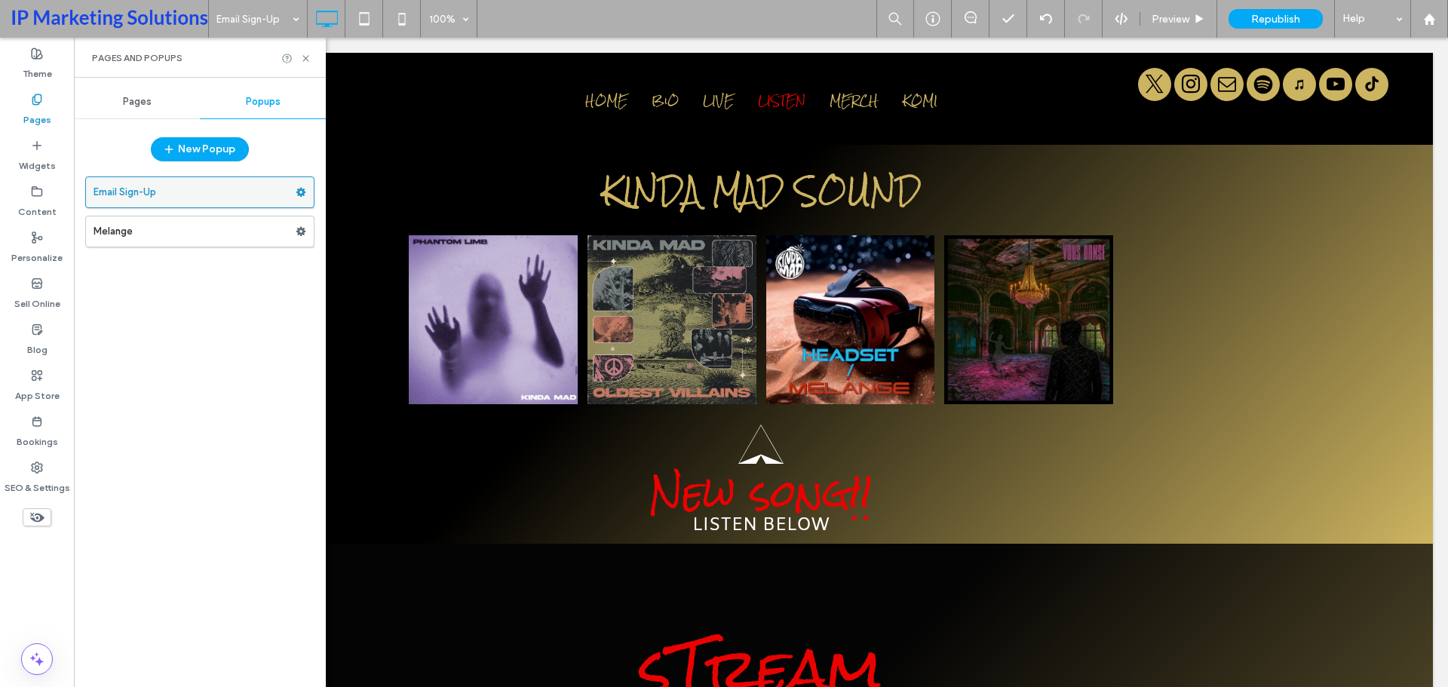
click at [247, 188] on label "Email Sign-Up" at bounding box center [195, 192] width 202 height 30
click at [211, 404] on div "Email Sign-Up Melange" at bounding box center [199, 424] width 229 height 511
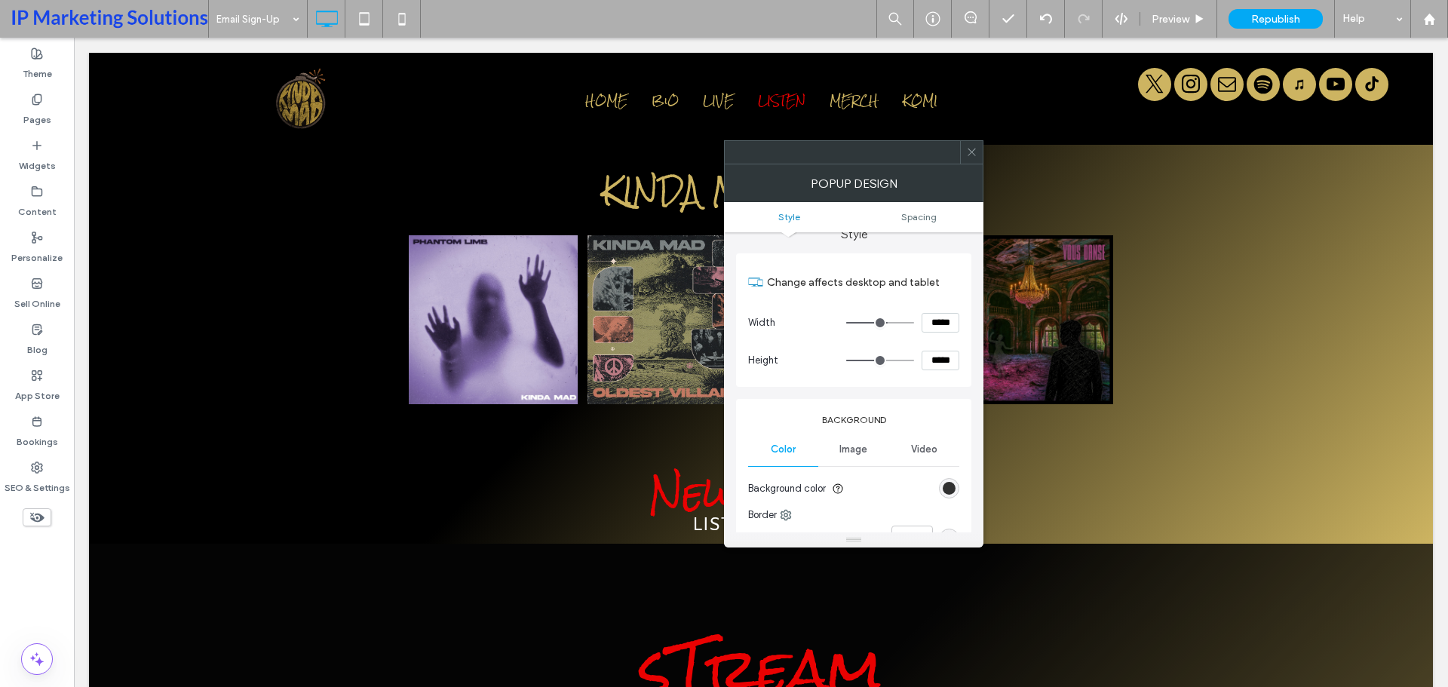
scroll to position [12, 0]
click at [972, 164] on div "POPUP DESIGN" at bounding box center [853, 183] width 259 height 38
click at [977, 149] on icon at bounding box center [971, 151] width 11 height 11
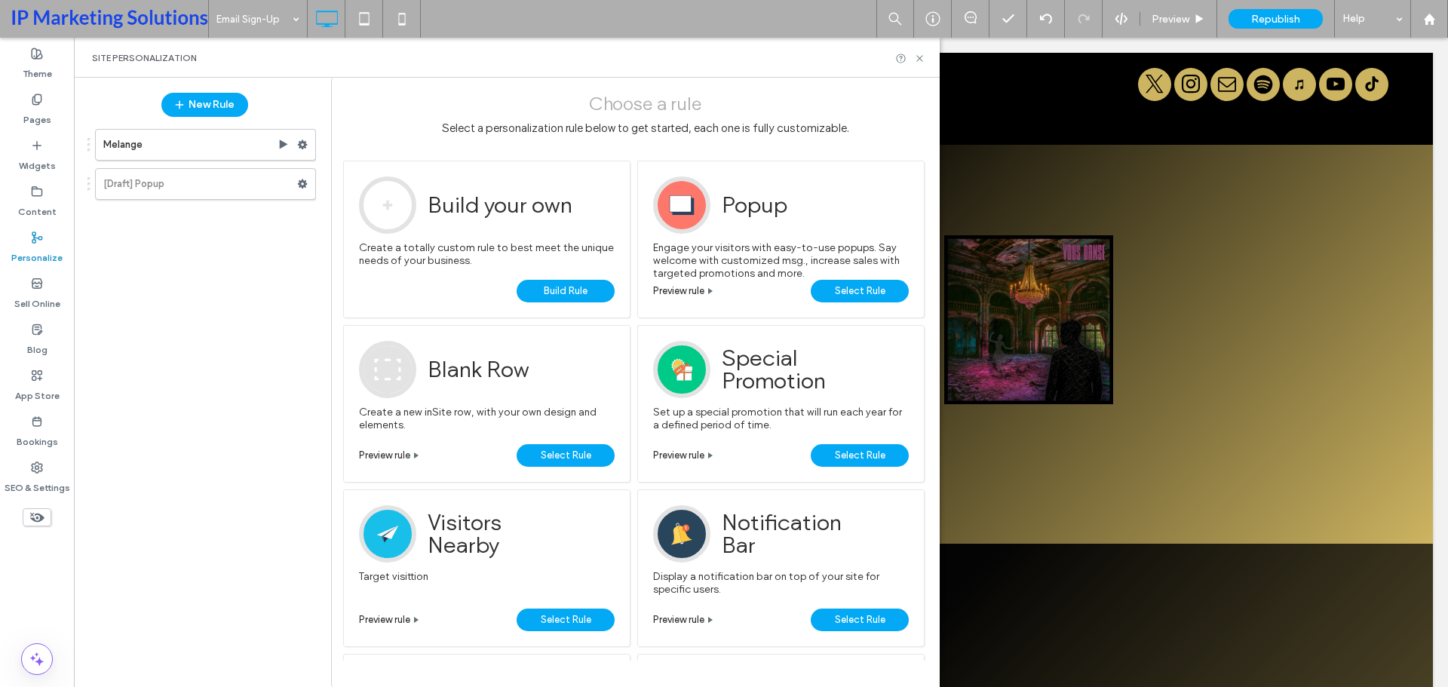
click at [874, 297] on span "Select Rule" at bounding box center [860, 291] width 51 height 23
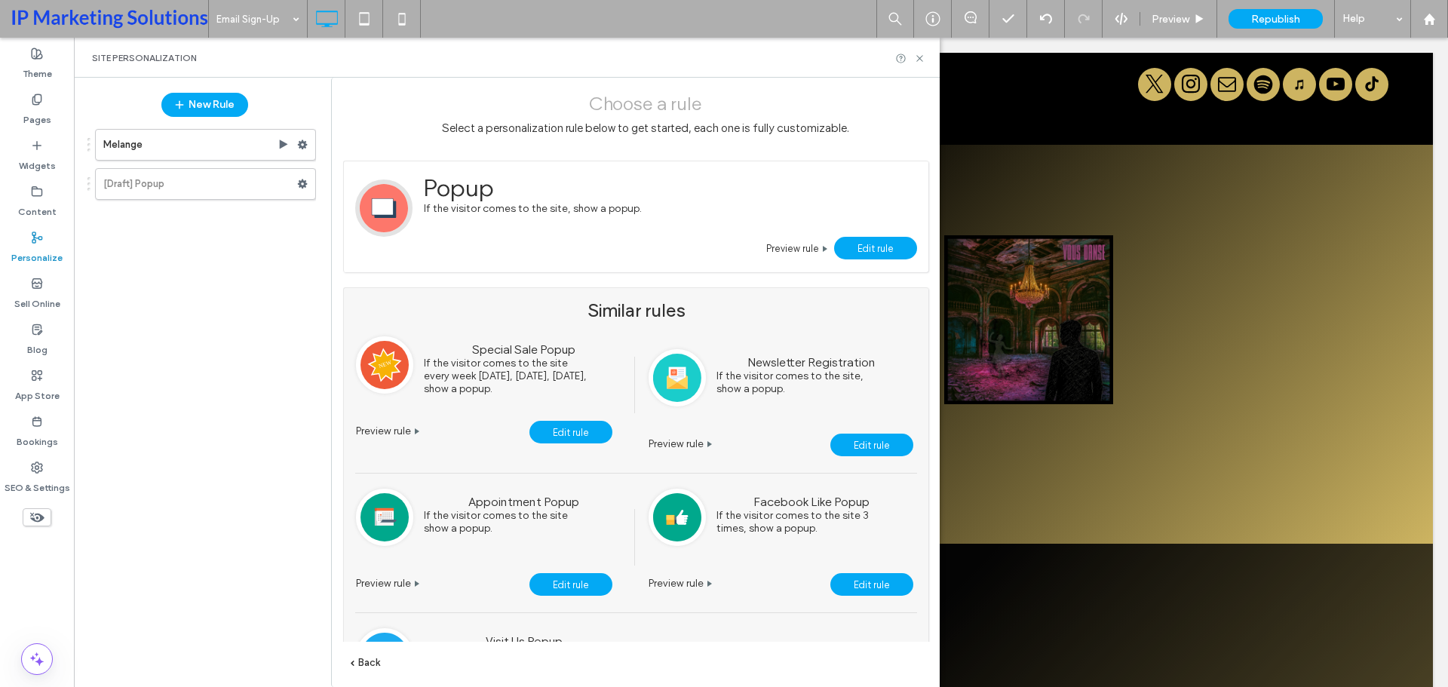
click at [862, 251] on span "Edit rule" at bounding box center [876, 248] width 36 height 11
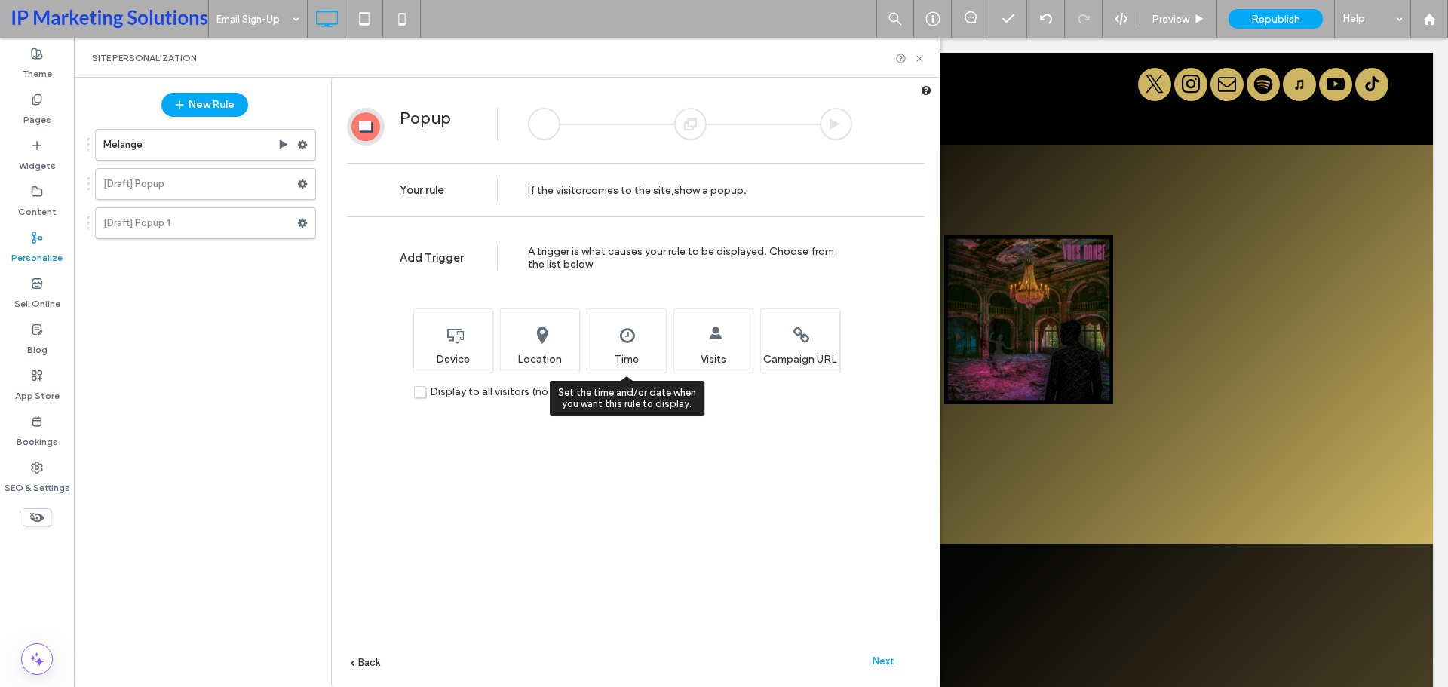
click at [639, 345] on div "Set the time and/or date when you want this rule to display. Time" at bounding box center [626, 341] width 79 height 64
click at [182, 184] on label "[Draft] Popup" at bounding box center [200, 184] width 194 height 30
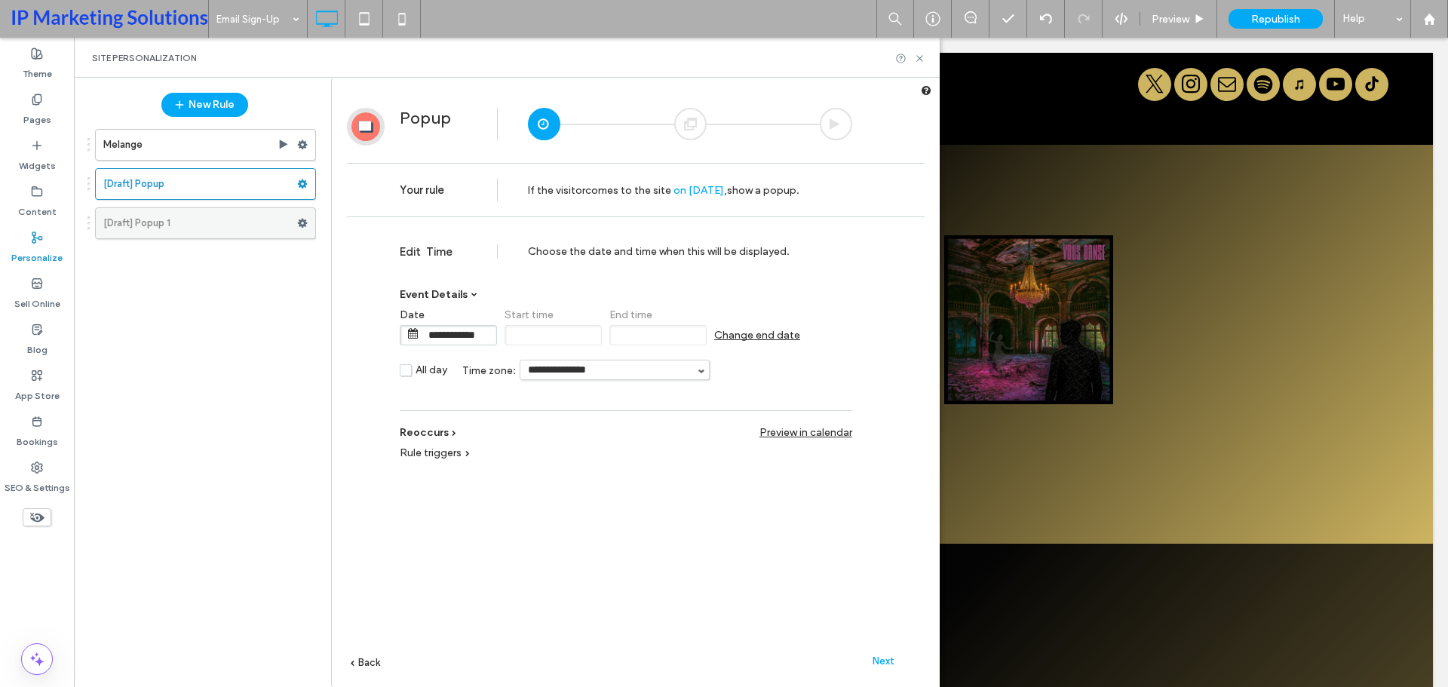
click at [195, 214] on label "[Draft] Popup 1" at bounding box center [200, 223] width 194 height 30
click at [201, 169] on label "[Draft] Popup" at bounding box center [200, 184] width 194 height 30
click at [471, 295] on span at bounding box center [473, 295] width 5 height 5
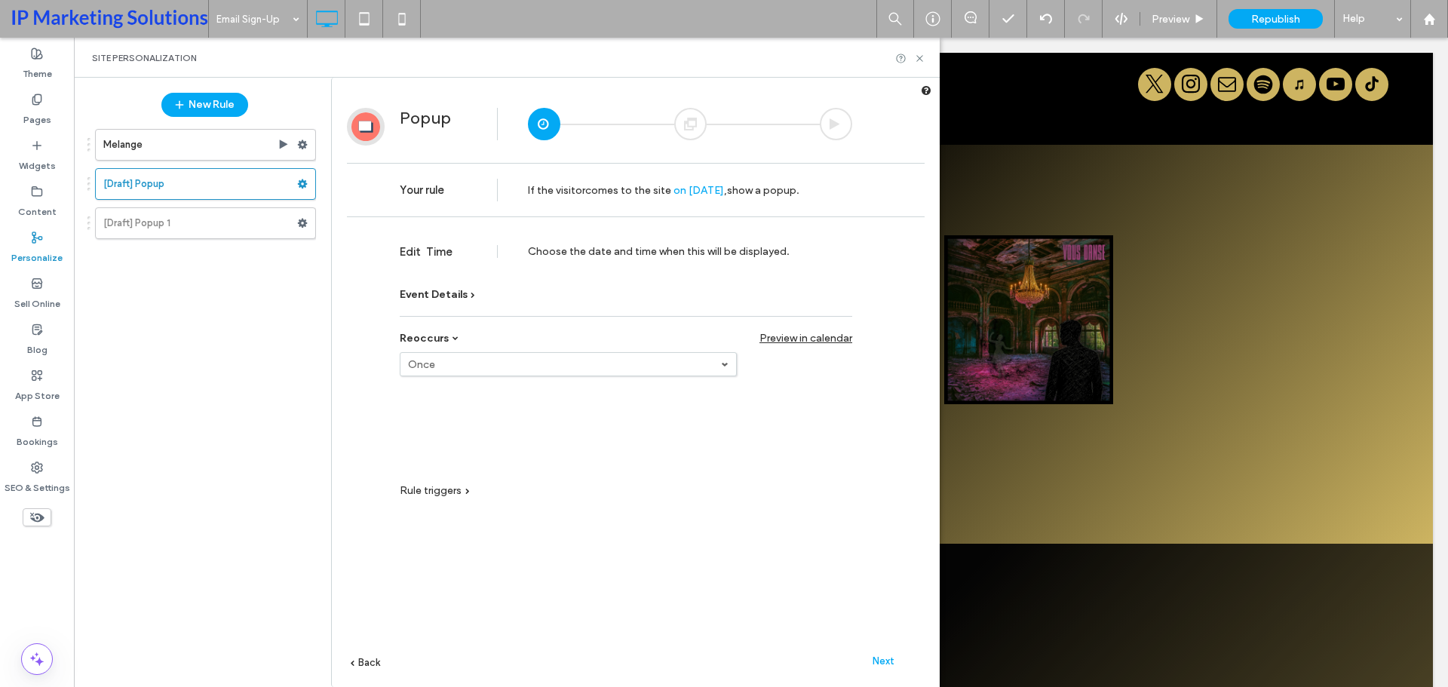
click at [459, 294] on span "Event Details" at bounding box center [434, 294] width 68 height 13
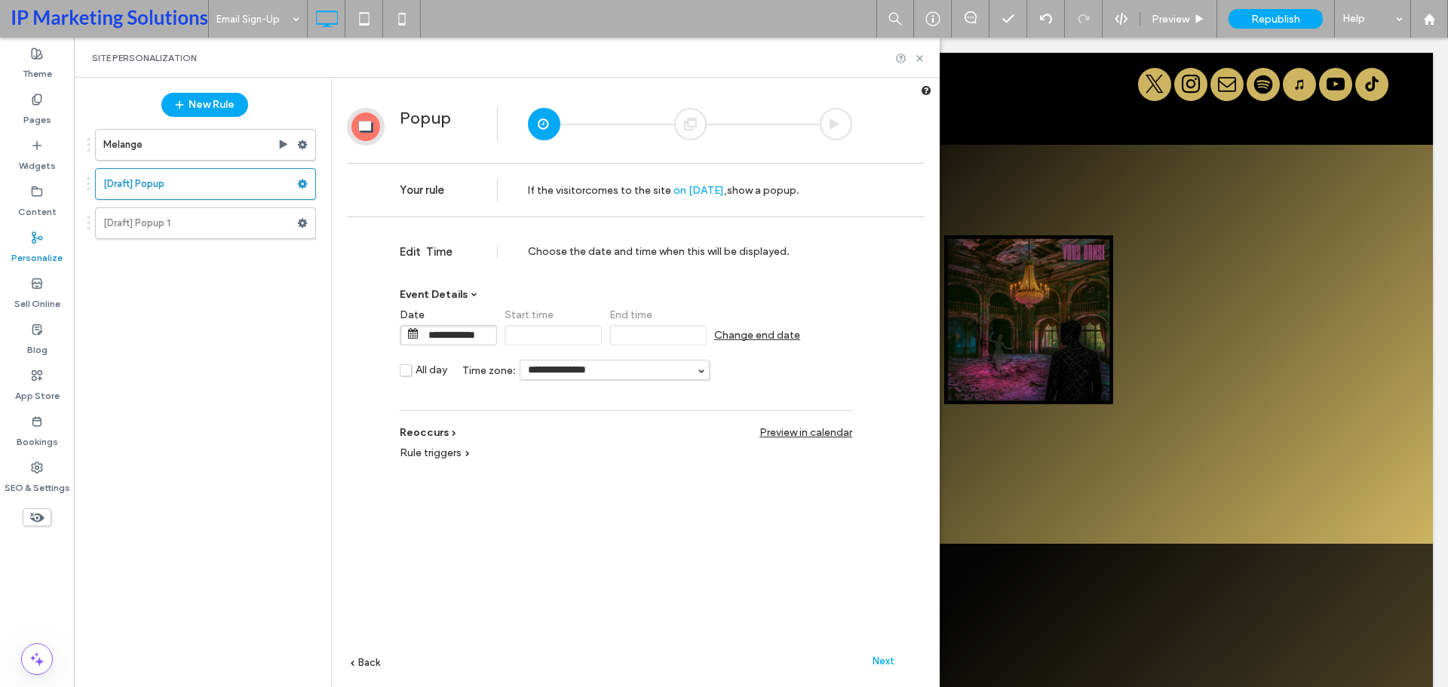
click at [463, 334] on input "**********" at bounding box center [458, 335] width 75 height 19
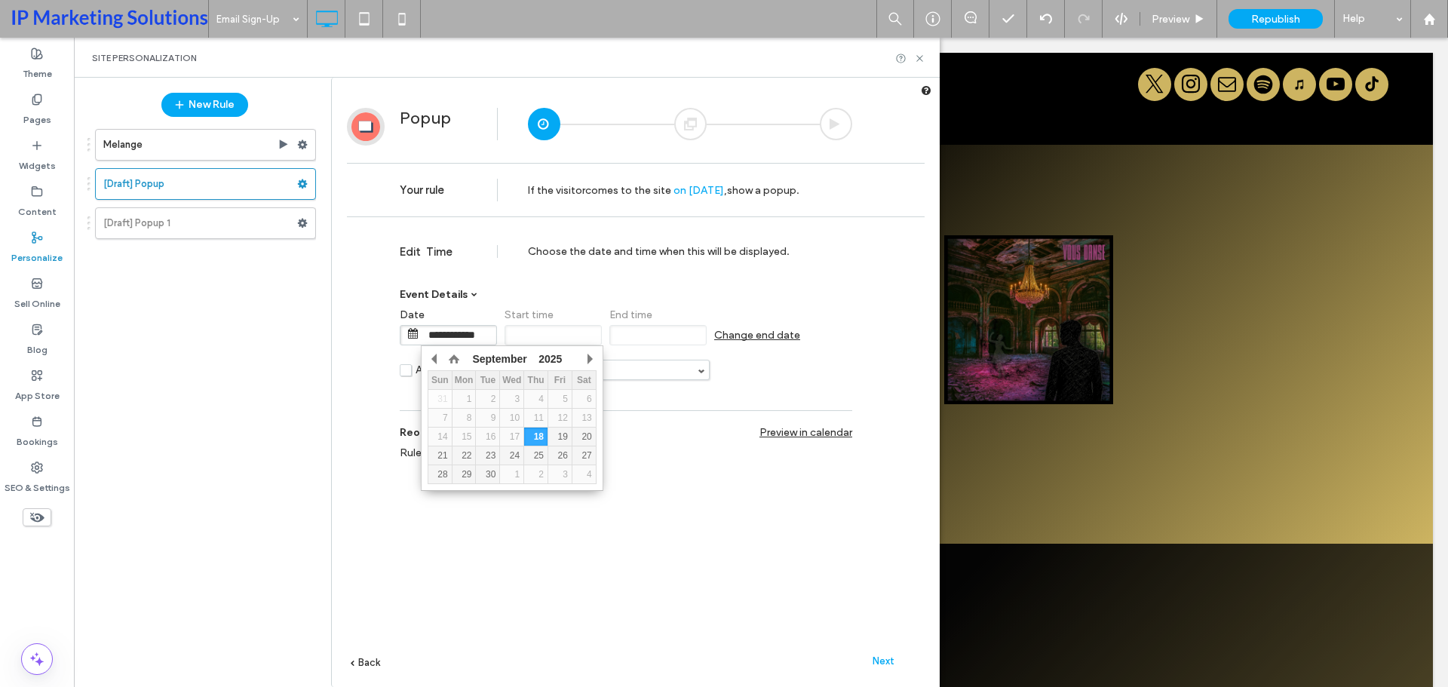
click at [612, 291] on div "**********" at bounding box center [626, 341] width 453 height 107
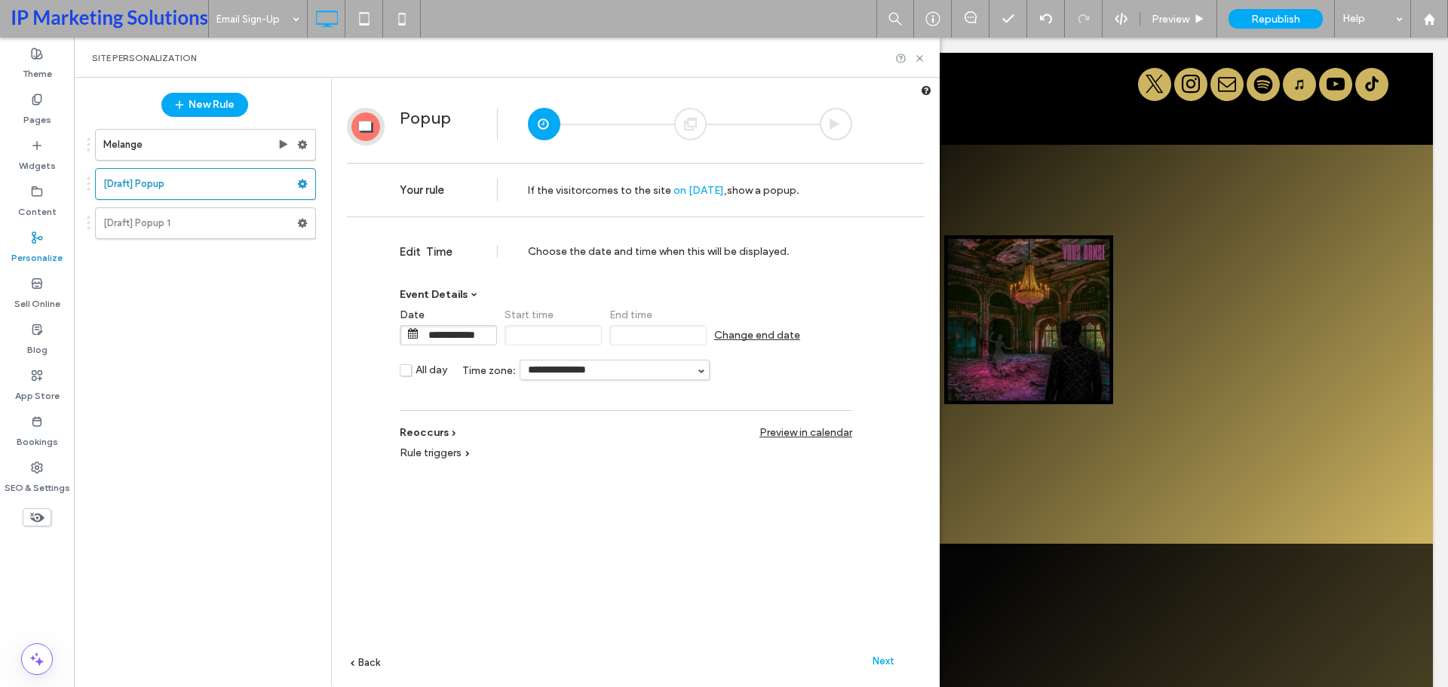
click at [438, 458] on span "Rule triggers" at bounding box center [431, 453] width 62 height 13
click at [580, 474] on div "Device Location Time Visits Campaign URL No trigger" at bounding box center [626, 474] width 453 height 15
click at [588, 474] on label "Visits" at bounding box center [605, 473] width 43 height 13
click at [920, 57] on icon at bounding box center [919, 58] width 11 height 11
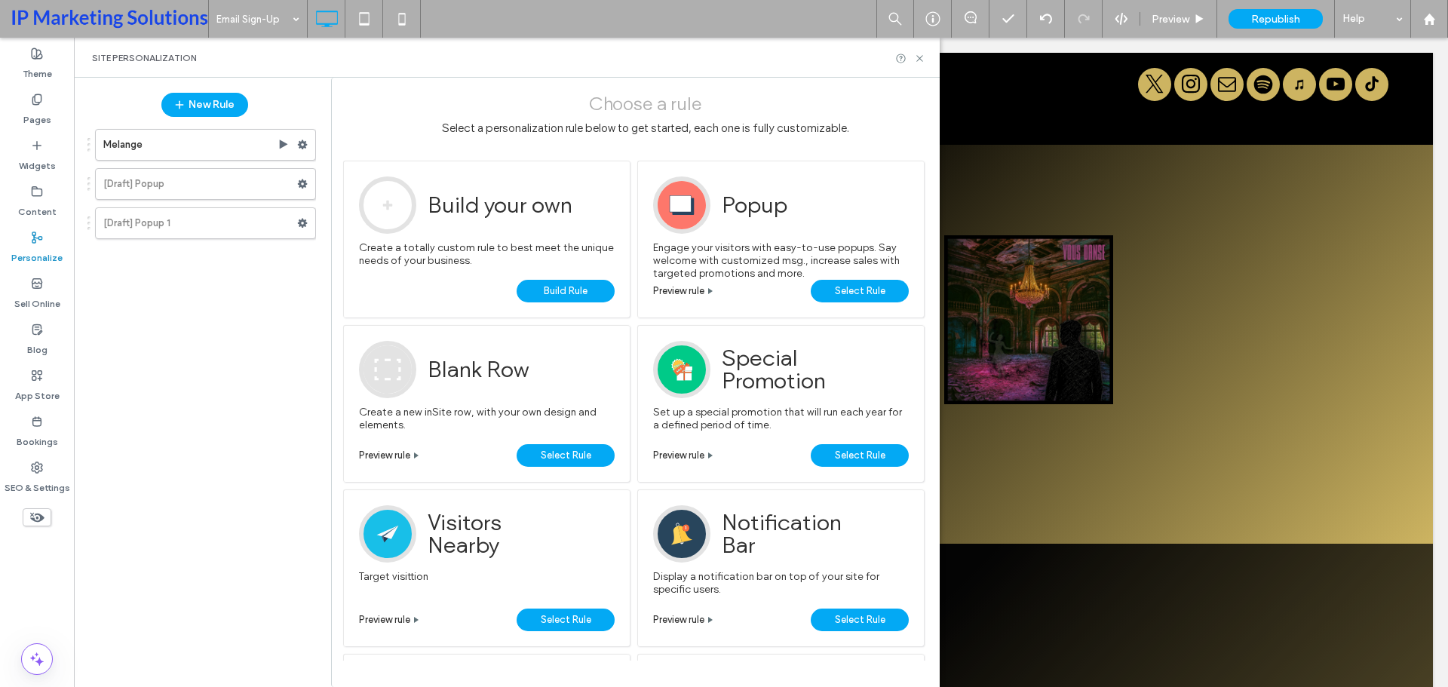
click at [590, 284] on link "Build Rule" at bounding box center [566, 291] width 98 height 23
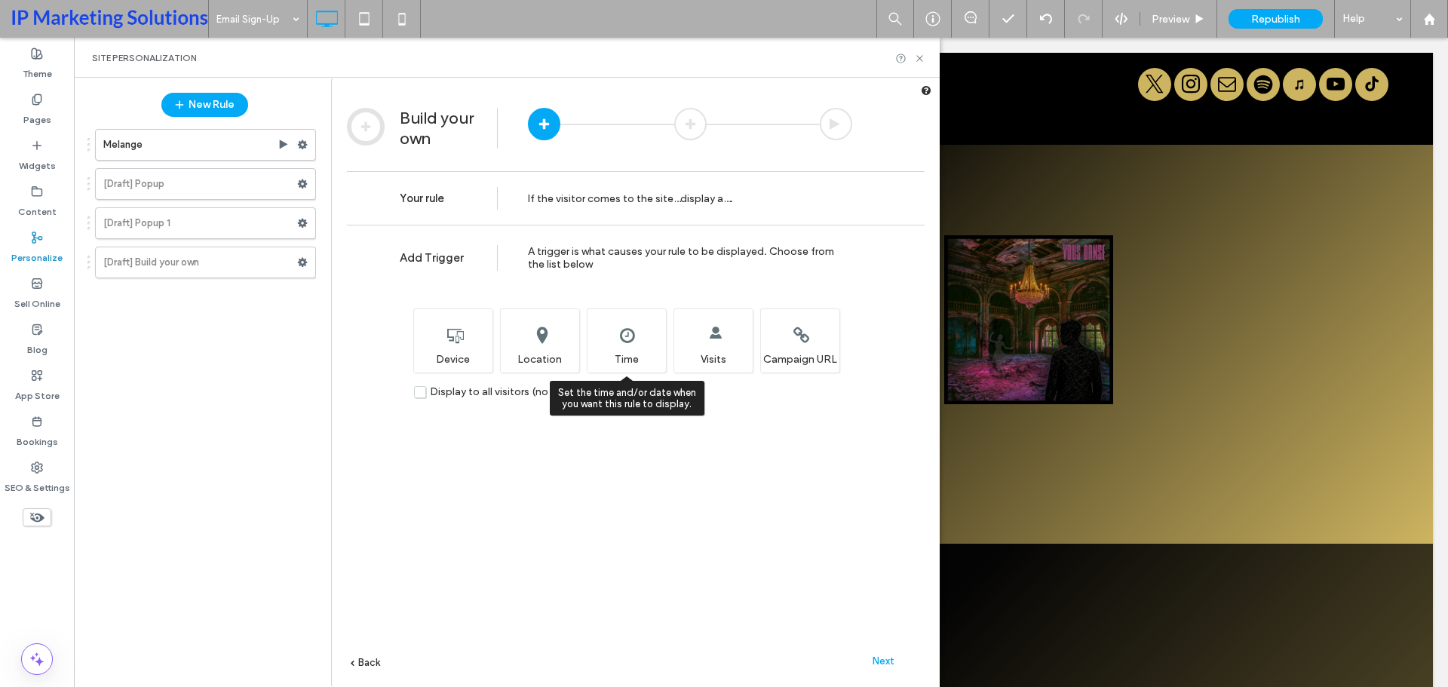
click at [621, 346] on div "Set the time and/or date when you want this rule to display. Time" at bounding box center [626, 341] width 79 height 64
click at [671, 206] on div "If the visitor comes to the site … display a …." at bounding box center [630, 198] width 205 height 53
click at [487, 392] on span "Display to all visitors (no trigger)" at bounding box center [508, 391] width 157 height 13
click at [633, 342] on div "Set the time and/or date when you want this rule to display. Time" at bounding box center [626, 341] width 79 height 64
click at [890, 667] on div "Next" at bounding box center [883, 660] width 83 height 23
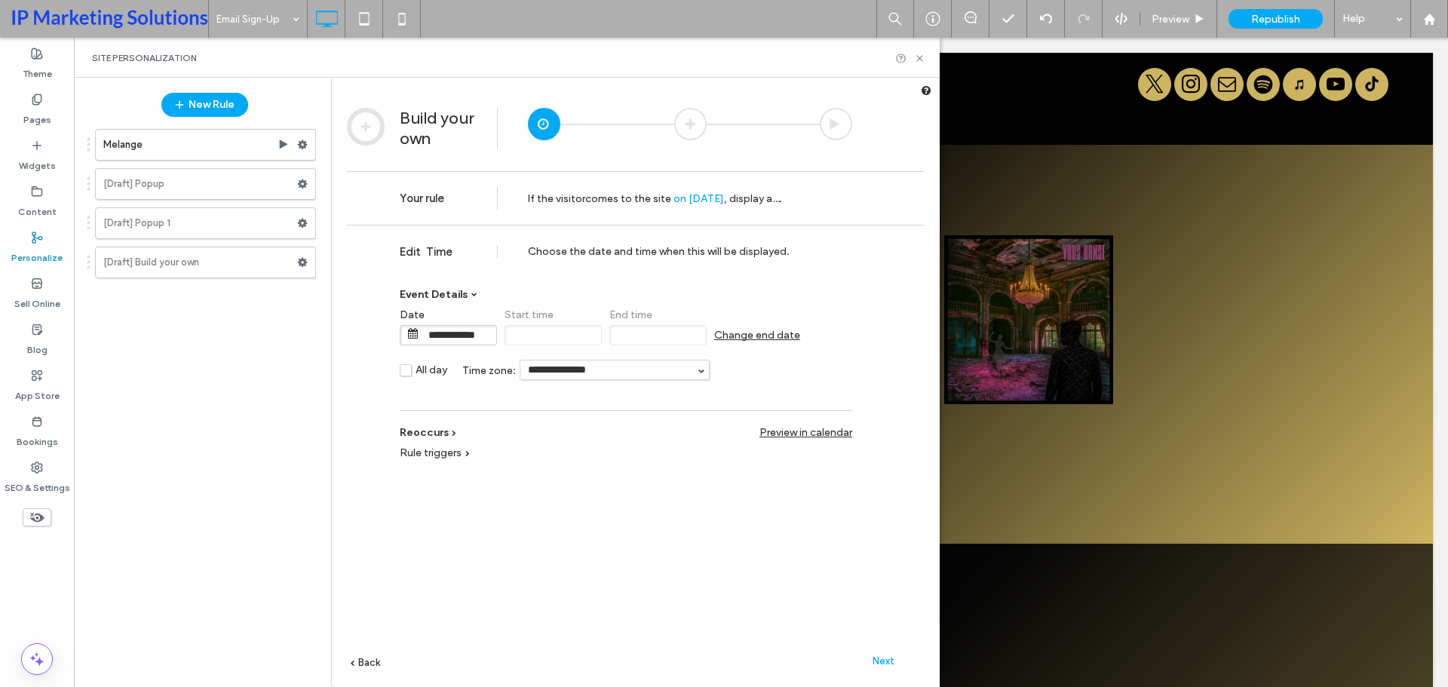
click at [768, 340] on span "Change end date" at bounding box center [757, 335] width 86 height 13
click at [514, 301] on div "**********" at bounding box center [626, 348] width 453 height 94
click at [464, 293] on span "Event Details" at bounding box center [434, 294] width 68 height 13
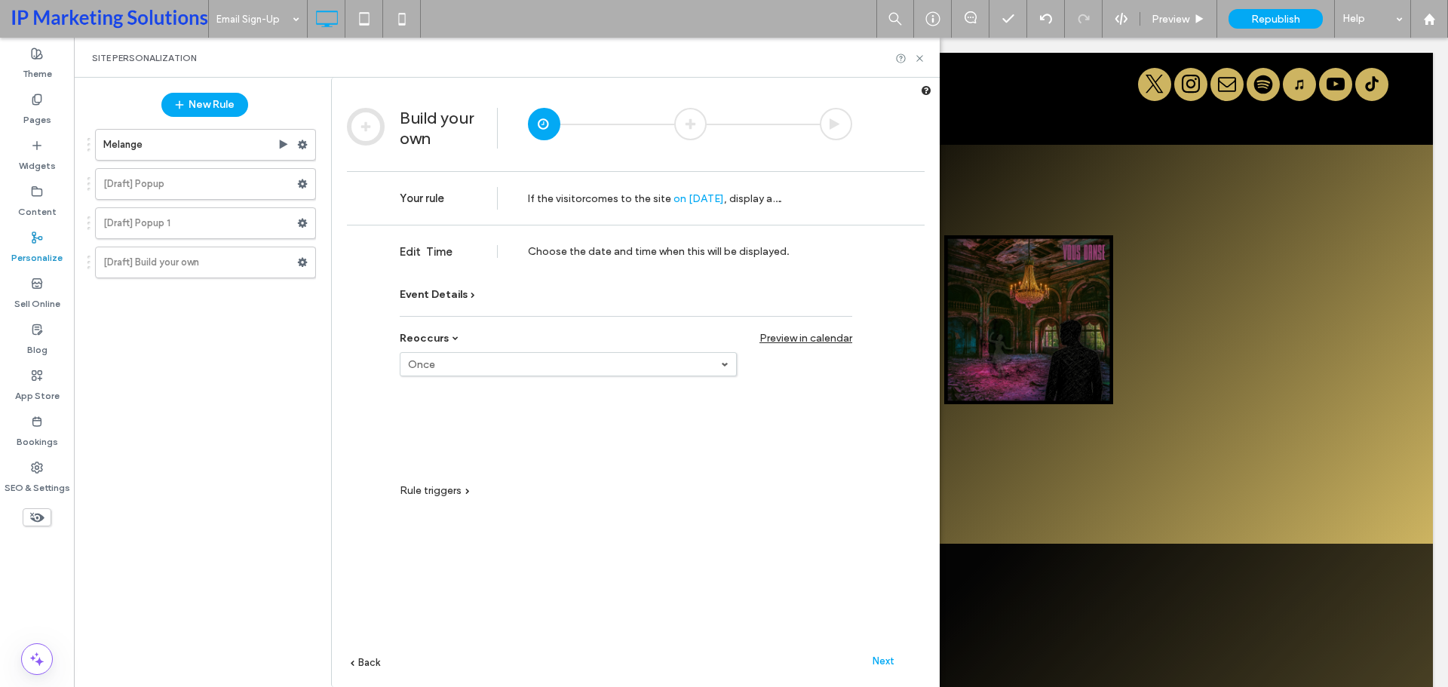
click at [464, 293] on span "Event Details" at bounding box center [434, 294] width 68 height 13
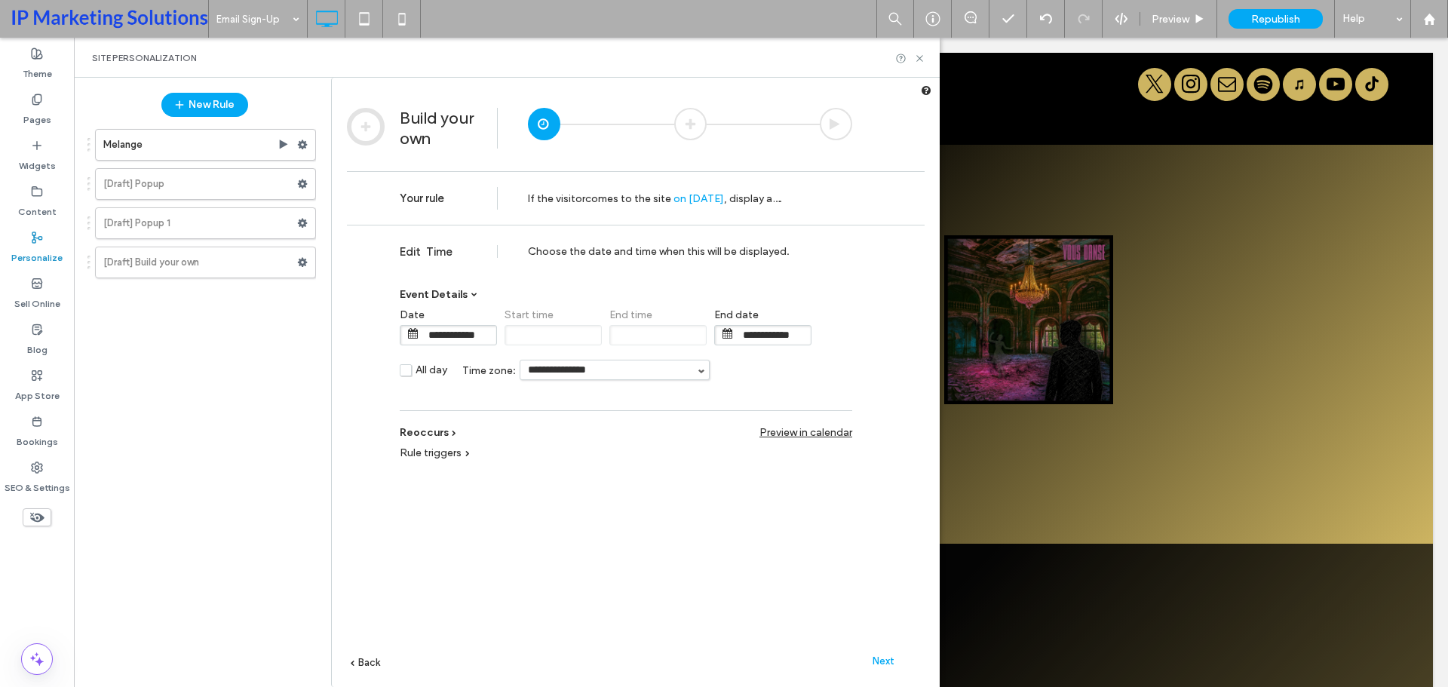
click at [456, 453] on span "Rule triggers" at bounding box center [431, 453] width 62 height 13
click at [435, 434] on span "Reoccurs" at bounding box center [424, 432] width 49 height 13
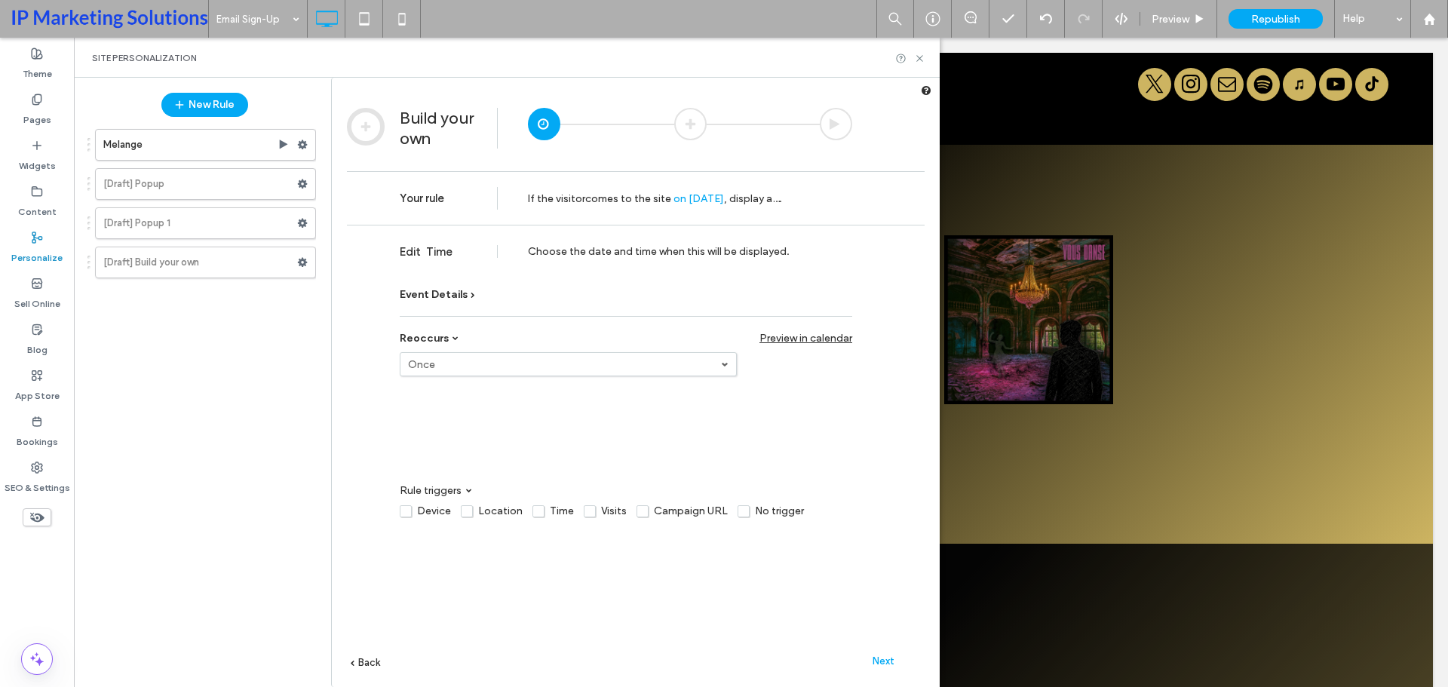
click at [449, 370] on label "Once" at bounding box center [564, 364] width 313 height 13
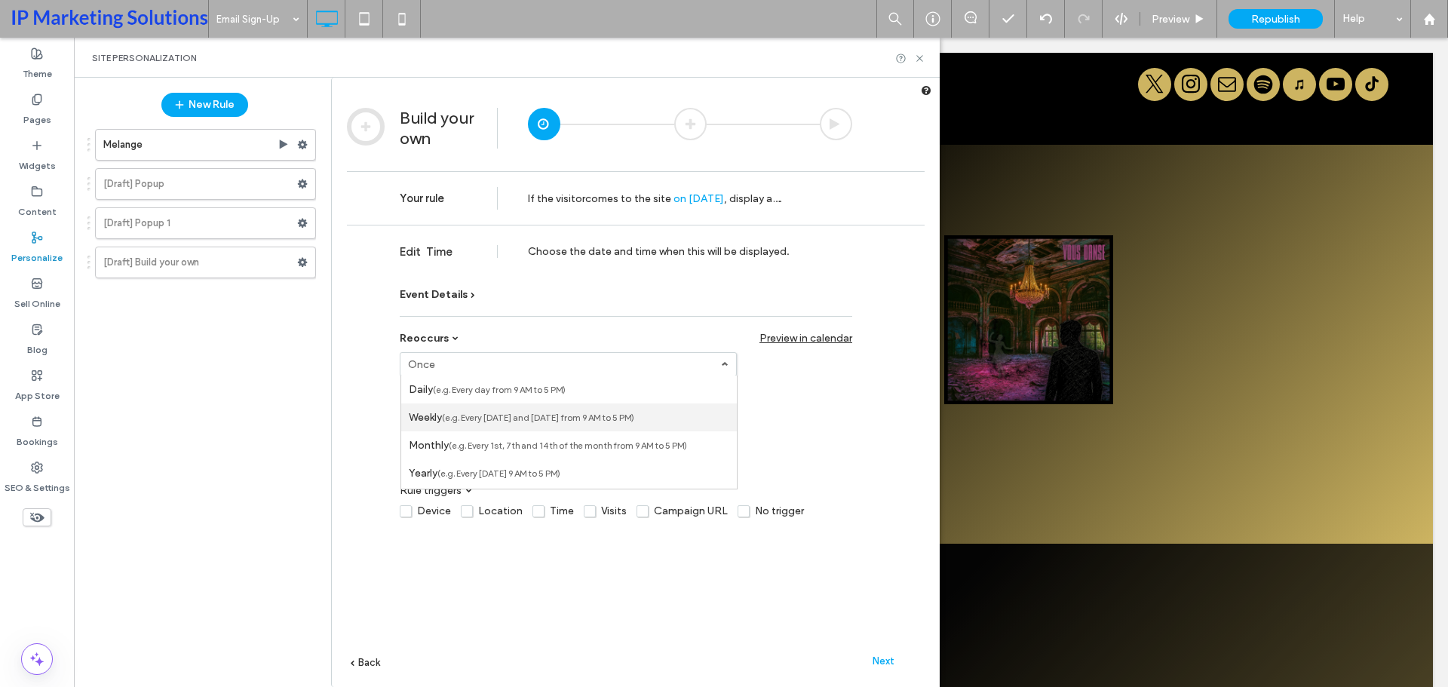
scroll to position [26, 0]
click at [422, 471] on label "Once" at bounding box center [422, 474] width 27 height 13
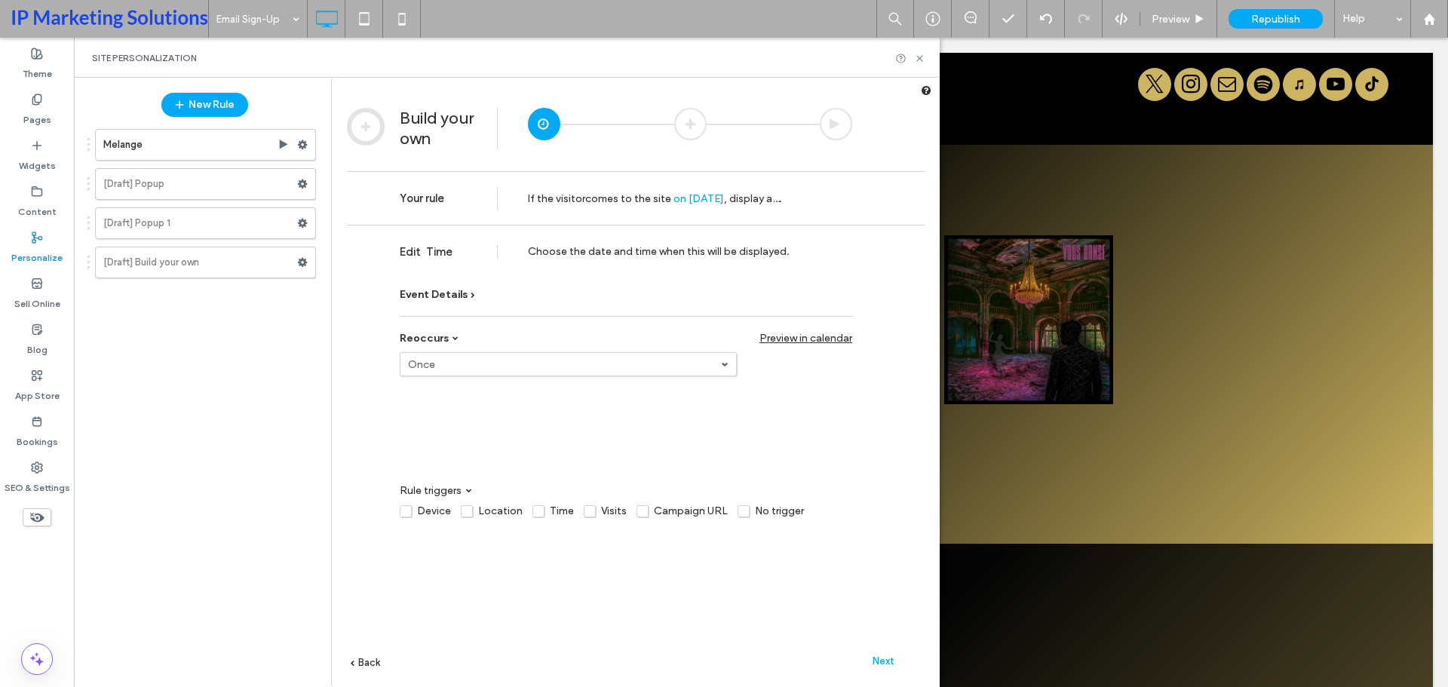
click at [431, 253] on span "Edit Time" at bounding box center [428, 252] width 56 height 14
click at [435, 184] on div "Your rule If the visitor comes to the site on Sep 18, 2025 , display a…." at bounding box center [636, 199] width 578 height 54
click at [686, 199] on span "on Sep 18, 2025" at bounding box center [699, 198] width 51 height 13
click at [437, 252] on span "Edit Time" at bounding box center [428, 252] width 56 height 14
click at [458, 289] on span "Event Details" at bounding box center [434, 294] width 68 height 13
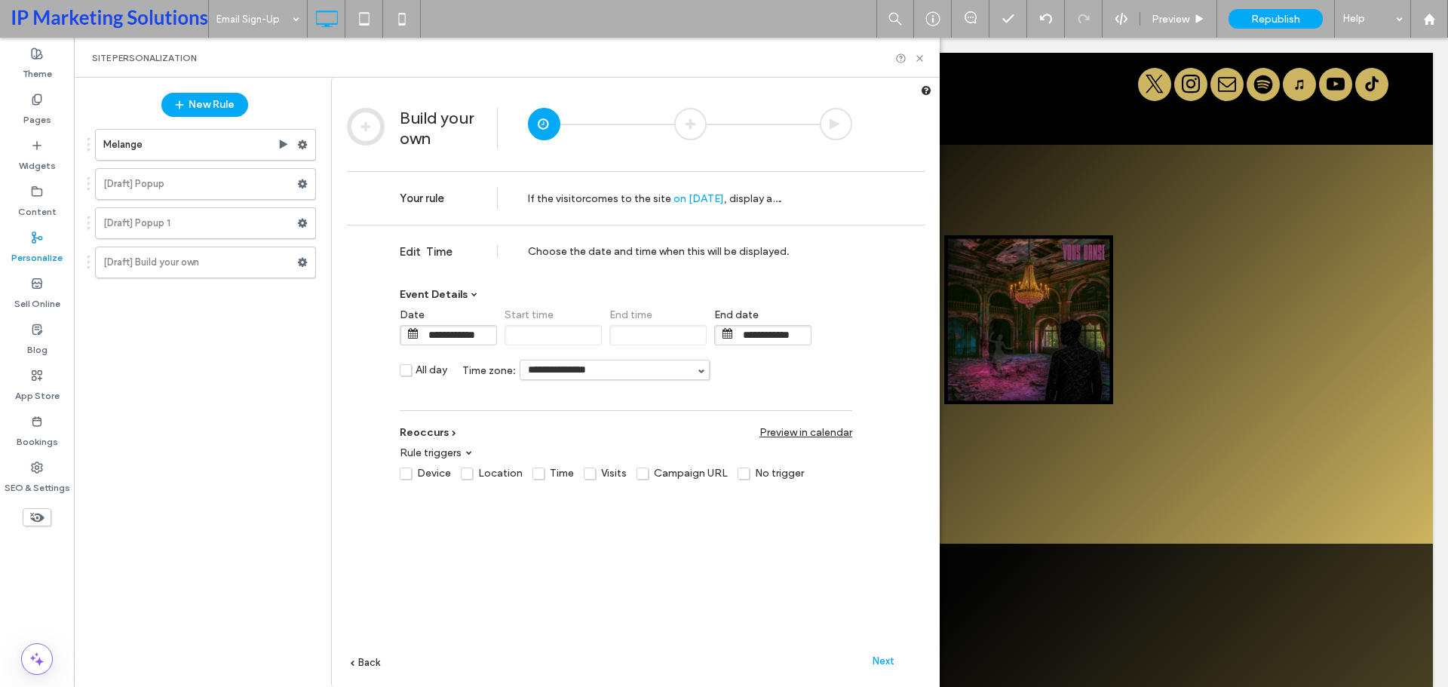
click at [781, 345] on input "**********" at bounding box center [772, 335] width 75 height 19
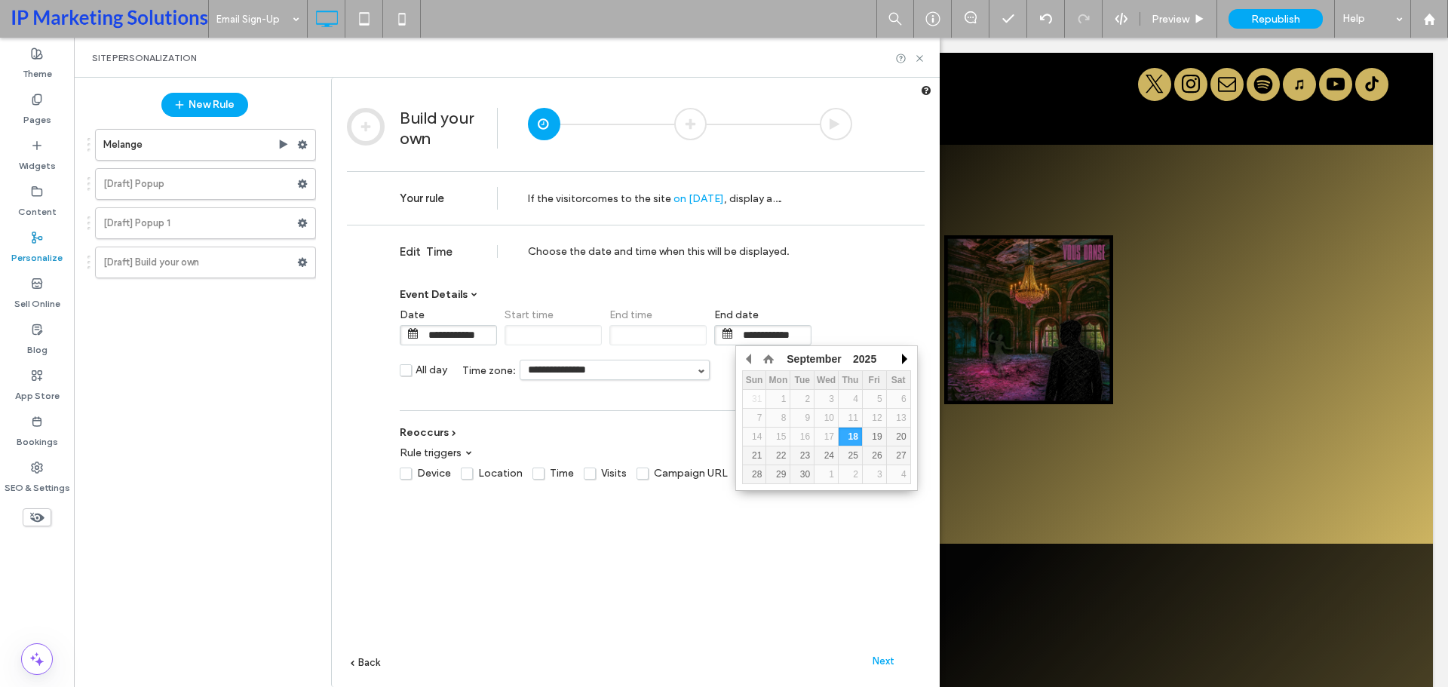
click at [908, 355] on button "button" at bounding box center [903, 359] width 15 height 23
click at [908, 358] on button "button" at bounding box center [903, 359] width 15 height 23
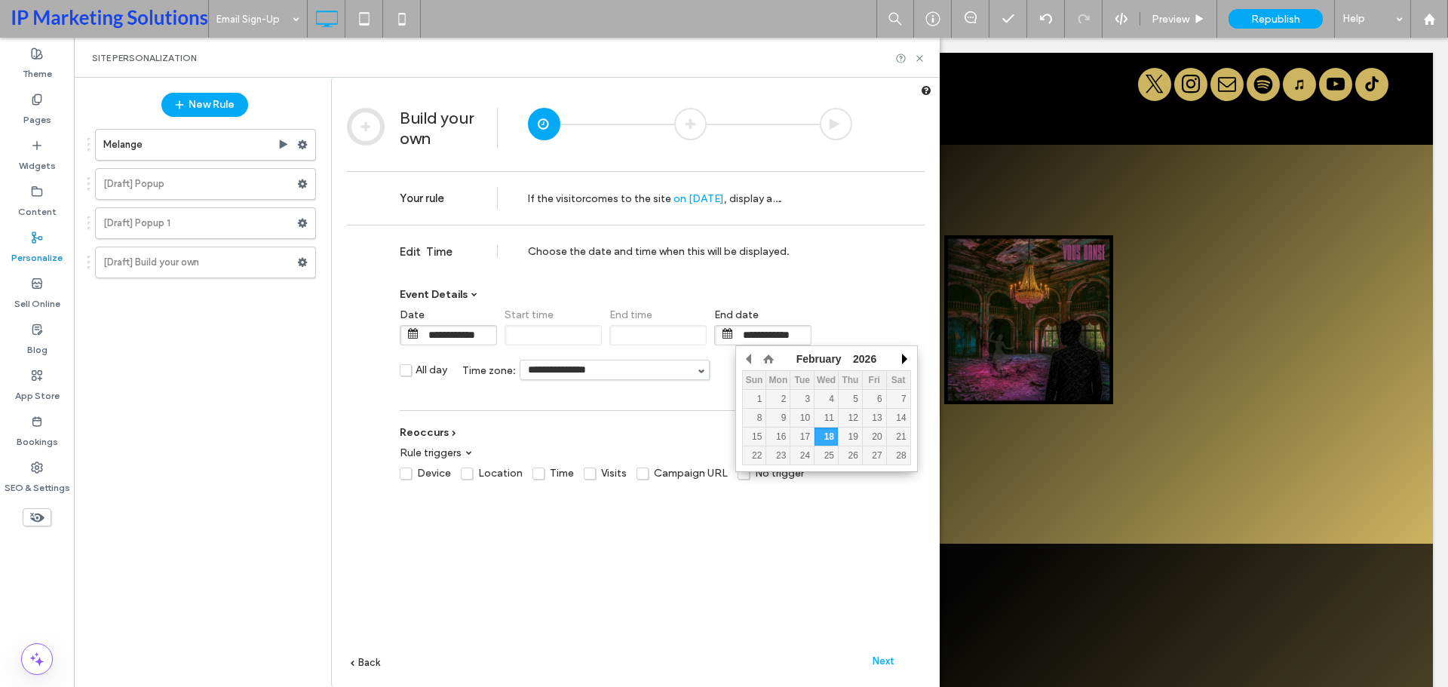
click at [908, 358] on button "button" at bounding box center [903, 359] width 15 height 23
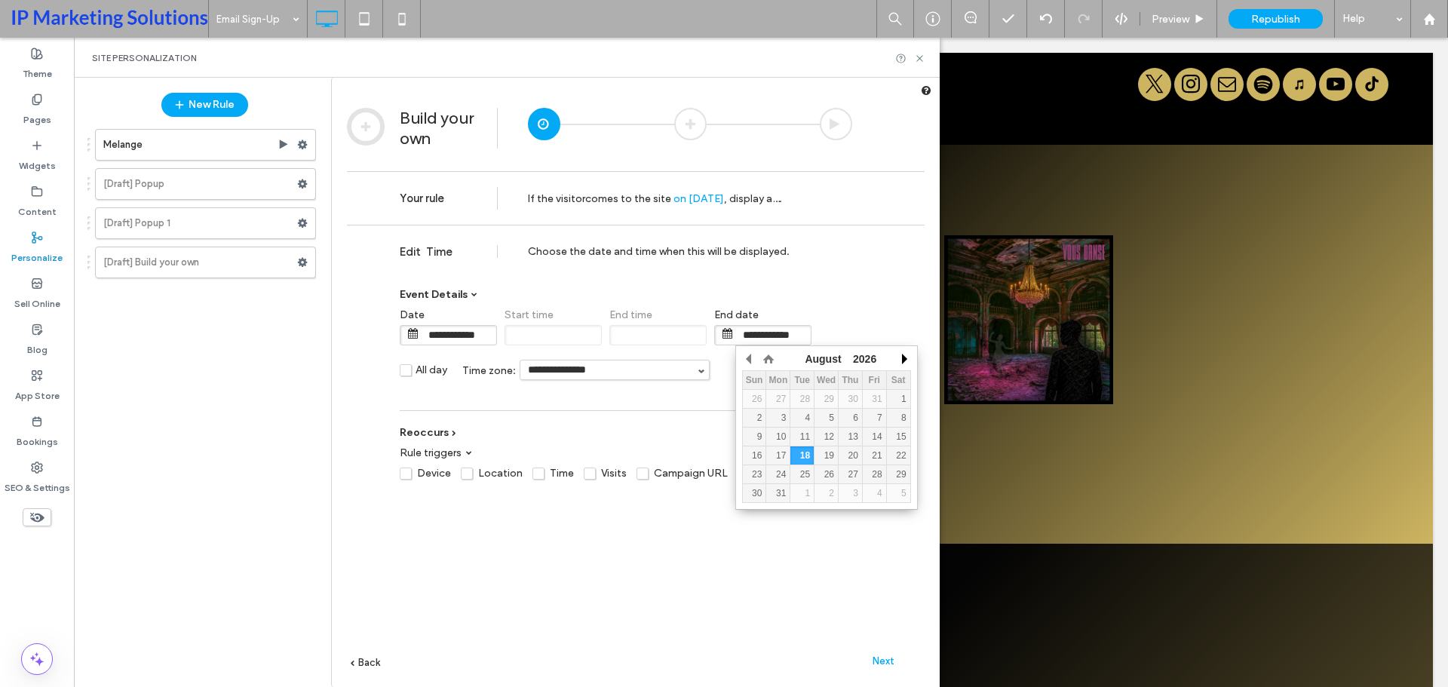
click at [908, 358] on button "button" at bounding box center [903, 359] width 15 height 23
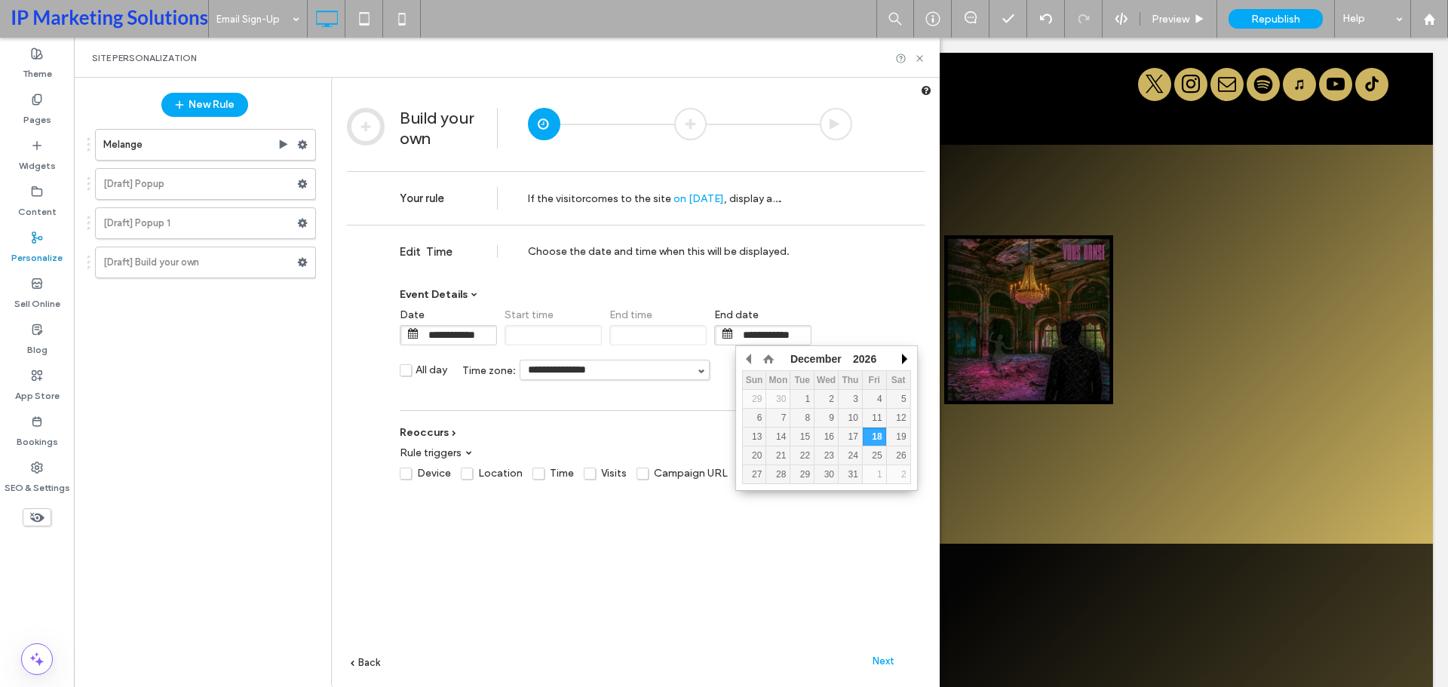
click at [908, 358] on button "button" at bounding box center [903, 359] width 15 height 23
click at [909, 361] on button "button" at bounding box center [903, 359] width 15 height 23
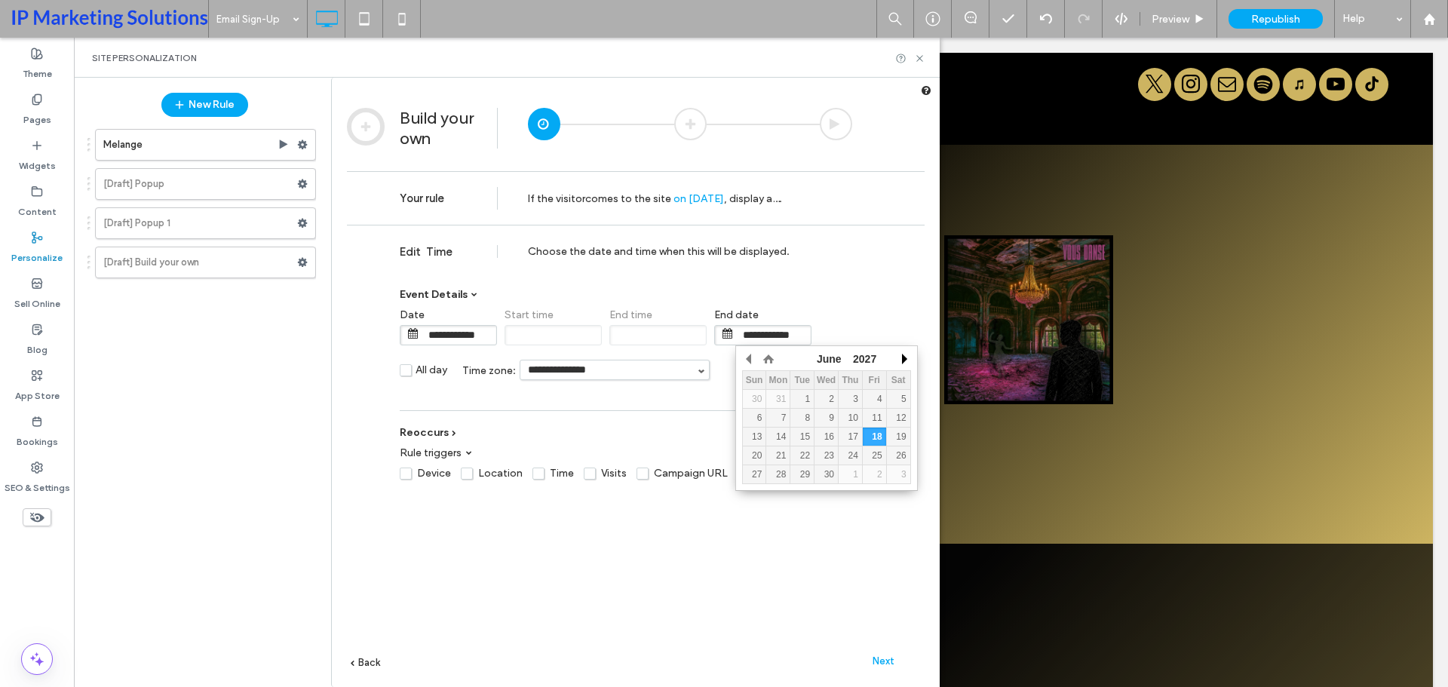
click at [909, 361] on button "button" at bounding box center [903, 359] width 15 height 23
click at [813, 475] on div "31" at bounding box center [802, 474] width 23 height 11
type input "**********"
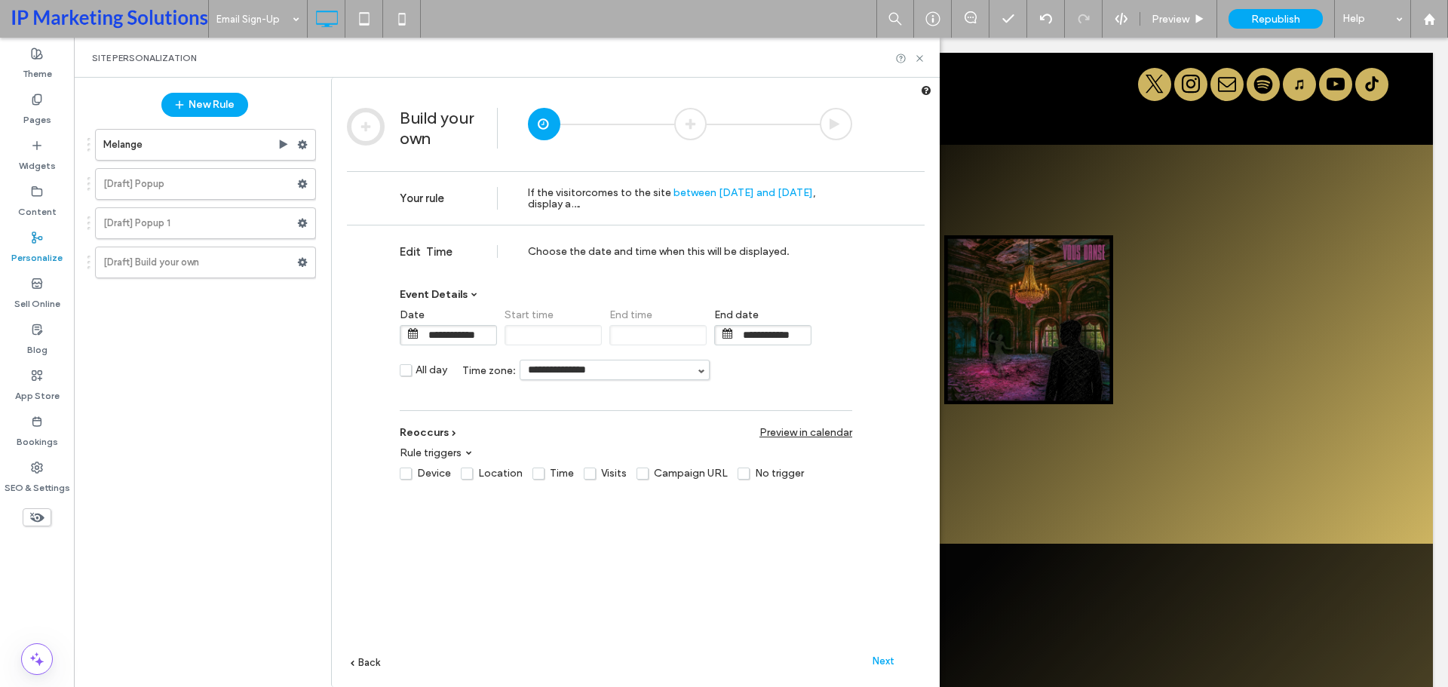
click at [875, 662] on span "Next" at bounding box center [884, 661] width 22 height 11
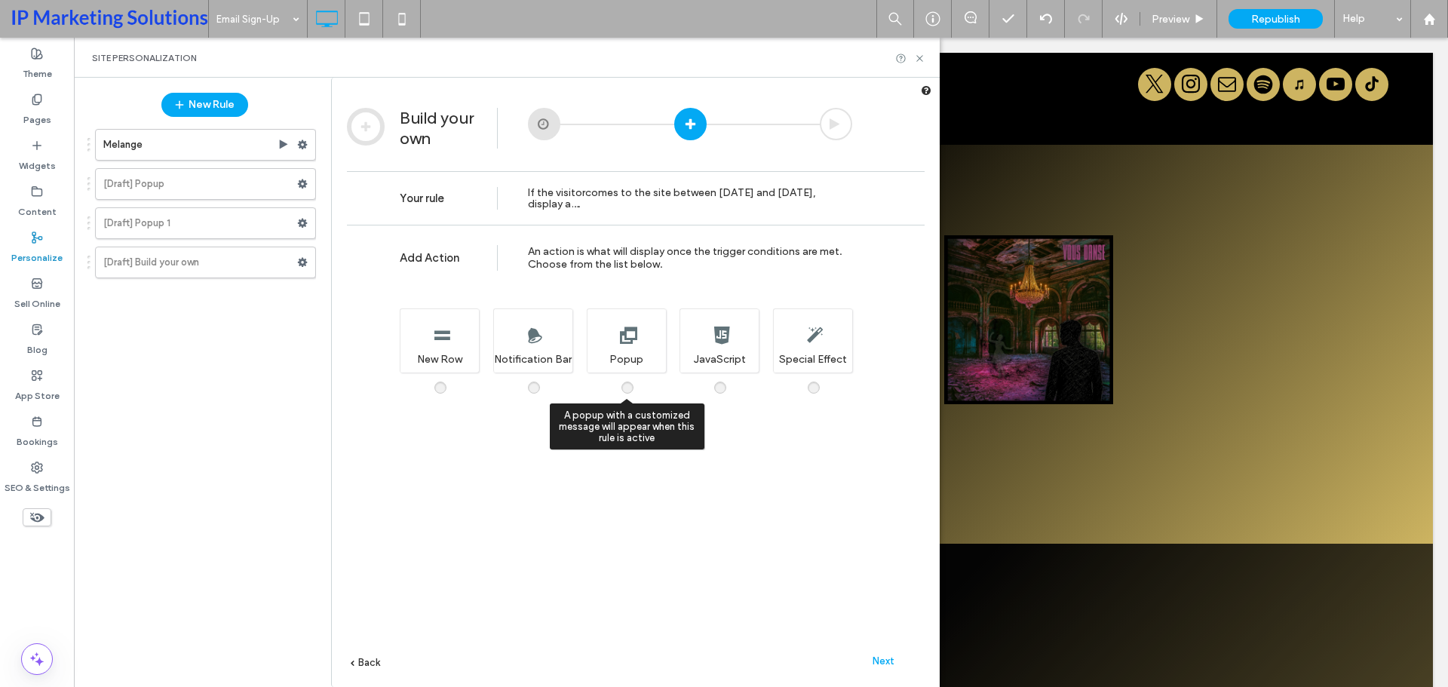
click at [636, 337] on div "A popup with a customized message will appear when this rule is active Popup" at bounding box center [626, 341] width 79 height 64
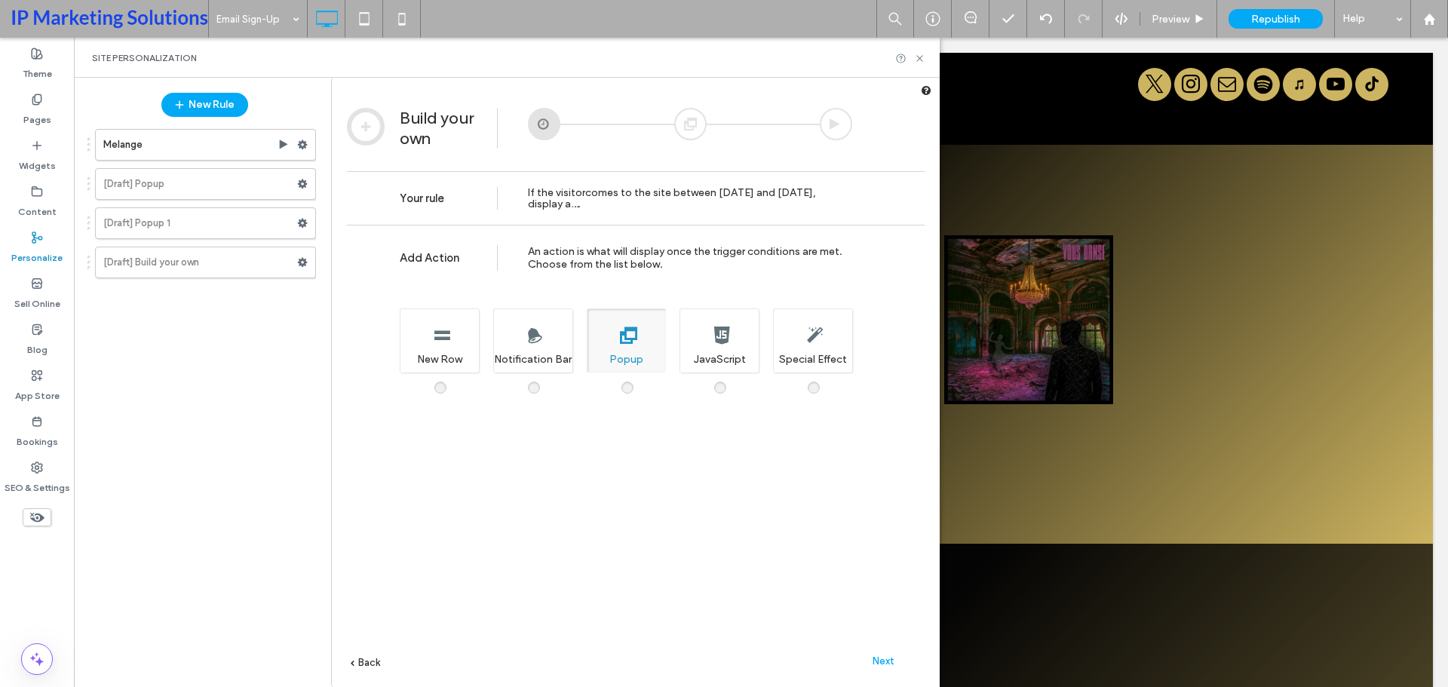
click at [889, 662] on span "Next" at bounding box center [884, 661] width 22 height 11
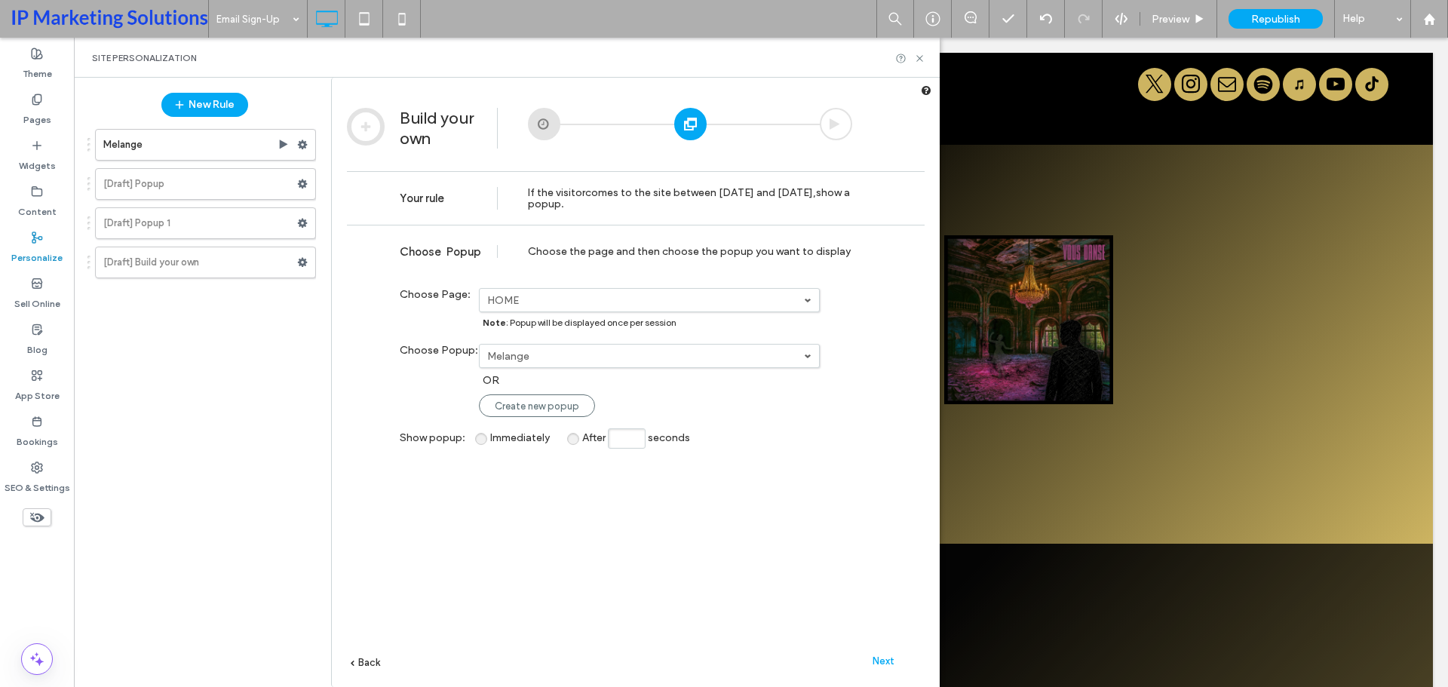
click at [573, 351] on label "Melange" at bounding box center [645, 356] width 317 height 13
click at [545, 411] on label "Email Sign-Up" at bounding box center [522, 409] width 68 height 13
click at [582, 444] on span "After" at bounding box center [593, 437] width 23 height 13
click at [353, 667] on div "**********" at bounding box center [636, 479] width 578 height 508
click at [306, 263] on icon at bounding box center [302, 262] width 11 height 11
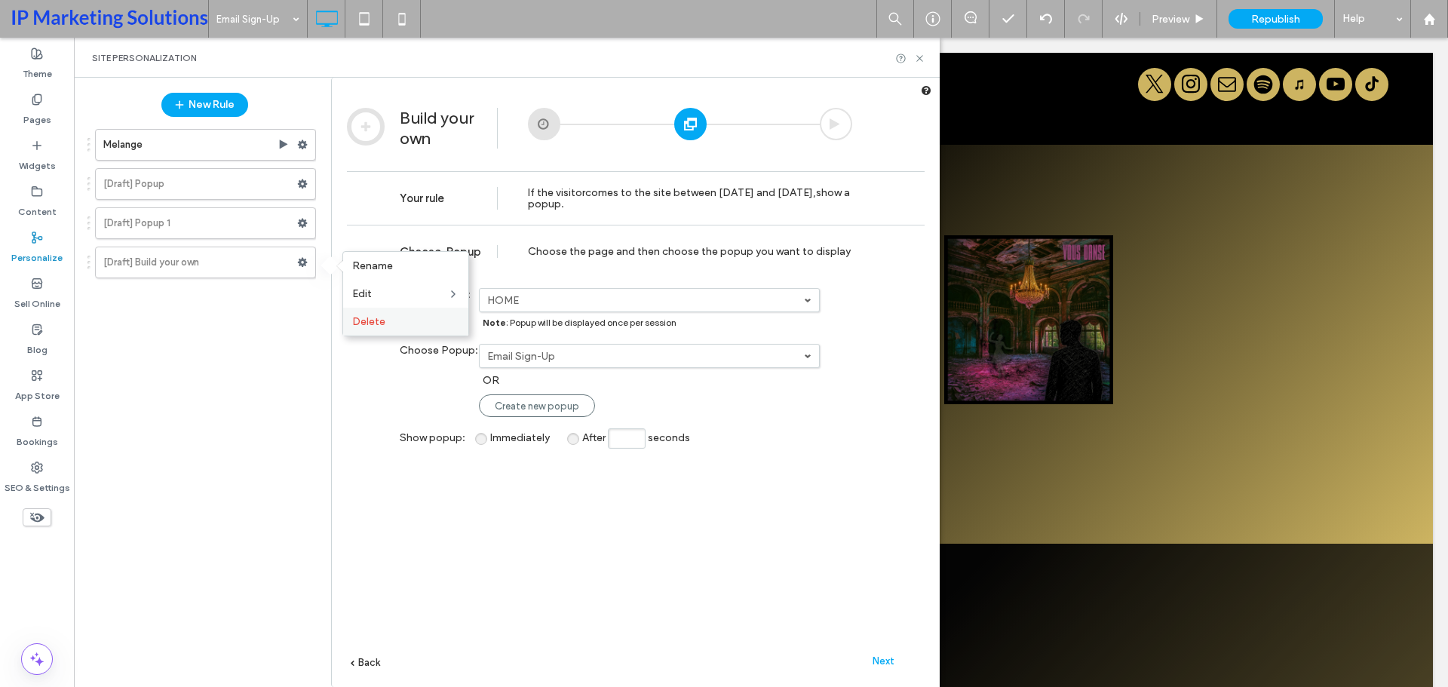
click at [365, 321] on span "Delete" at bounding box center [368, 321] width 33 height 13
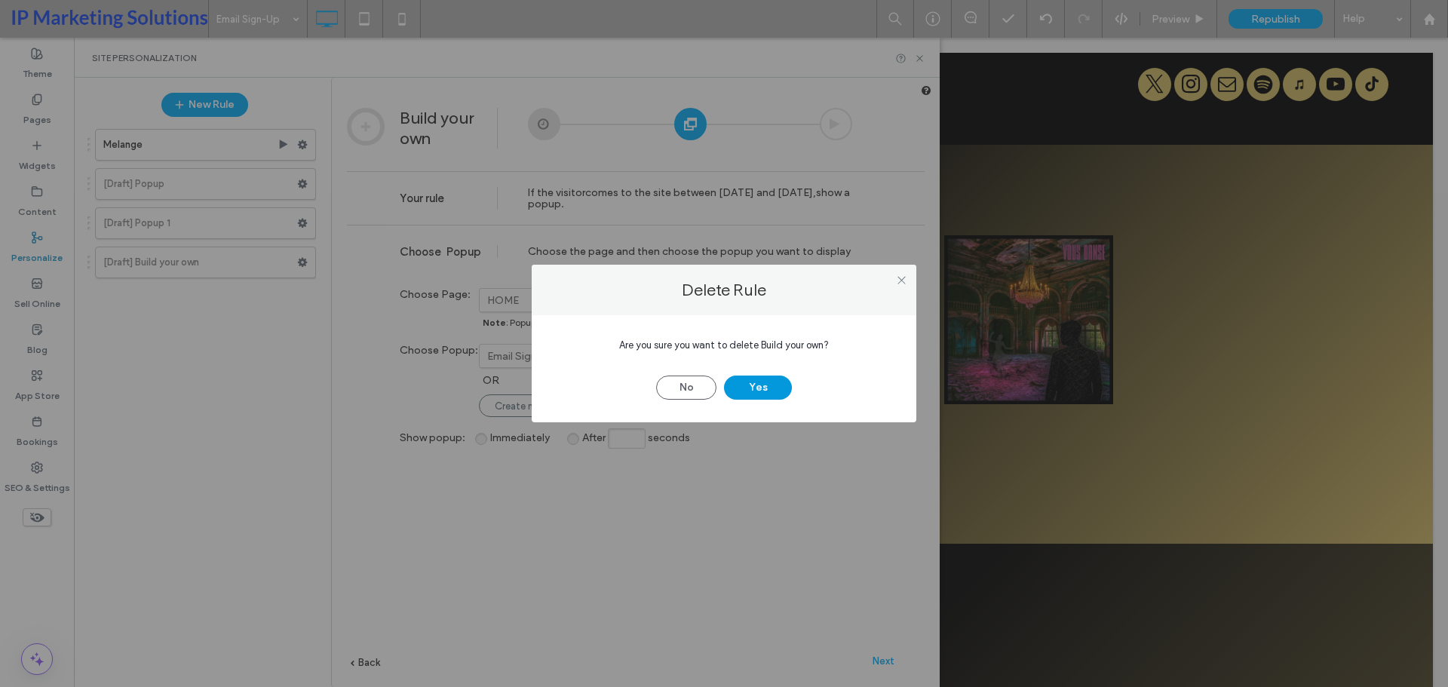
click at [773, 392] on button "Yes" at bounding box center [758, 388] width 68 height 24
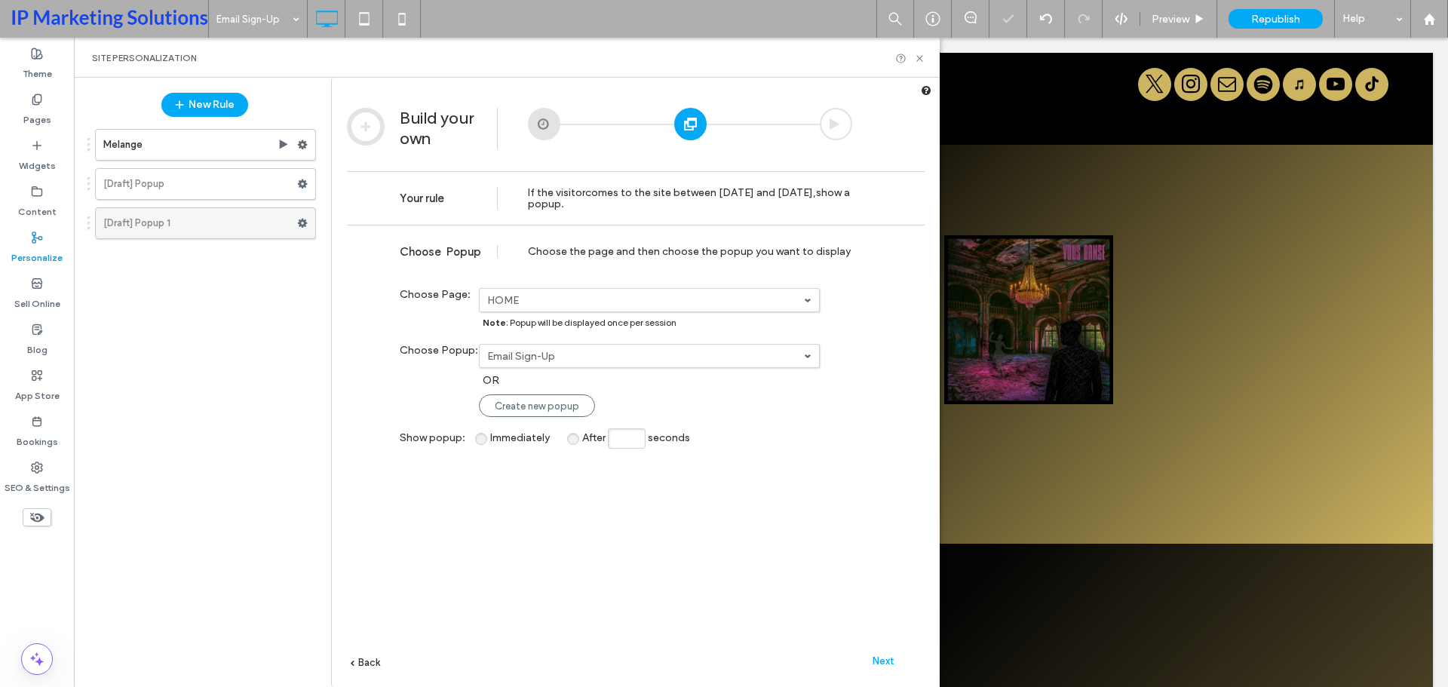
click at [298, 217] on span at bounding box center [302, 223] width 11 height 23
click at [398, 287] on label "Delete" at bounding box center [405, 282] width 107 height 13
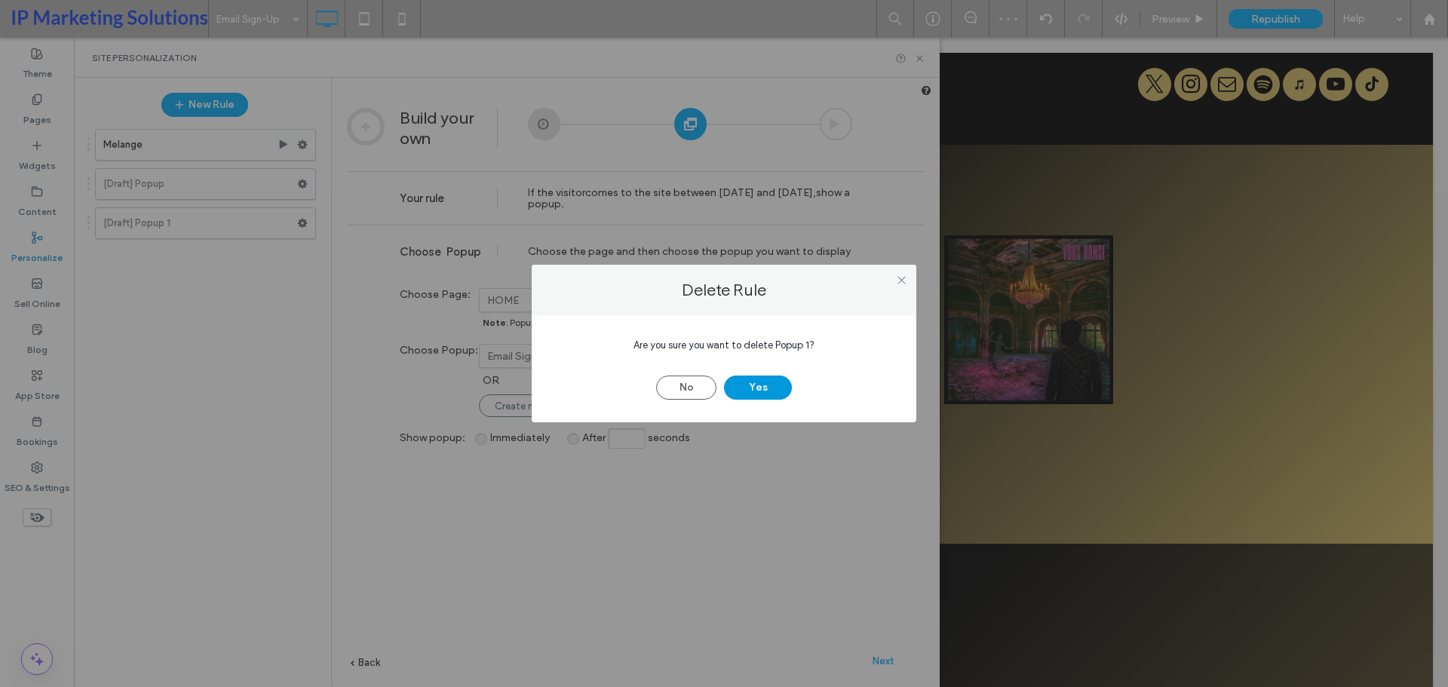
click at [773, 386] on button "Yes" at bounding box center [758, 388] width 68 height 24
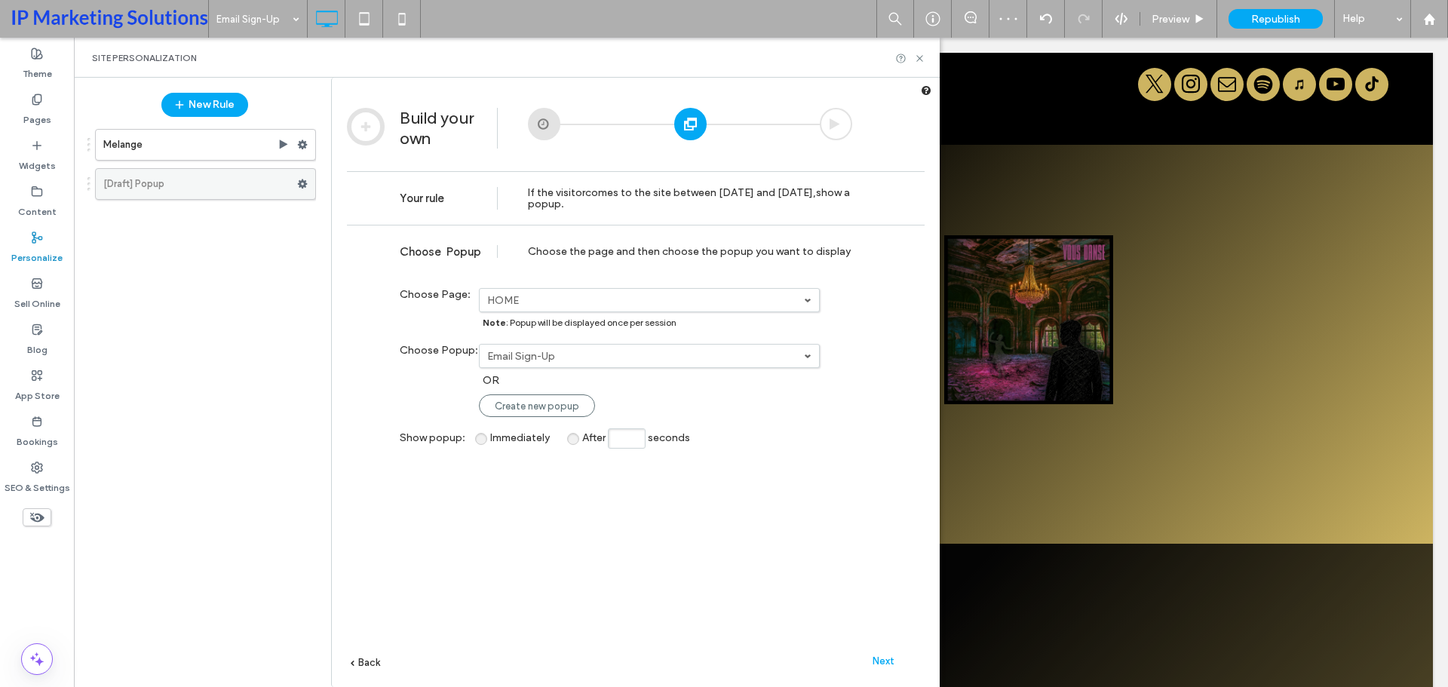
click at [264, 195] on label "[Draft] Popup" at bounding box center [200, 184] width 194 height 30
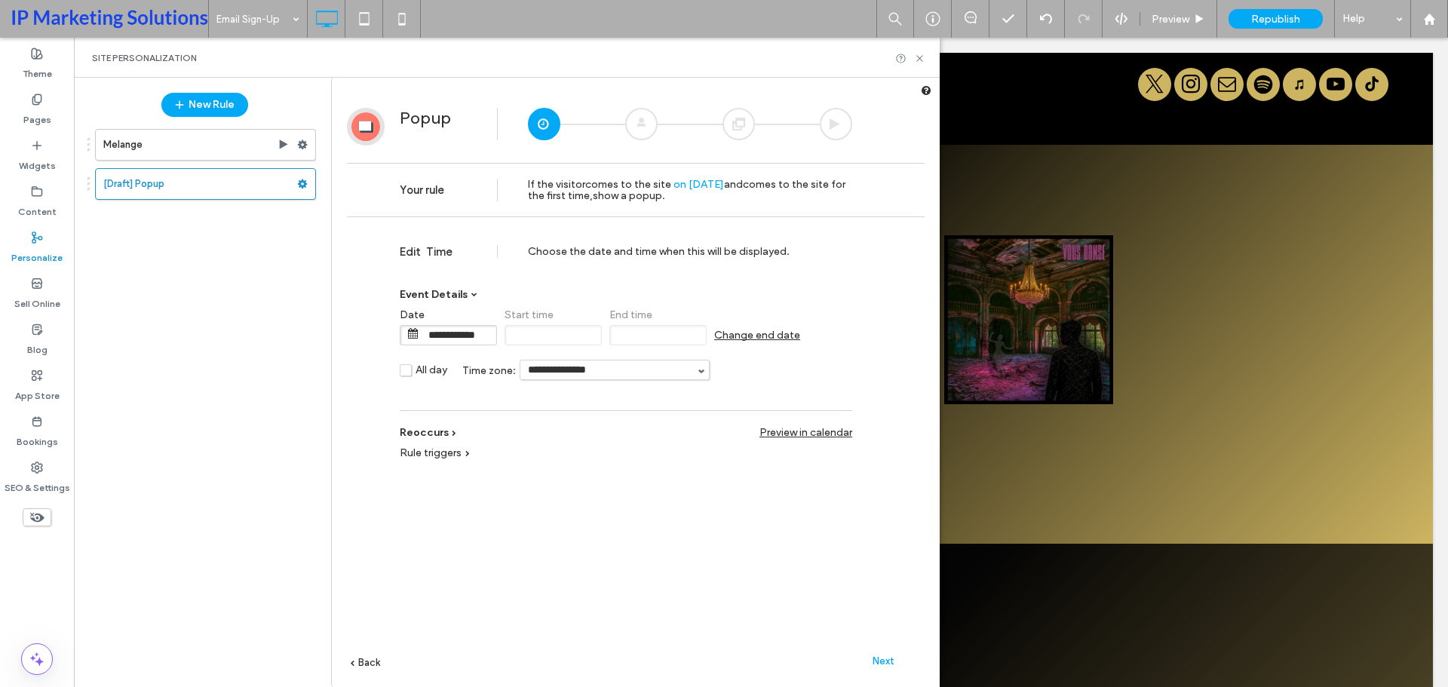
click at [373, 641] on div "**********" at bounding box center [636, 479] width 578 height 508
click at [370, 658] on span "Back" at bounding box center [369, 662] width 22 height 11
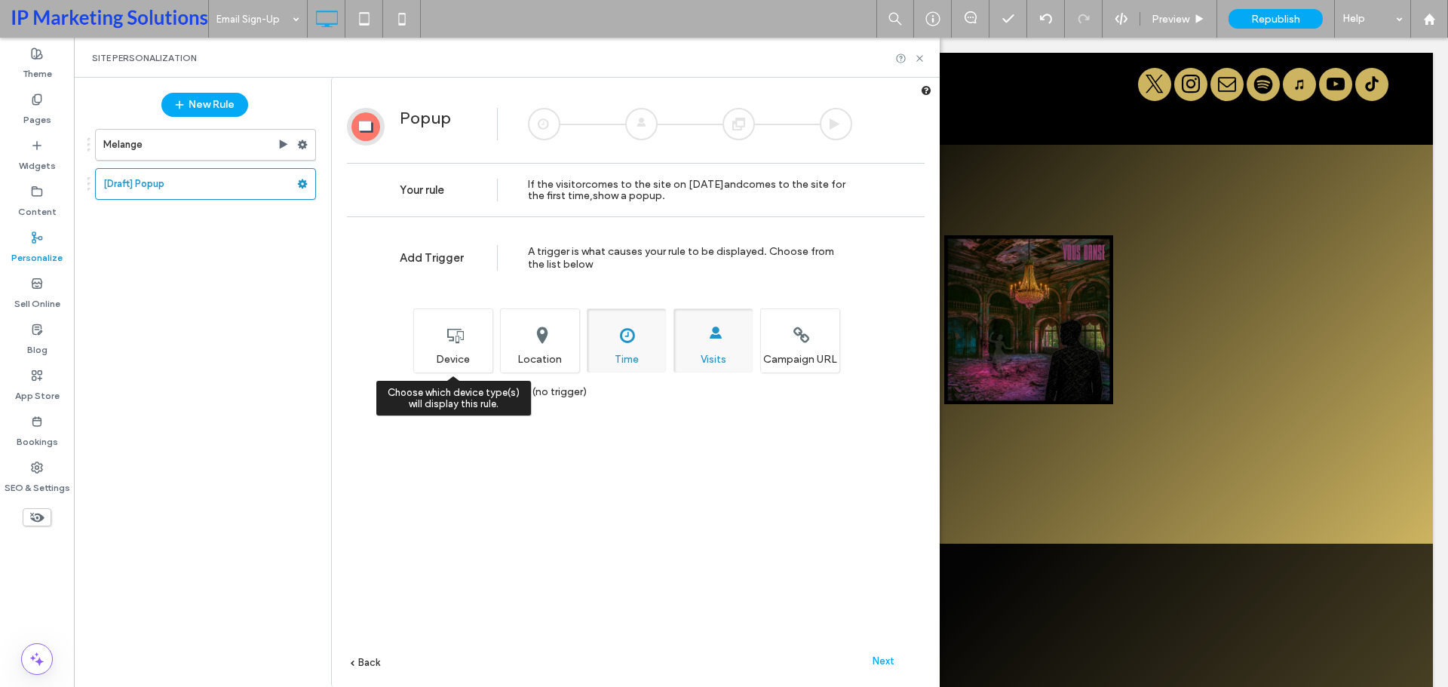
click at [474, 336] on div "Choose which device type(s) will display this rule. Device" at bounding box center [452, 341] width 79 height 64
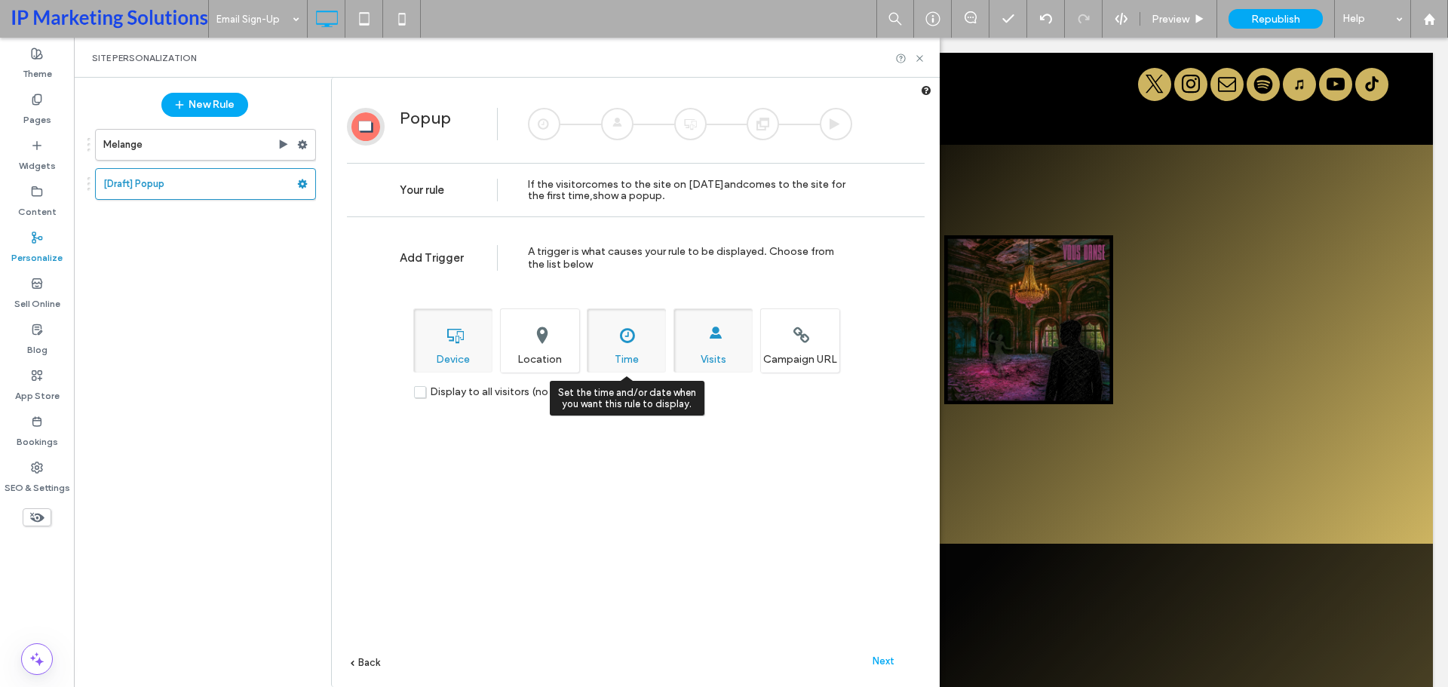
click at [638, 332] on div "Set the time and/or date when you want this rule to display. Time" at bounding box center [626, 341] width 79 height 64
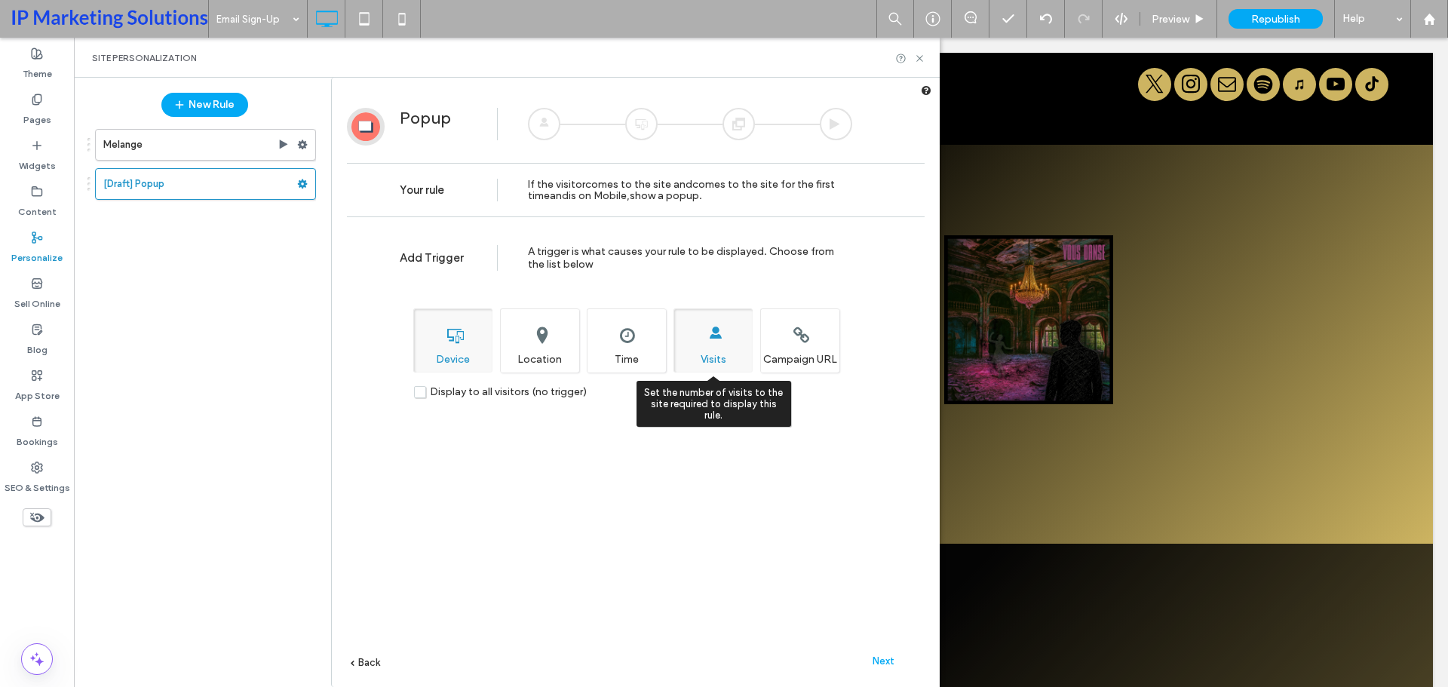
click at [723, 342] on div "Set the number of visits to the site required to display this rule. Visits" at bounding box center [713, 341] width 79 height 64
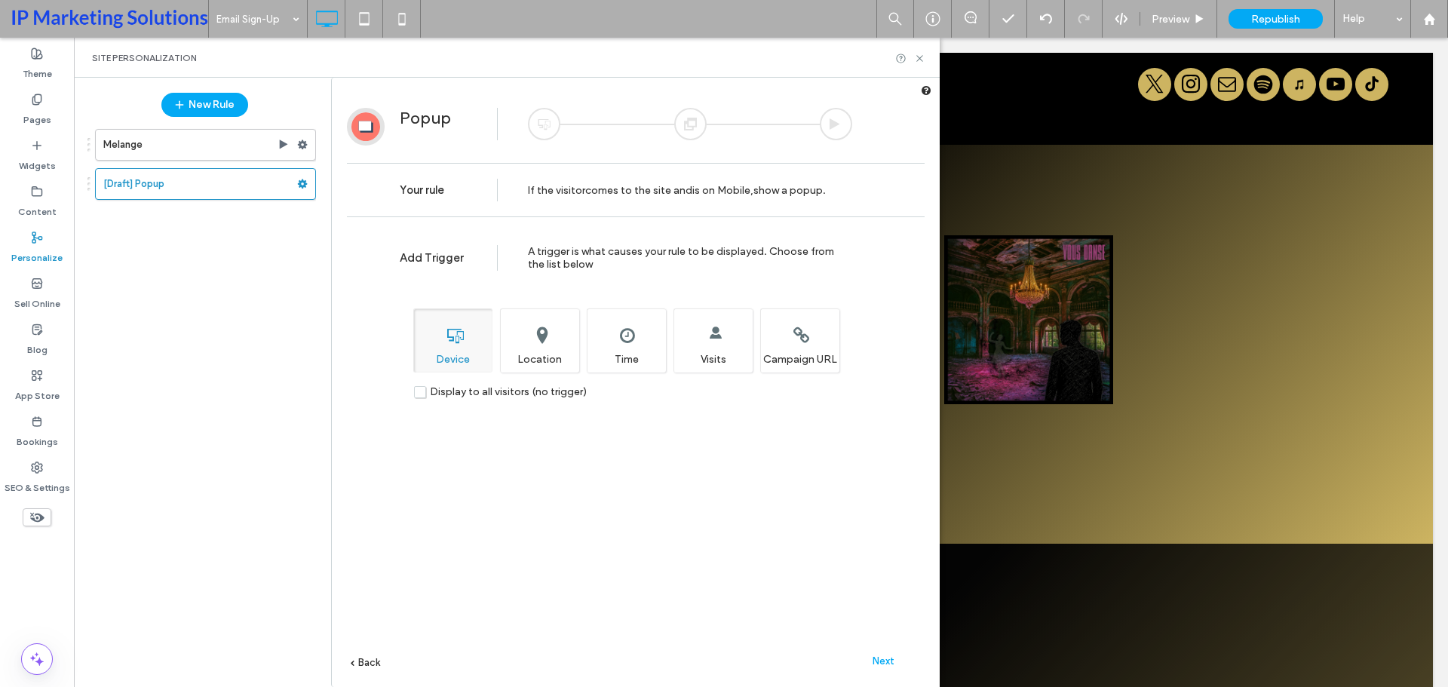
click at [457, 395] on span "Display to all visitors (no trigger)" at bounding box center [508, 391] width 157 height 13
click at [892, 661] on span "Next" at bounding box center [884, 661] width 22 height 11
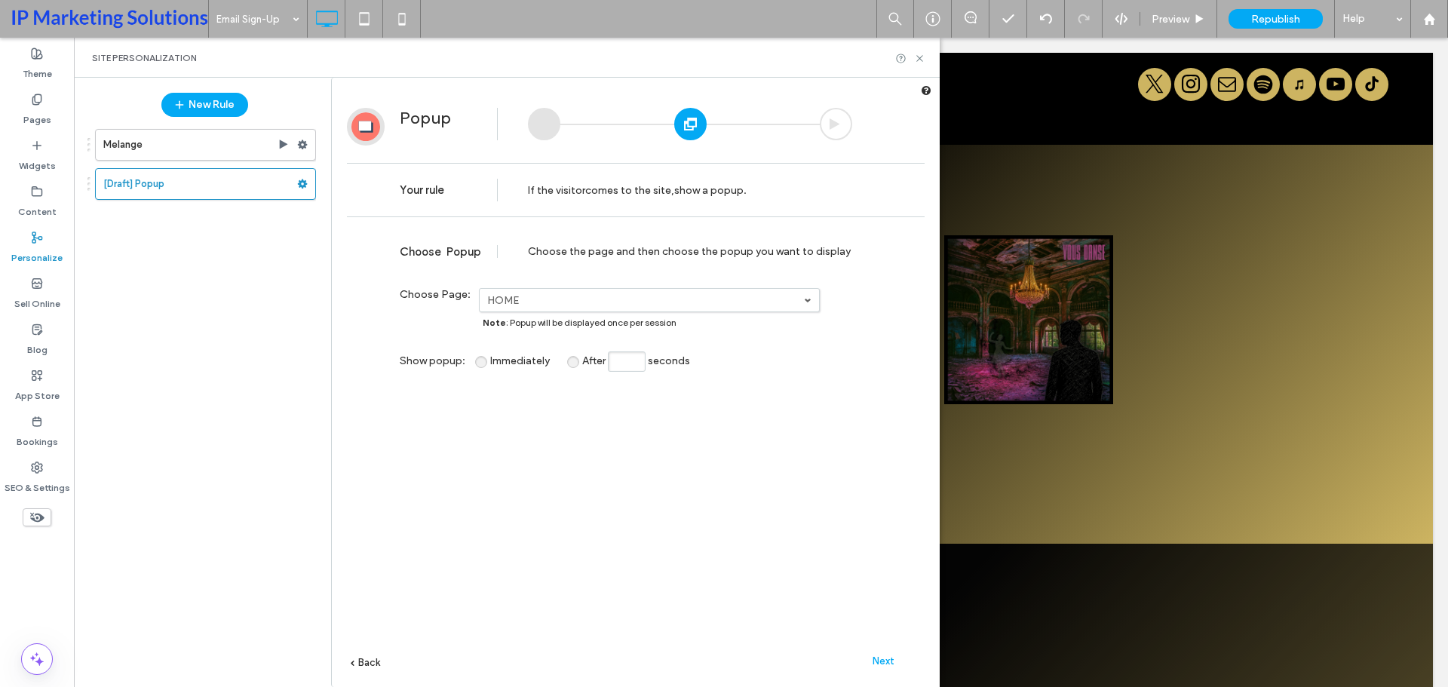
click at [579, 301] on label "HOME" at bounding box center [645, 300] width 317 height 13
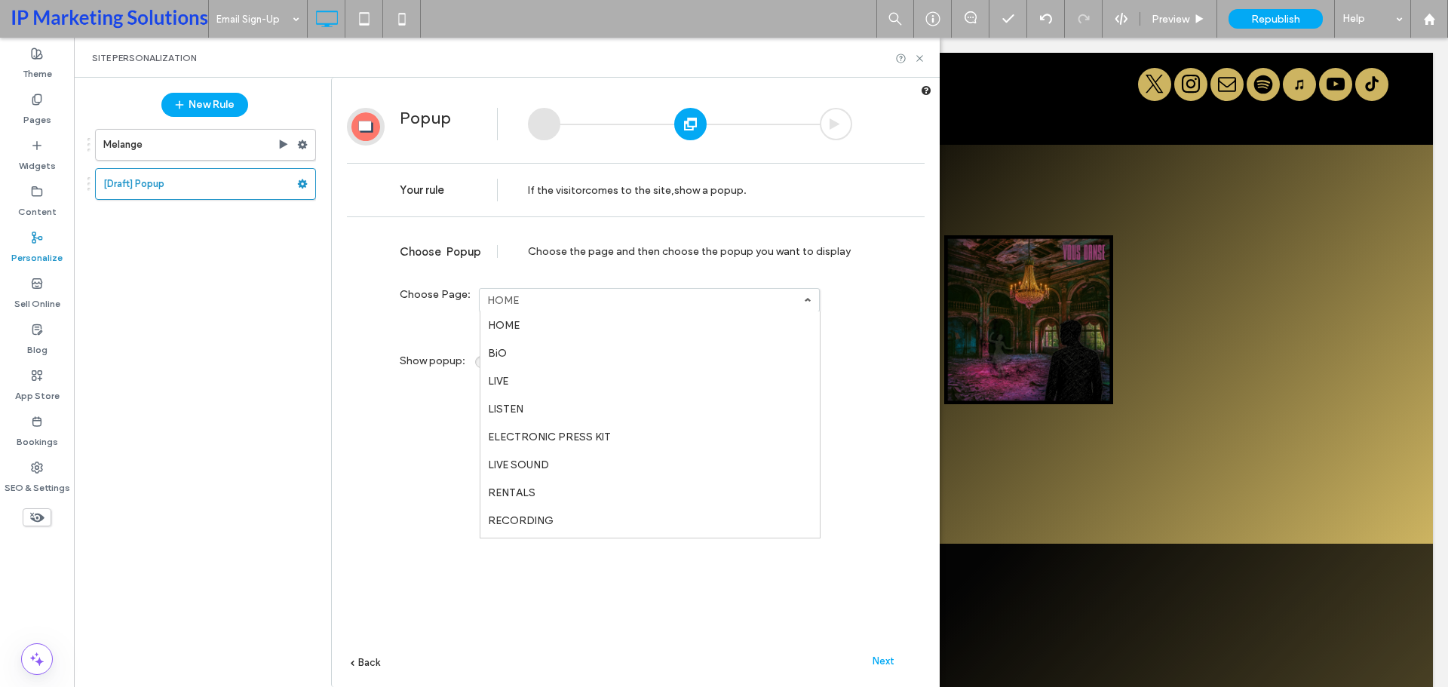
click at [579, 301] on label "HOME" at bounding box center [645, 300] width 317 height 13
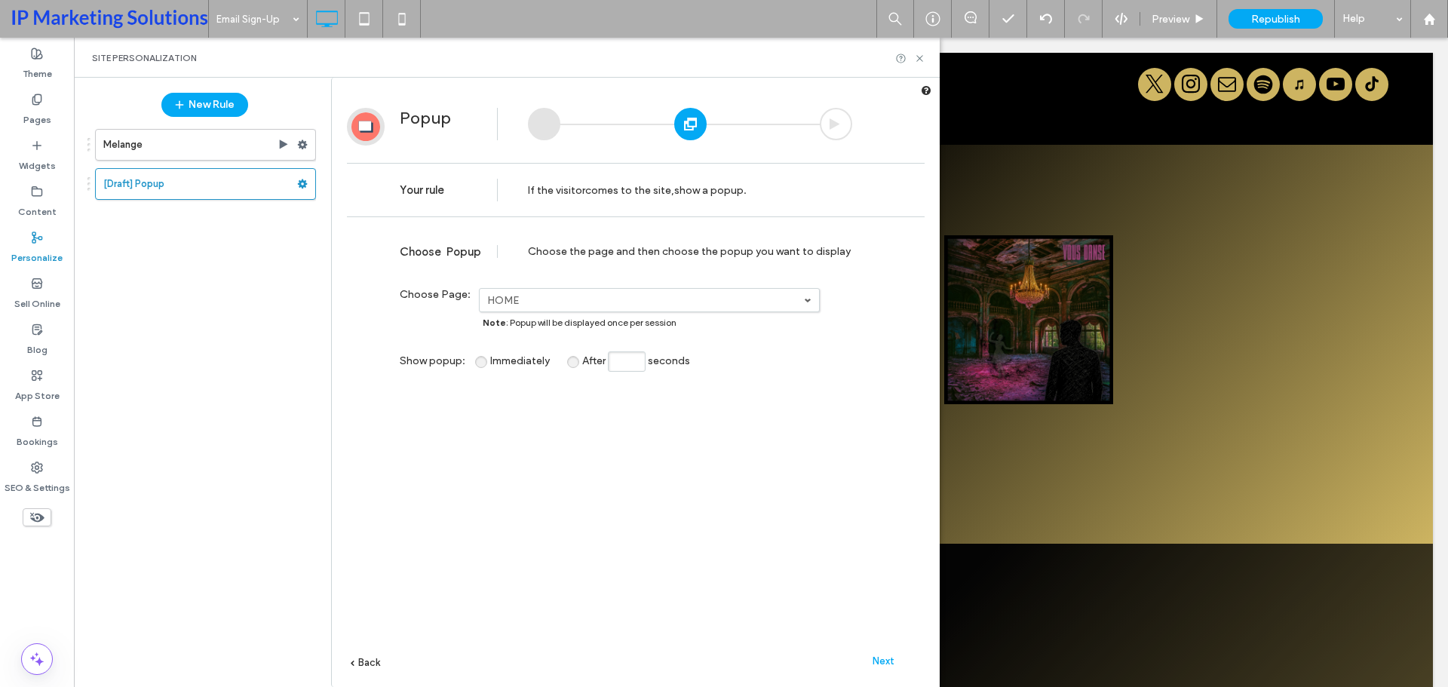
click at [582, 366] on span "After" at bounding box center [593, 361] width 23 height 13
click at [628, 361] on input "After seconds" at bounding box center [627, 362] width 38 height 20
click at [628, 366] on input "After seconds" at bounding box center [627, 362] width 38 height 20
type input "***"
click at [645, 414] on div "**********" at bounding box center [636, 479] width 578 height 508
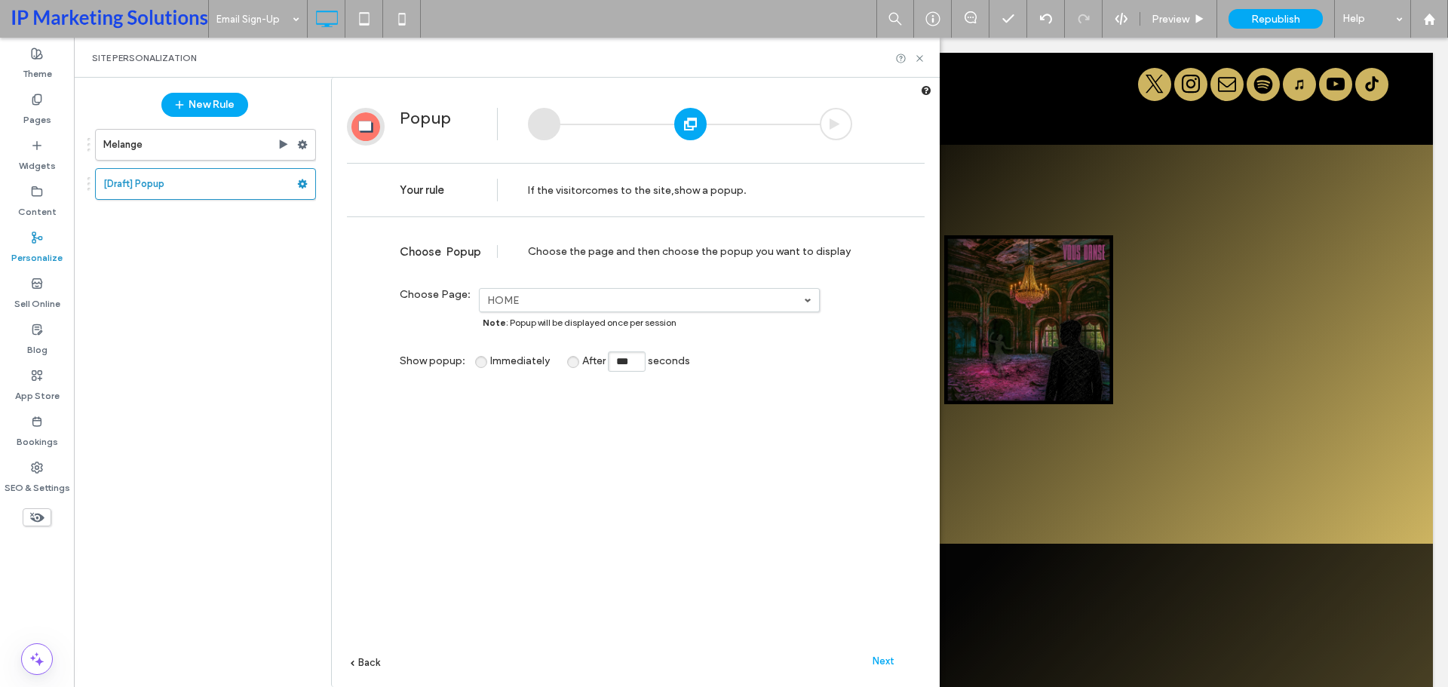
click at [545, 295] on label "HOME" at bounding box center [645, 300] width 317 height 13
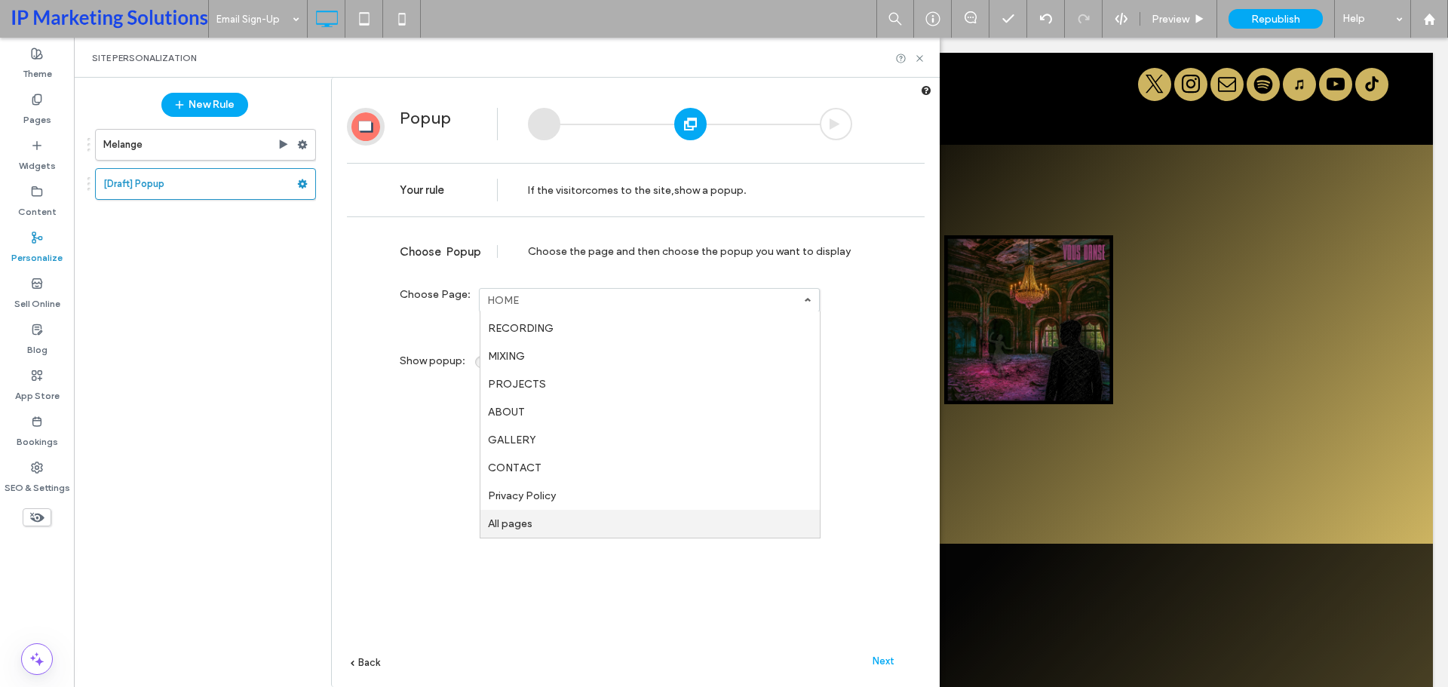
click at [511, 521] on label "All pages" at bounding box center [510, 523] width 45 height 13
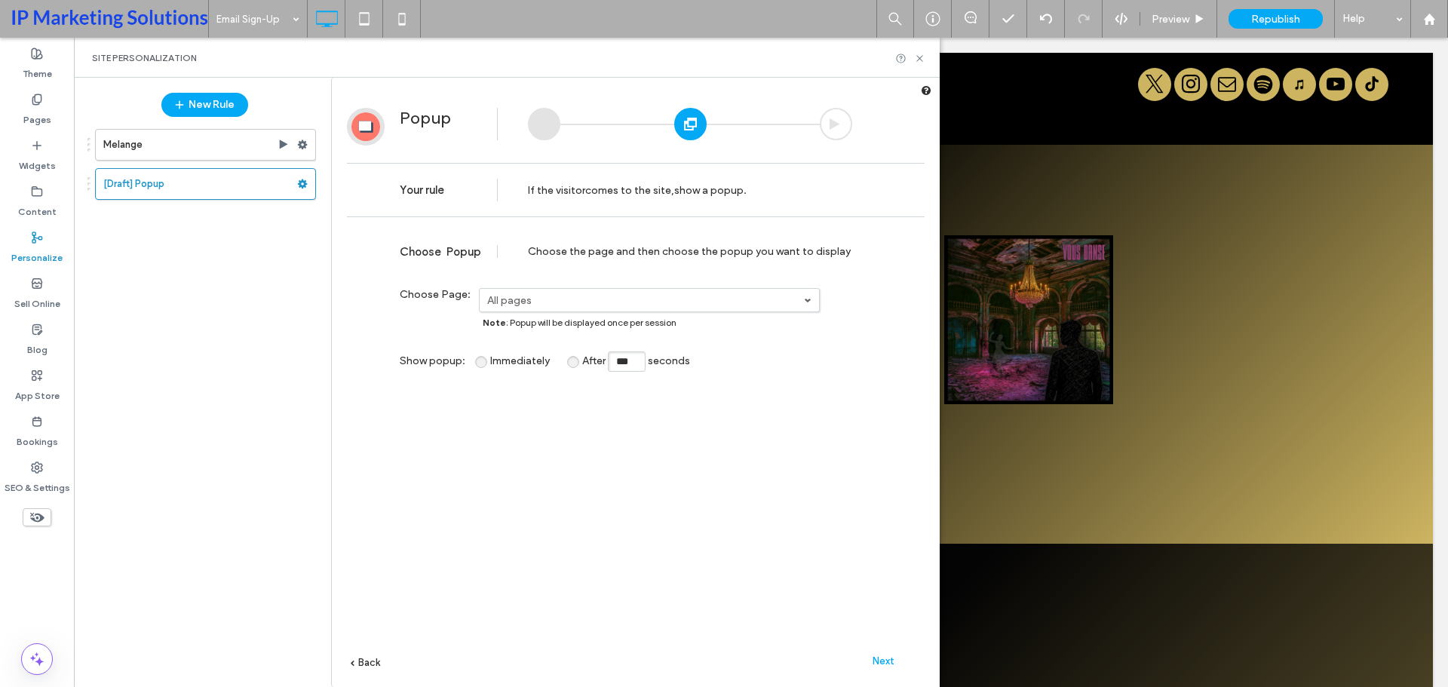
click at [883, 663] on span "Next" at bounding box center [884, 661] width 22 height 11
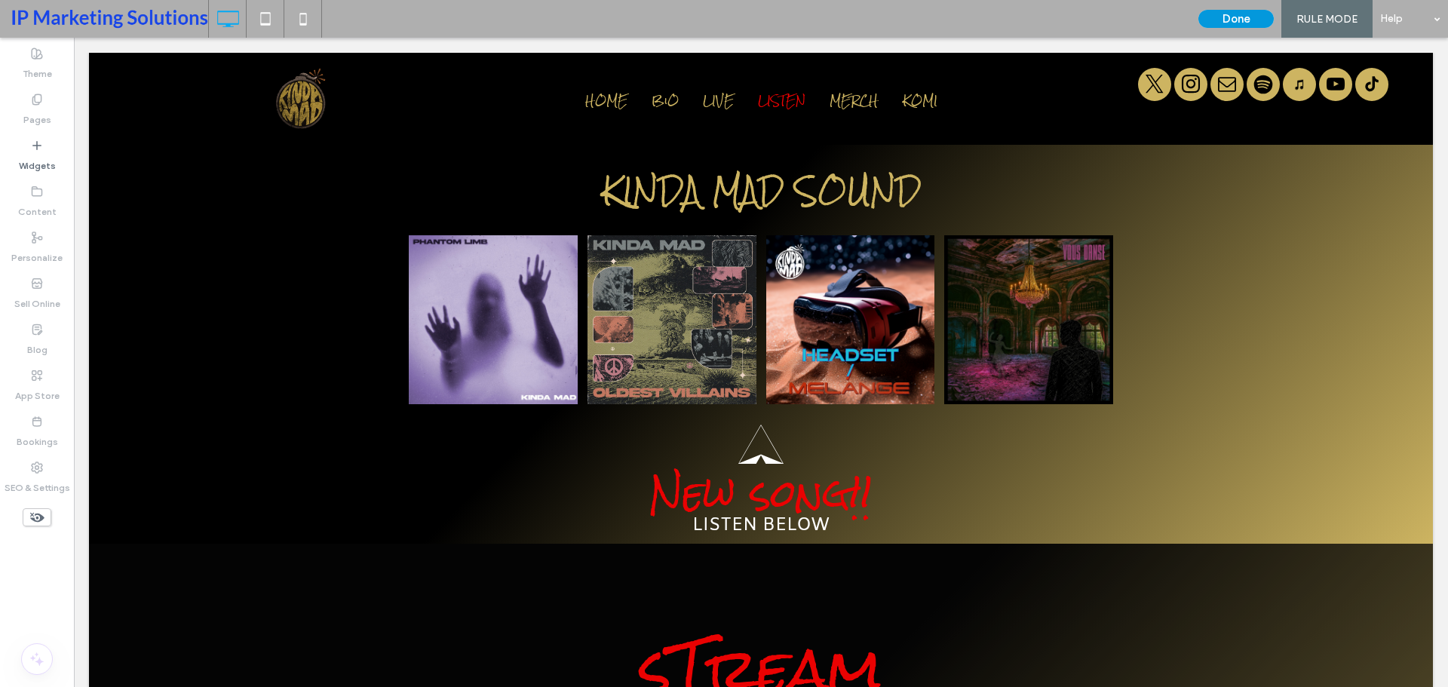
click at [1255, 13] on button "Done" at bounding box center [1236, 19] width 75 height 18
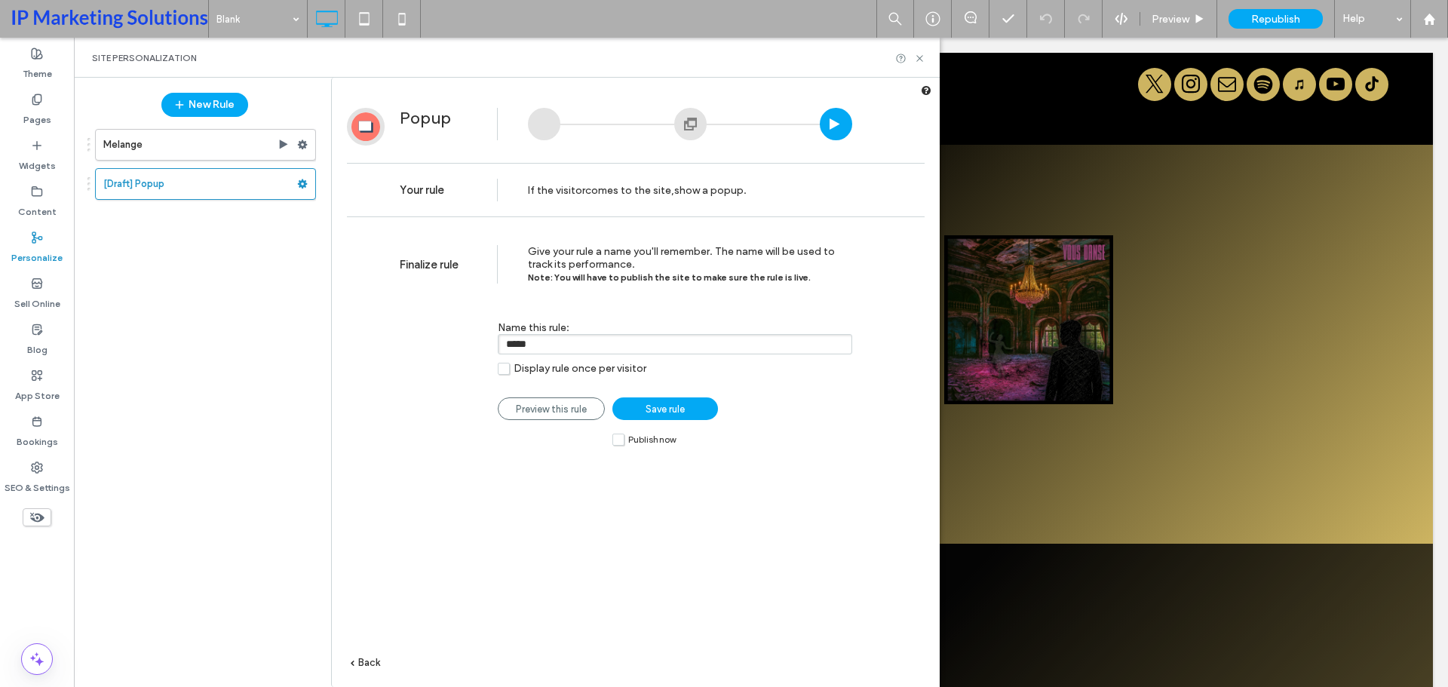
click at [571, 344] on input "*****" at bounding box center [675, 344] width 355 height 20
type input "**********"
click at [600, 368] on span "Display rule once per visitor" at bounding box center [580, 368] width 133 height 13
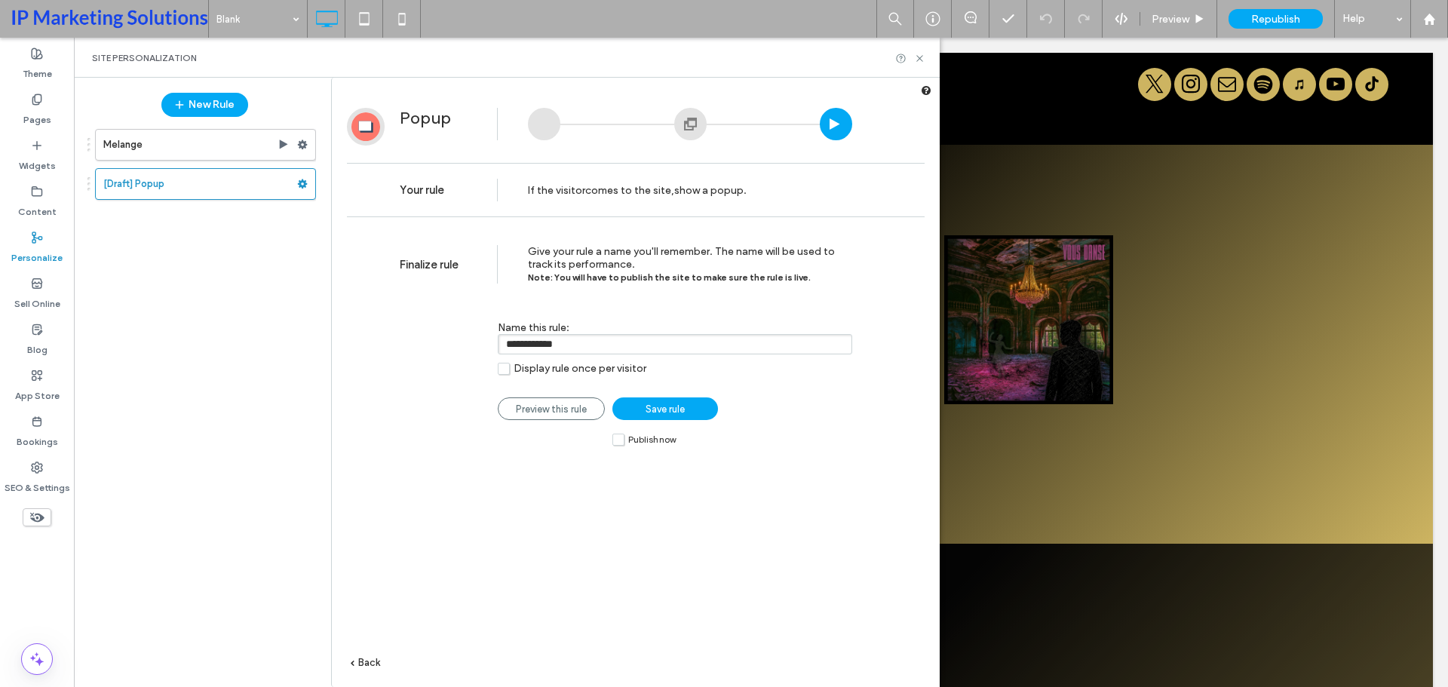
click at [695, 401] on link "Save rule" at bounding box center [666, 409] width 106 height 23
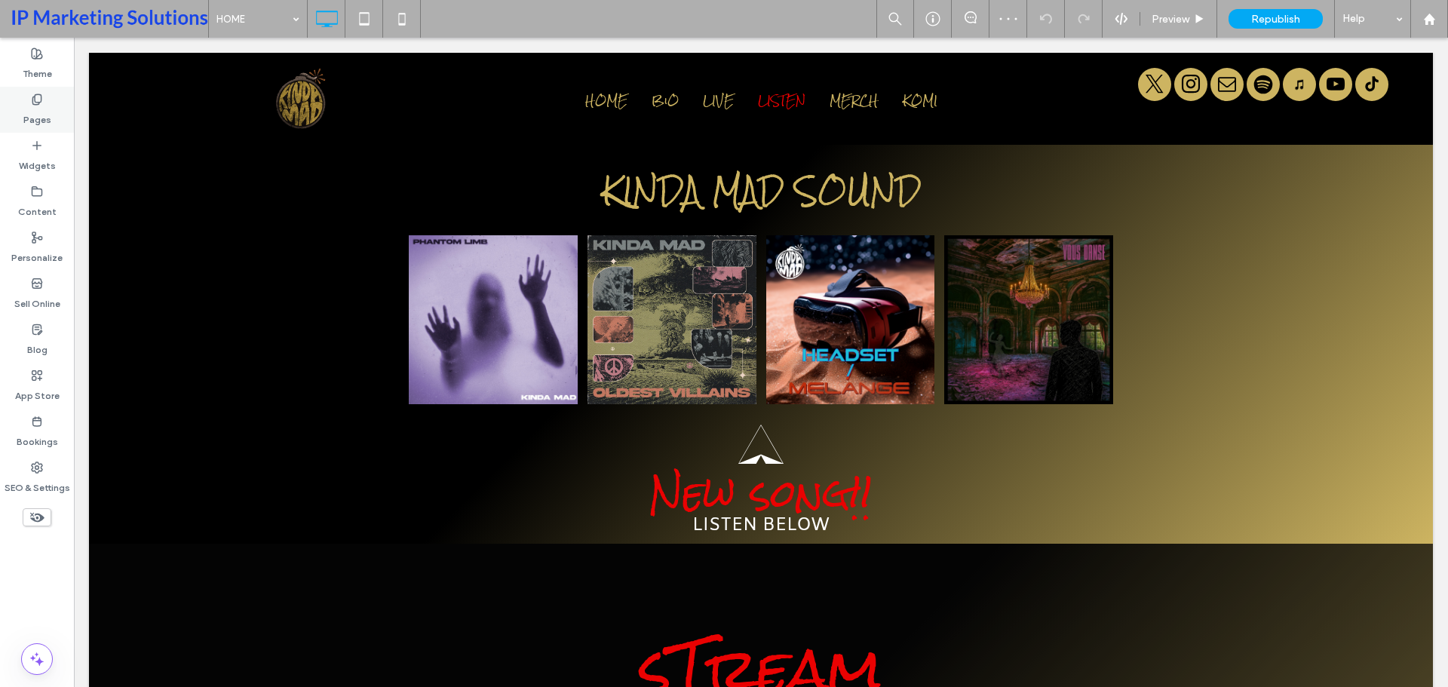
click at [55, 105] on div "Pages" at bounding box center [37, 110] width 74 height 46
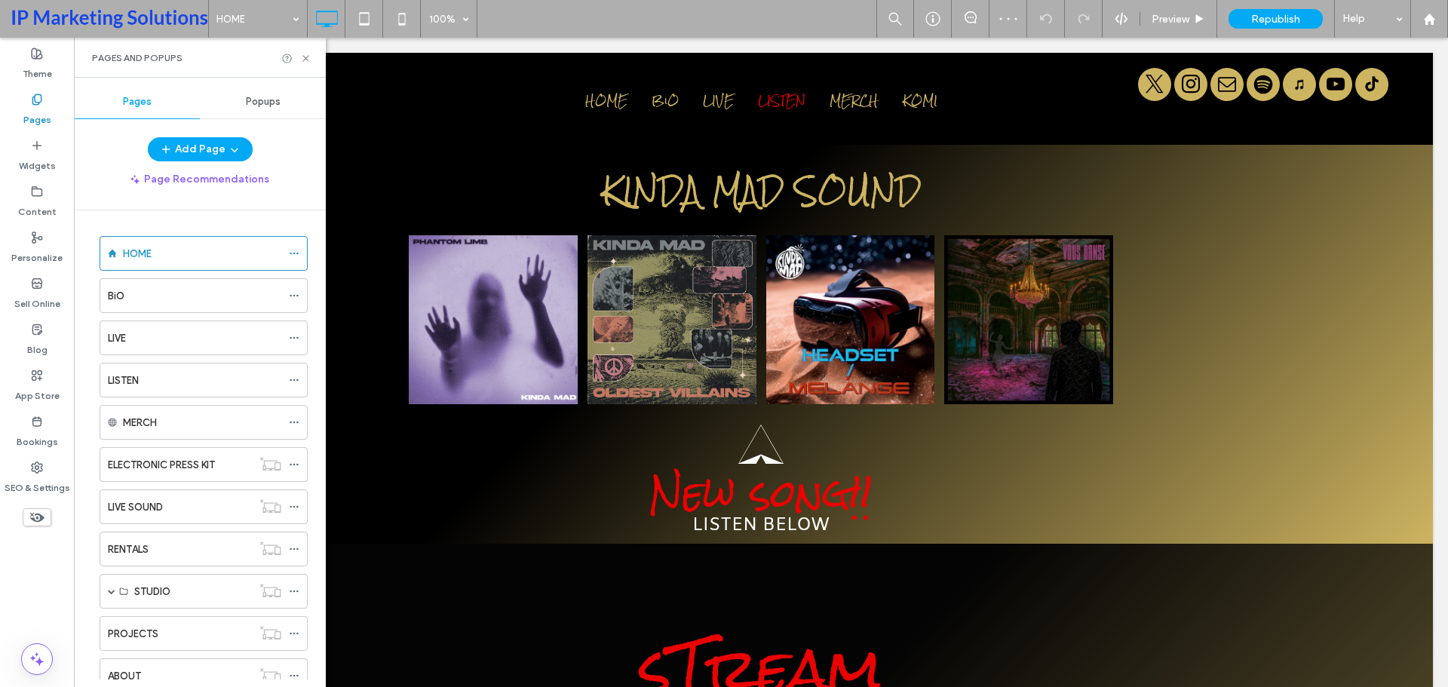
click at [264, 106] on span "Popups" at bounding box center [263, 102] width 35 height 12
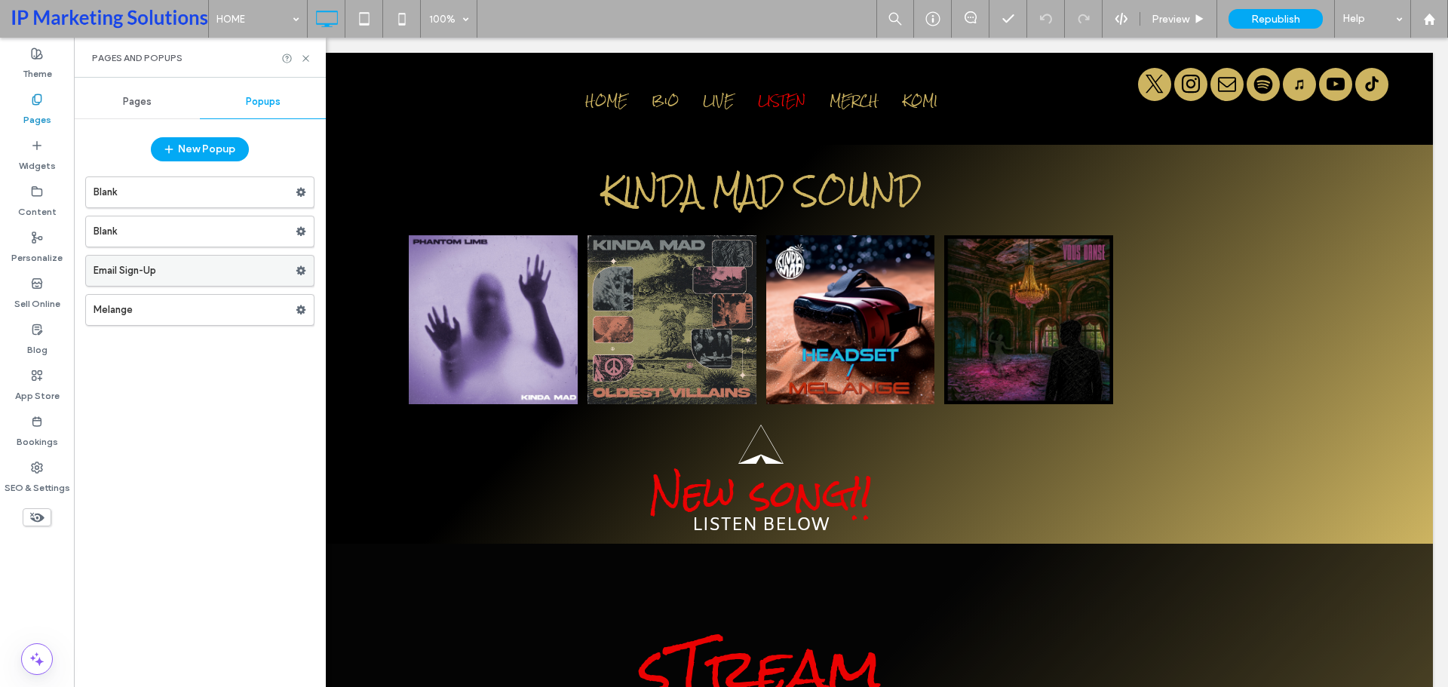
click at [307, 270] on div at bounding box center [305, 270] width 18 height 23
click at [203, 271] on label "Email Sign-Up" at bounding box center [195, 271] width 202 height 30
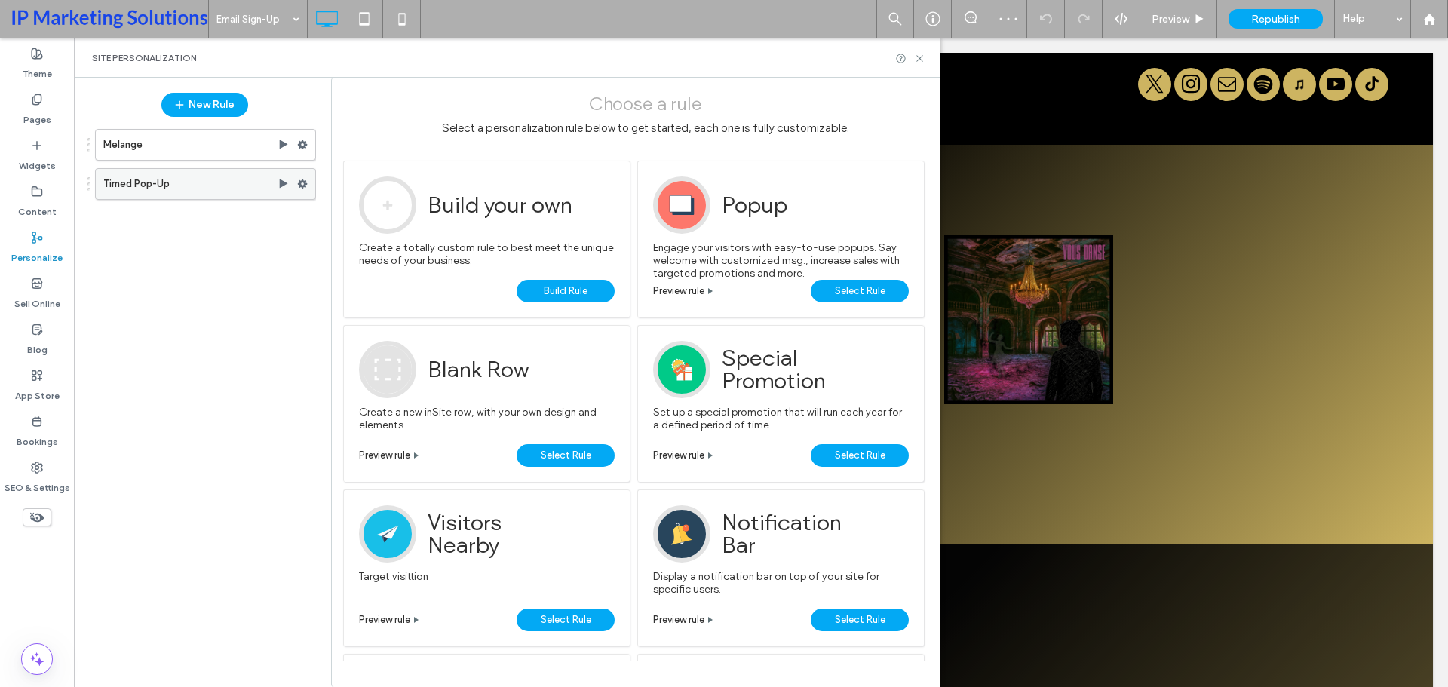
click at [150, 198] on label "Timed Pop-Up" at bounding box center [190, 184] width 174 height 30
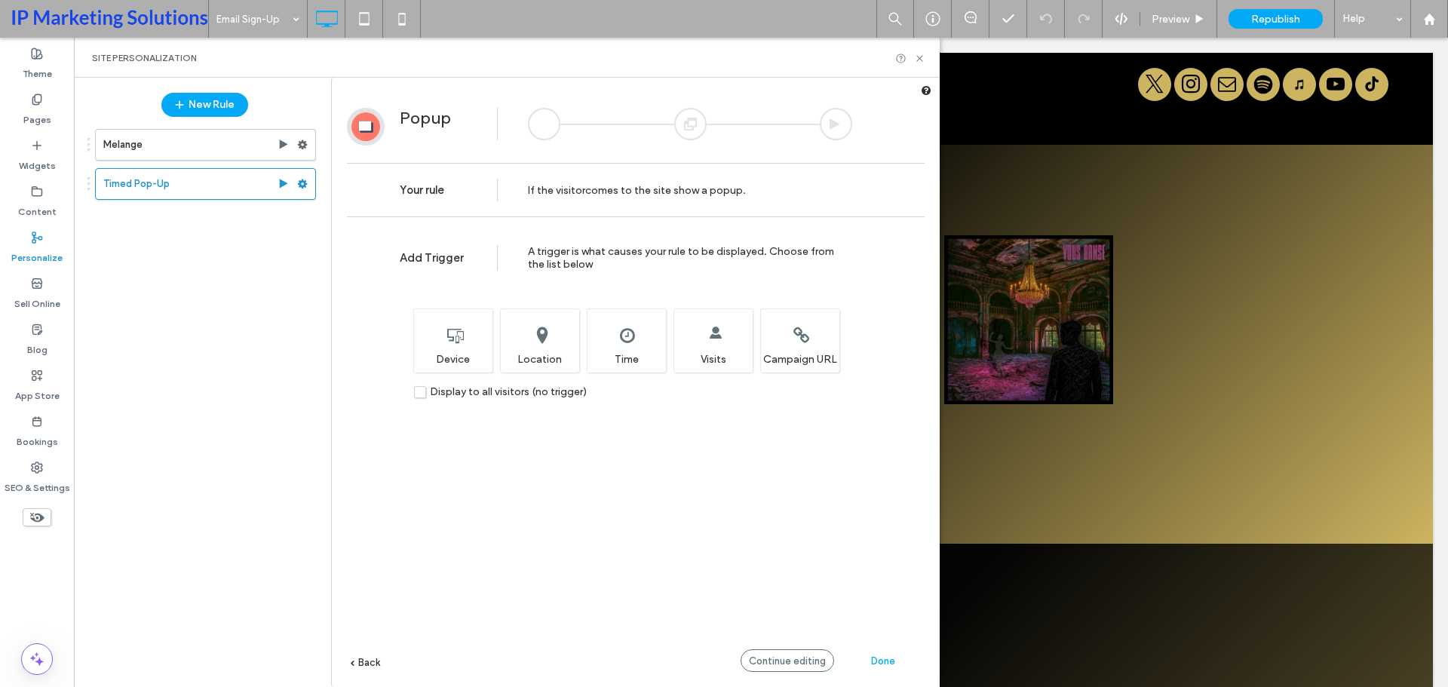
click at [881, 657] on span "Done" at bounding box center [883, 661] width 24 height 11
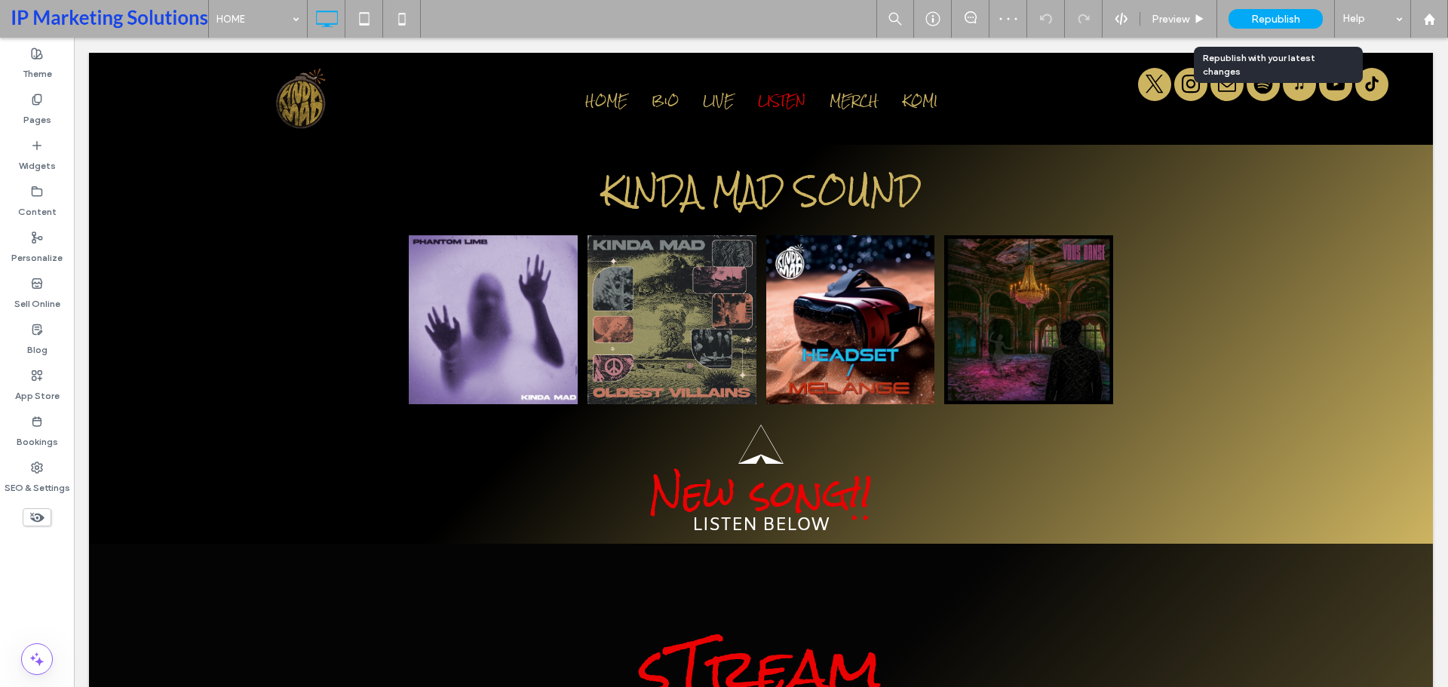
click at [1282, 15] on span "Republish" at bounding box center [1275, 19] width 49 height 13
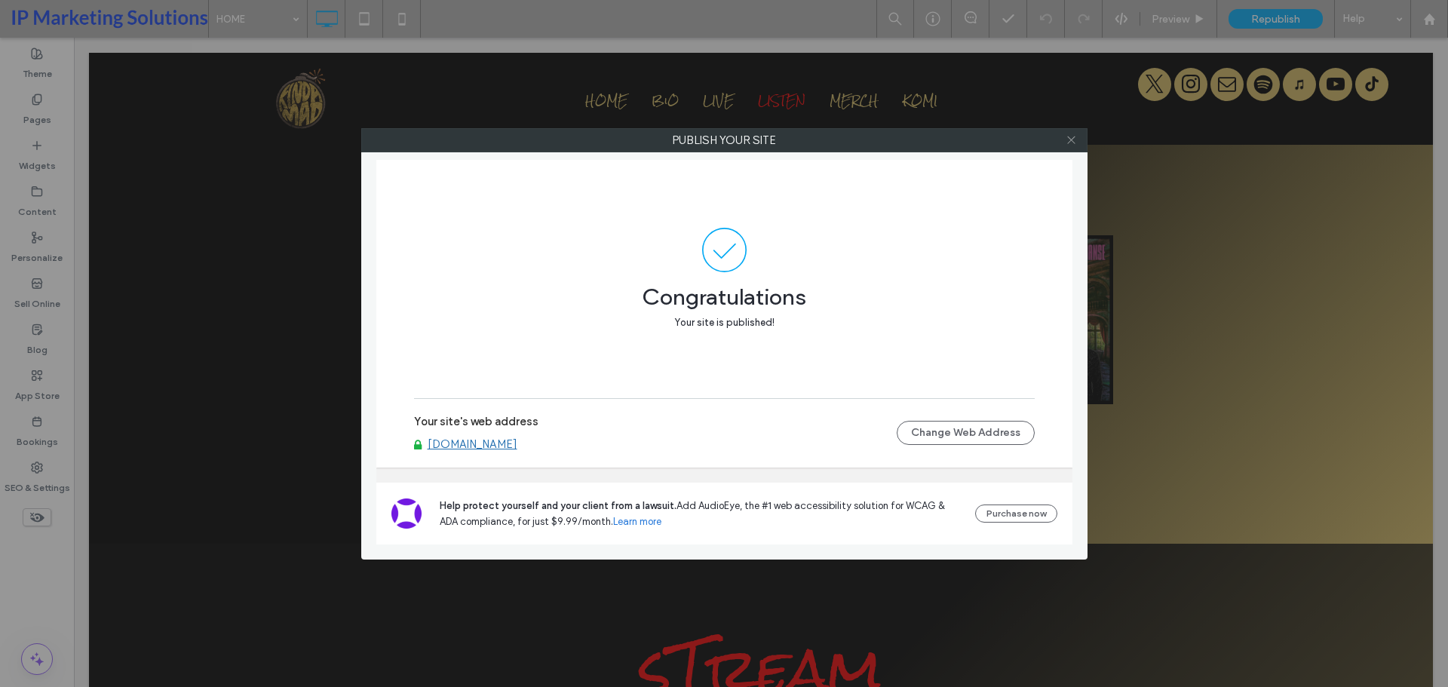
click at [1070, 144] on icon at bounding box center [1071, 139] width 11 height 11
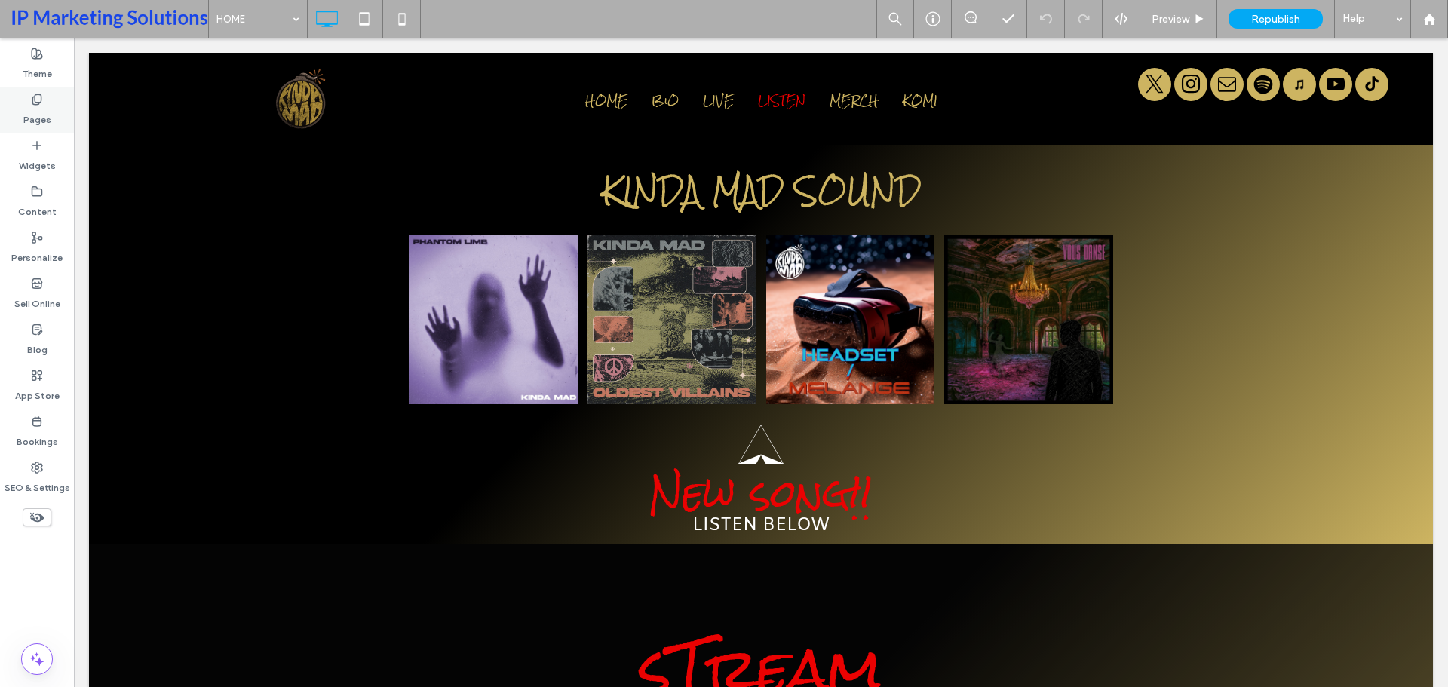
click at [45, 97] on div "Pages" at bounding box center [37, 110] width 74 height 46
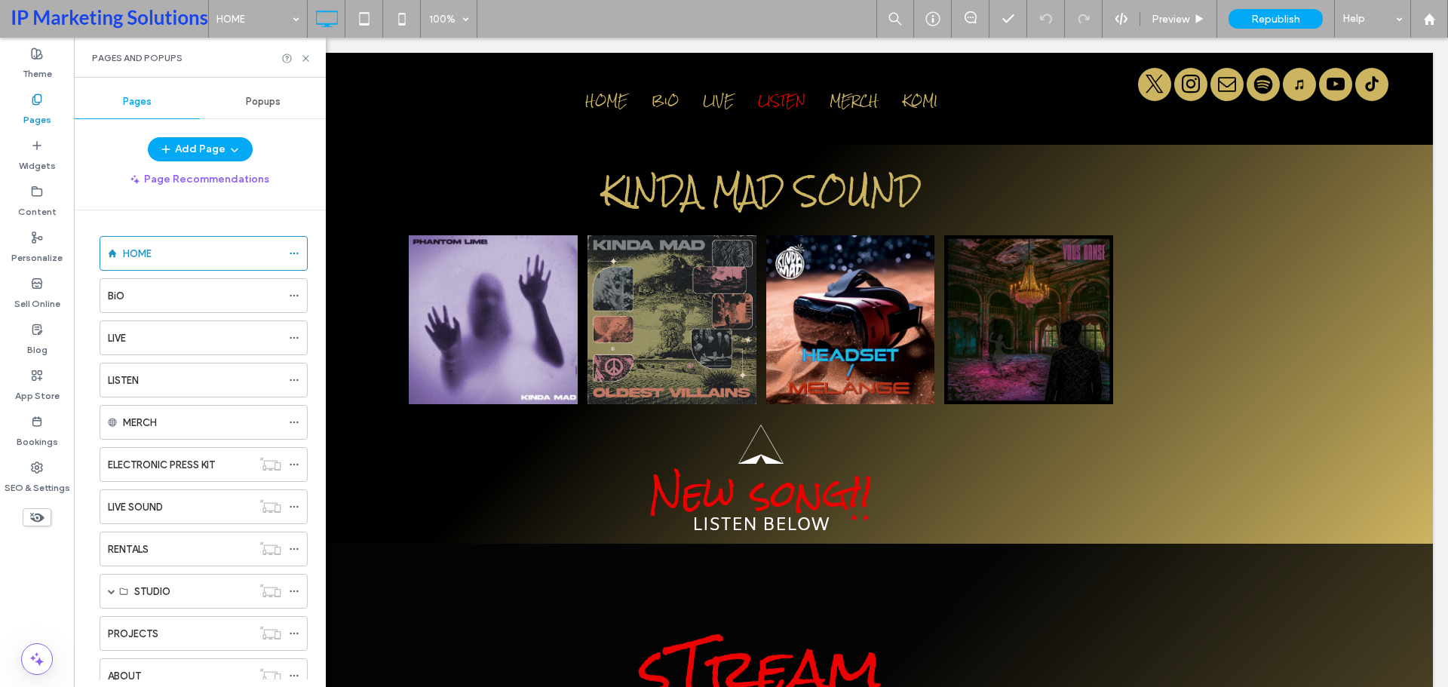
click at [272, 107] on span "Popups" at bounding box center [263, 102] width 35 height 12
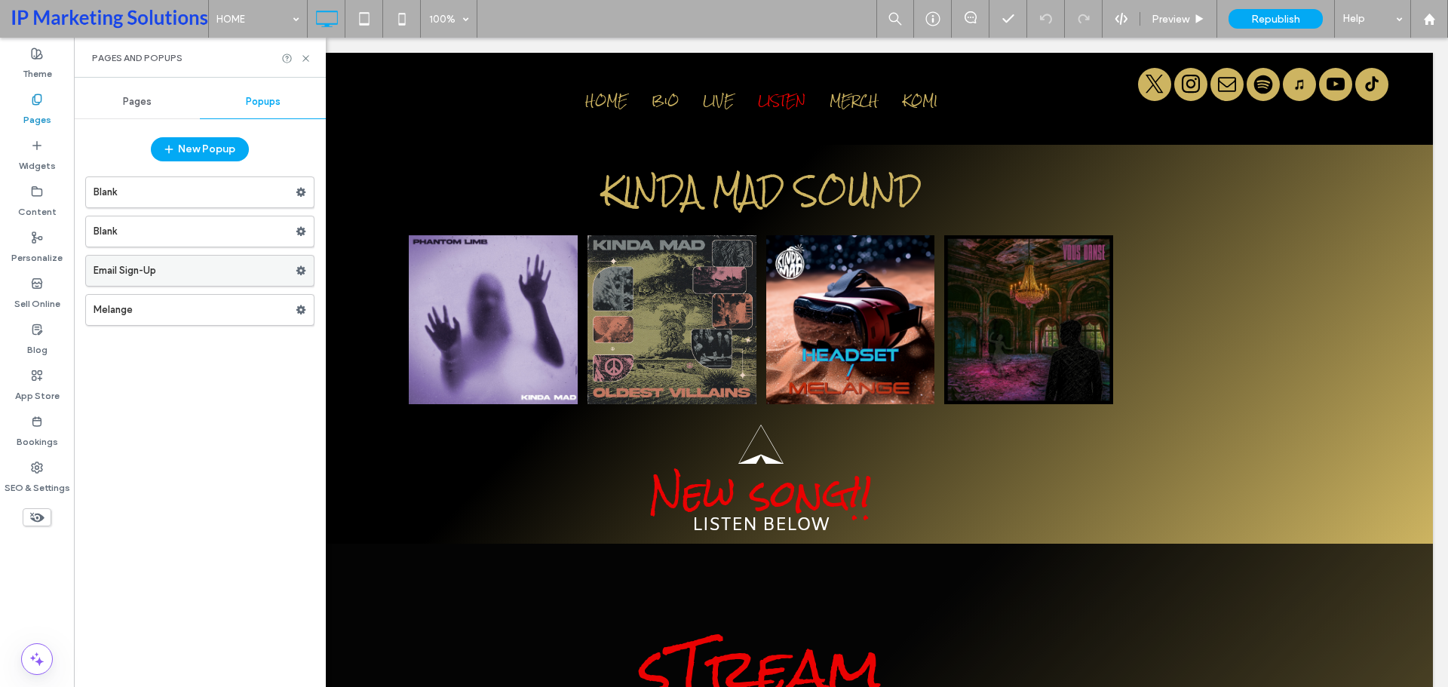
click at [200, 272] on label "Email Sign-Up" at bounding box center [195, 271] width 202 height 30
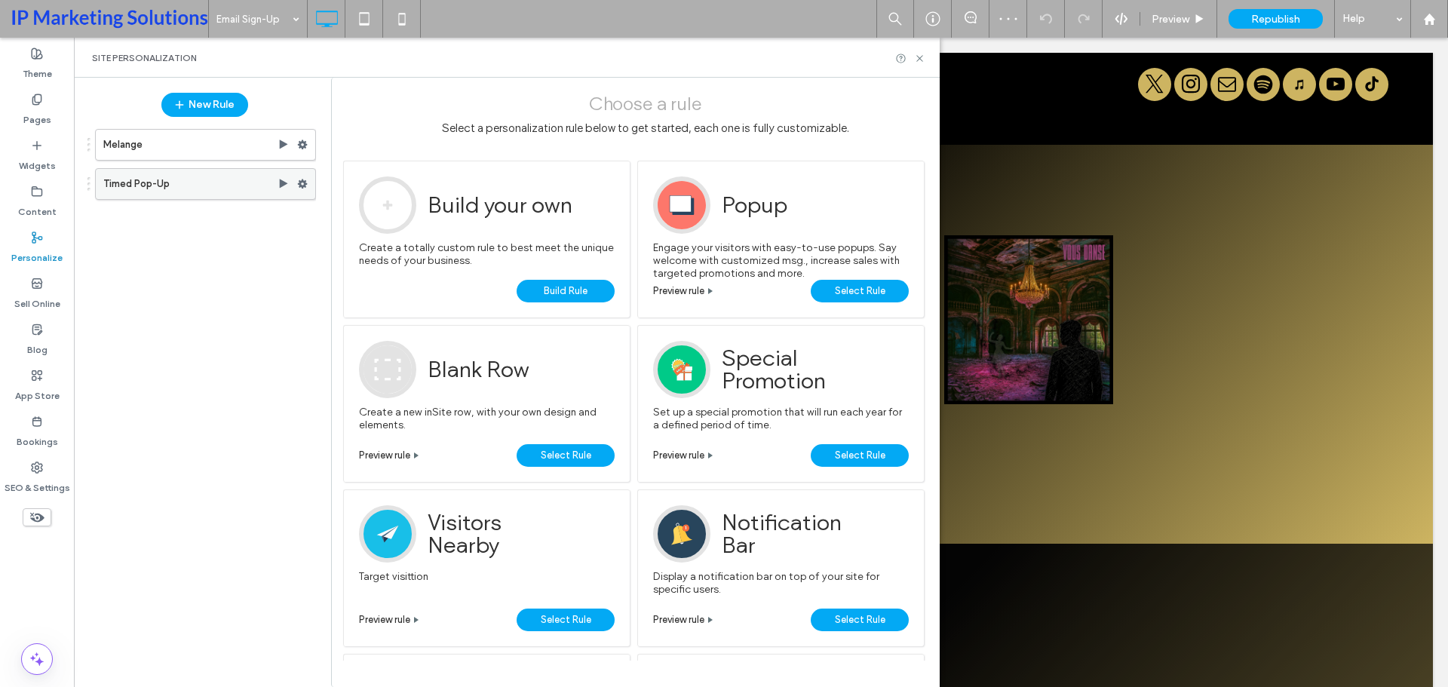
click at [185, 186] on label "Timed Pop-Up" at bounding box center [190, 184] width 174 height 30
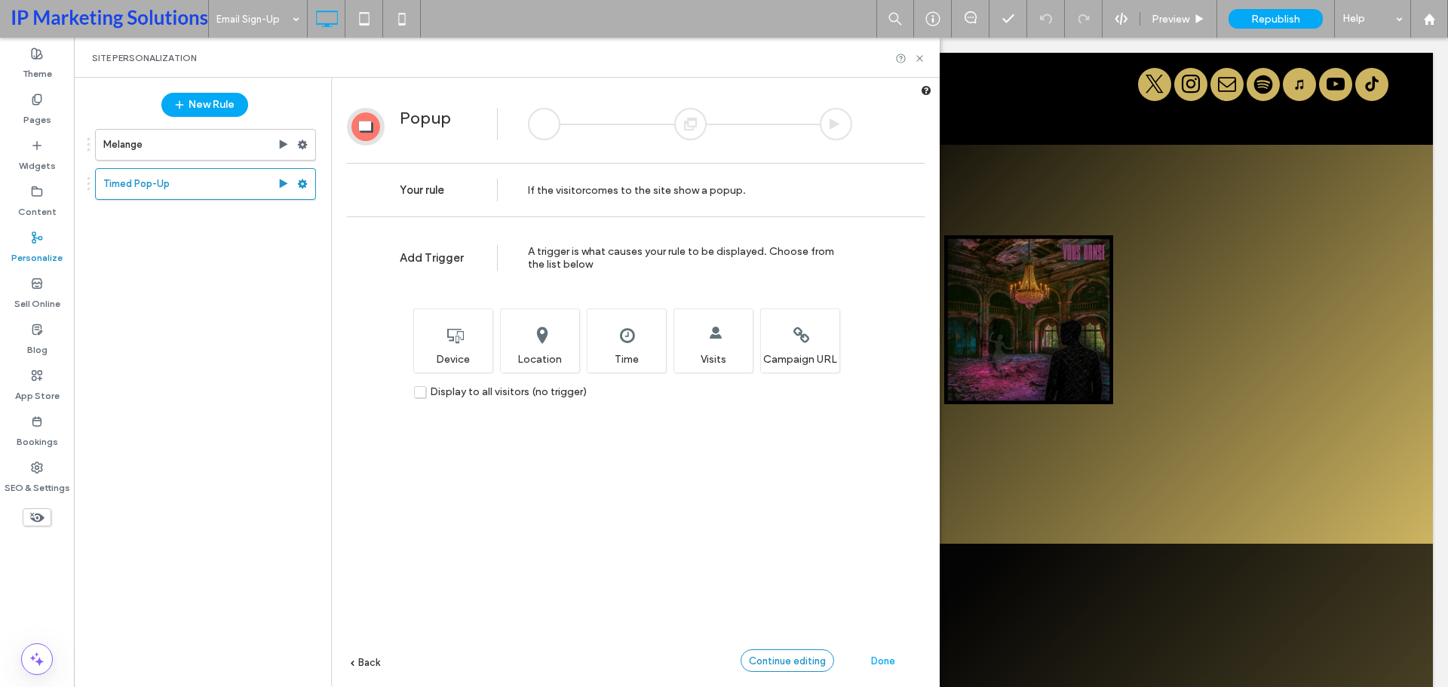
click at [805, 653] on div "Continue editing" at bounding box center [788, 660] width 94 height 23
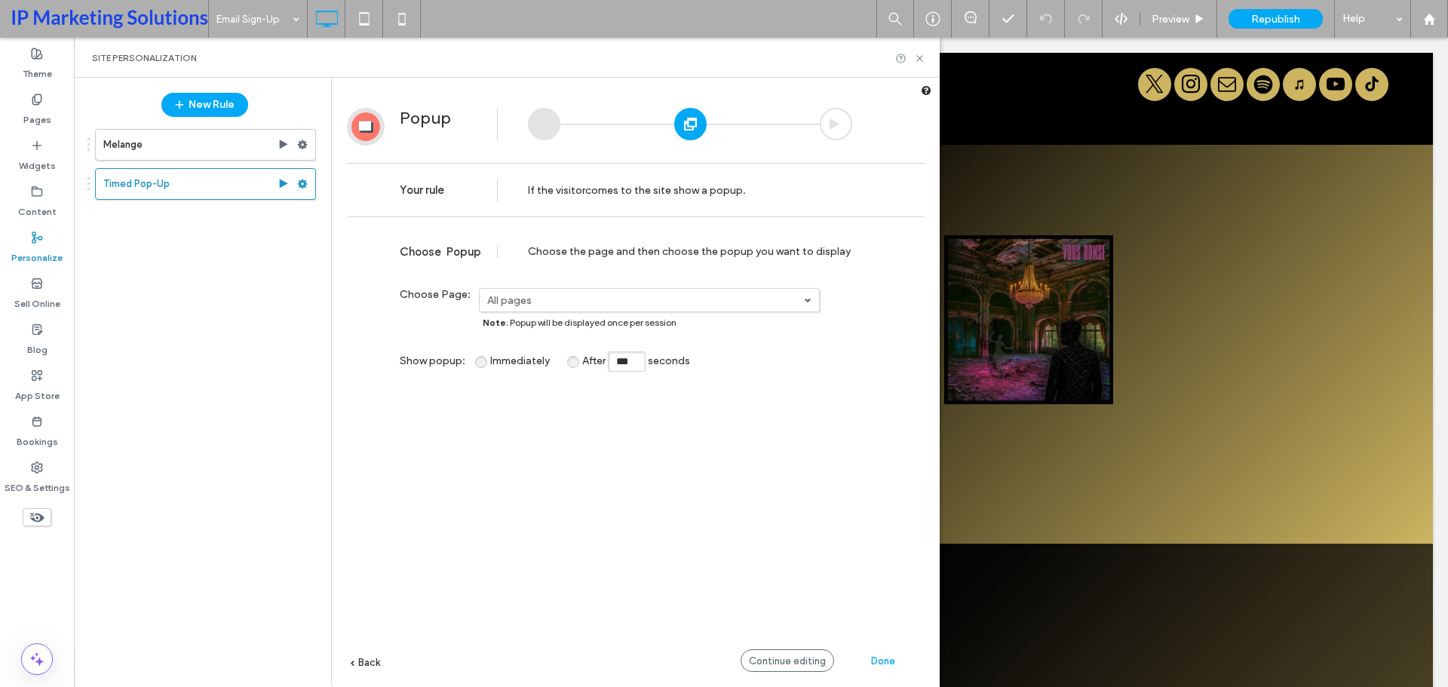
click at [611, 247] on div "Choose the page and then choose the popup you want to display" at bounding box center [690, 251] width 324 height 13
click at [820, 660] on span "Continue editing" at bounding box center [787, 661] width 77 height 11
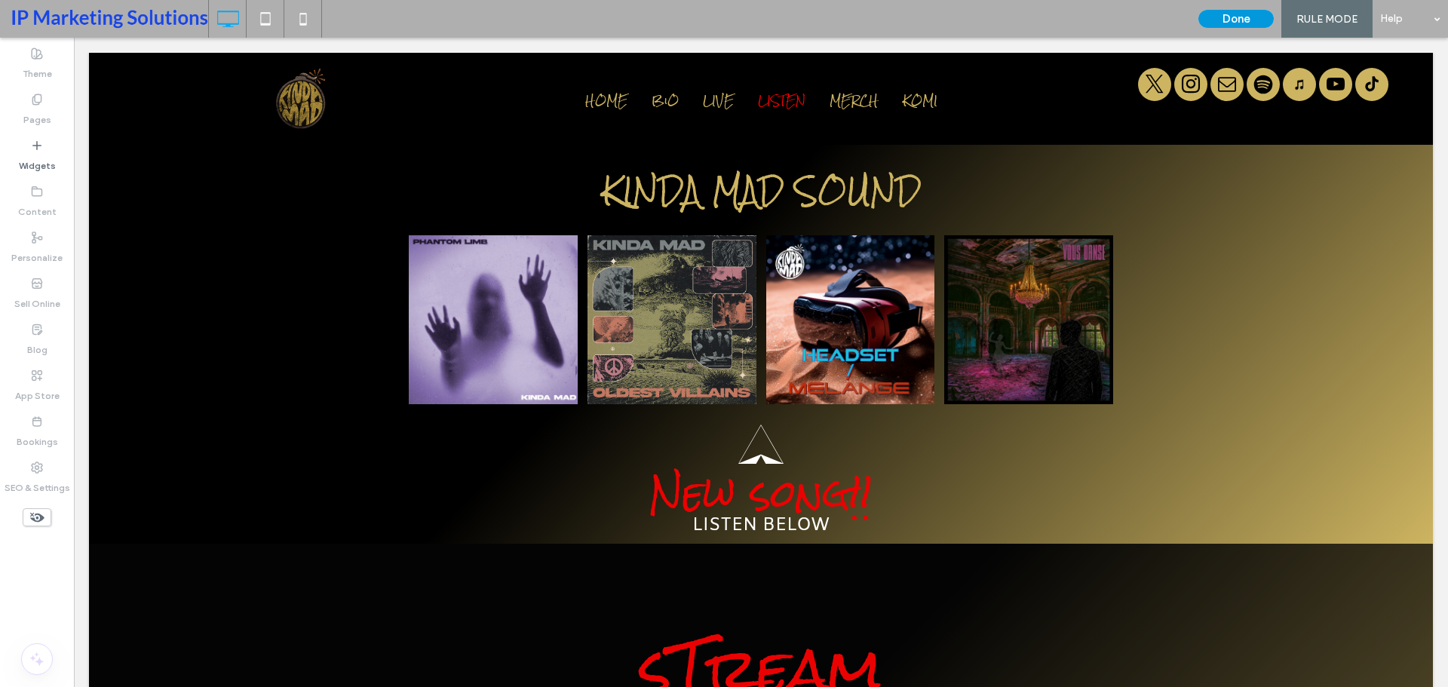
click at [1233, 20] on button "Done" at bounding box center [1236, 19] width 75 height 18
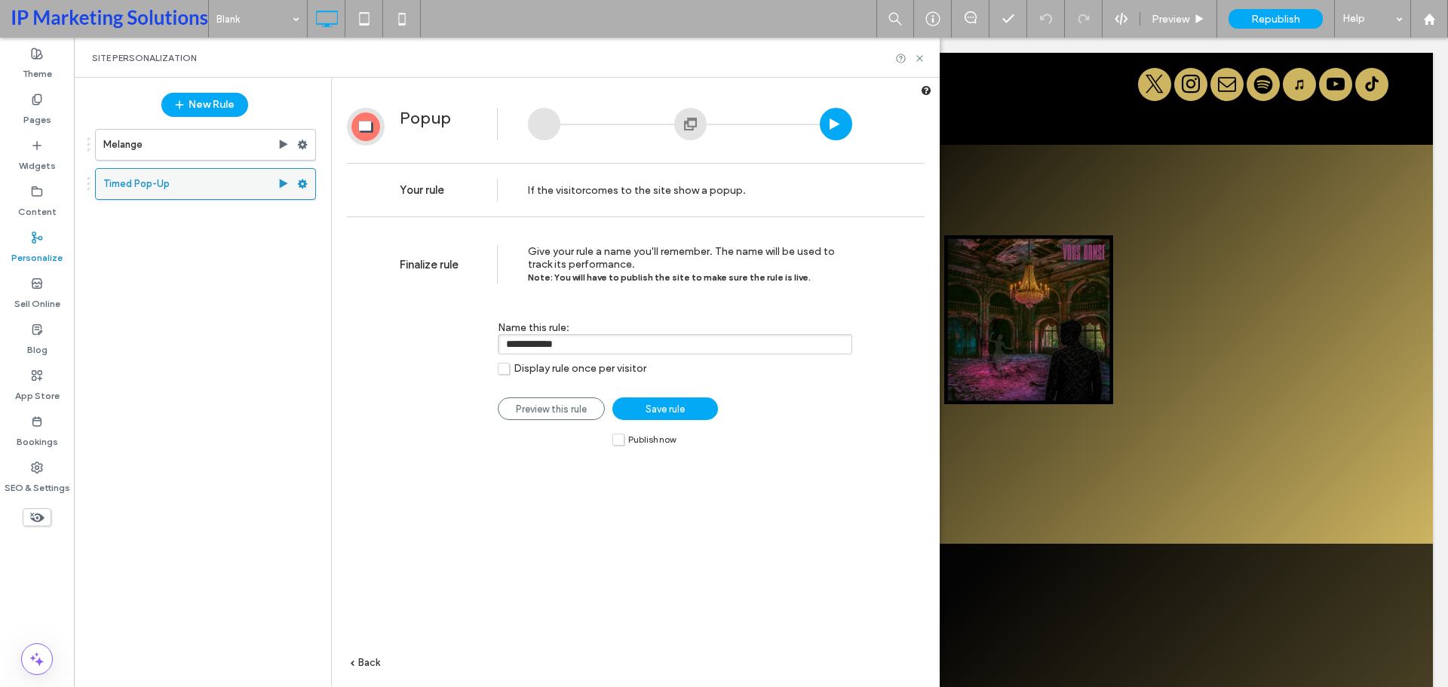
click at [303, 183] on icon at bounding box center [302, 184] width 11 height 11
click at [838, 134] on div at bounding box center [836, 124] width 32 height 32
click at [688, 117] on div at bounding box center [690, 124] width 32 height 32
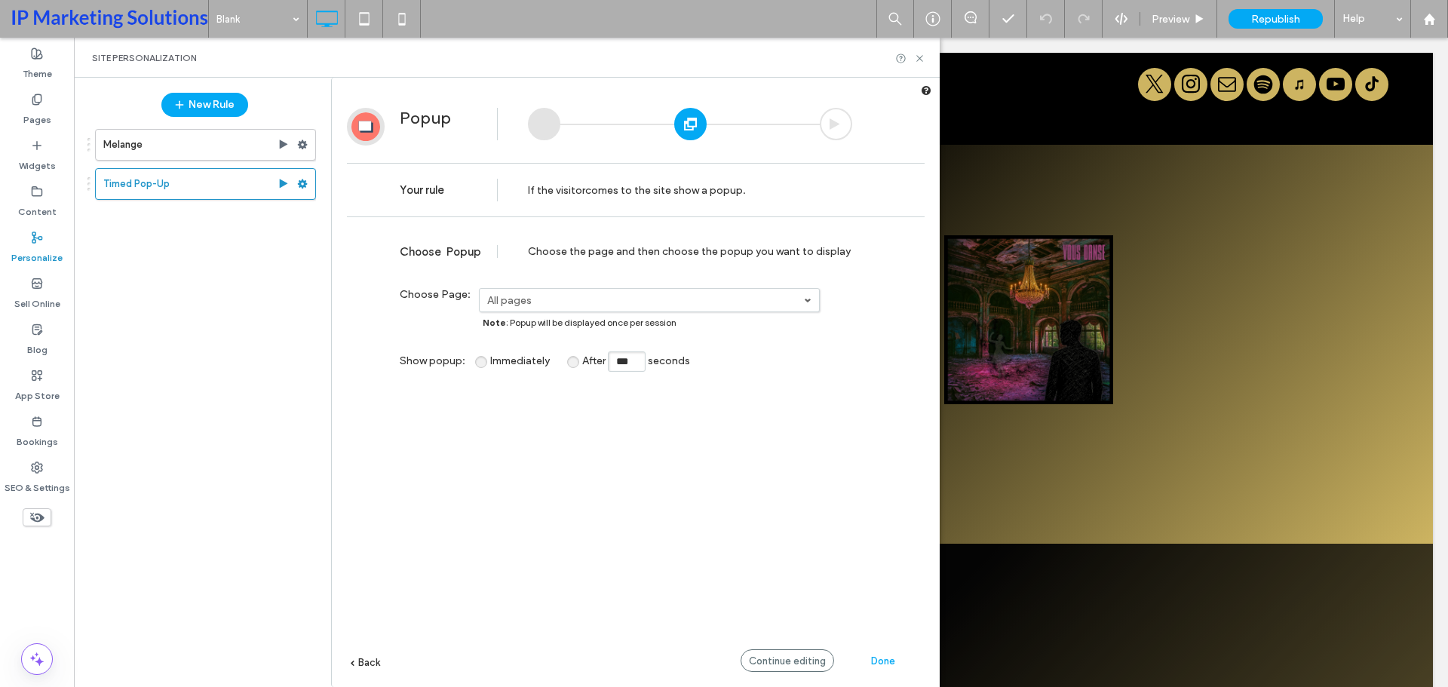
click at [558, 294] on label "All pages" at bounding box center [645, 300] width 317 height 13
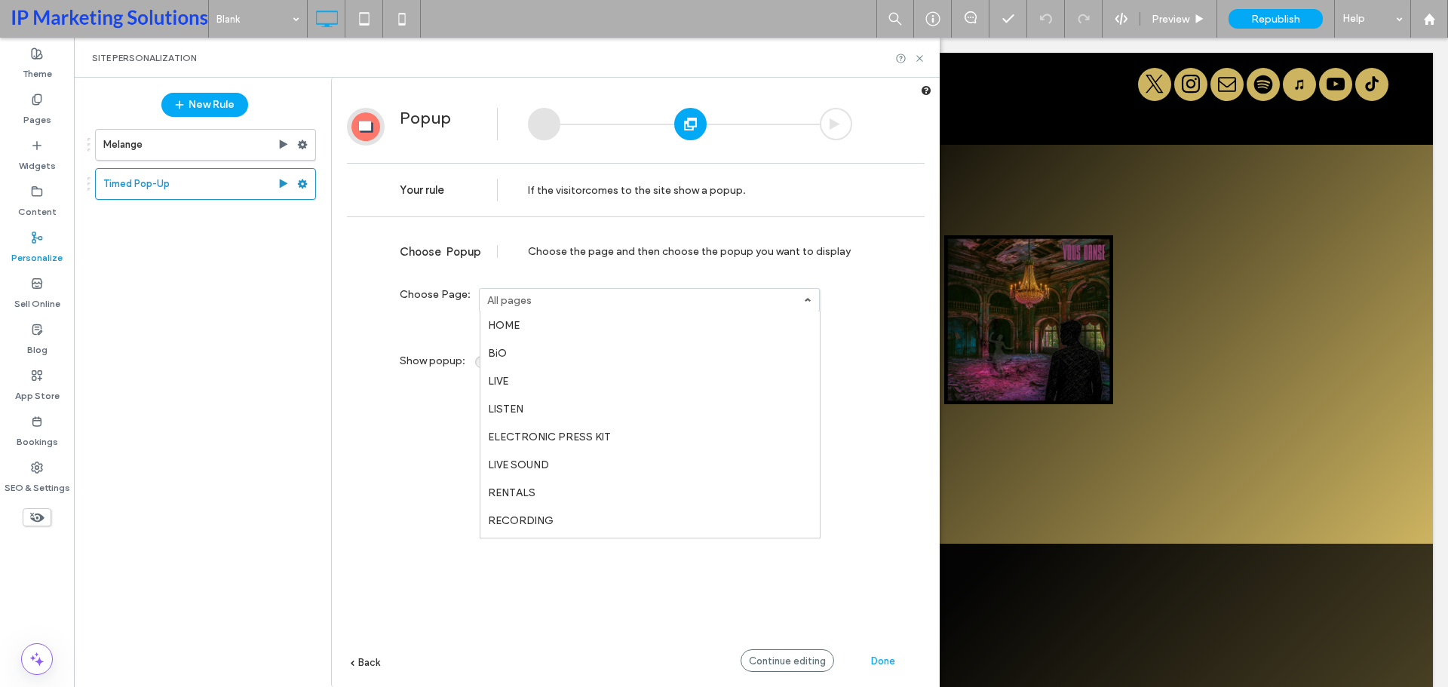
scroll to position [192, 0]
click at [542, 524] on link "All pages" at bounding box center [650, 524] width 339 height 28
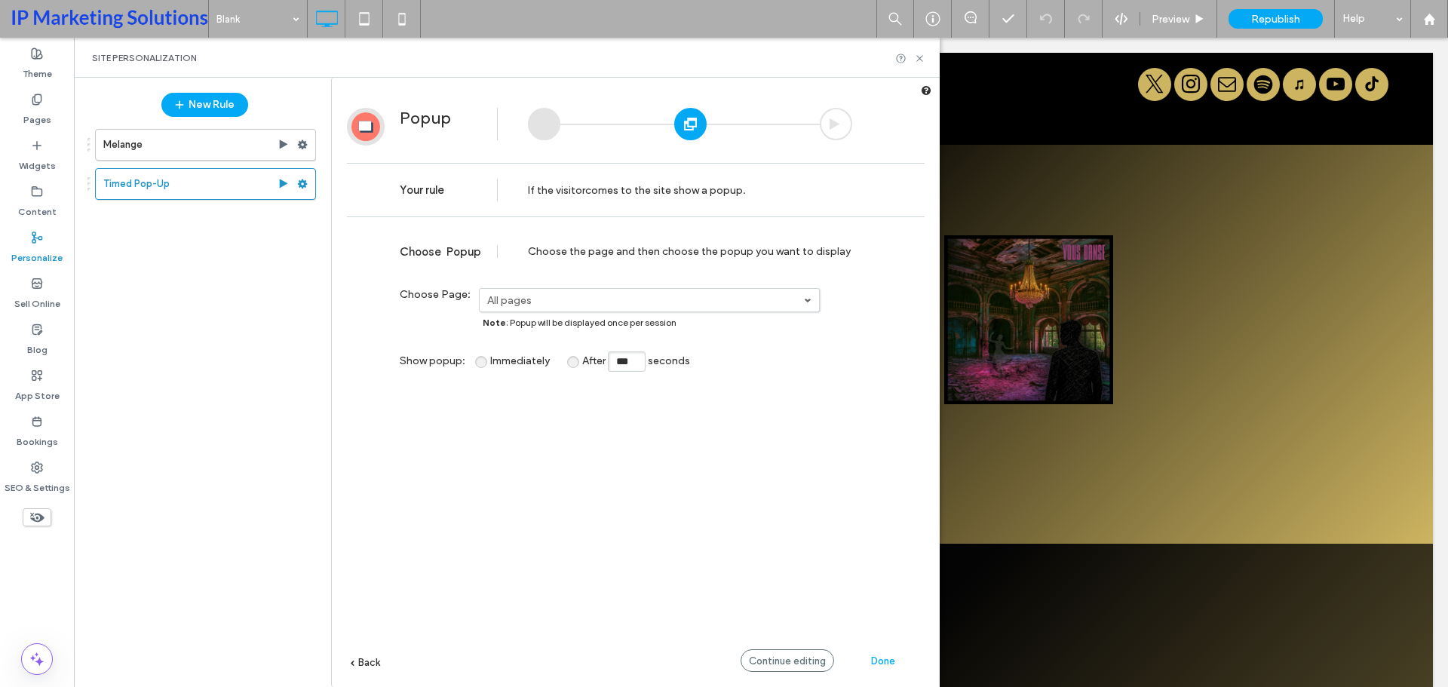
click at [579, 254] on div "Choose the page and then choose the popup you want to display" at bounding box center [690, 251] width 324 height 13
click at [431, 252] on span "Choose" at bounding box center [422, 252] width 45 height 14
click at [592, 257] on div "Choose the page and then choose the popup you want to display" at bounding box center [690, 251] width 324 height 13
click at [574, 301] on label "All pages" at bounding box center [645, 300] width 317 height 13
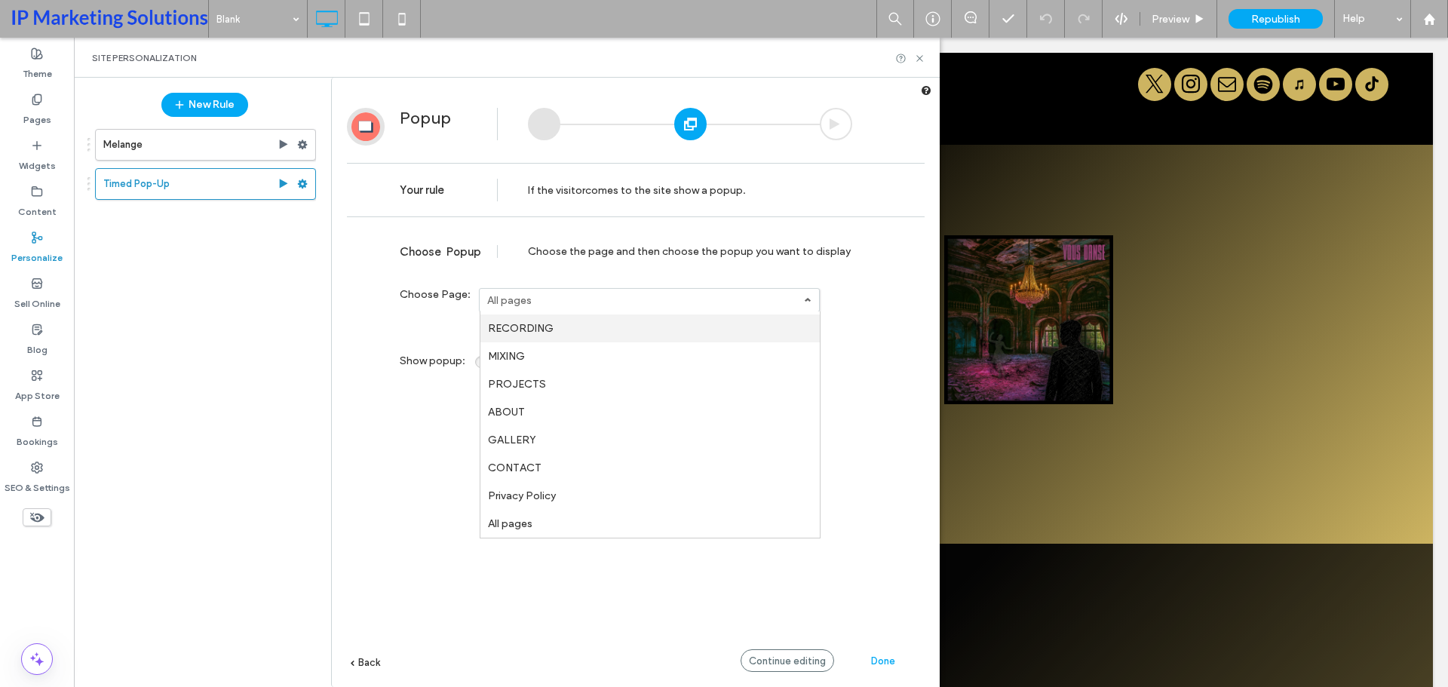
click at [521, 336] on link "RECORDING" at bounding box center [650, 329] width 339 height 28
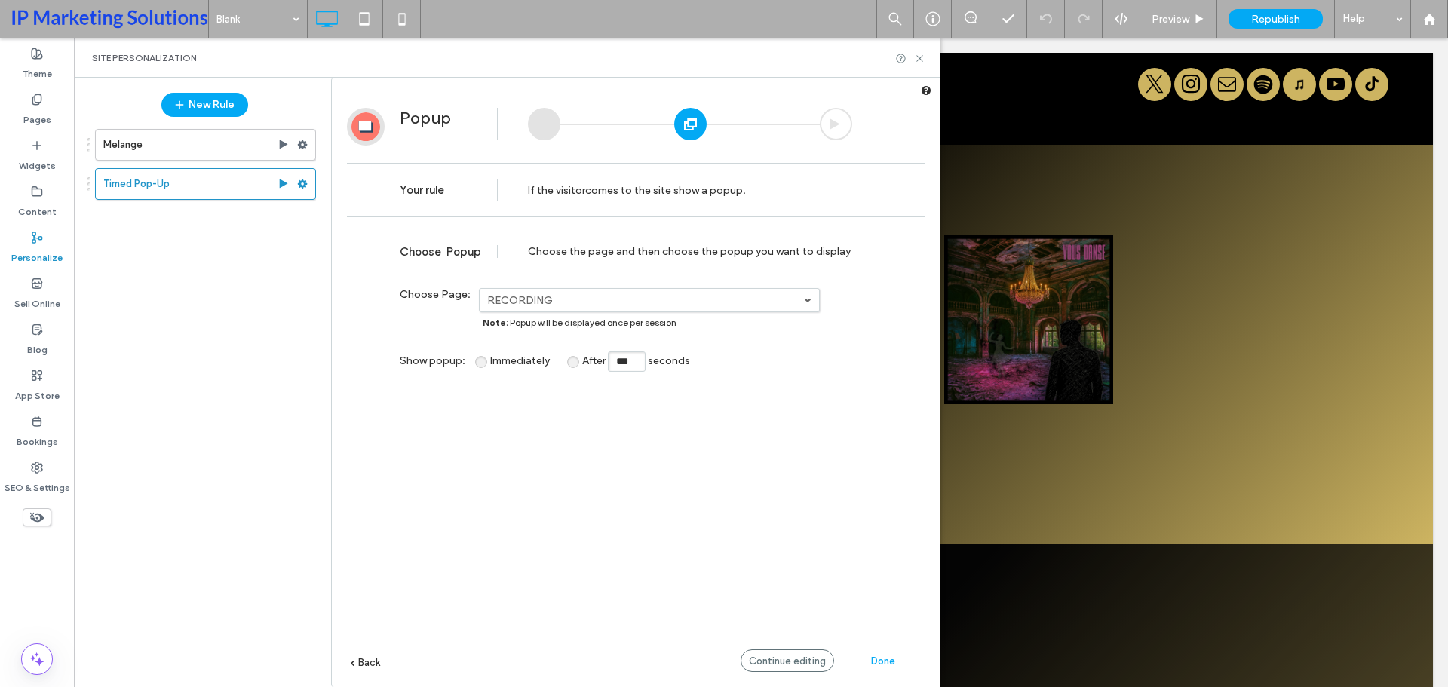
click at [566, 295] on label "RECORDING" at bounding box center [645, 300] width 317 height 13
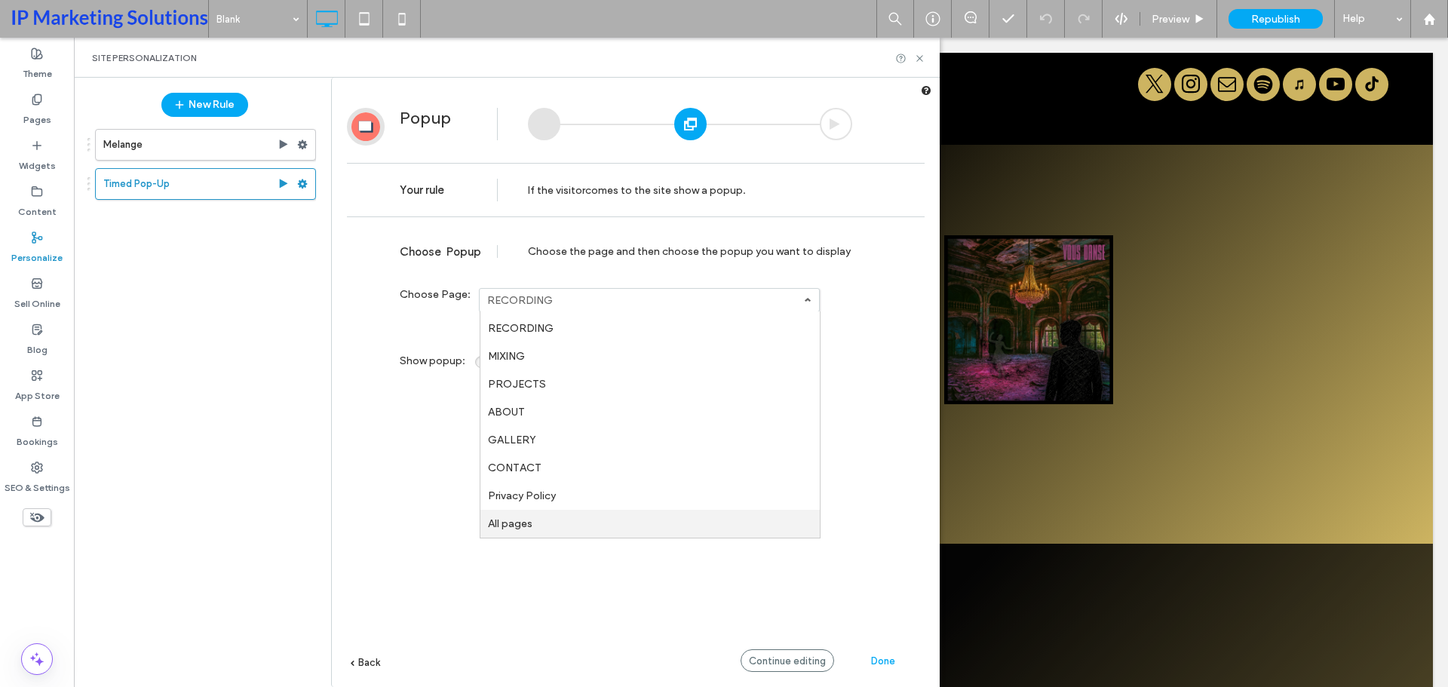
click at [502, 521] on label "All pages" at bounding box center [510, 523] width 45 height 13
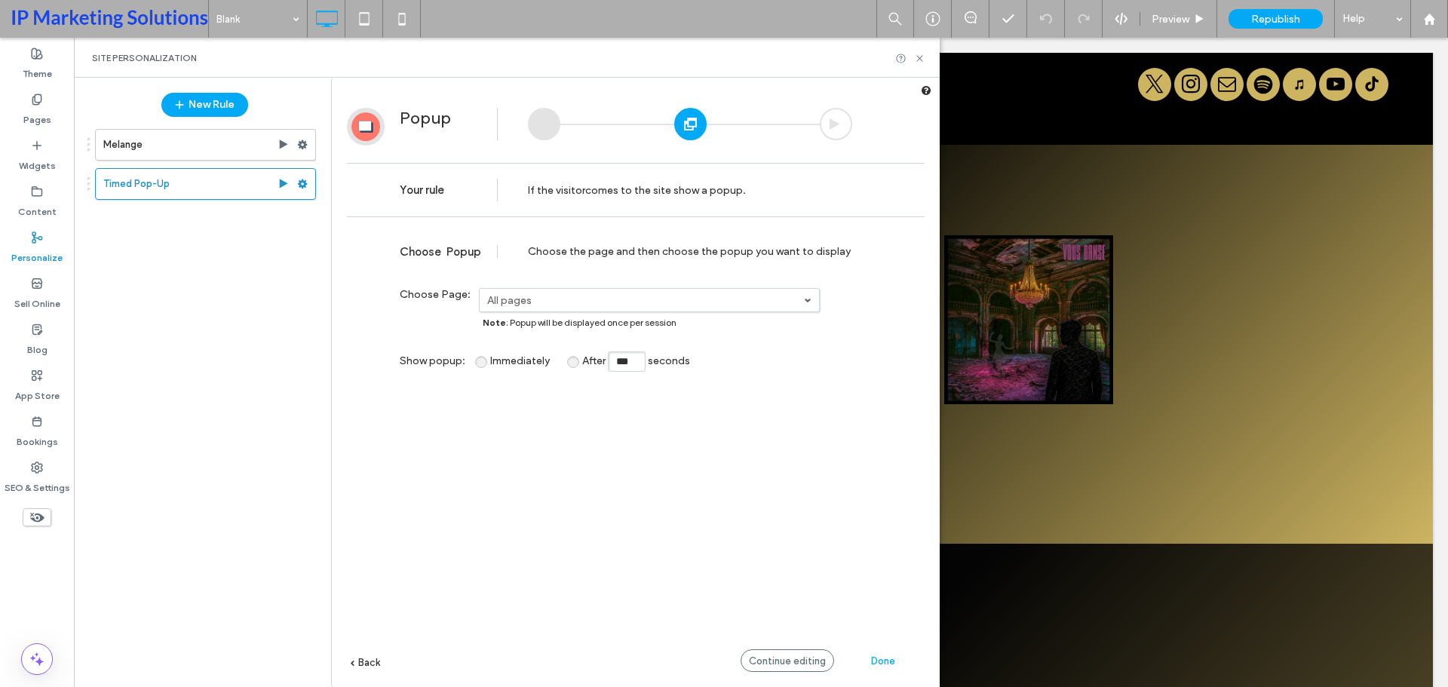
click at [539, 121] on div at bounding box center [544, 124] width 32 height 32
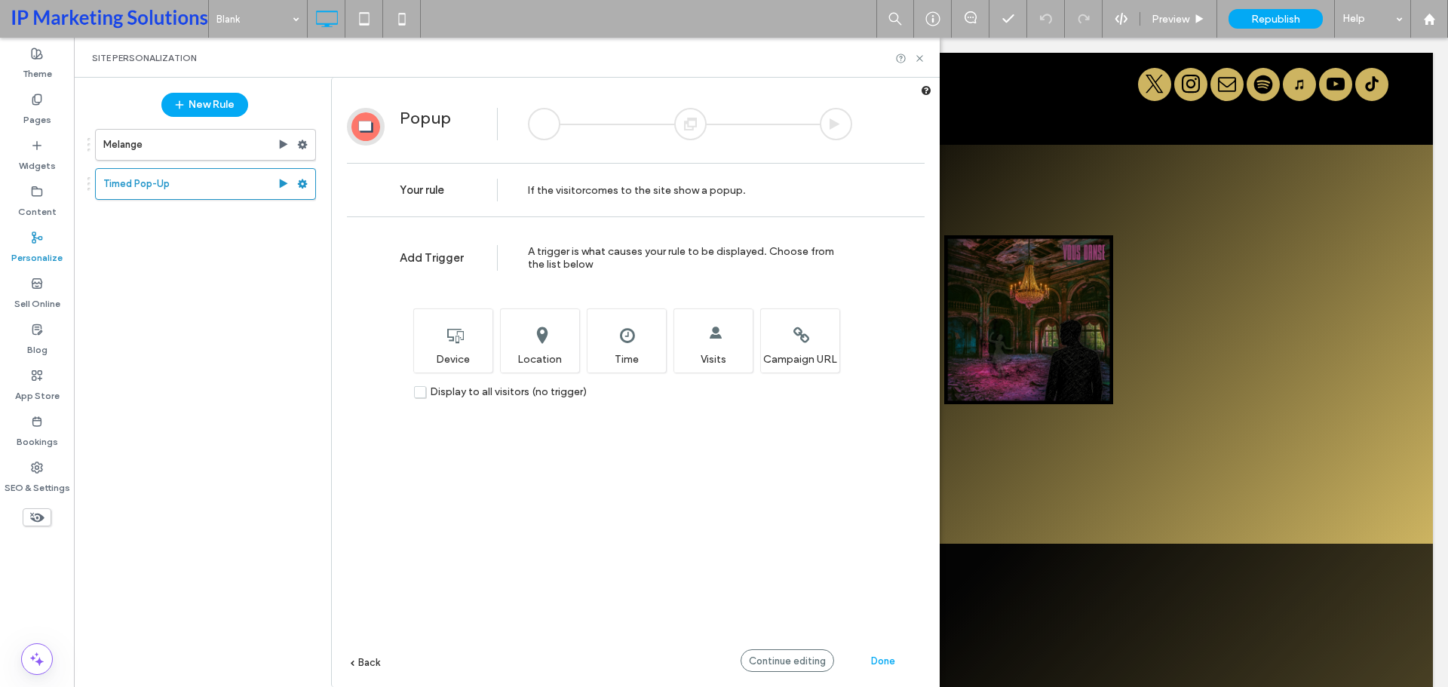
click at [696, 126] on div at bounding box center [690, 124] width 32 height 32
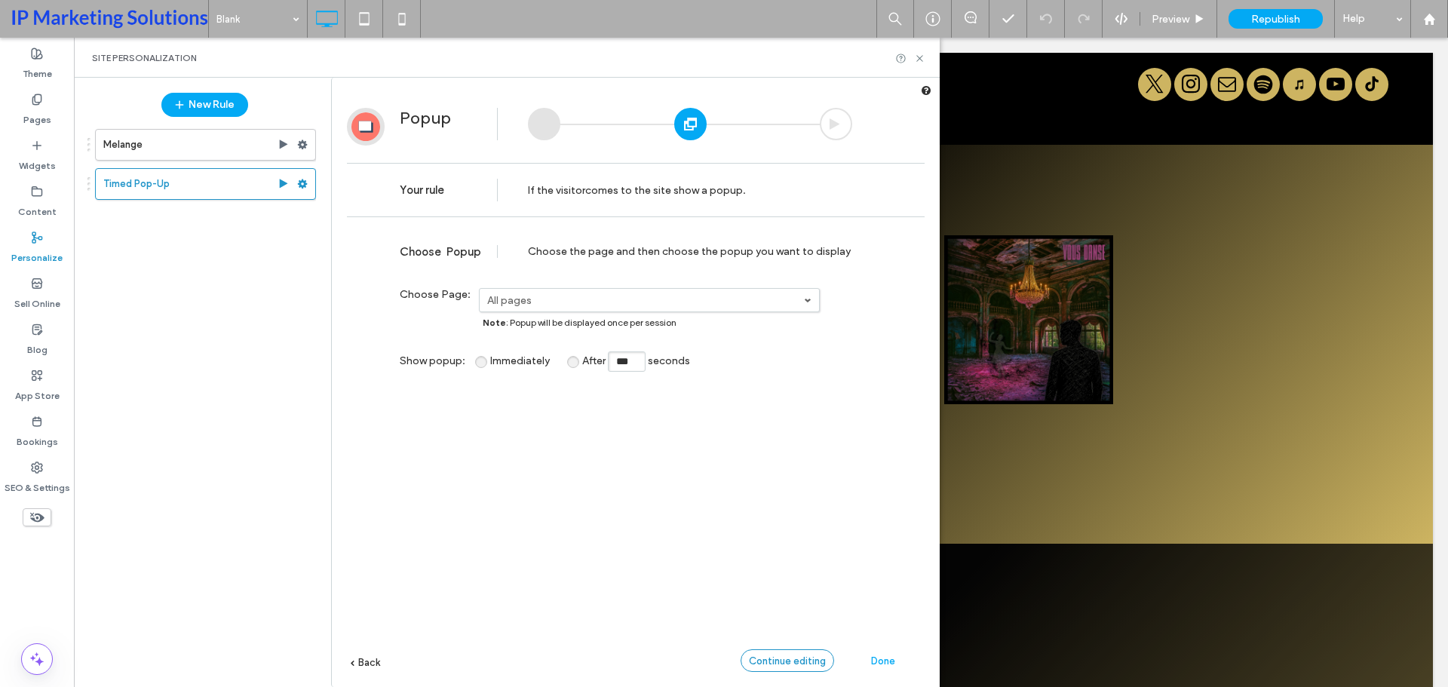
click at [787, 662] on span "Continue editing" at bounding box center [787, 661] width 77 height 11
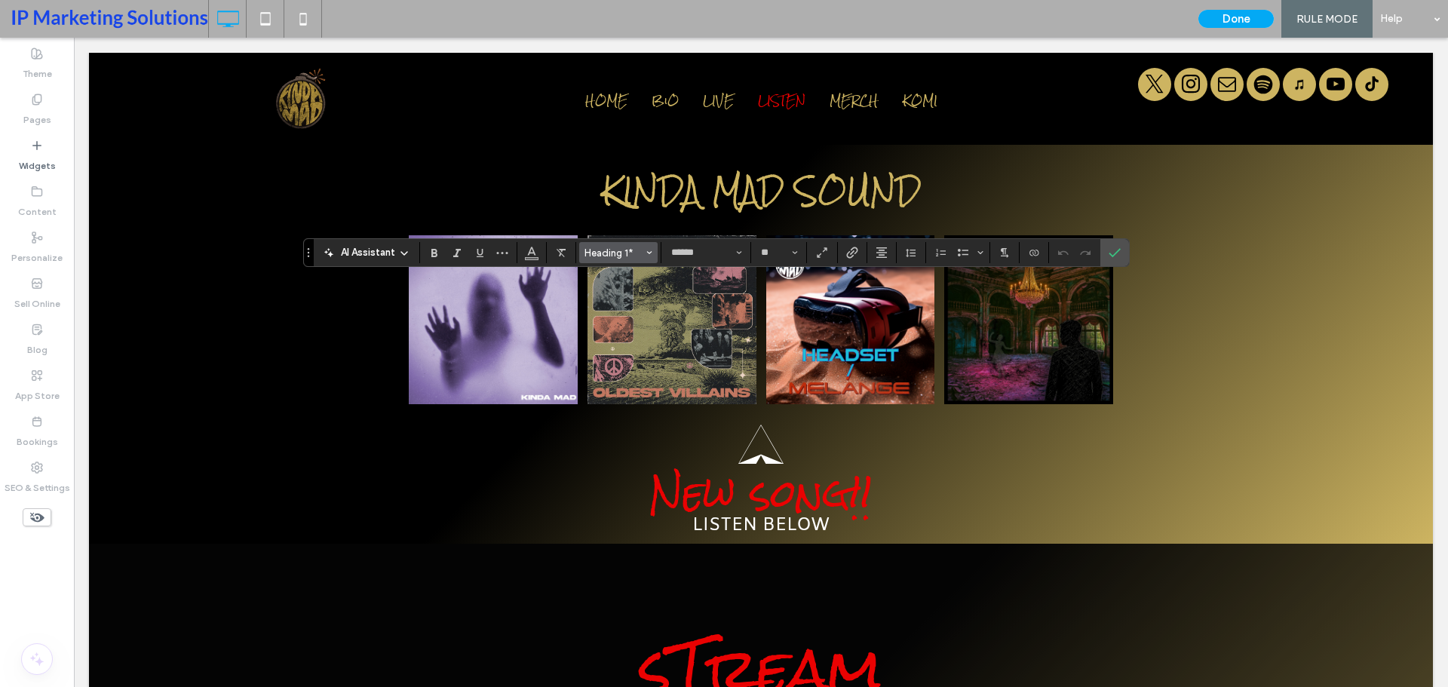
click at [642, 258] on span "Heading 1*" at bounding box center [614, 252] width 59 height 11
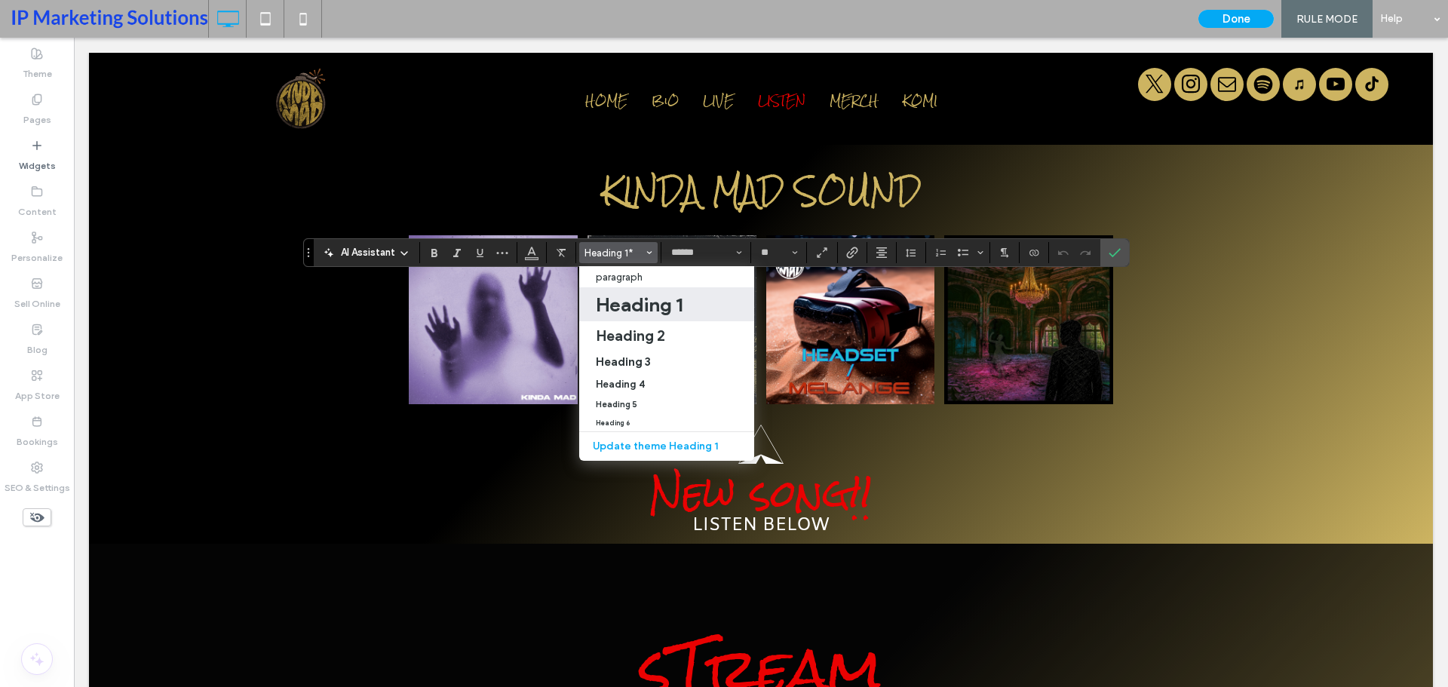
click at [642, 258] on span "Heading 1*" at bounding box center [614, 252] width 59 height 11
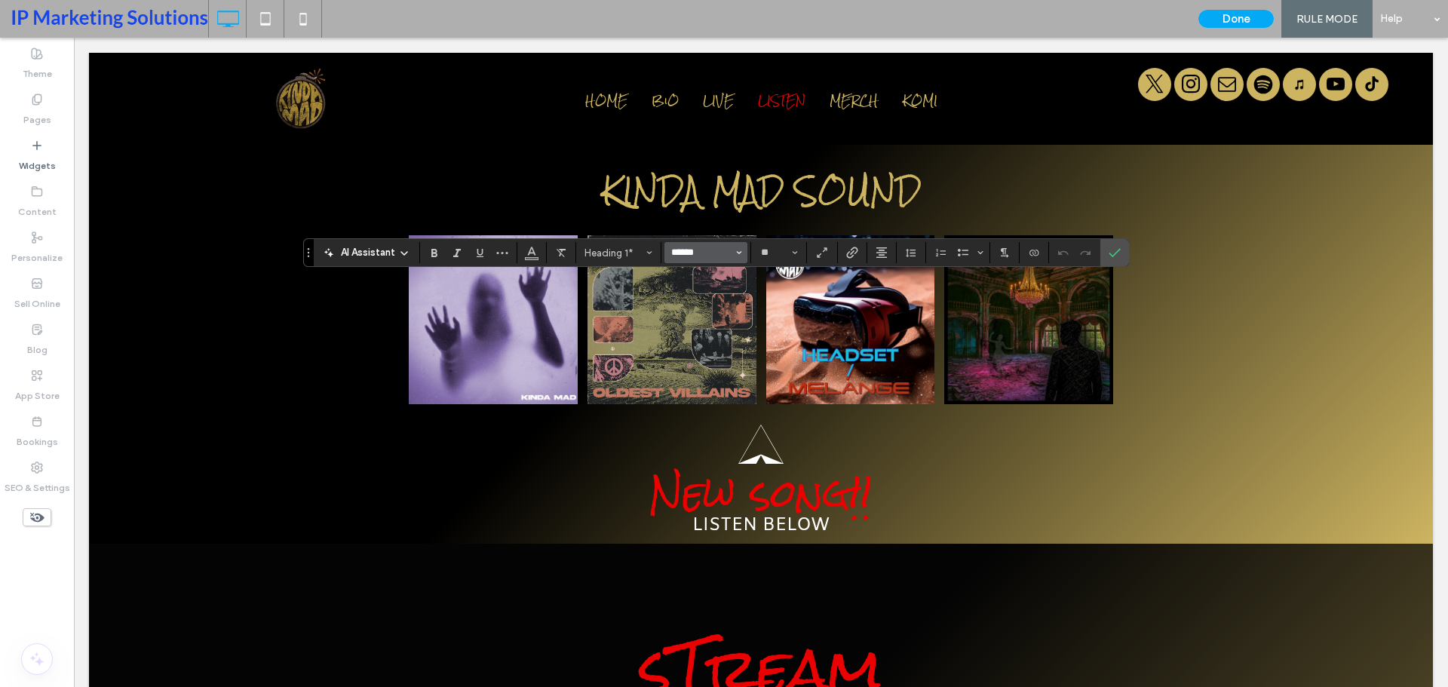
click at [707, 251] on input "******" at bounding box center [702, 253] width 64 height 12
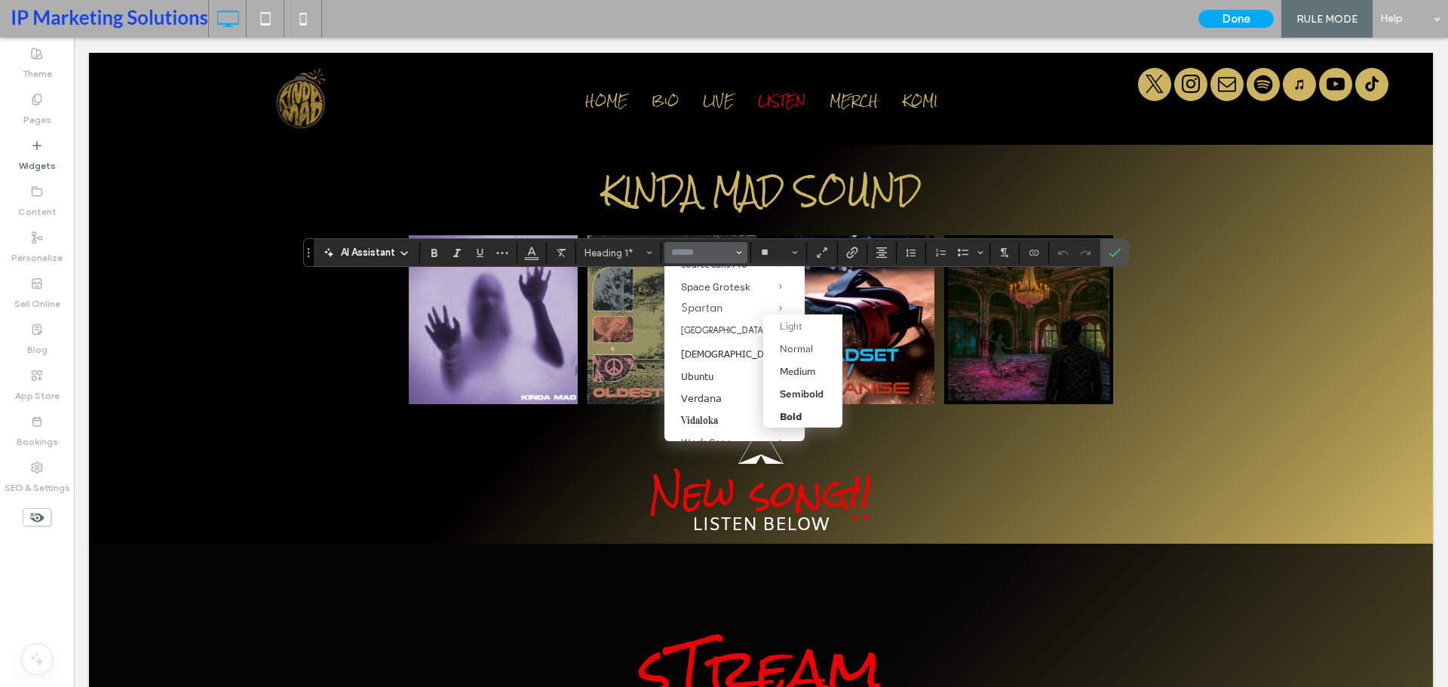
scroll to position [1584, 0]
click at [713, 179] on label "Rock Salt" at bounding box center [735, 162] width 140 height 33
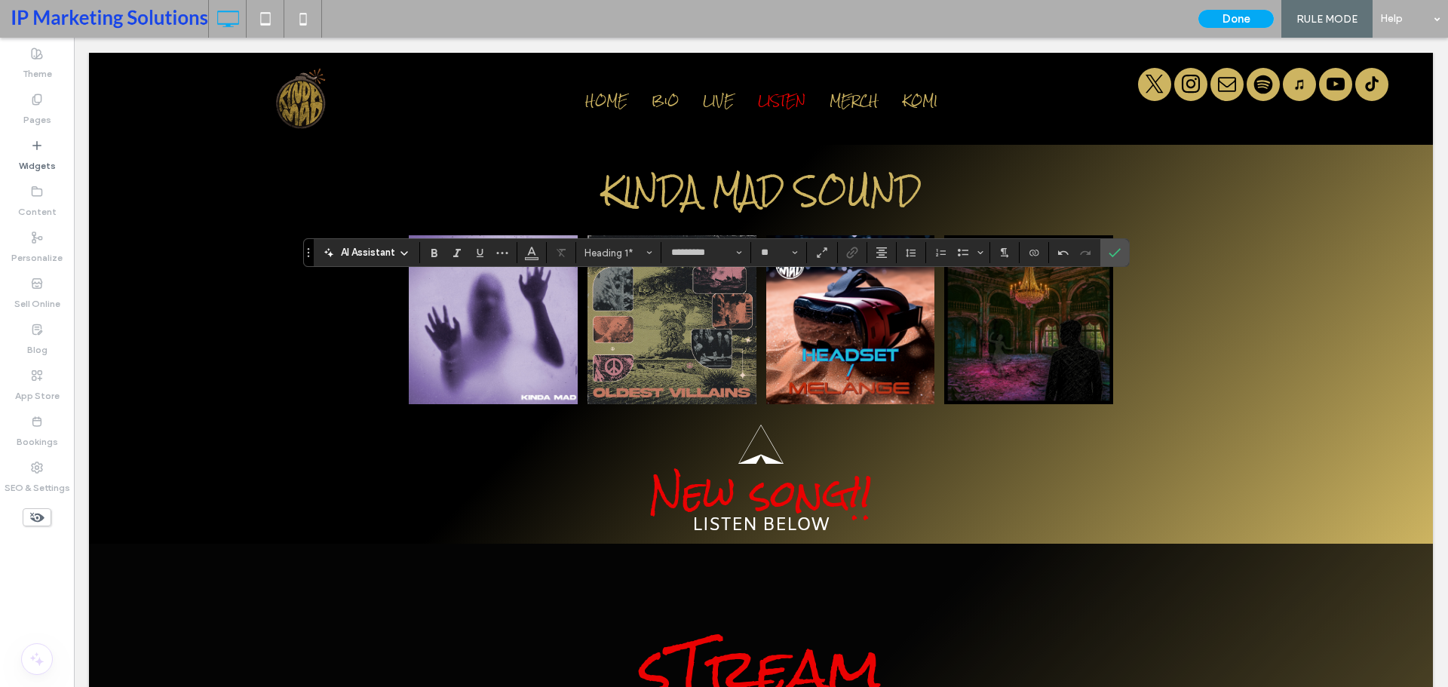
type input "*******"
type input "**"
type input "*********"
type input "**"
click at [1116, 256] on icon "Confirm" at bounding box center [1115, 253] width 12 height 12
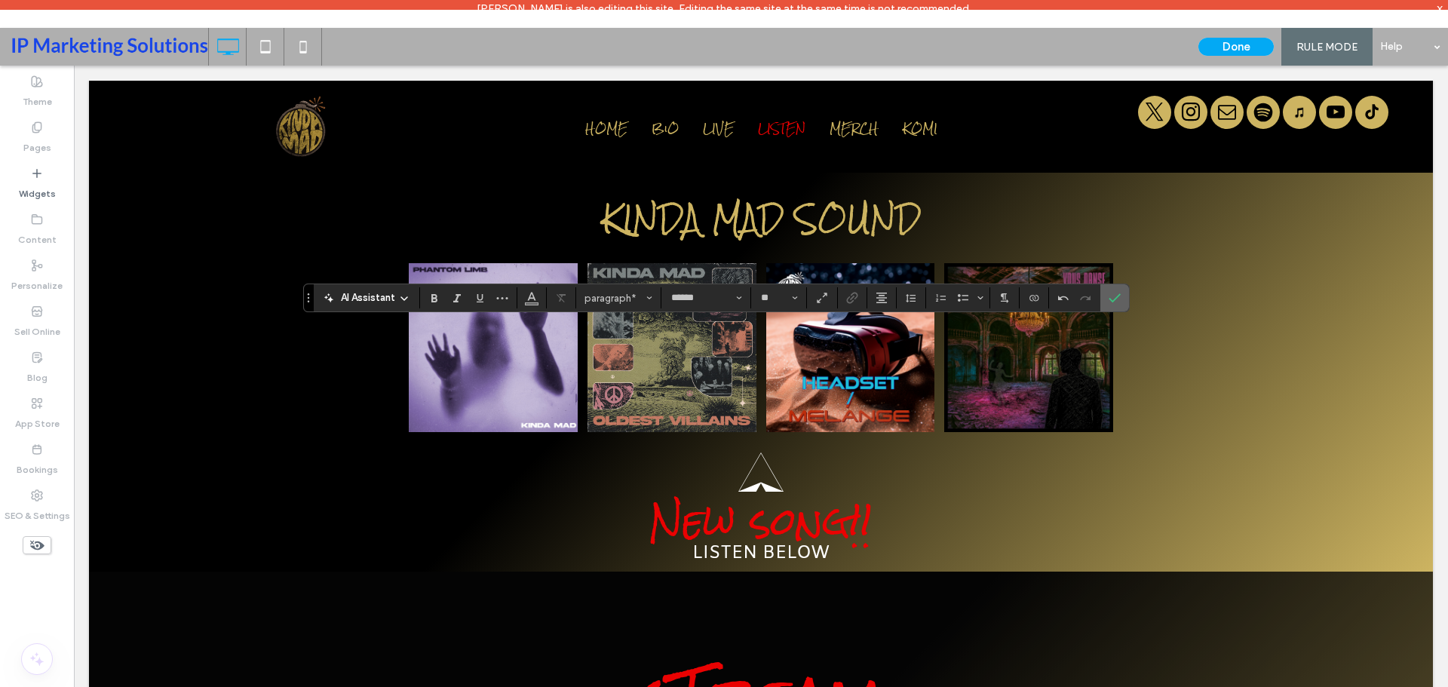
click at [1119, 306] on span "Confirm" at bounding box center [1115, 298] width 12 height 26
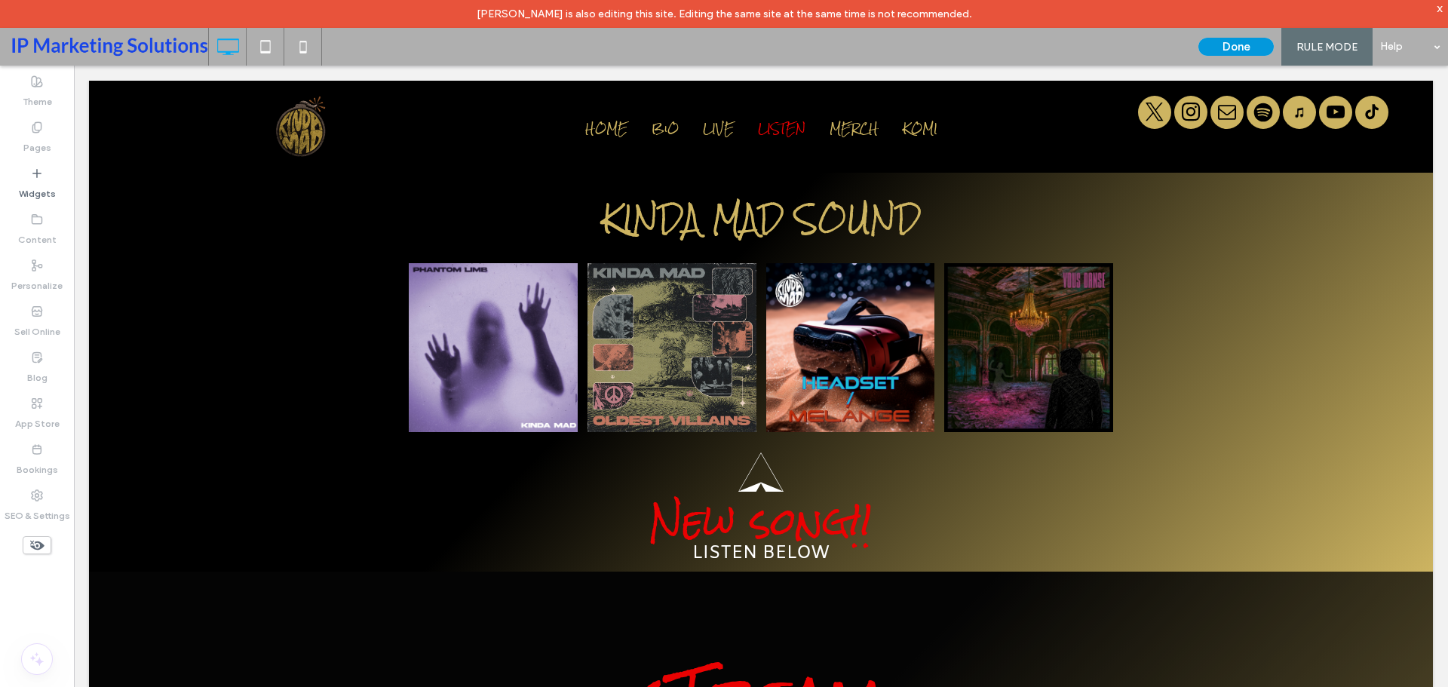
click at [1224, 44] on button "Done" at bounding box center [1236, 47] width 75 height 18
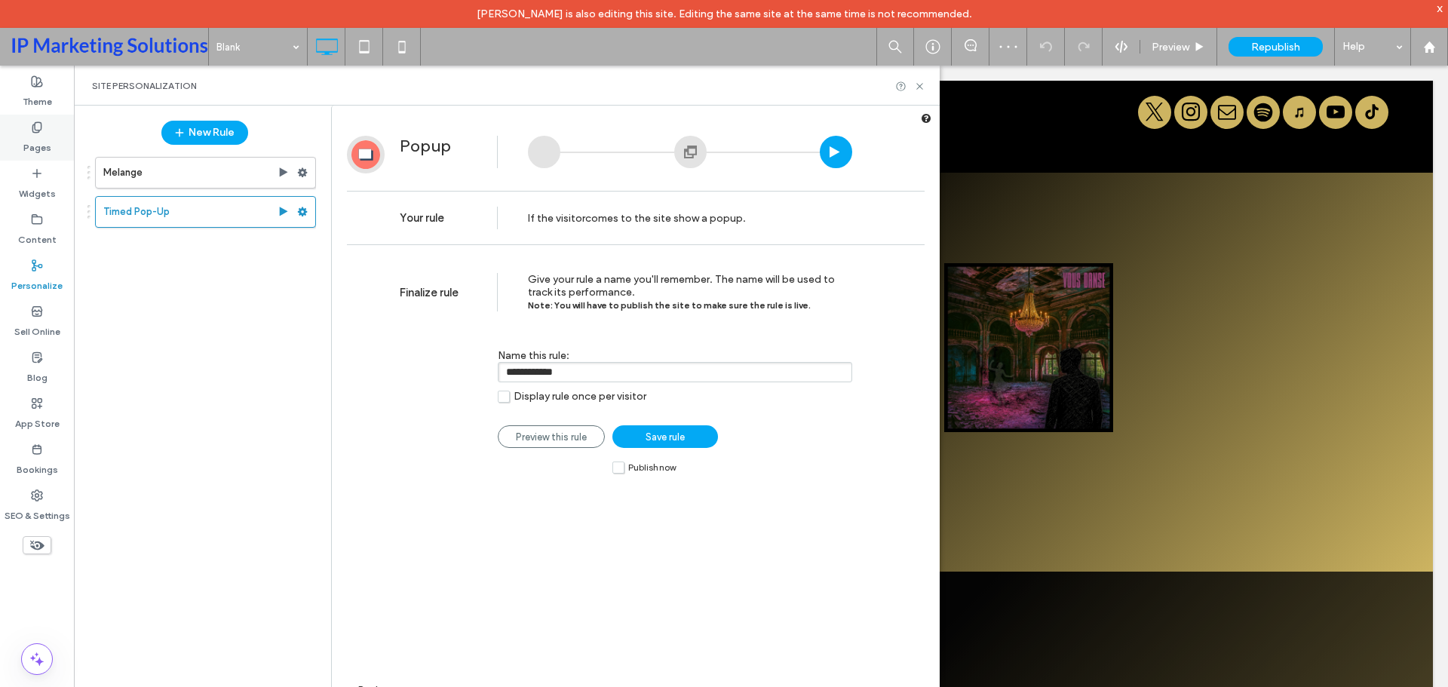
click at [34, 127] on icon at bounding box center [37, 127] width 12 height 12
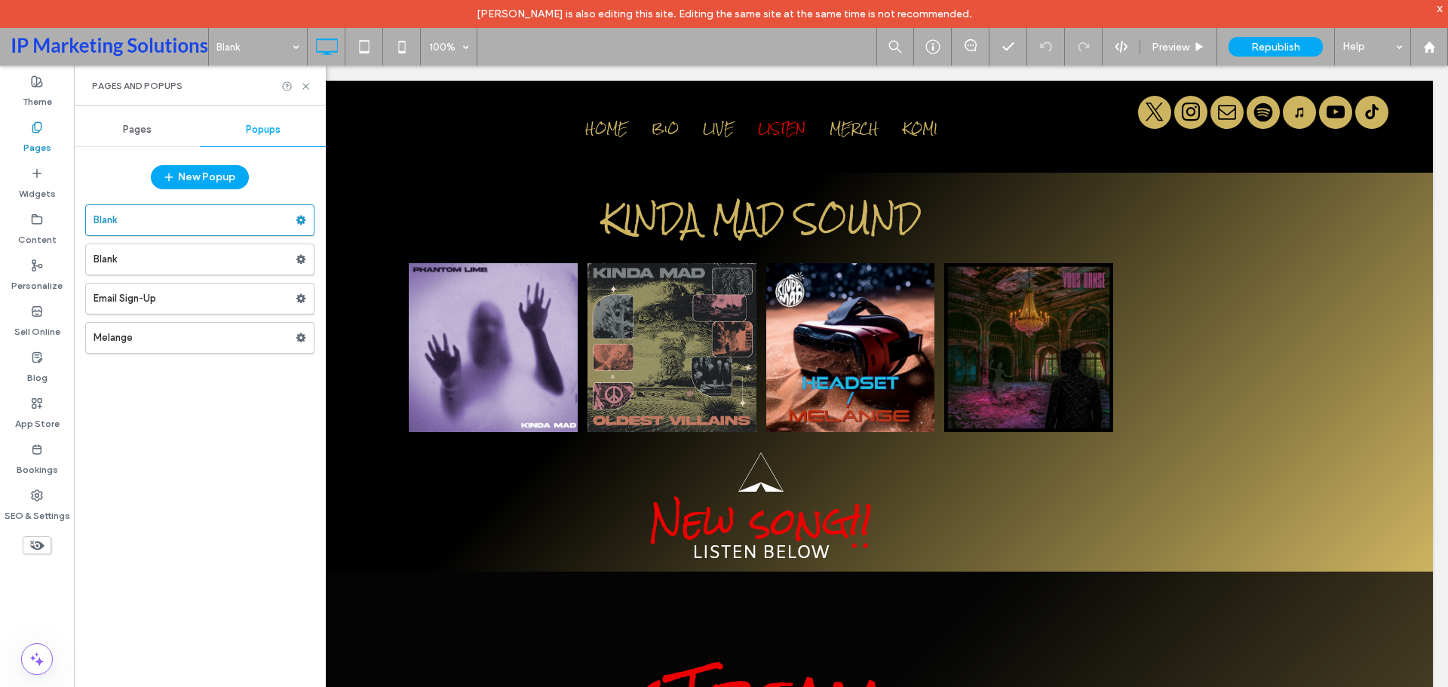
click at [114, 127] on div "Pages" at bounding box center [137, 129] width 126 height 33
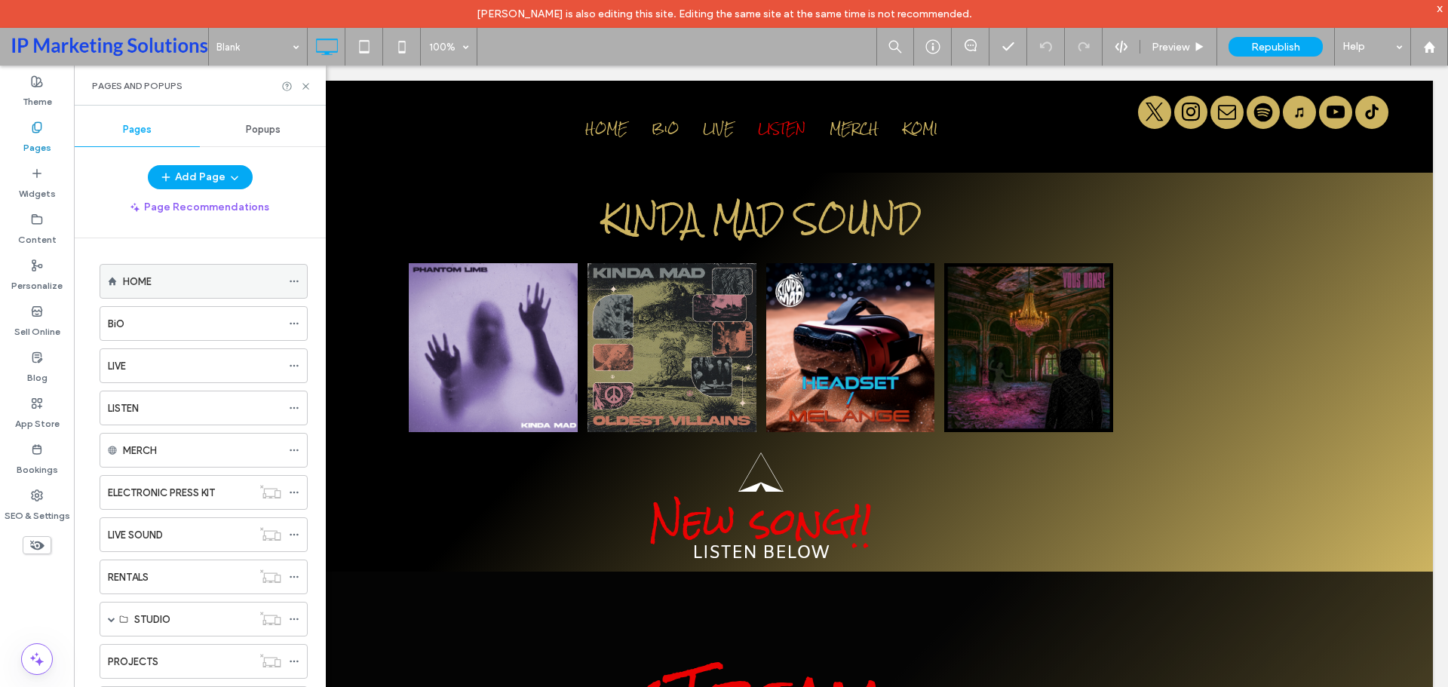
click at [167, 277] on div "HOME" at bounding box center [202, 282] width 158 height 16
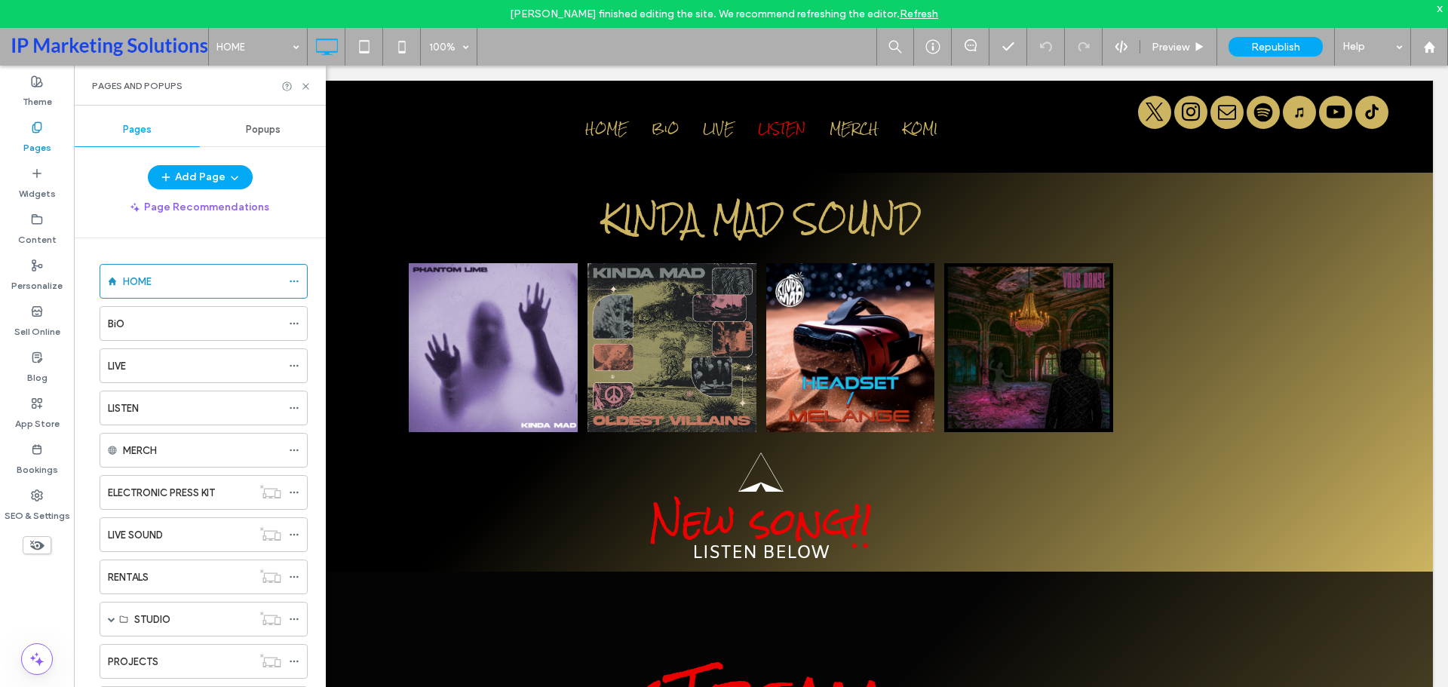
click at [280, 132] on span "Popups" at bounding box center [263, 130] width 35 height 12
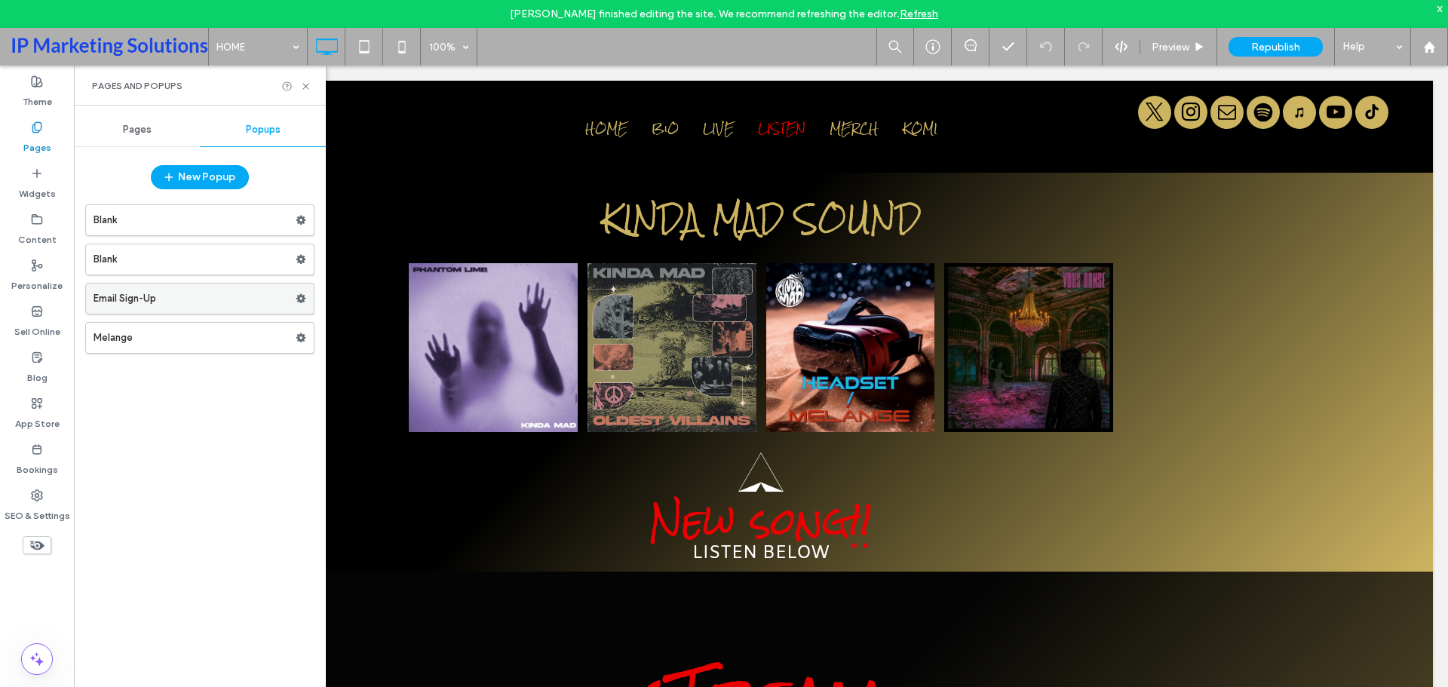
click at [189, 305] on label "Email Sign-Up" at bounding box center [195, 299] width 202 height 30
click at [191, 228] on label "Blank" at bounding box center [195, 220] width 202 height 30
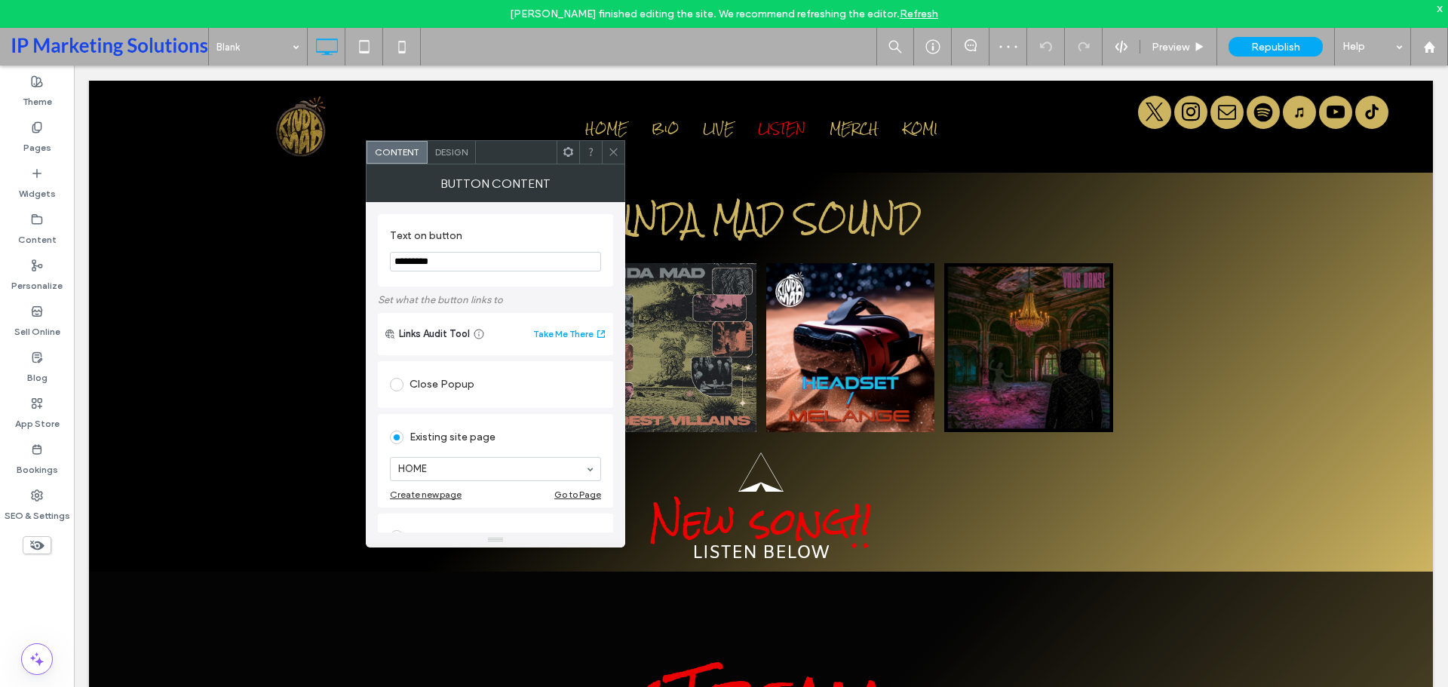
click at [492, 256] on input "*********" at bounding box center [495, 262] width 211 height 20
type input "*"
type input "*******"
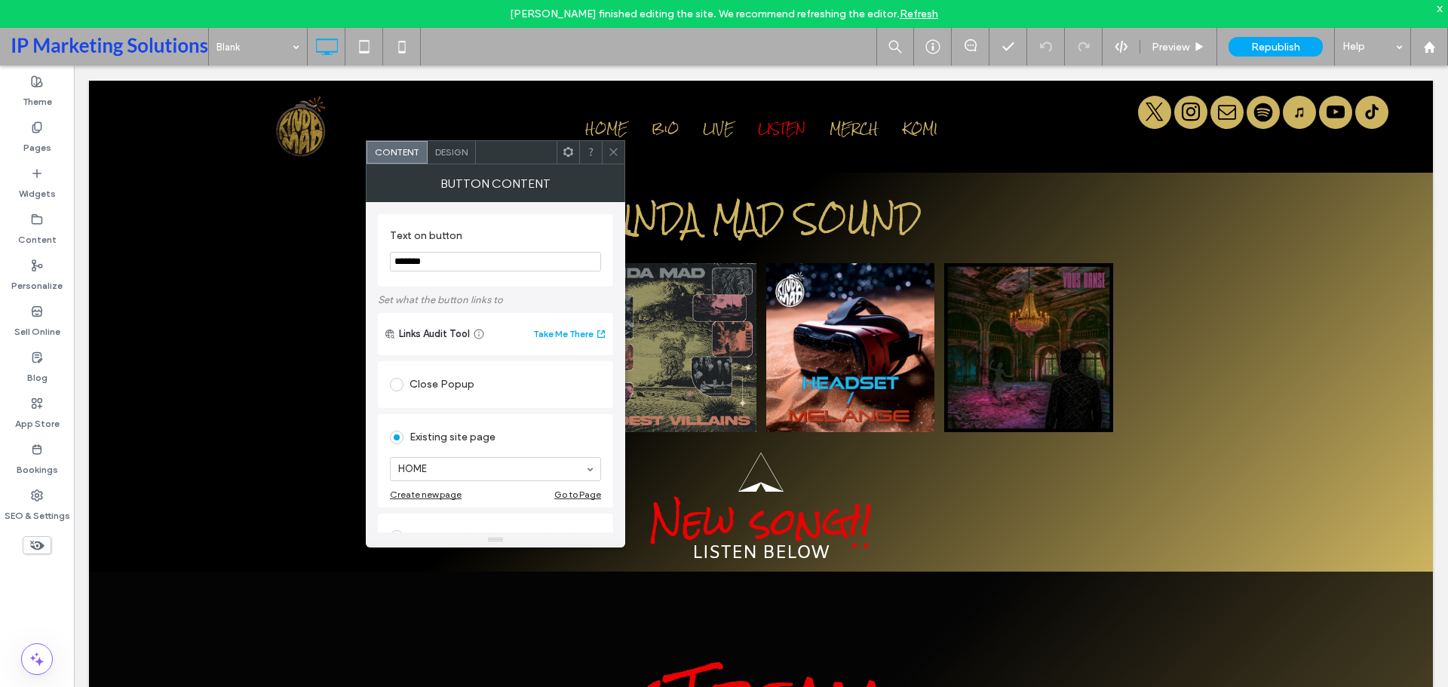
click at [616, 150] on icon at bounding box center [613, 151] width 11 height 11
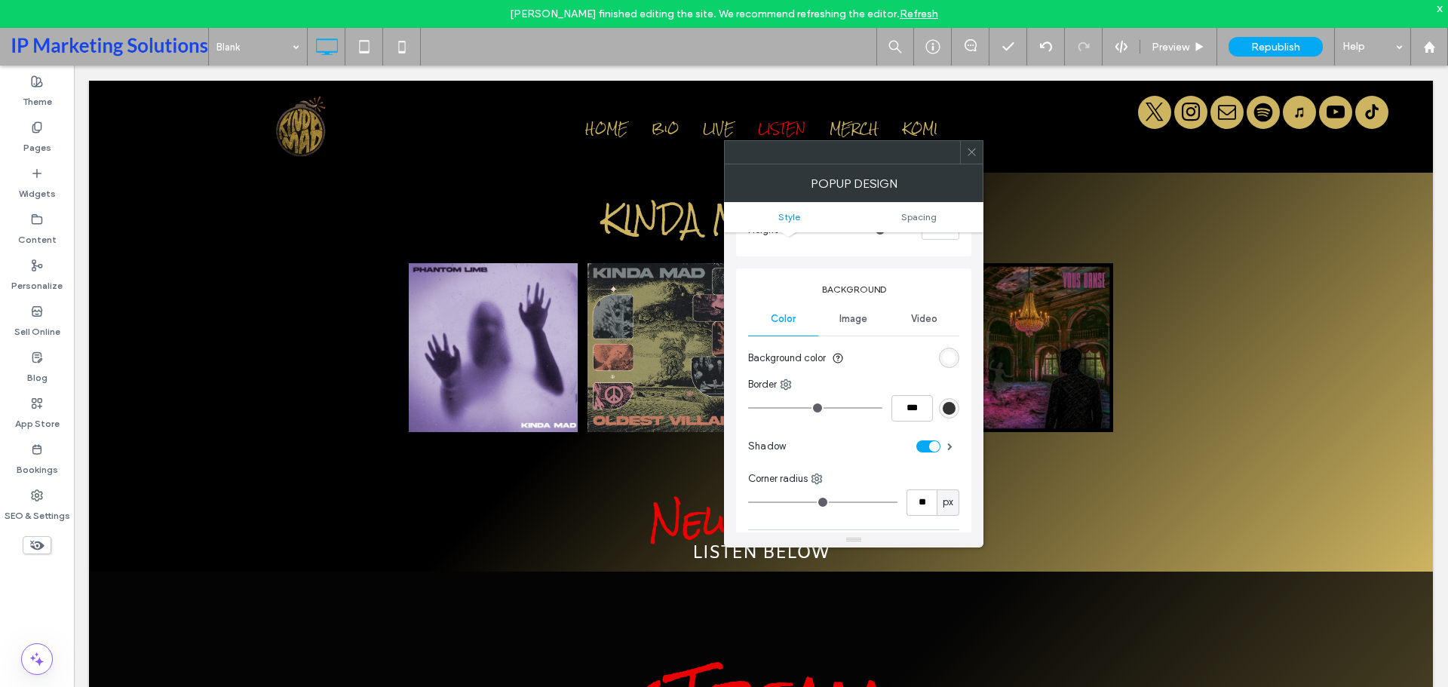
scroll to position [151, 0]
click at [950, 355] on div "rgb(255, 255, 255)" at bounding box center [949, 357] width 13 height 13
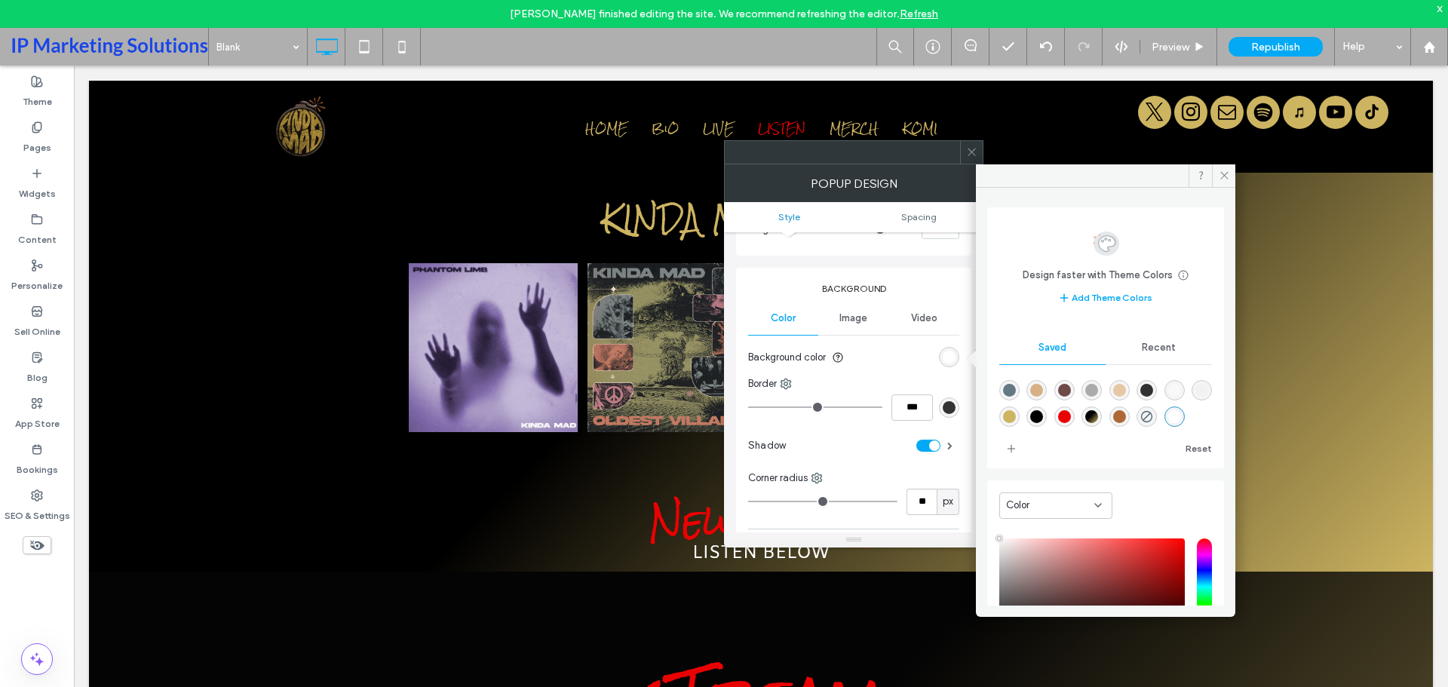
type input "****"
click at [1153, 392] on div "rgba(49,49,49,1)" at bounding box center [1147, 390] width 13 height 13
type input "*******"
click at [1227, 179] on icon at bounding box center [1224, 175] width 11 height 11
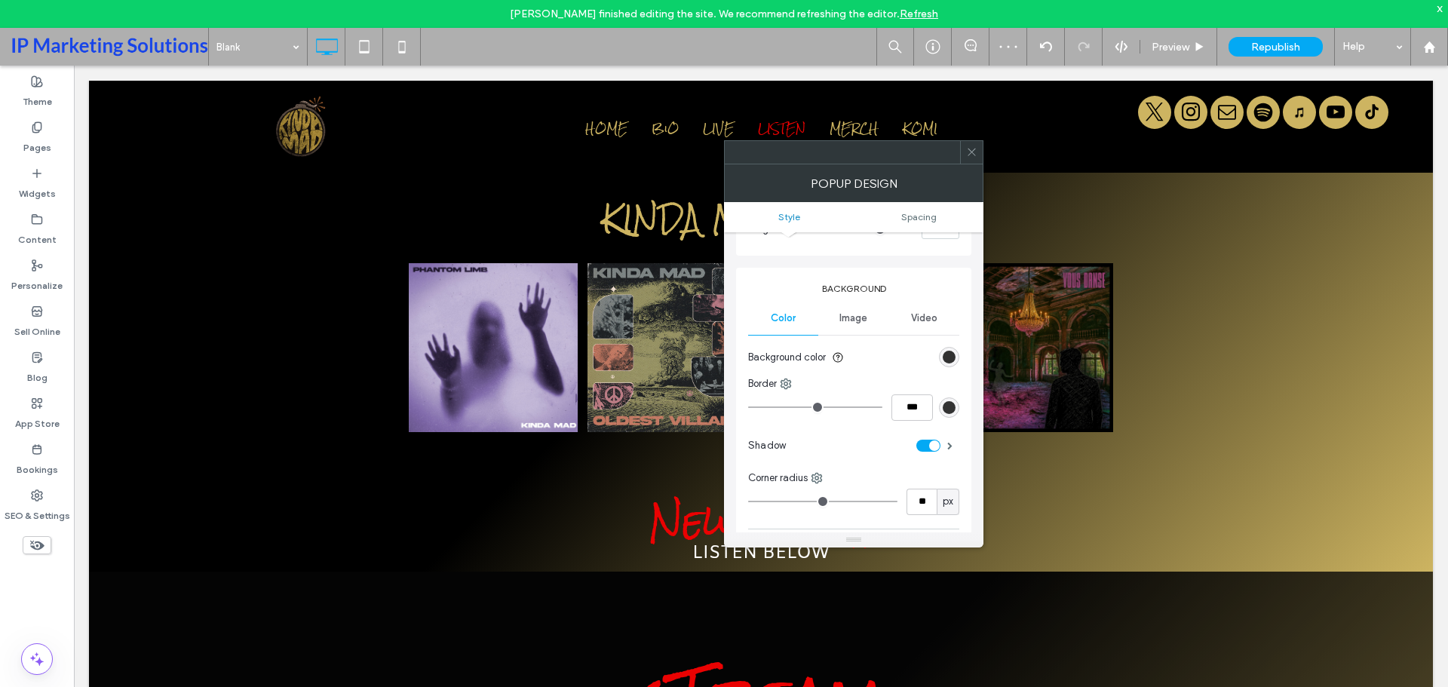
click at [971, 147] on icon at bounding box center [971, 151] width 11 height 11
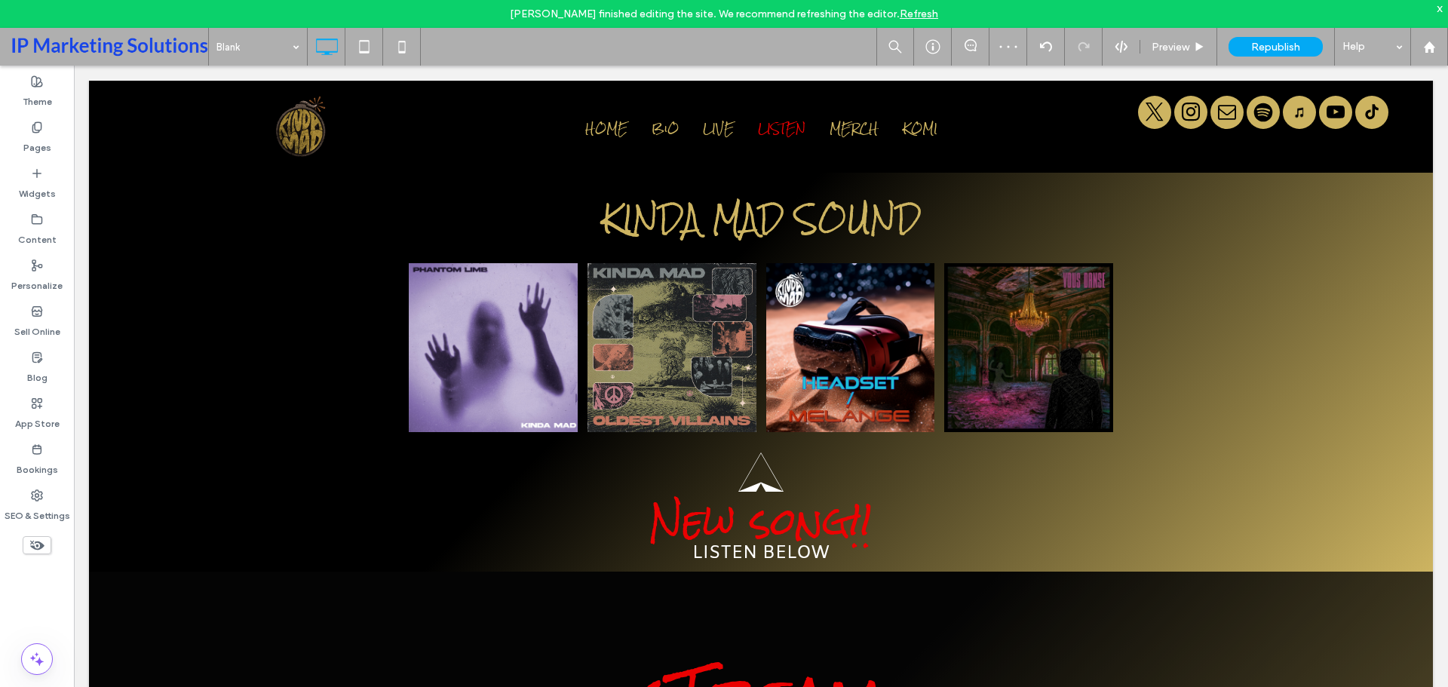
type input "*********"
type input "**"
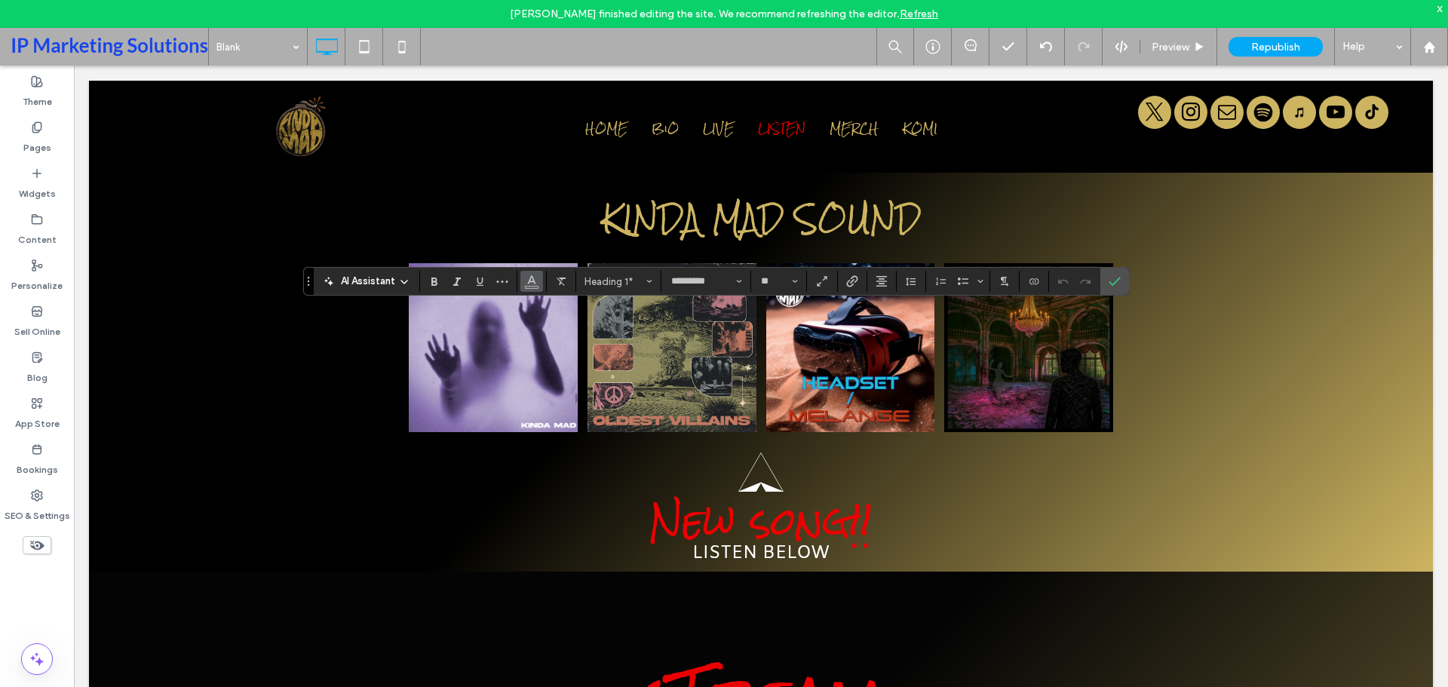
click at [532, 282] on use "Color" at bounding box center [531, 280] width 8 height 8
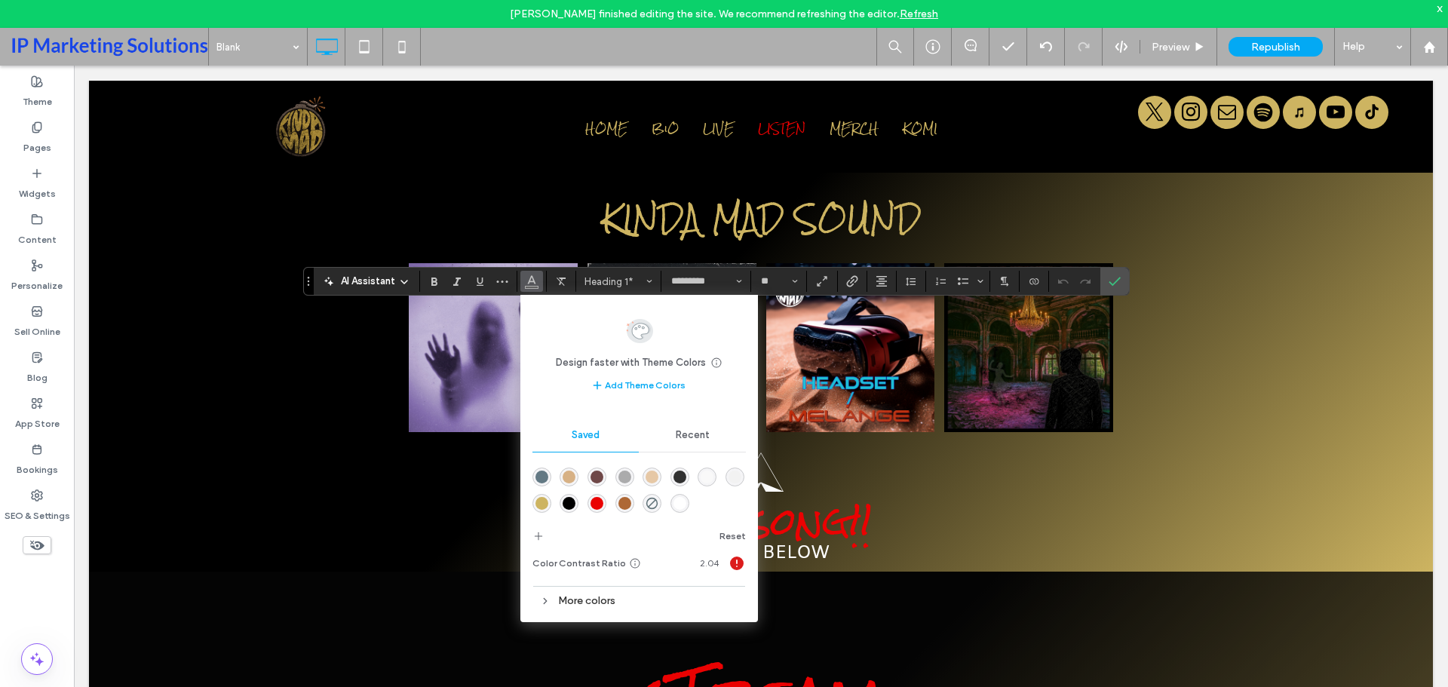
click at [600, 499] on div "rgba(234,2,2,1)" at bounding box center [597, 503] width 13 height 13
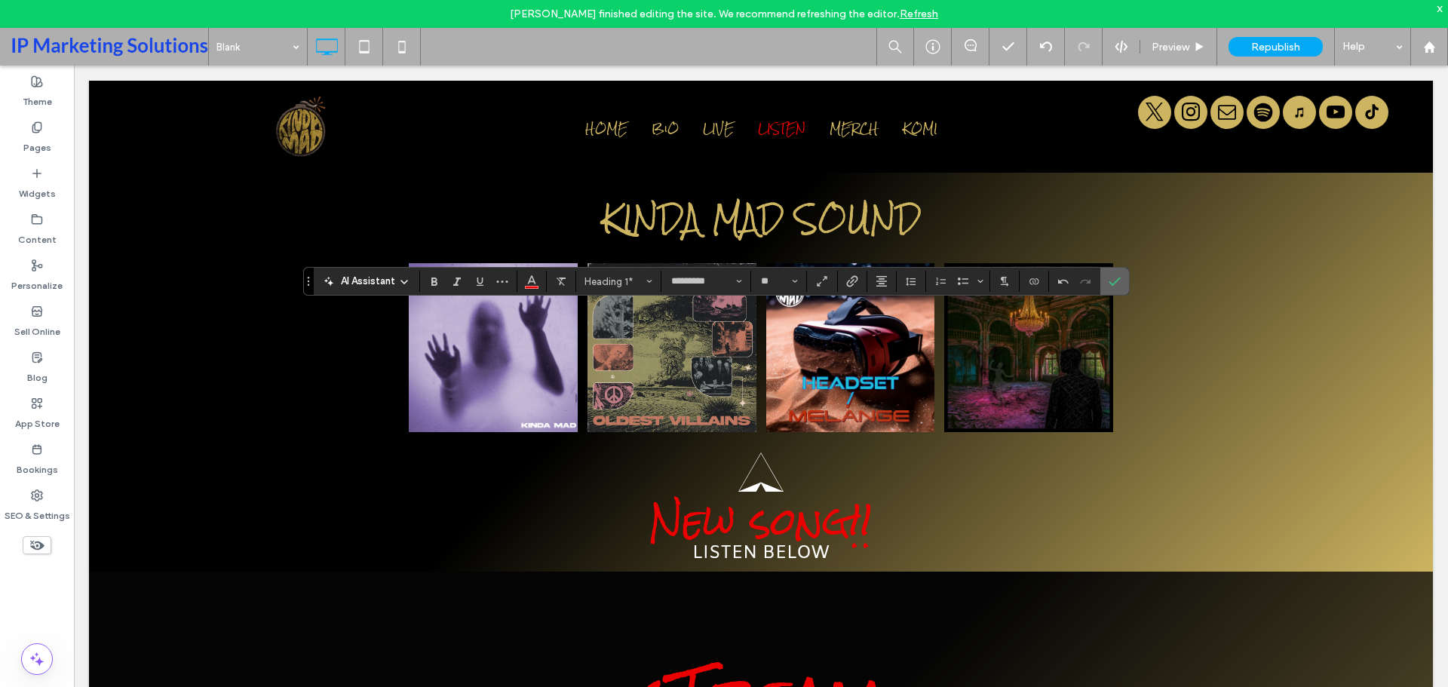
click at [1122, 282] on label "Confirm" at bounding box center [1115, 281] width 23 height 27
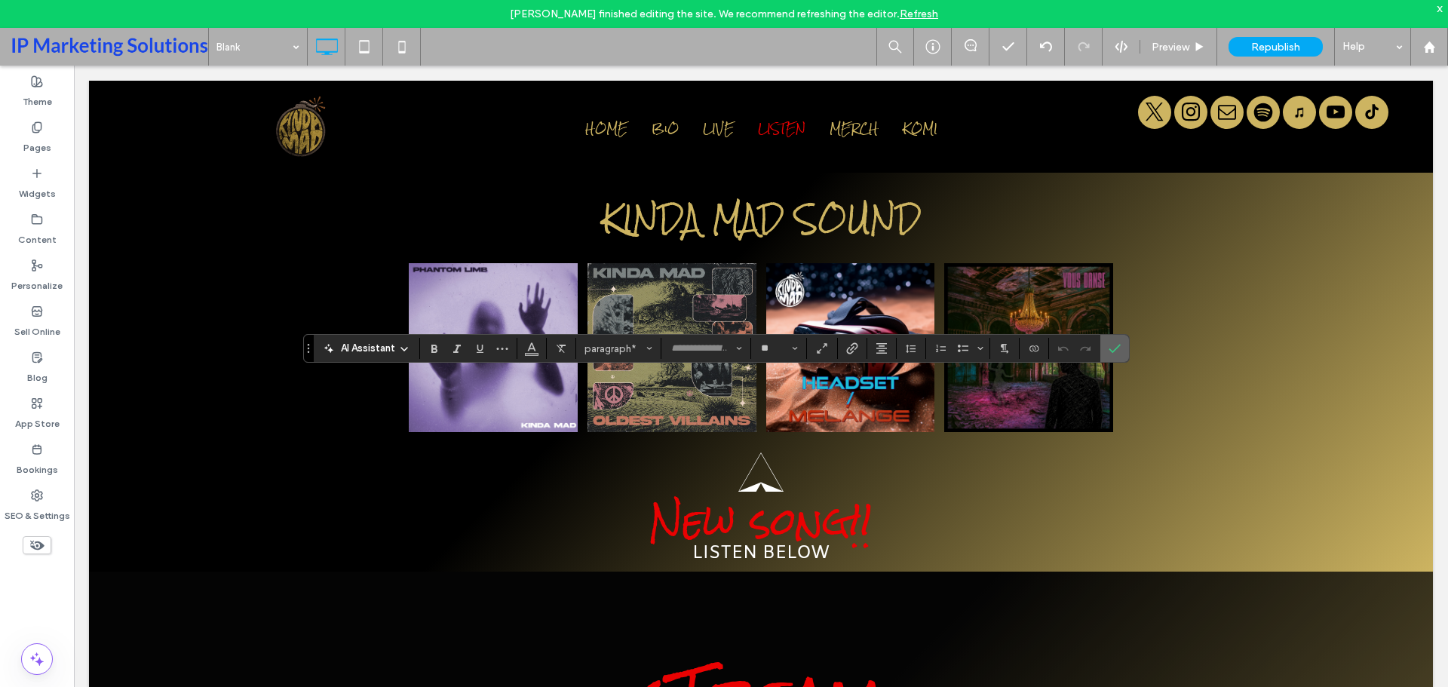
click at [1118, 339] on span "Confirm" at bounding box center [1115, 349] width 12 height 26
click at [536, 344] on icon "Color" at bounding box center [532, 347] width 12 height 12
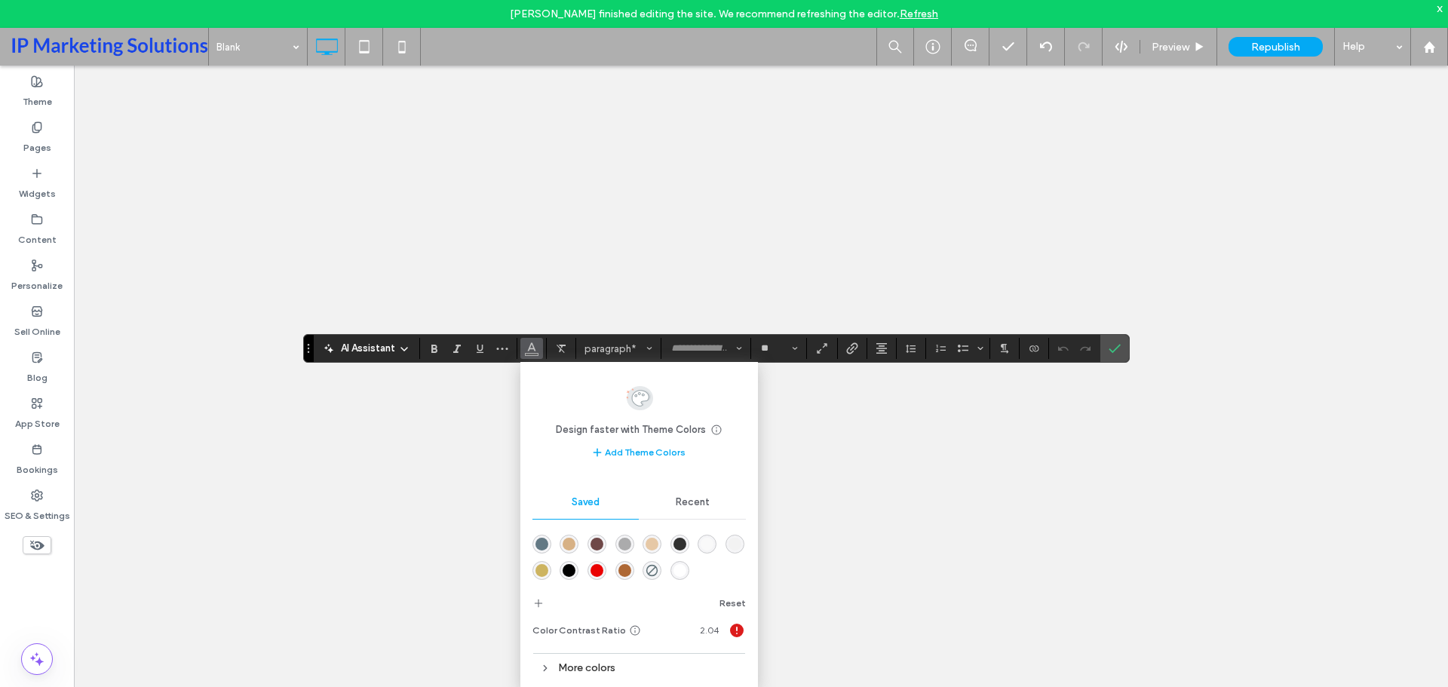
click at [683, 567] on div "rgba(255,255,255,1)" at bounding box center [680, 570] width 13 height 13
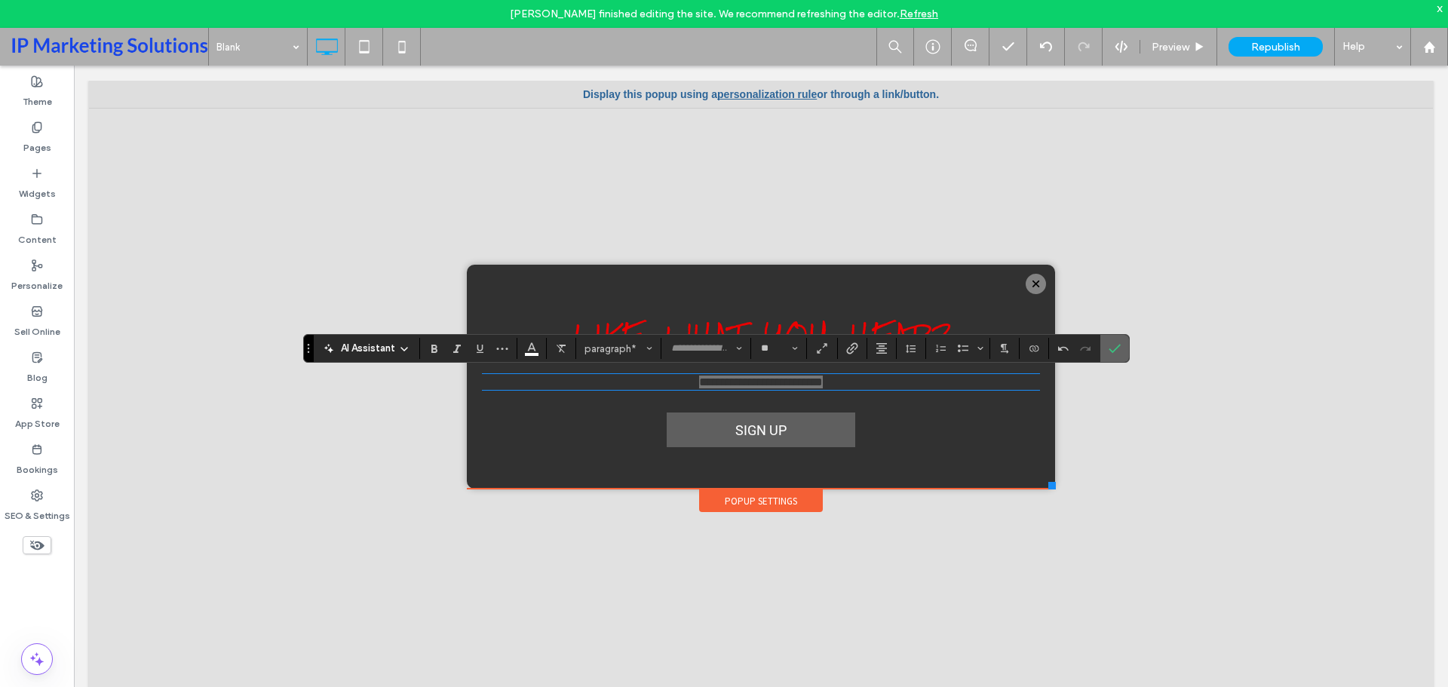
click at [1119, 355] on span "Confirm" at bounding box center [1115, 349] width 12 height 26
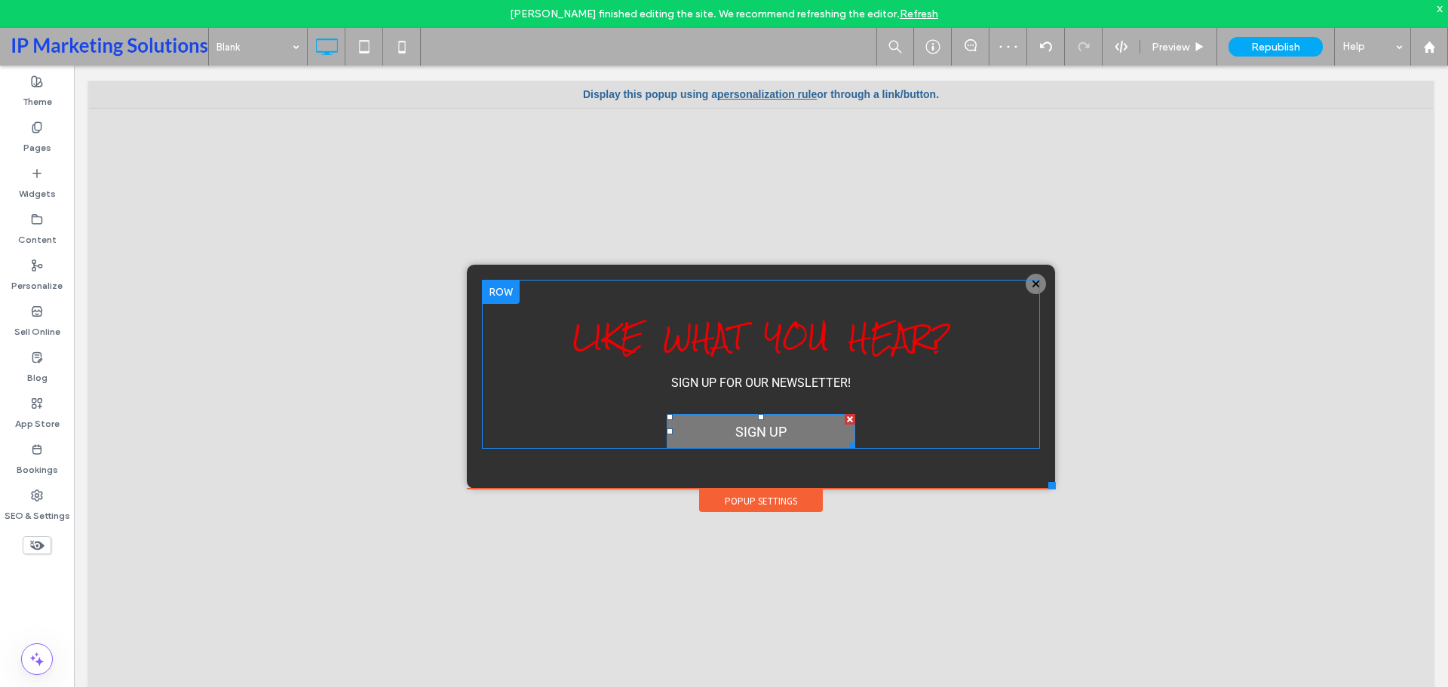
click at [760, 431] on span "SIGN UP" at bounding box center [761, 431] width 62 height 31
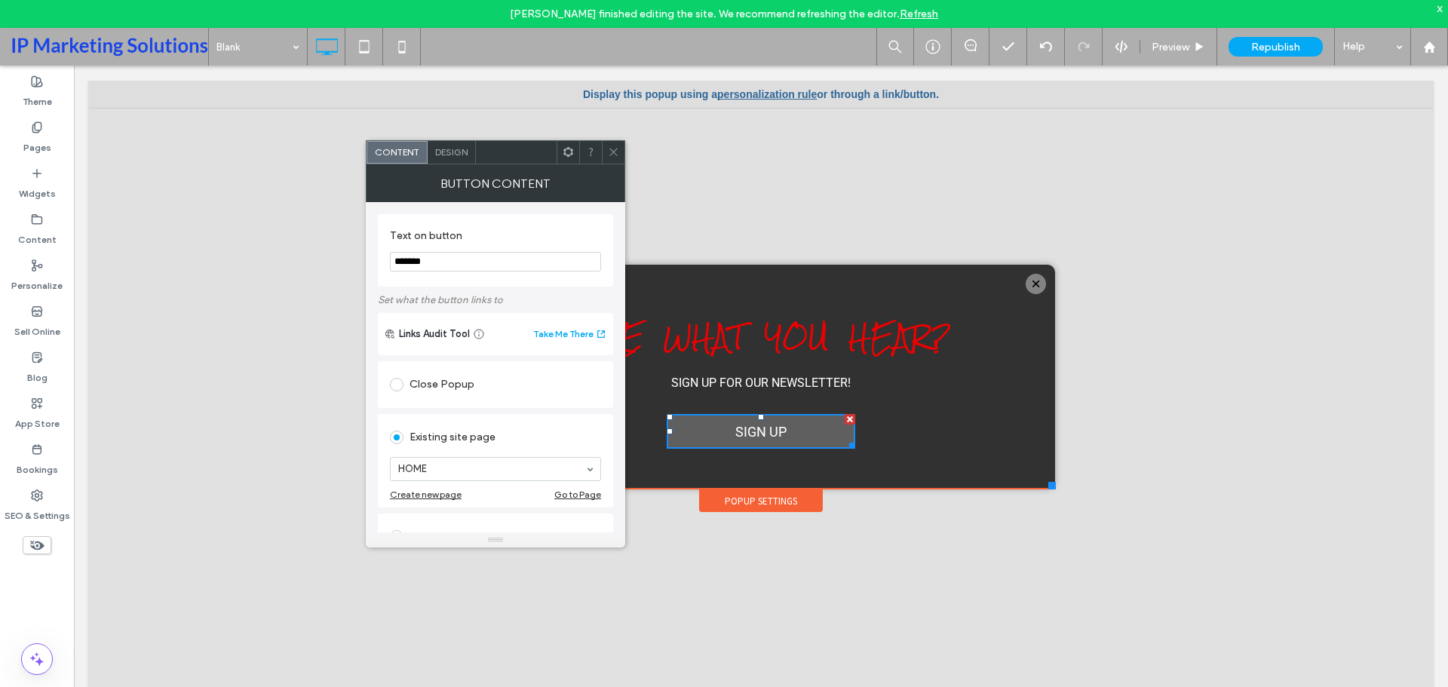
click at [455, 151] on span "Design" at bounding box center [451, 151] width 32 height 11
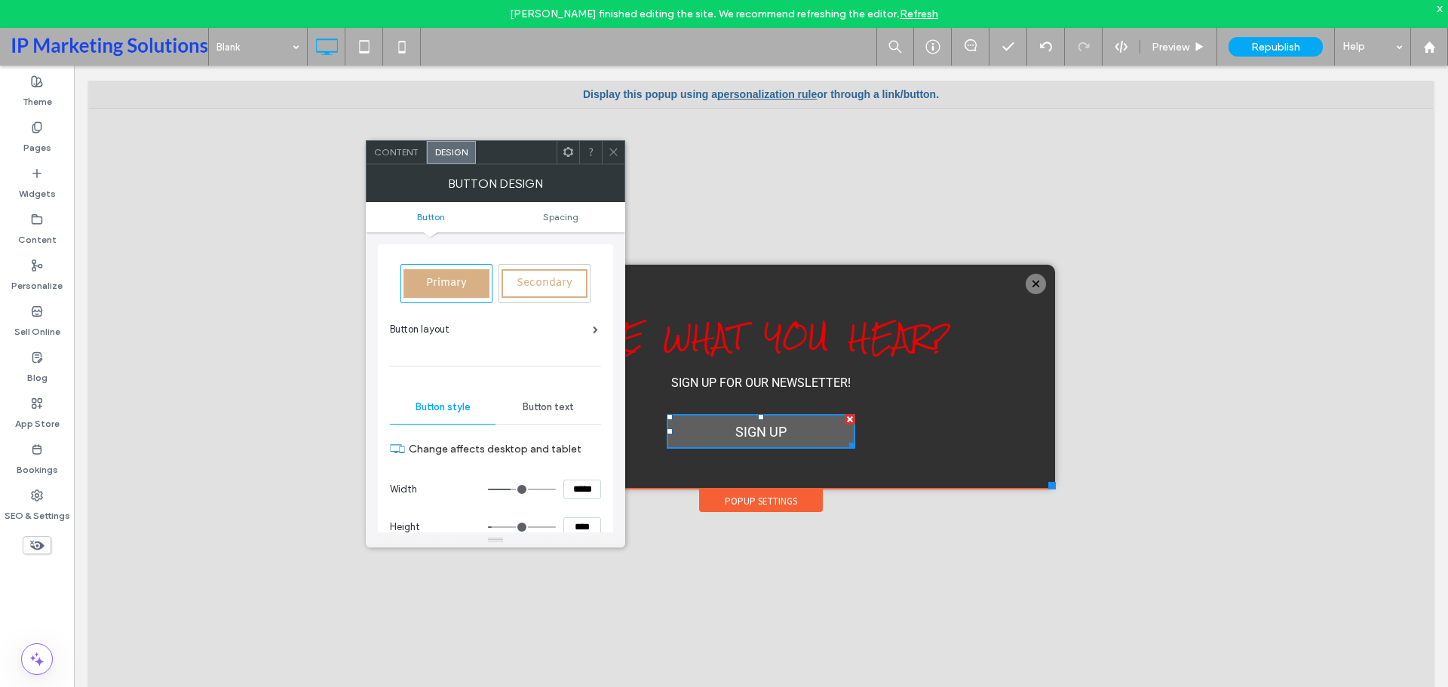
click at [466, 285] on span "Primary" at bounding box center [446, 283] width 41 height 14
type input "*"
type input "***"
click at [474, 330] on div "Button layout" at bounding box center [494, 329] width 208 height 15
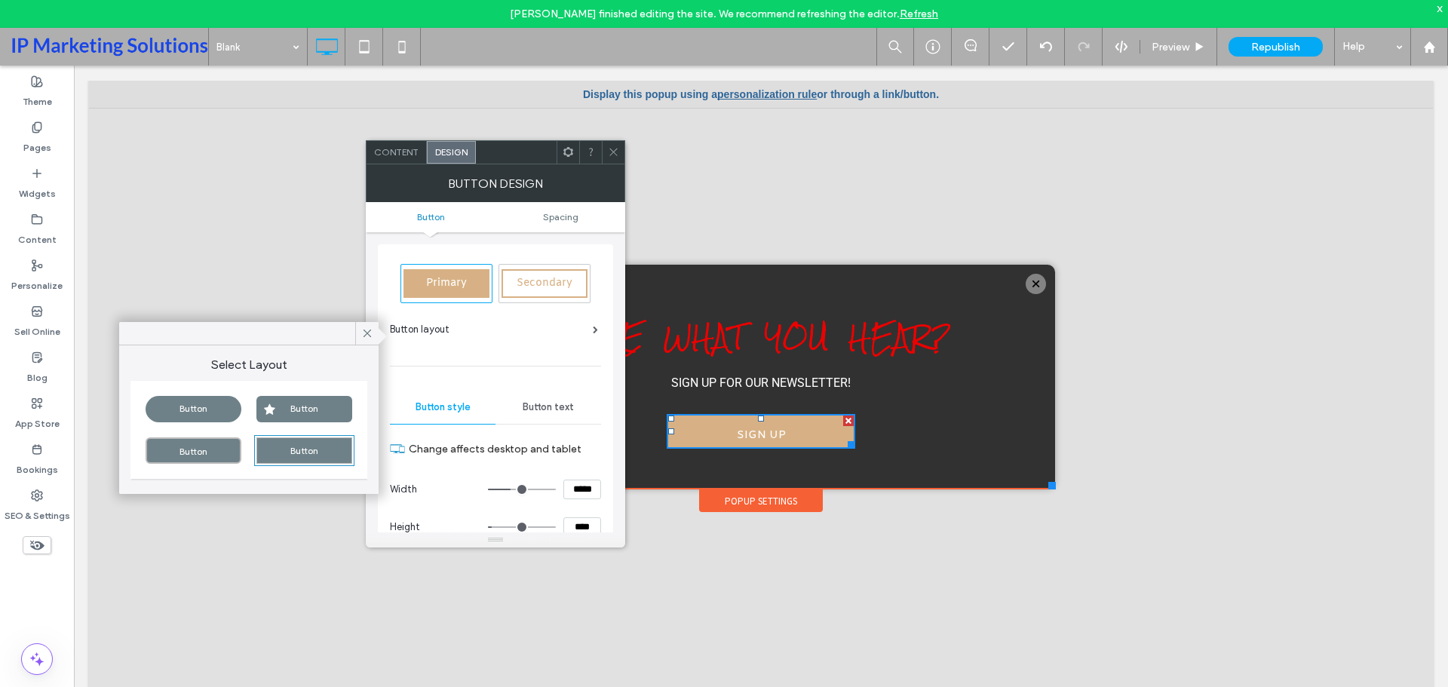
click at [450, 366] on hr at bounding box center [495, 366] width 211 height 1
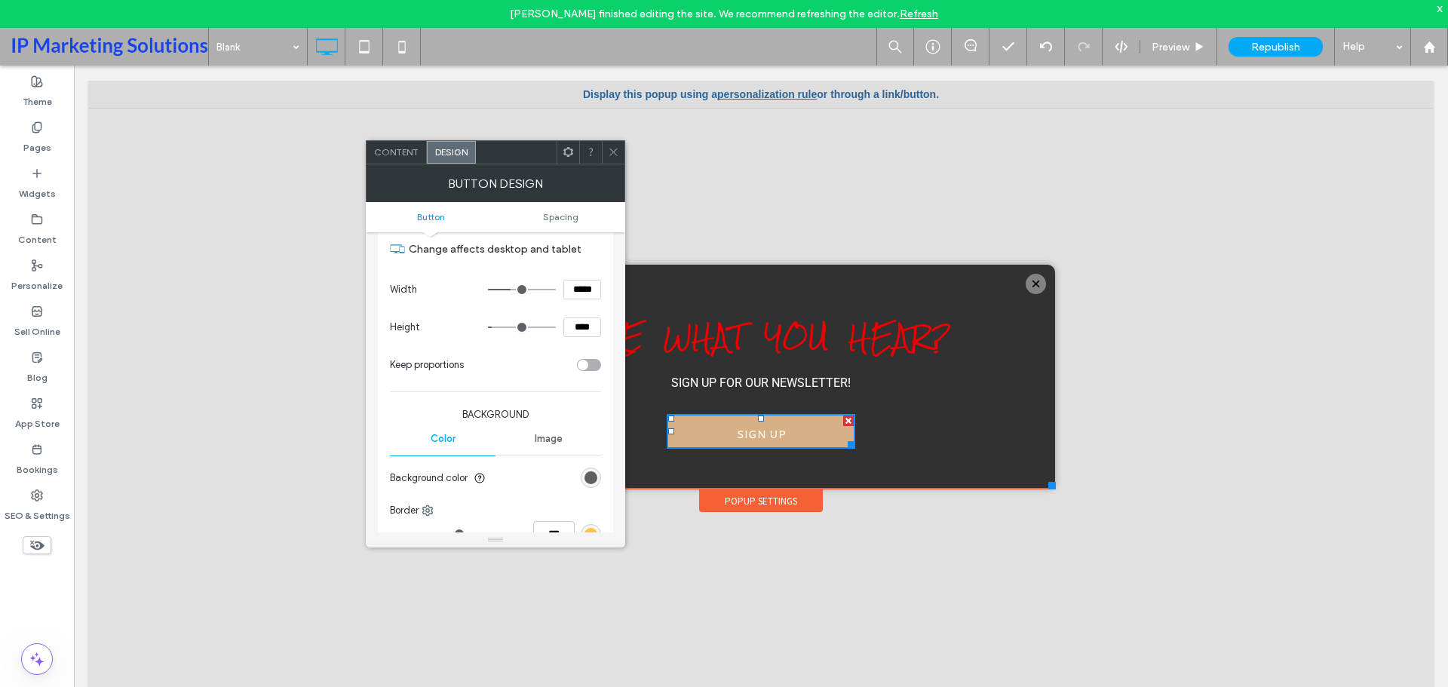
scroll to position [226, 0]
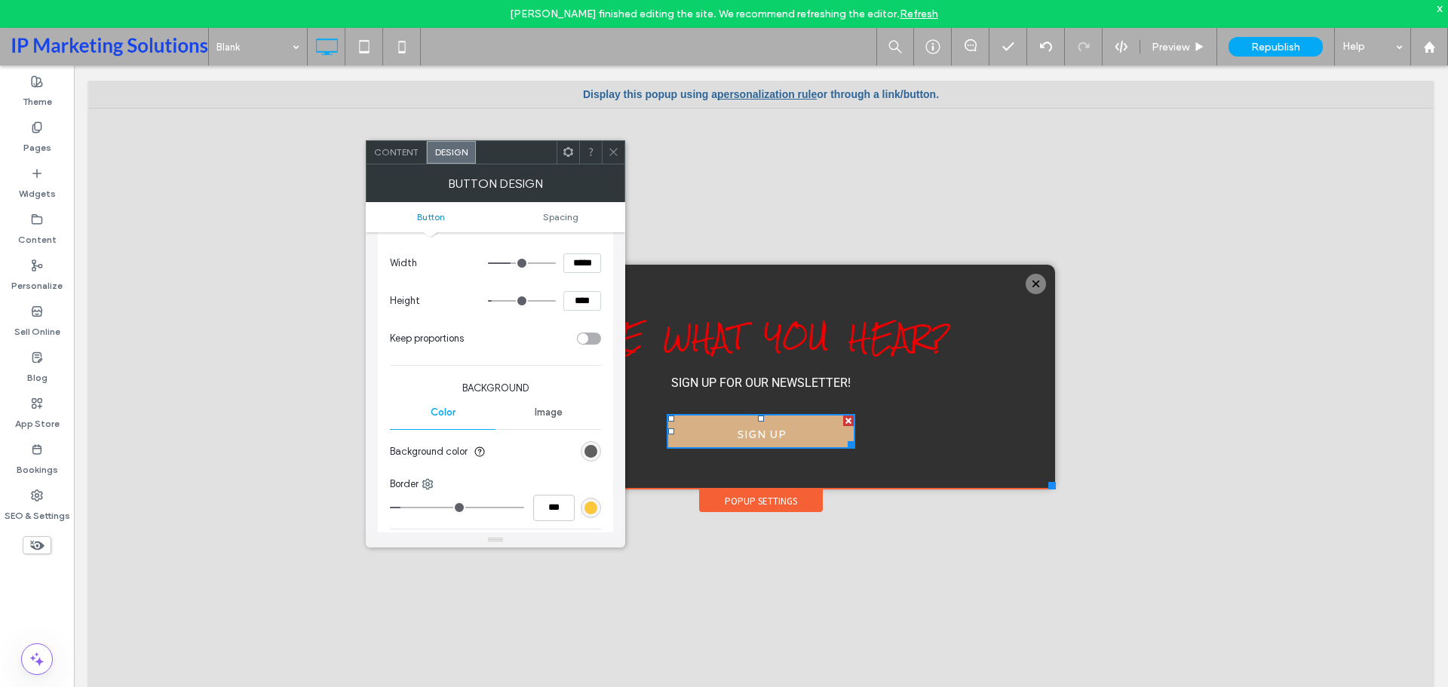
click at [587, 457] on div "rgb(95, 95, 95)" at bounding box center [591, 451] width 13 height 13
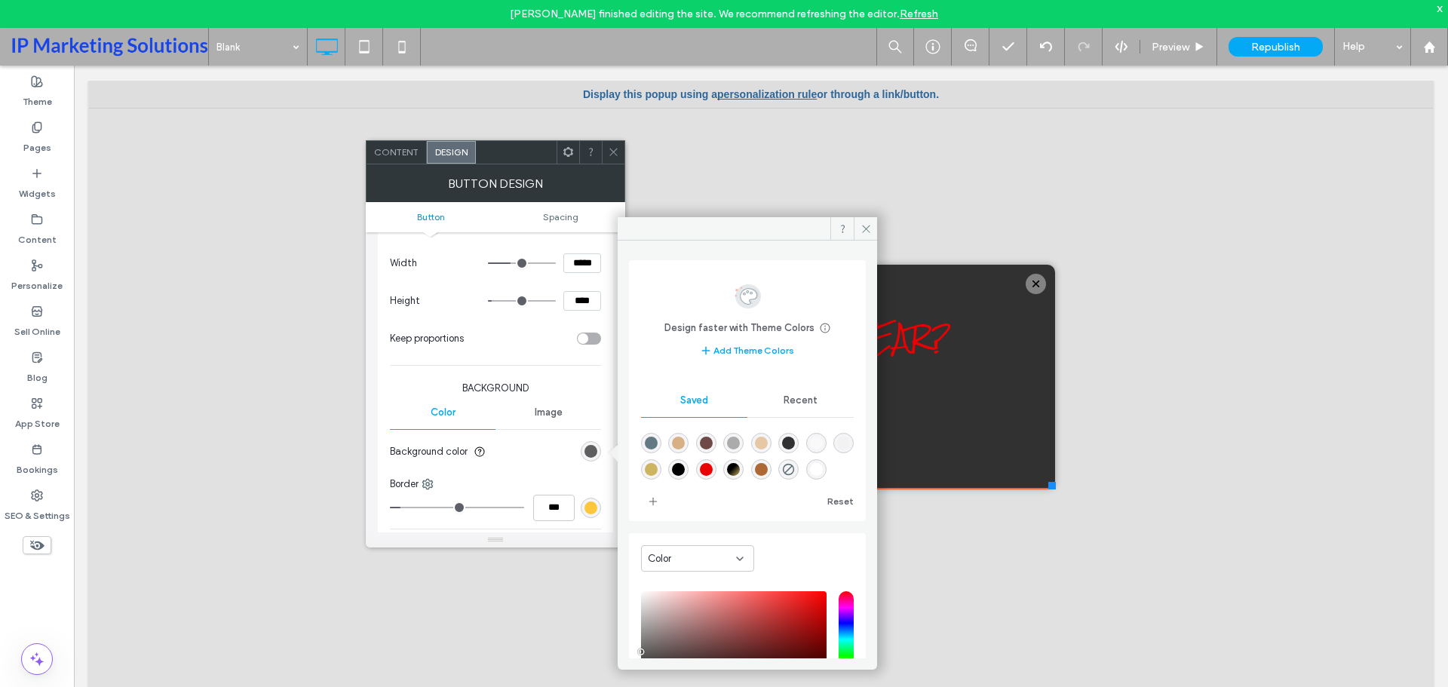
click at [658, 468] on div "rgba(205,180,97,1)" at bounding box center [651, 469] width 13 height 13
type input "*******"
click at [868, 225] on icon at bounding box center [866, 228] width 11 height 11
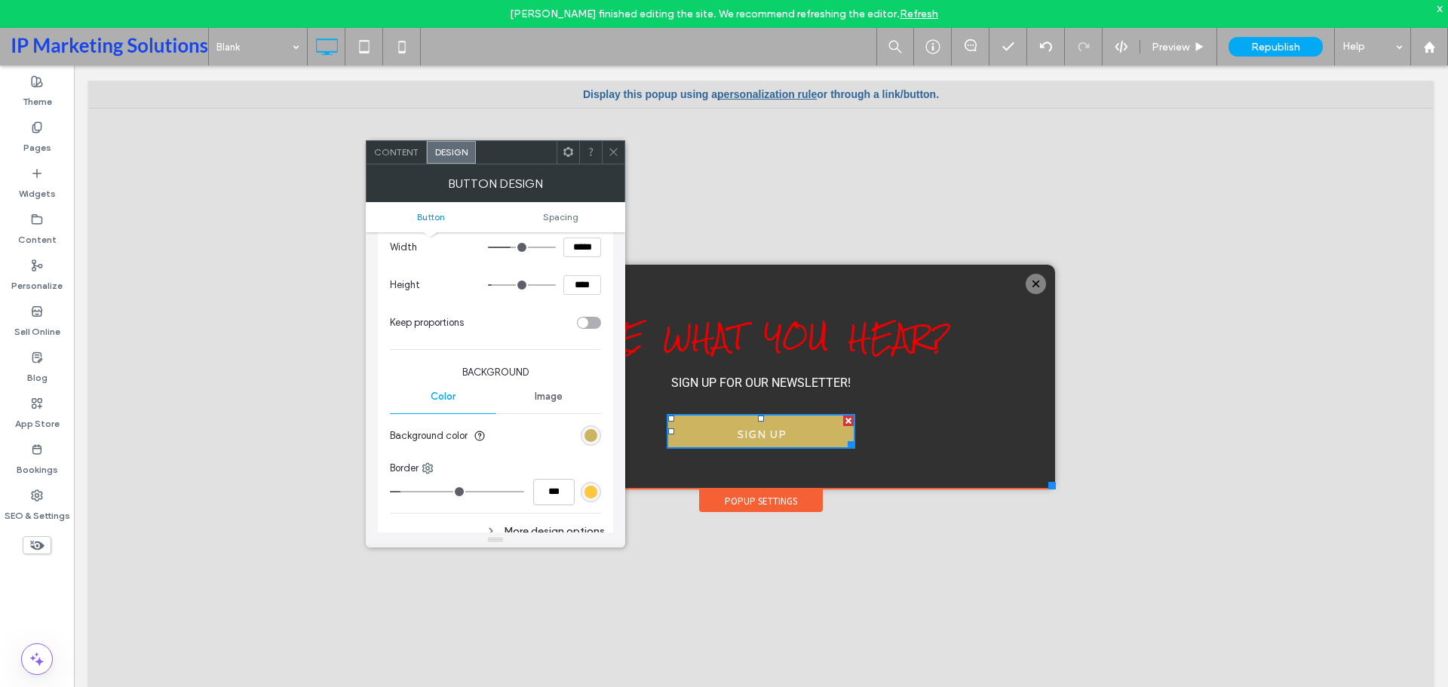
scroll to position [75, 0]
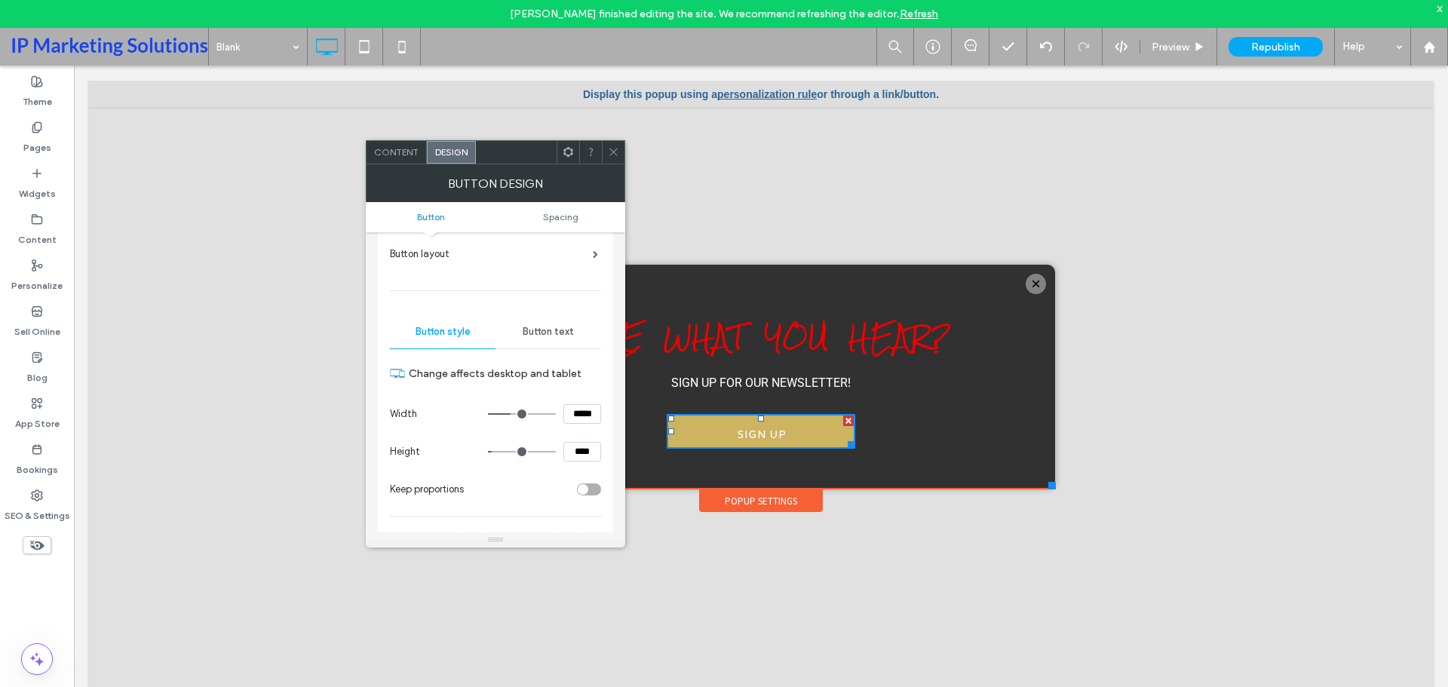
click at [544, 330] on span "Button text" at bounding box center [548, 332] width 51 height 12
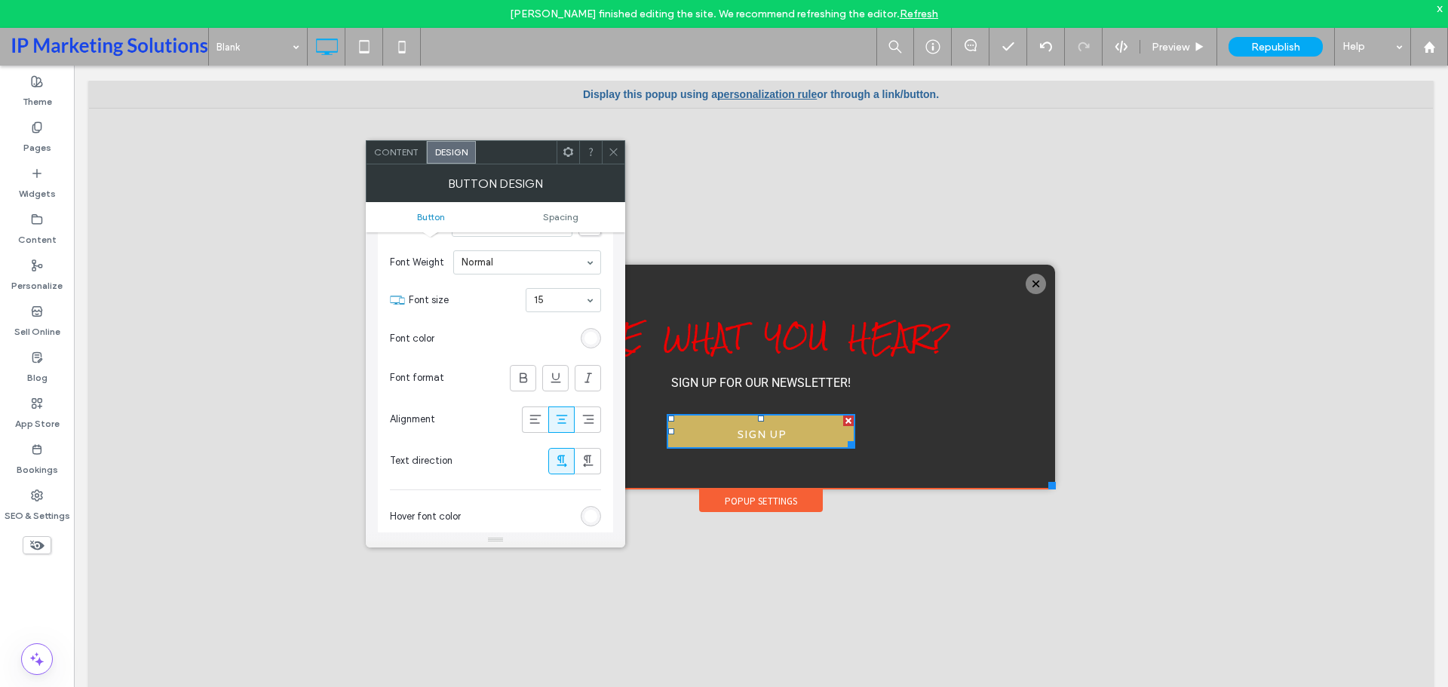
scroll to position [226, 0]
click at [593, 338] on div "rgb(255, 255, 255)" at bounding box center [591, 334] width 13 height 13
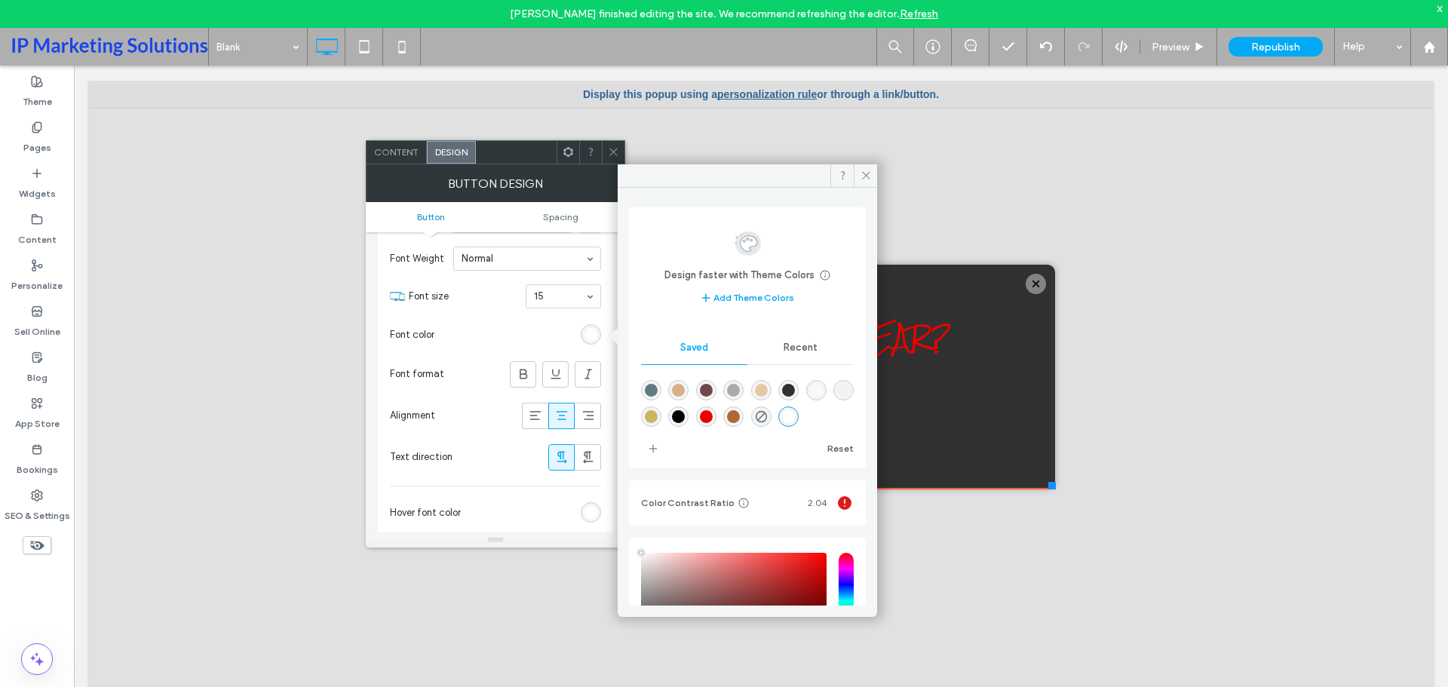
click at [593, 338] on div "rgb(255, 255, 255)" at bounding box center [591, 334] width 13 height 13
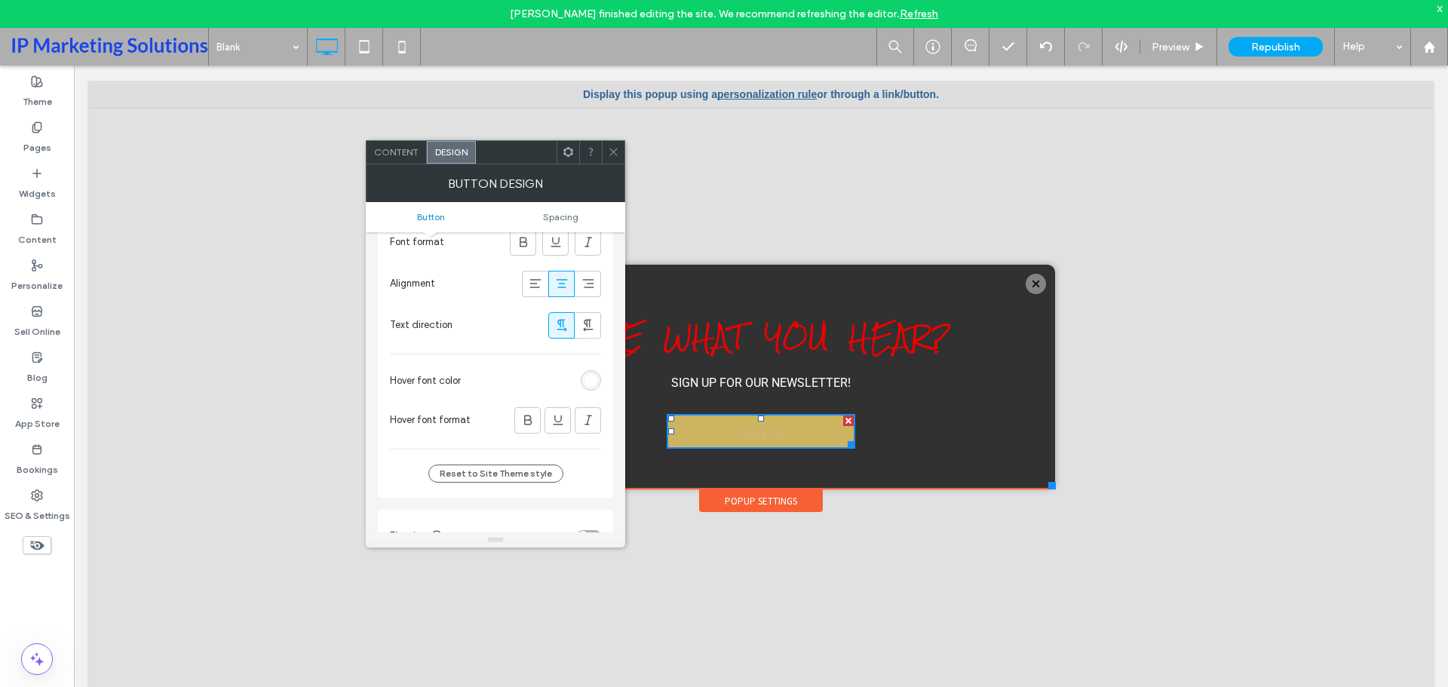
scroll to position [377, 0]
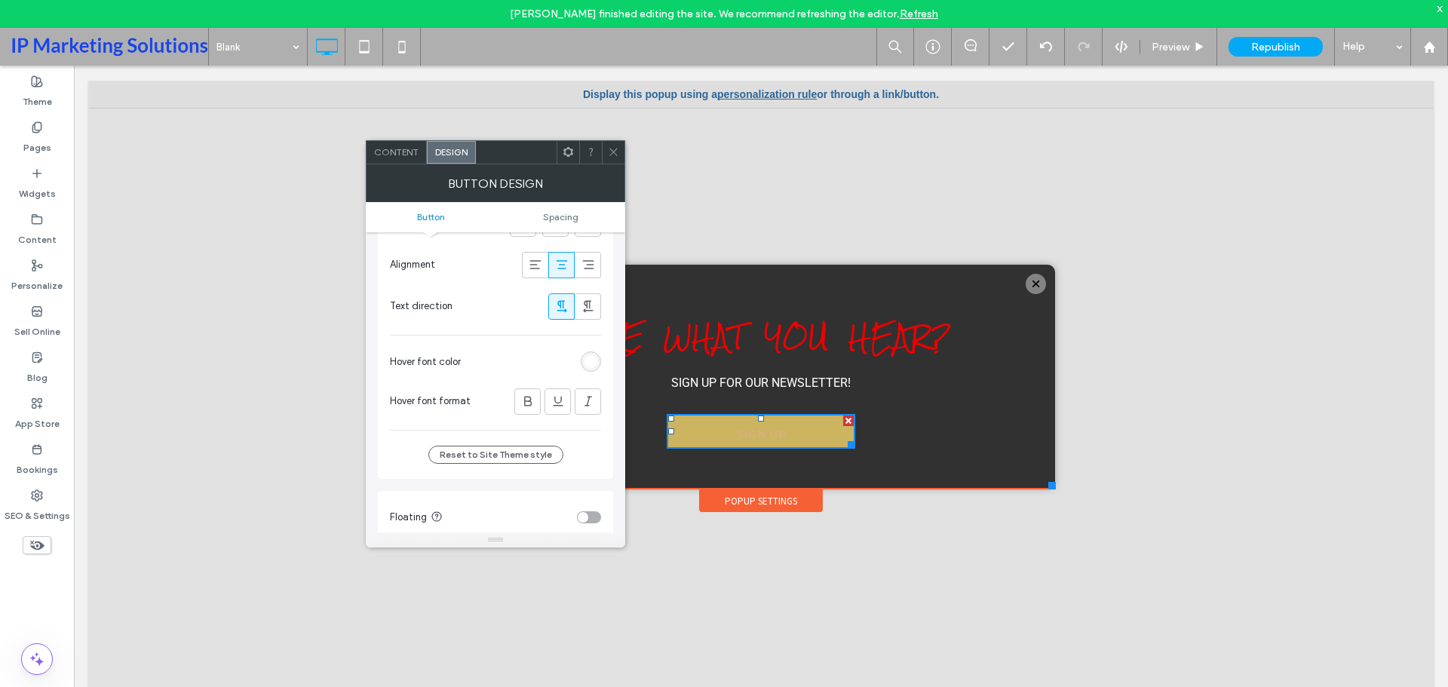
click at [591, 362] on div "rgb(255, 255, 255)" at bounding box center [591, 361] width 13 height 13
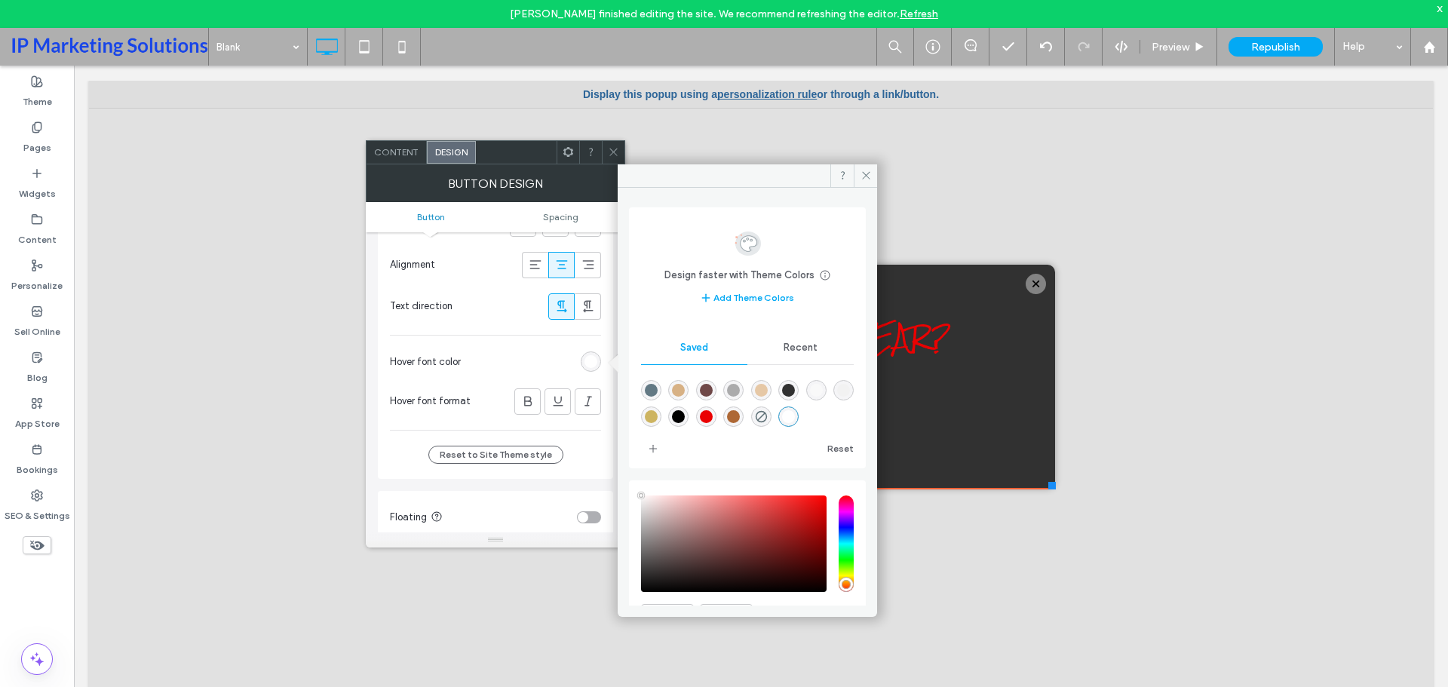
click at [795, 417] on div "rgba(255,255,255,1)" at bounding box center [788, 416] width 13 height 13
click at [868, 171] on icon at bounding box center [866, 175] width 11 height 11
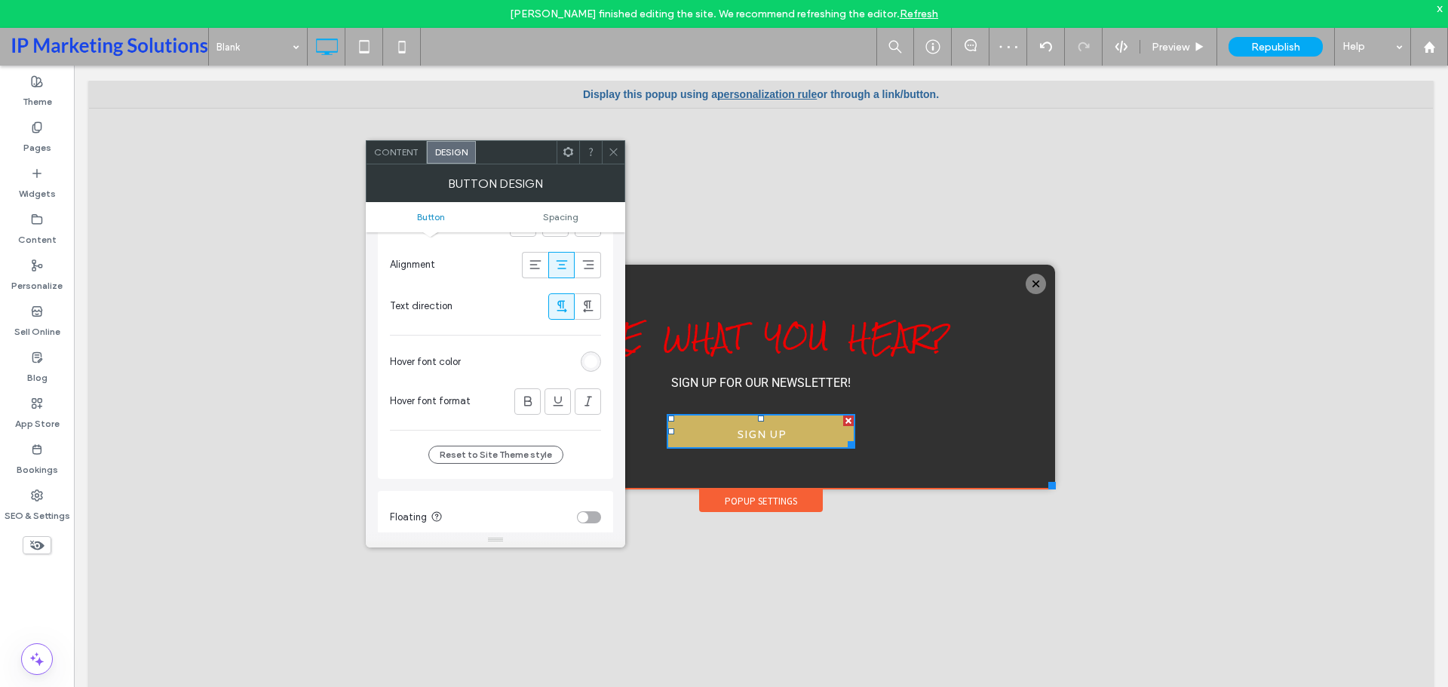
click at [585, 358] on div "rgba(255,255,255,1)" at bounding box center [591, 361] width 13 height 13
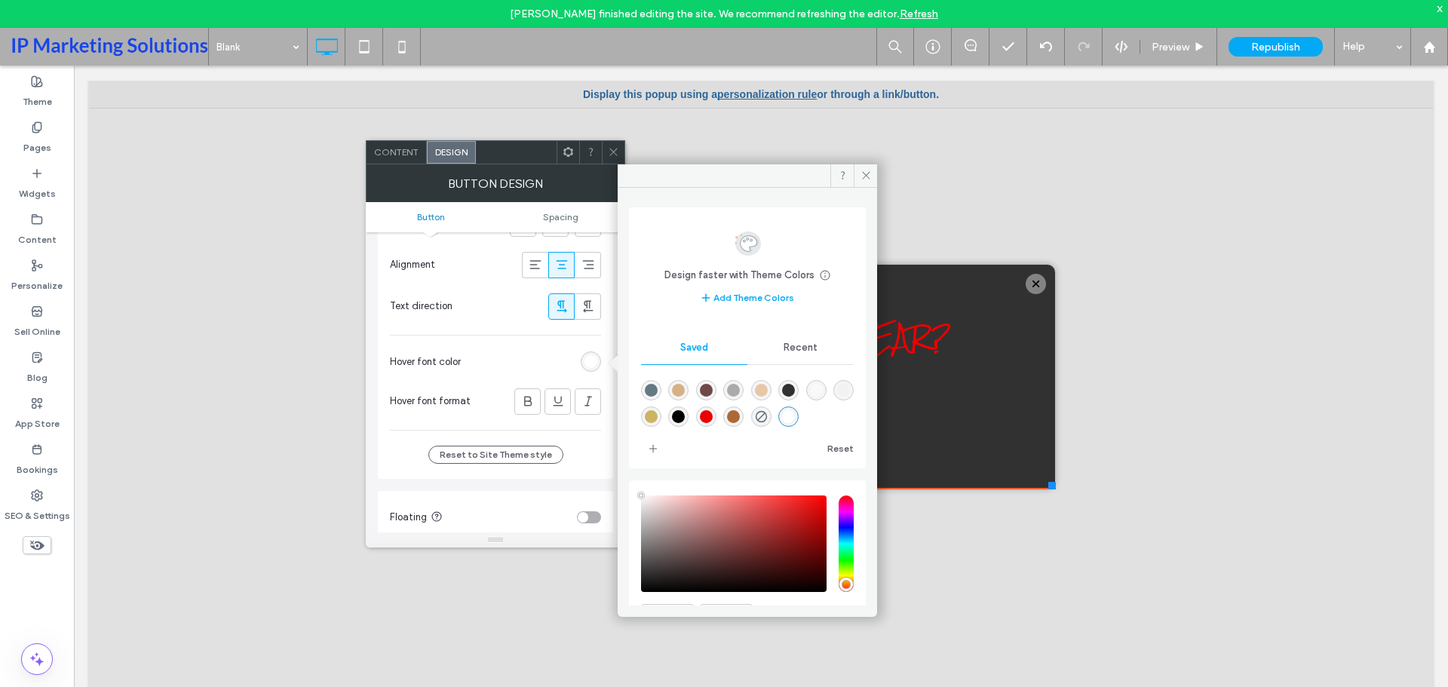
click at [795, 386] on div "rgba(49,49,49,1)" at bounding box center [788, 390] width 13 height 13
type input "*******"
click at [868, 174] on use at bounding box center [866, 176] width 8 height 8
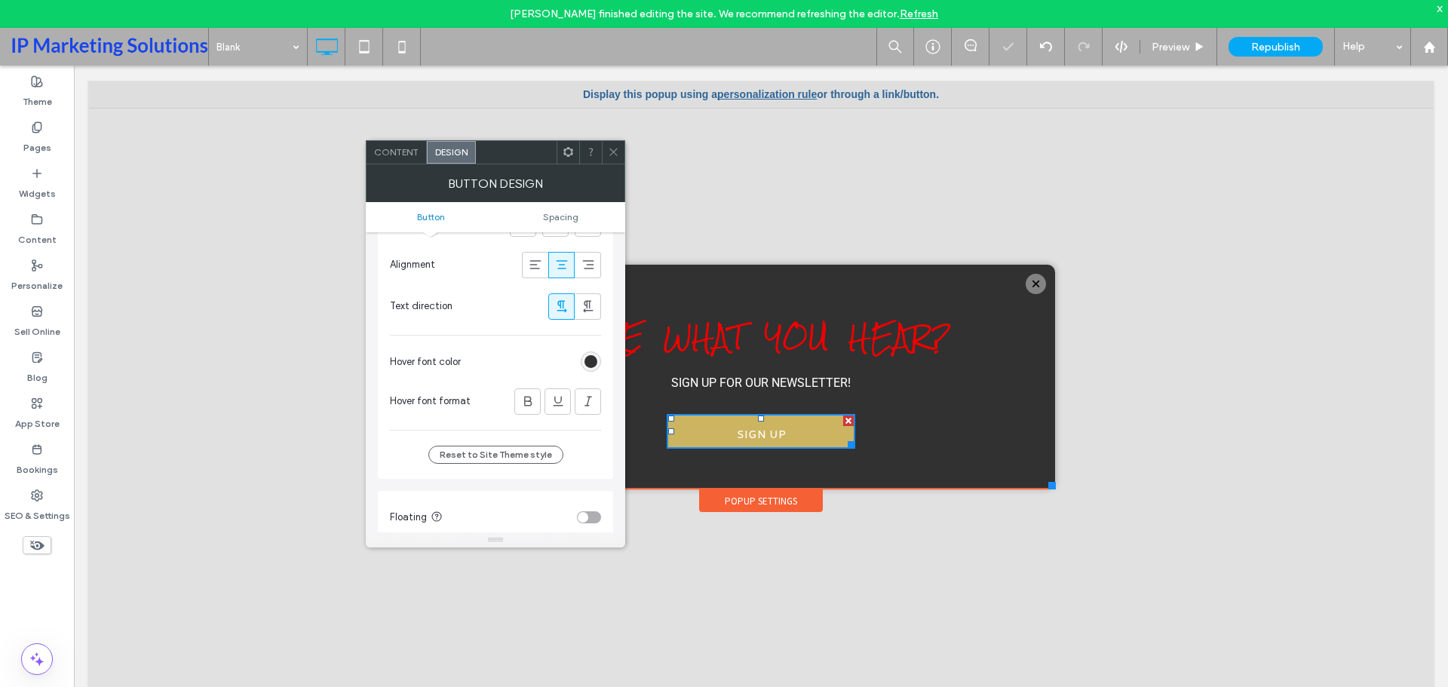
click at [610, 148] on icon at bounding box center [613, 151] width 11 height 11
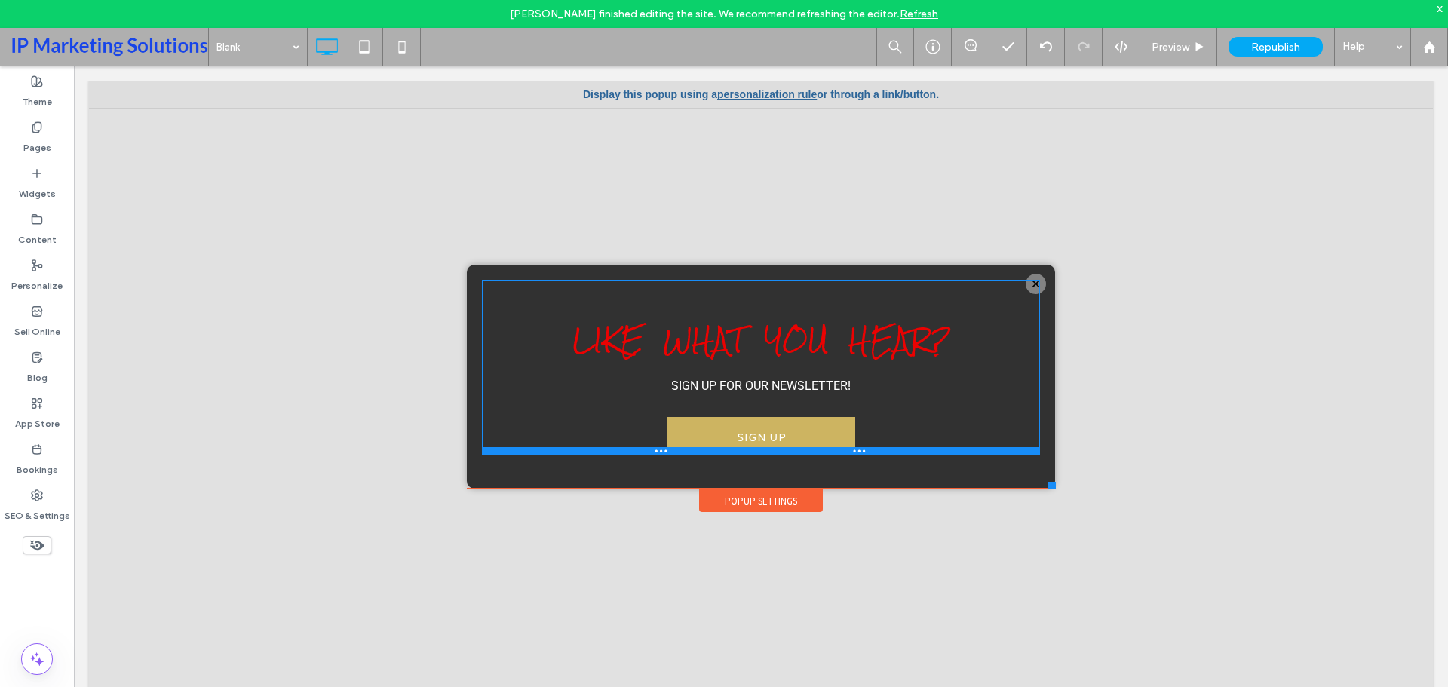
drag, startPoint x: 855, startPoint y: 445, endPoint x: 929, endPoint y: 517, distance: 103.0
click at [855, 451] on div at bounding box center [761, 451] width 558 height 8
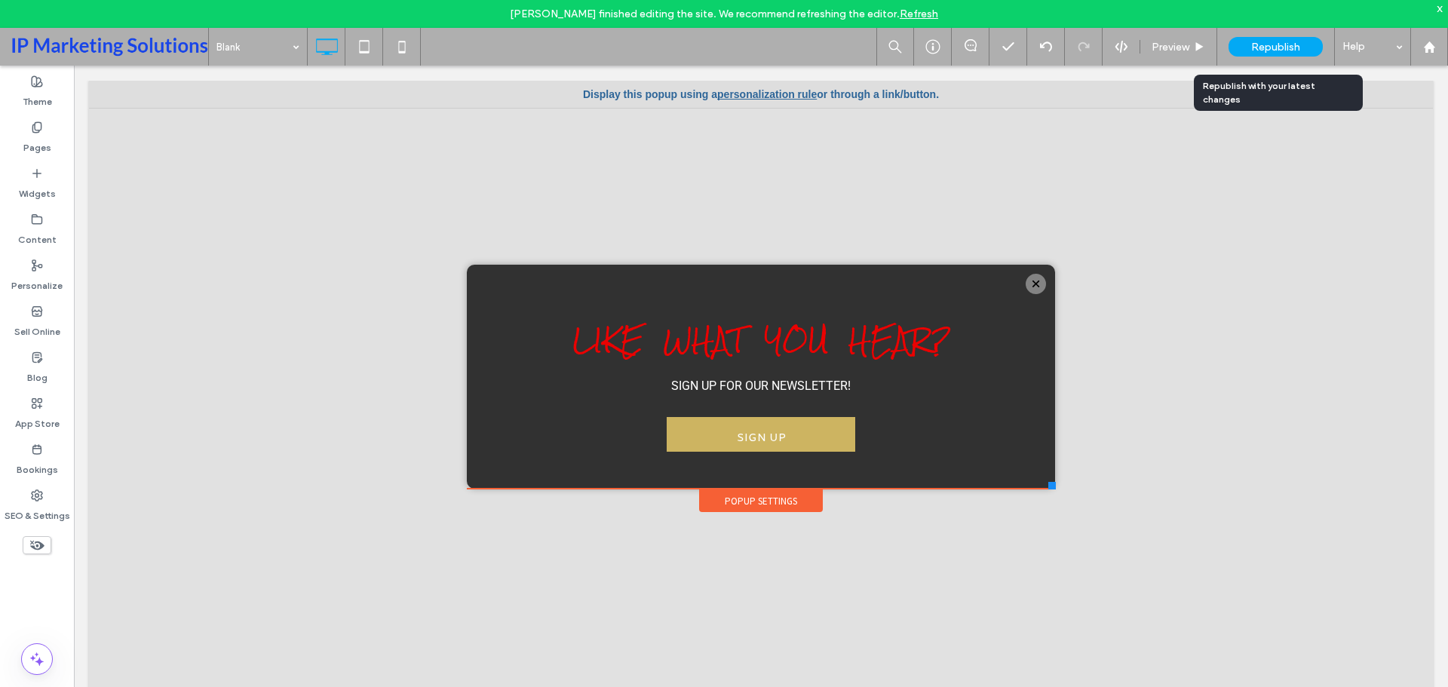
click at [1302, 51] on div "Republish" at bounding box center [1276, 47] width 94 height 20
